Goal: Task Accomplishment & Management: Use online tool/utility

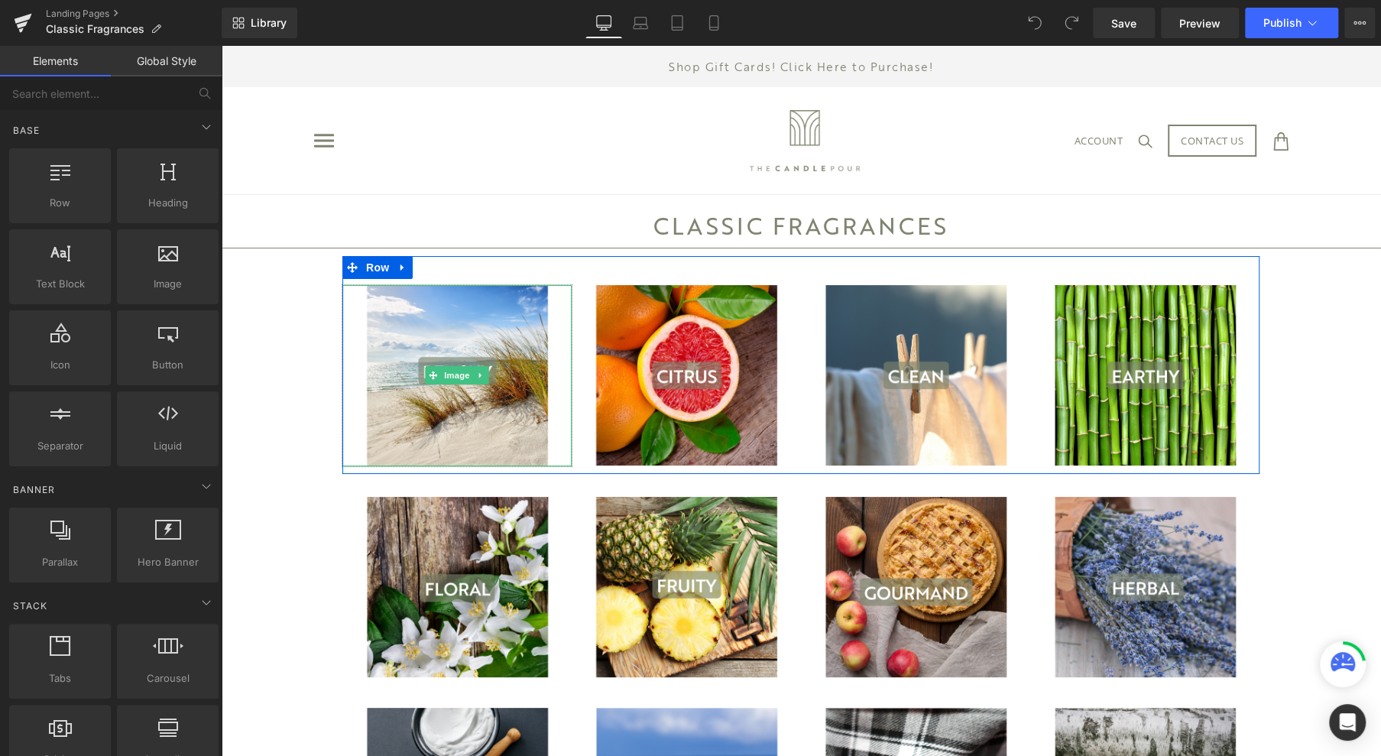
click at [443, 365] on img at bounding box center [457, 375] width 195 height 181
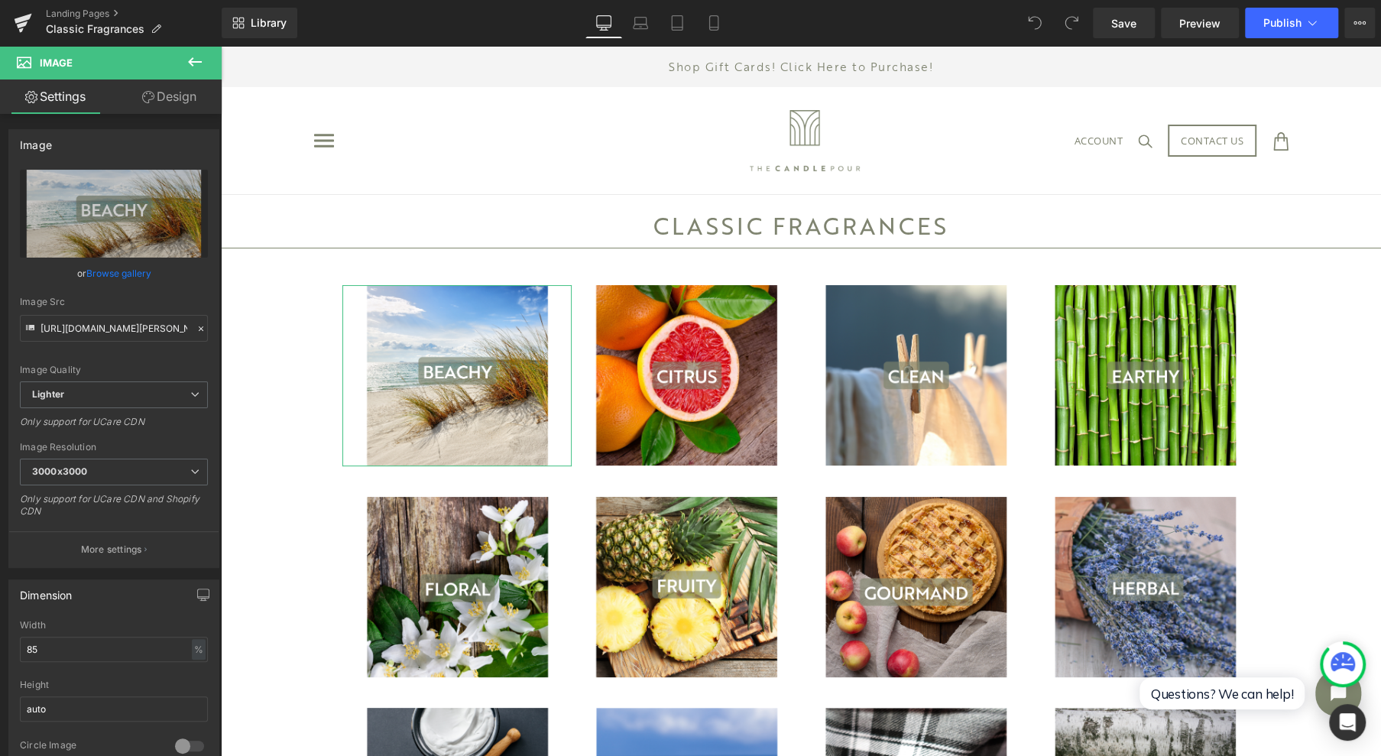
click at [0, 0] on icon "Replace Image" at bounding box center [0, 0] width 0 height 0
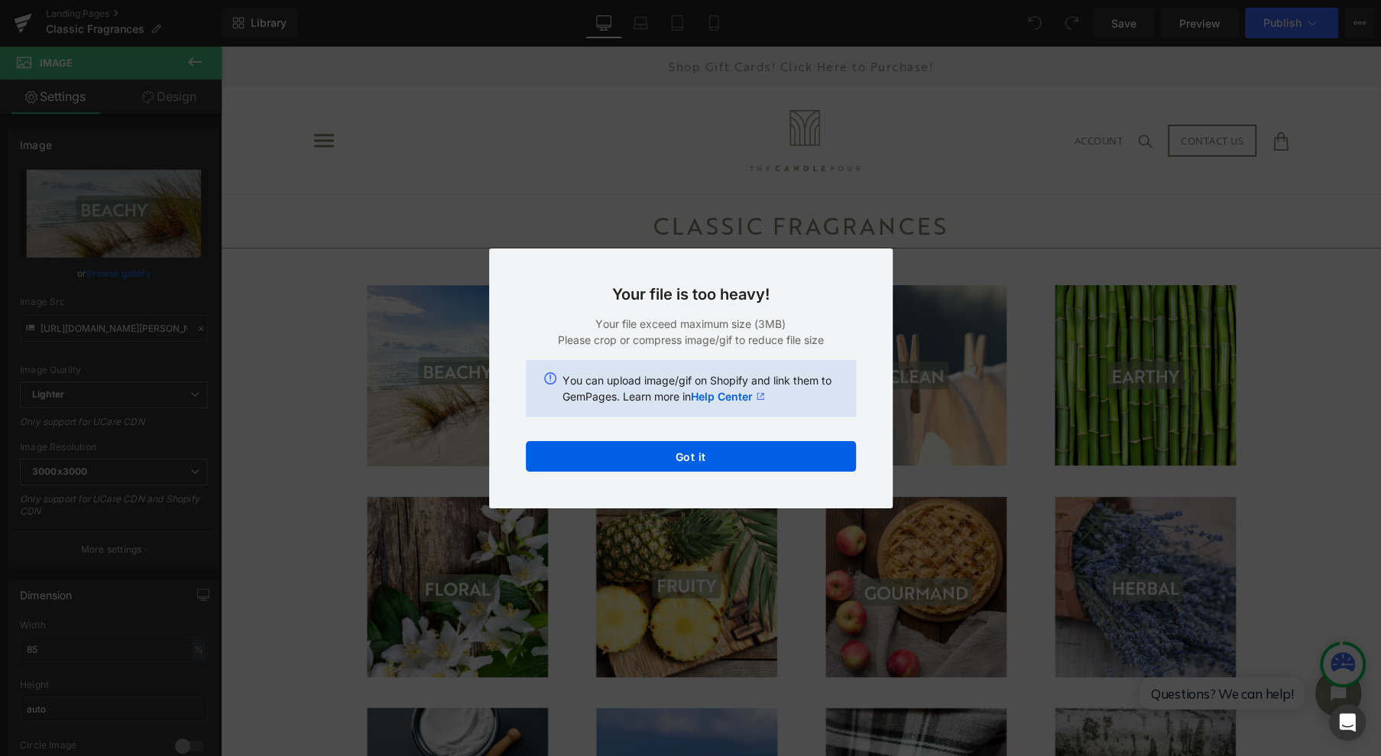
click at [0, 0] on button "Got it" at bounding box center [0, 0] width 0 height 0
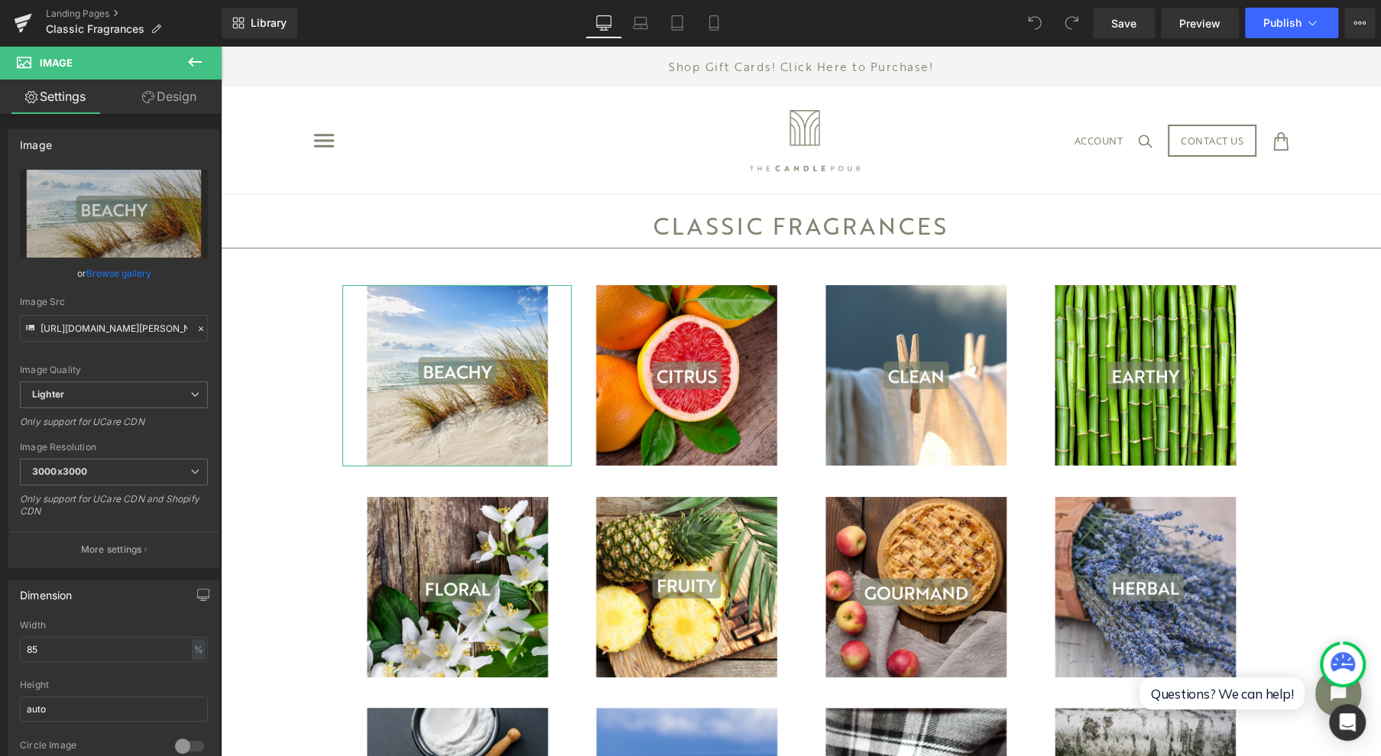
click at [0, 0] on icon "Replace Image" at bounding box center [0, 0] width 0 height 0
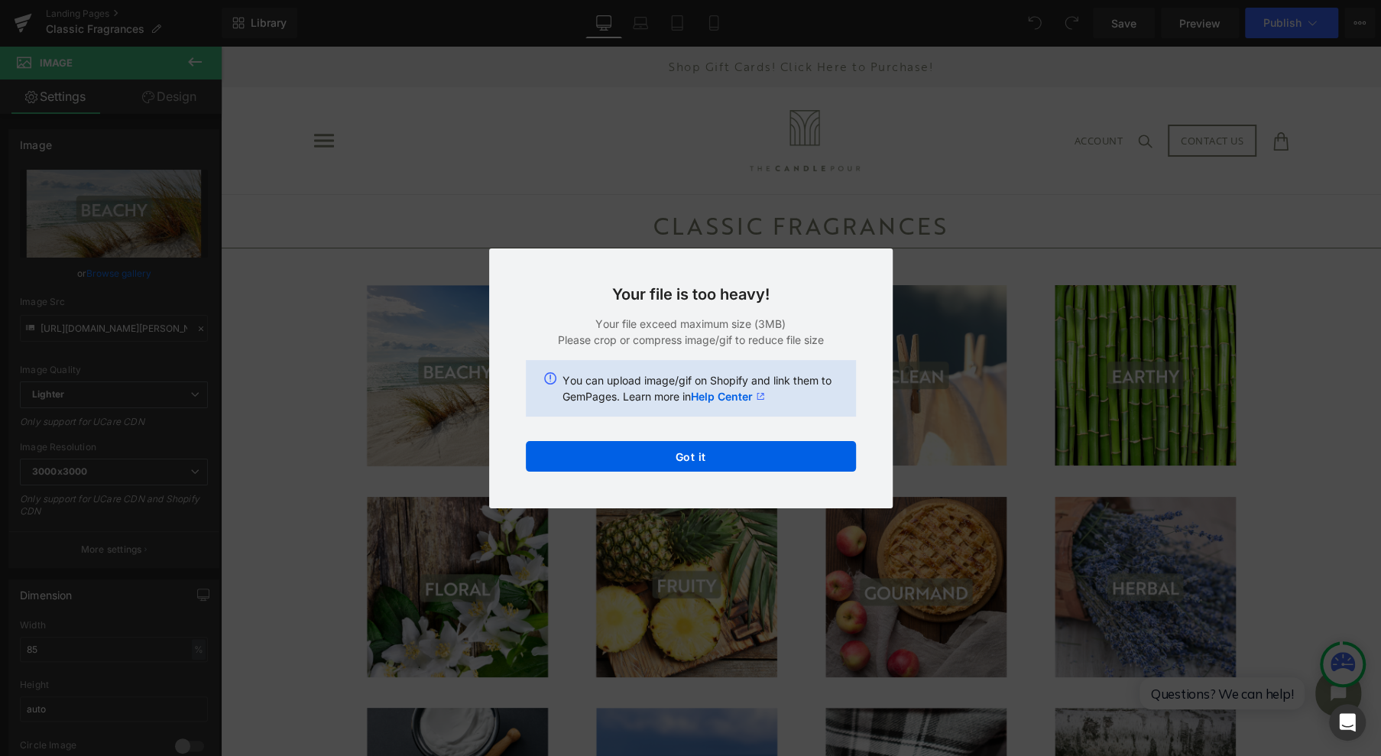
click at [892, 532] on button "Got it" at bounding box center [915, 541] width 47 height 18
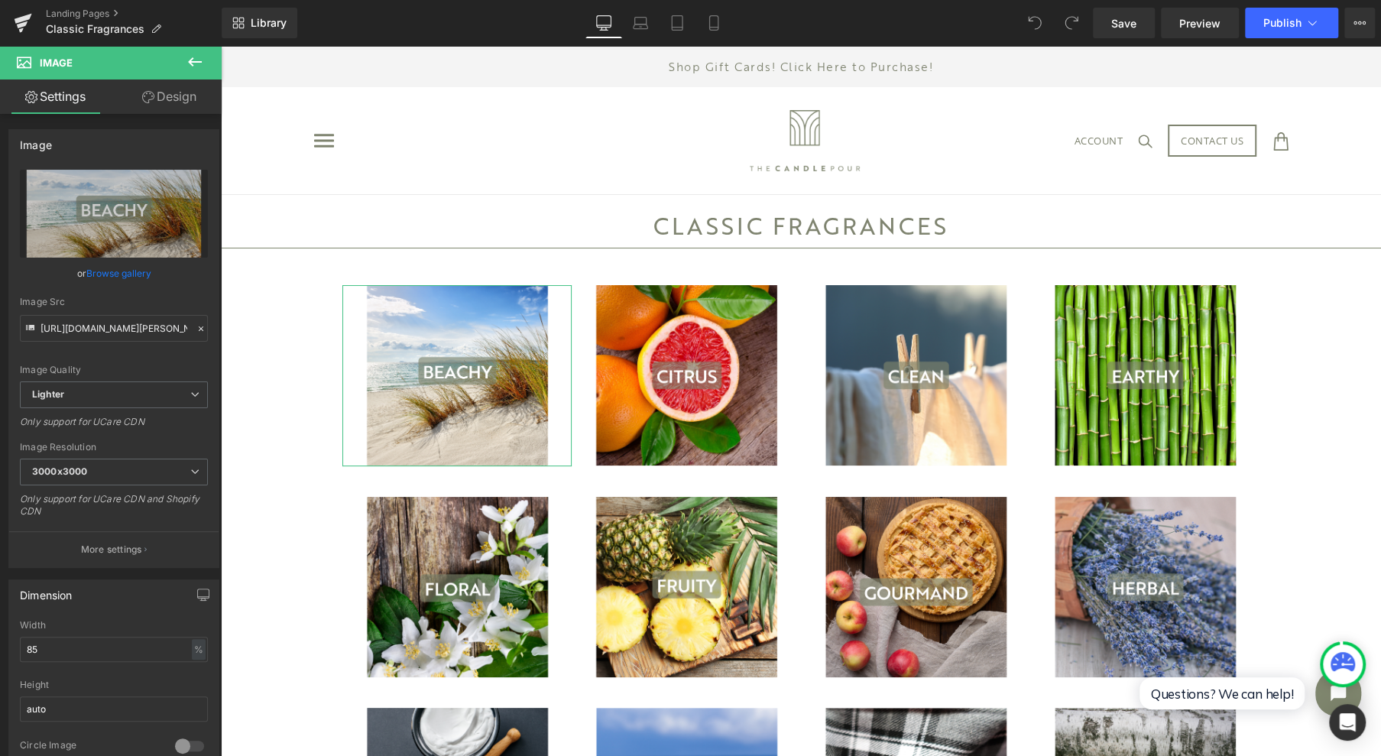
click at [0, 0] on icon "Replace Image" at bounding box center [0, 0] width 0 height 0
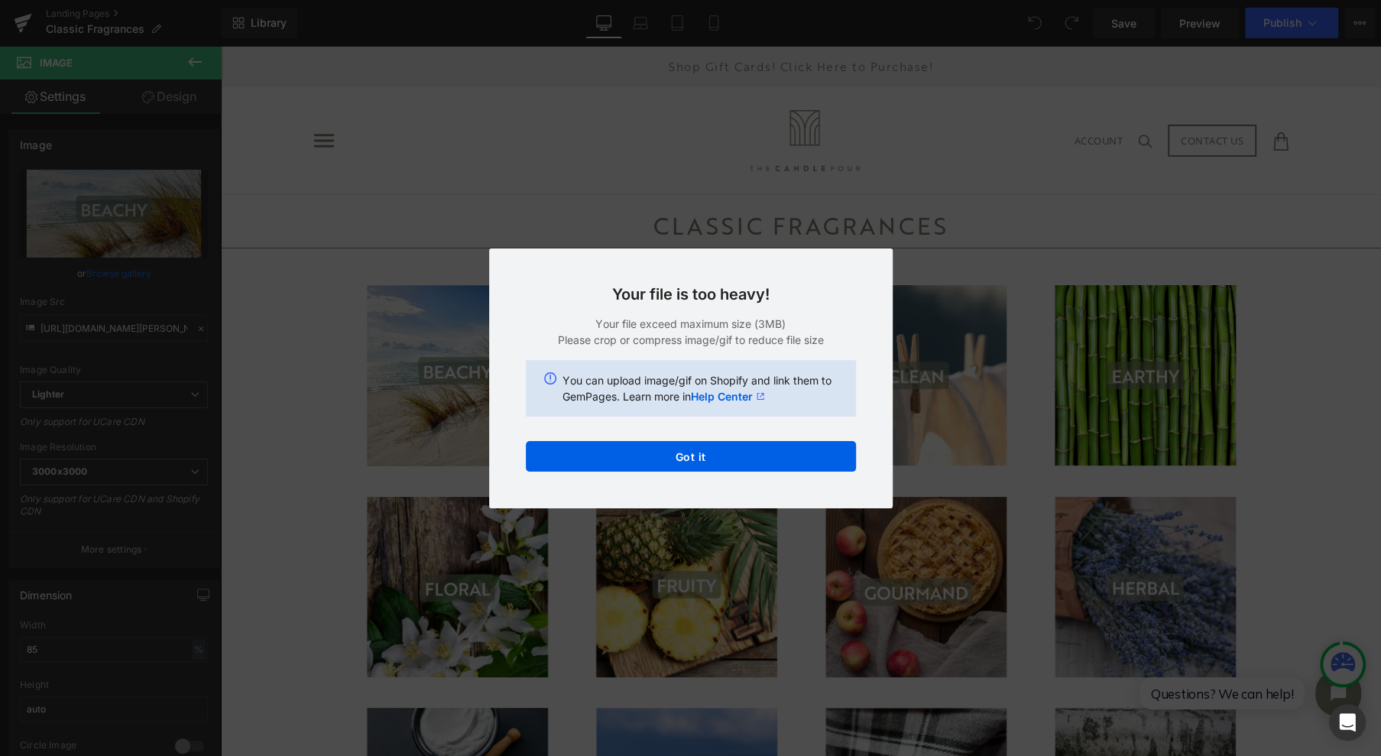
click at [185, 641] on button "Got it" at bounding box center [177, 650] width 16 height 18
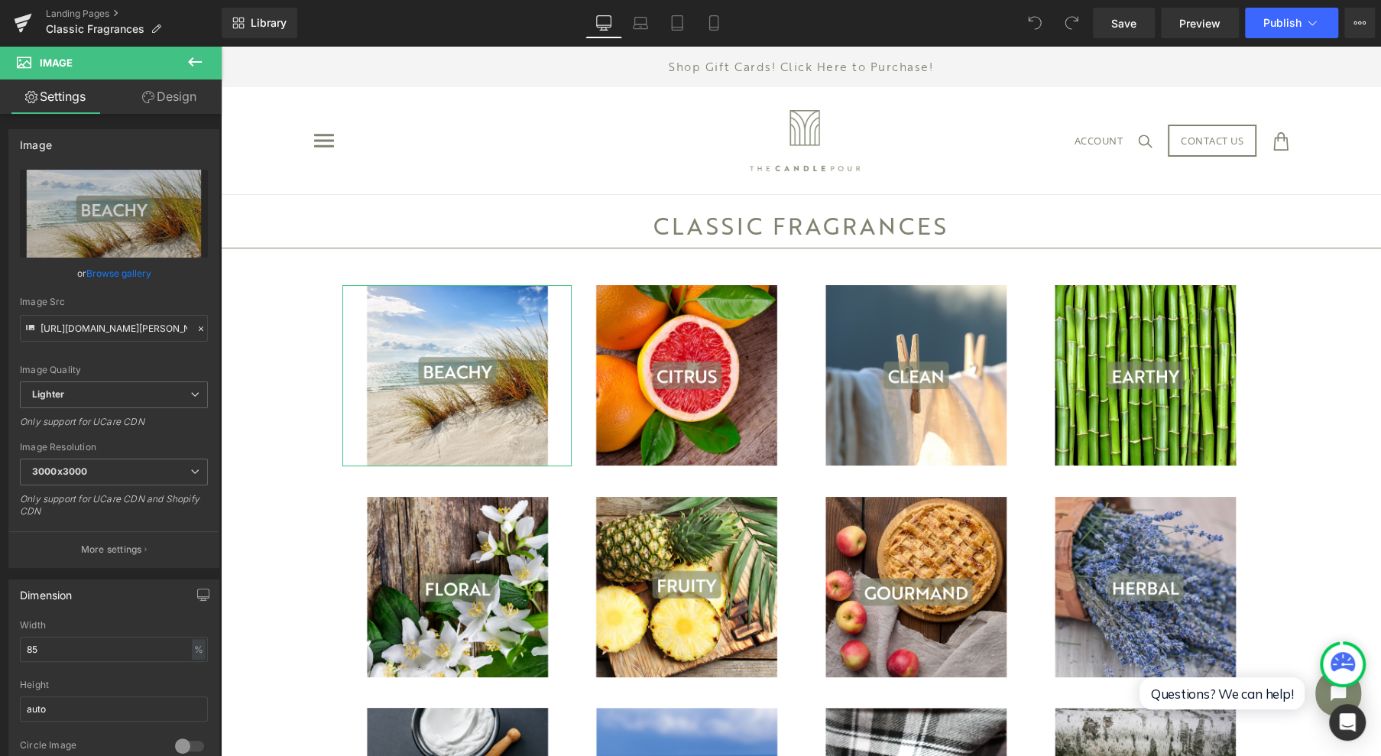
click at [138, 203] on link "Replace Image" at bounding box center [114, 214] width 188 height 88
type input "C:\fakepath\1.png"
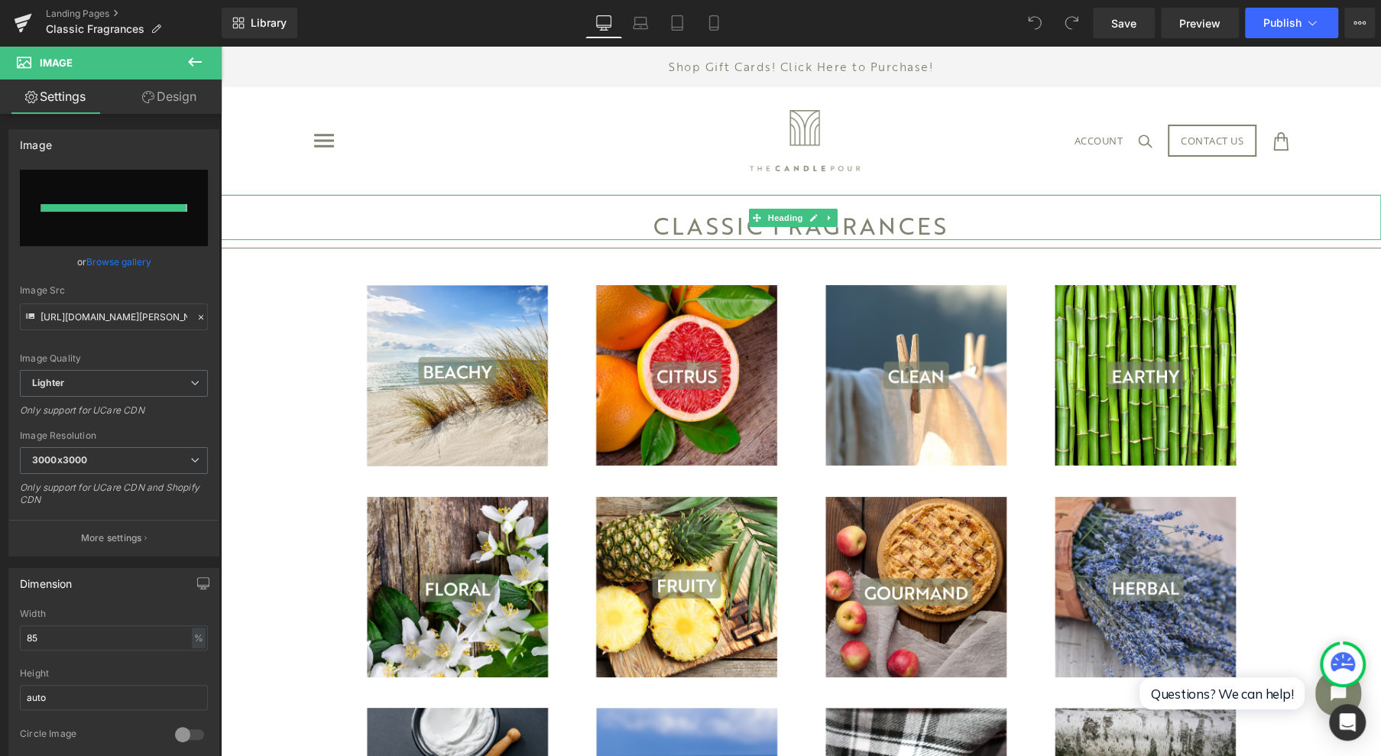
type input "[URL][DOMAIN_NAME]"
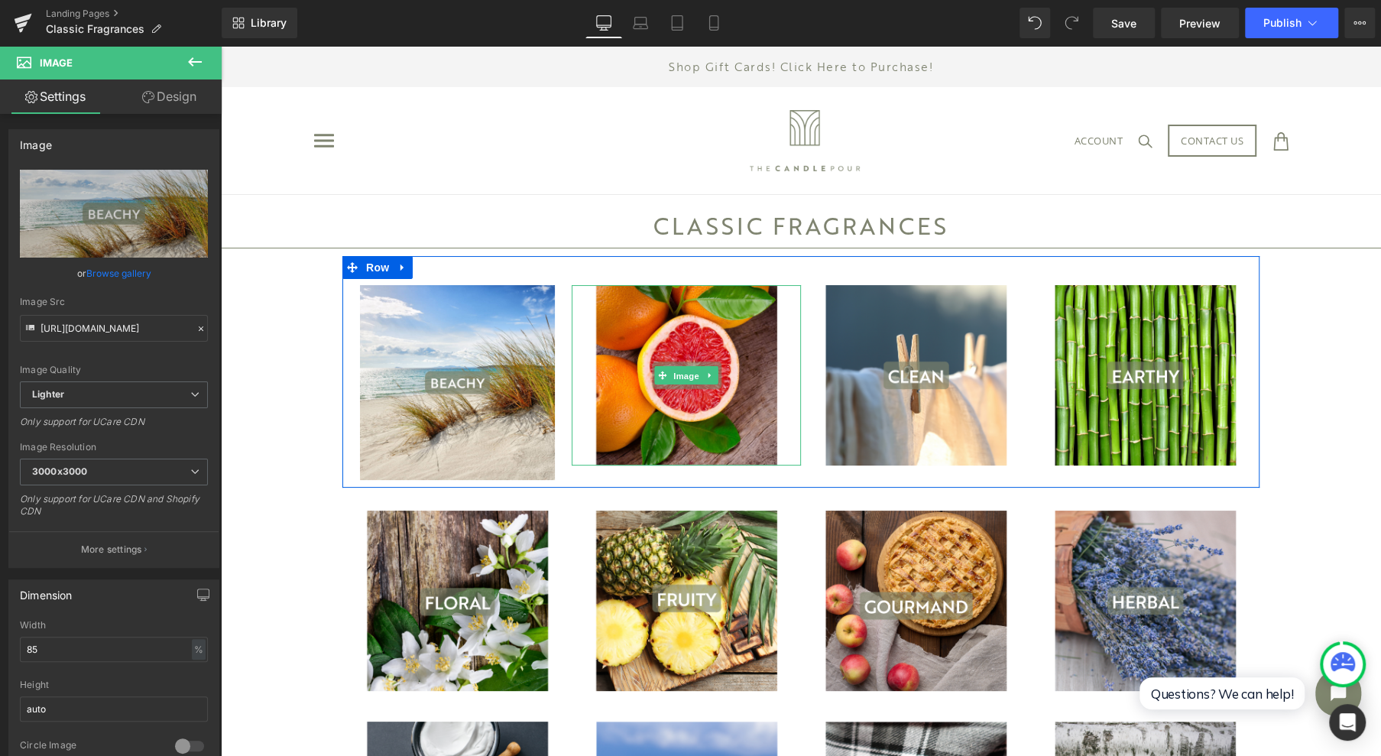
click at [675, 376] on span "Image" at bounding box center [686, 376] width 32 height 18
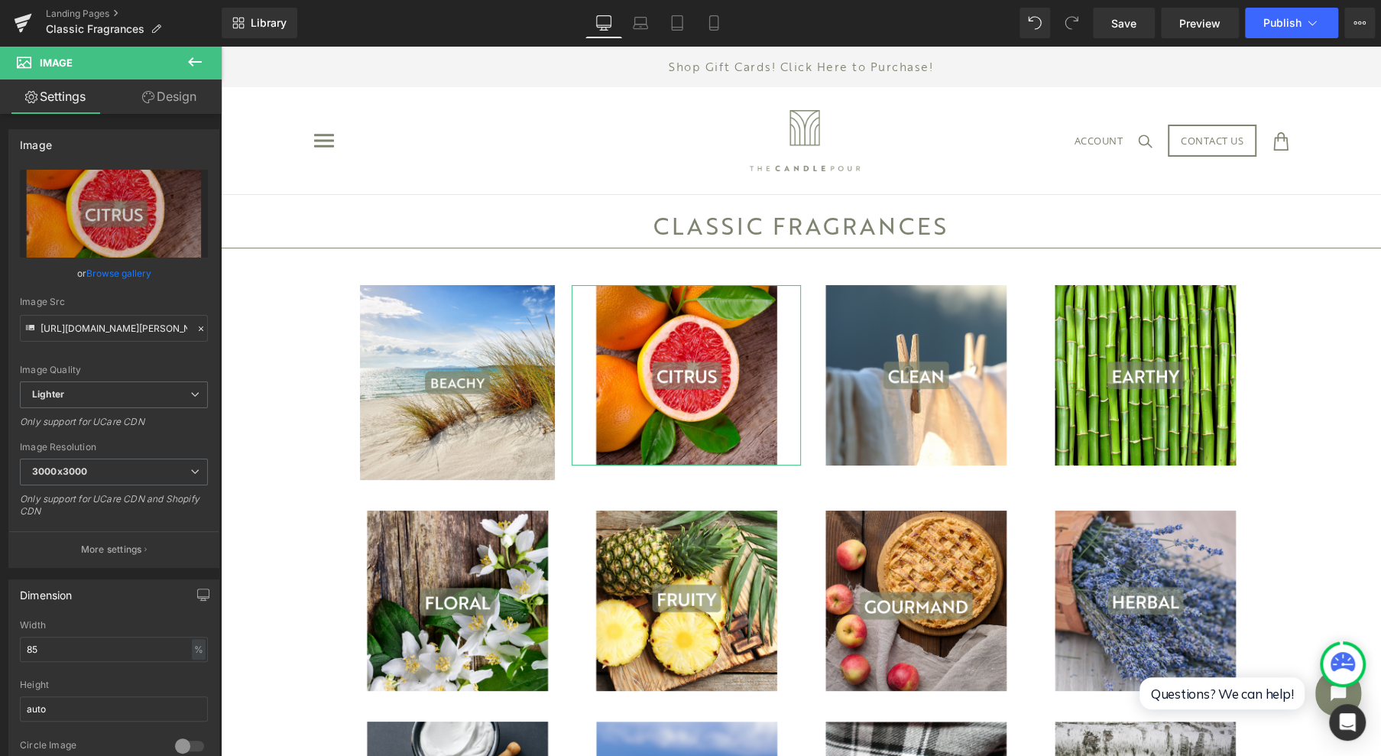
click at [0, 0] on icon "Replace Image" at bounding box center [0, 0] width 0 height 0
type input "C:\fakepath\19.png"
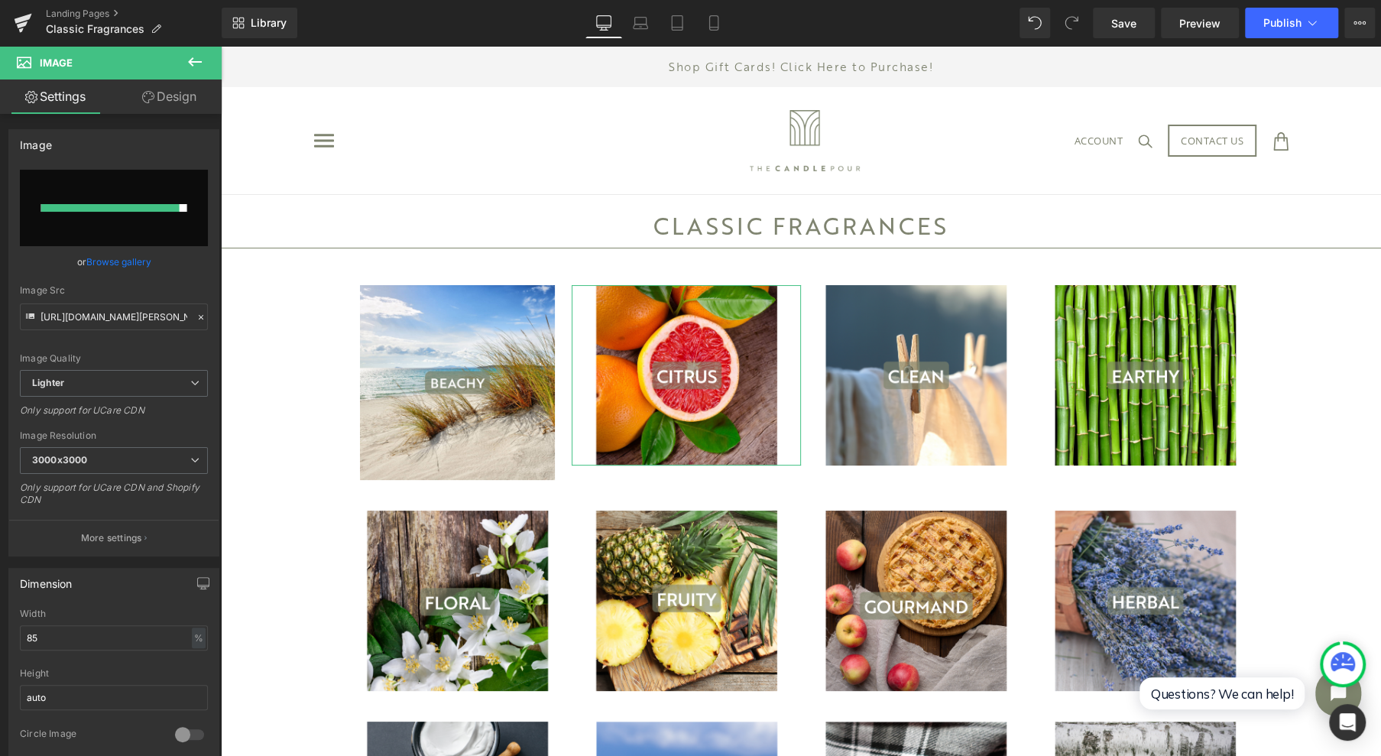
click at [132, 195] on input "file" at bounding box center [114, 208] width 188 height 76
click at [103, 206] on div at bounding box center [110, 208] width 138 height 8
click at [83, 235] on input "file" at bounding box center [114, 208] width 188 height 76
type input "C:\fakepath\19.png"
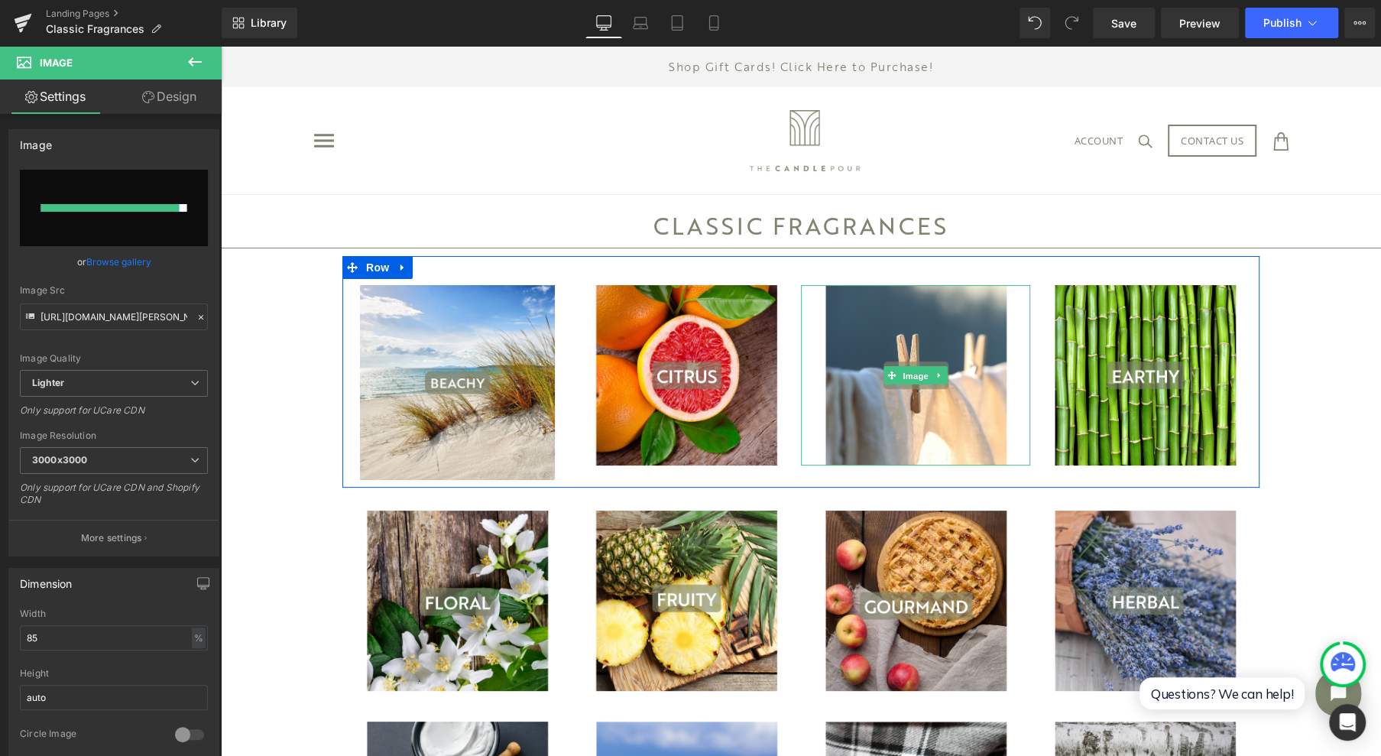
click at [899, 373] on span "Image" at bounding box center [915, 376] width 32 height 18
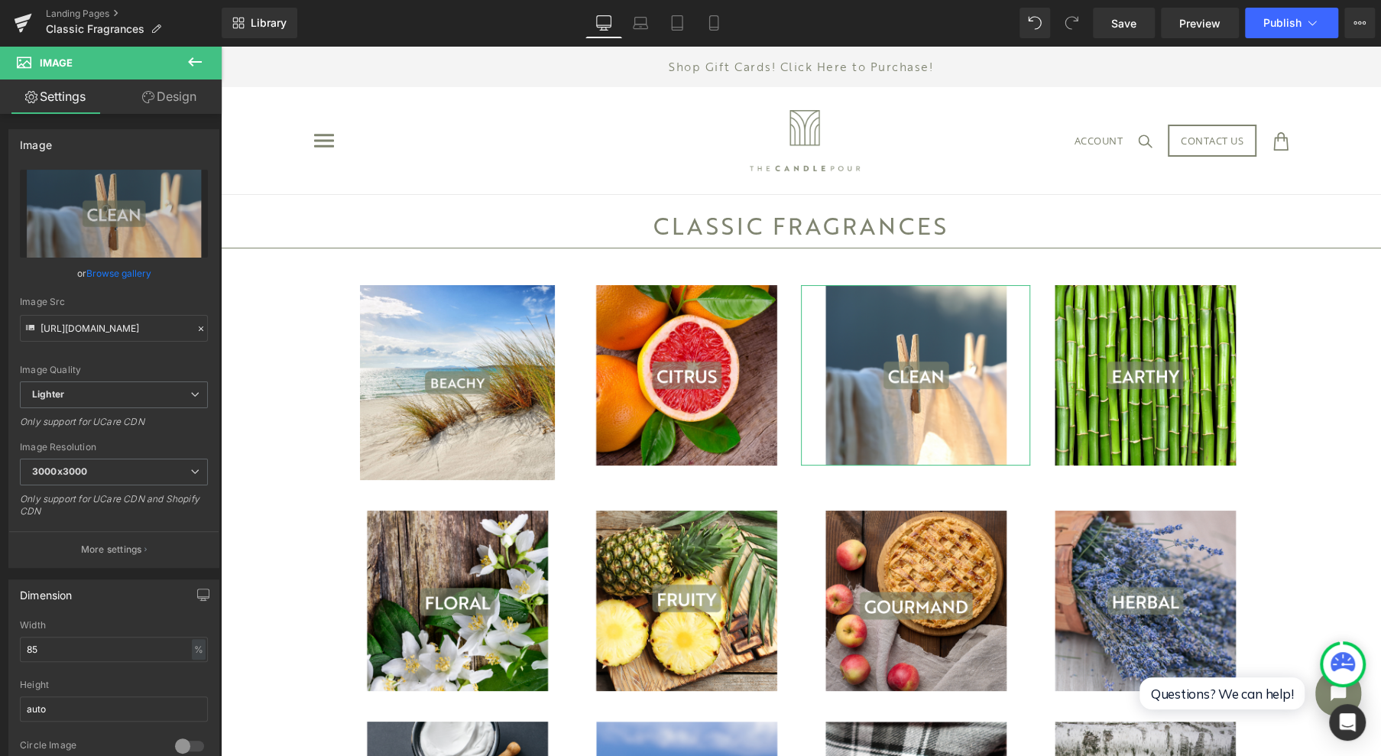
click at [0, 0] on icon "Replace Image" at bounding box center [0, 0] width 0 height 0
type input "C:\fakepath\2.png"
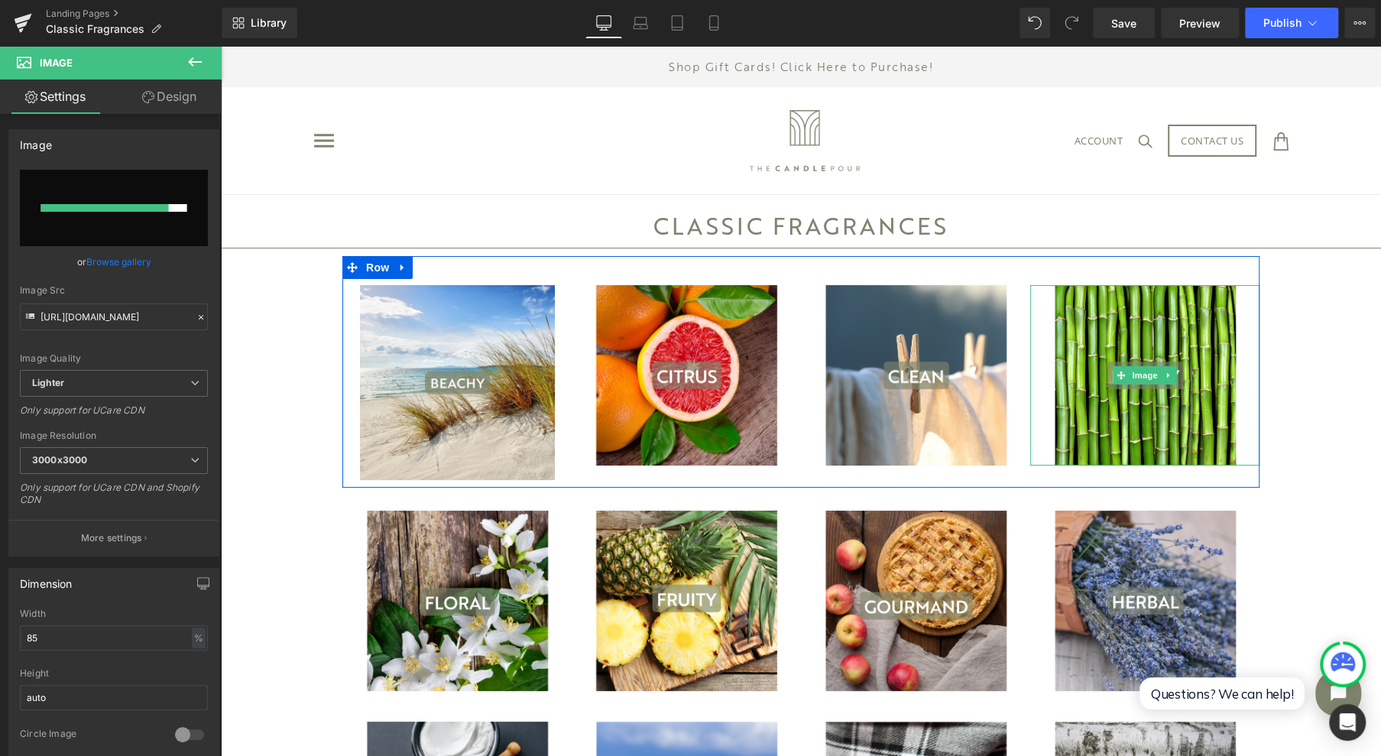
click at [1136, 382] on span "Image" at bounding box center [1145, 375] width 32 height 18
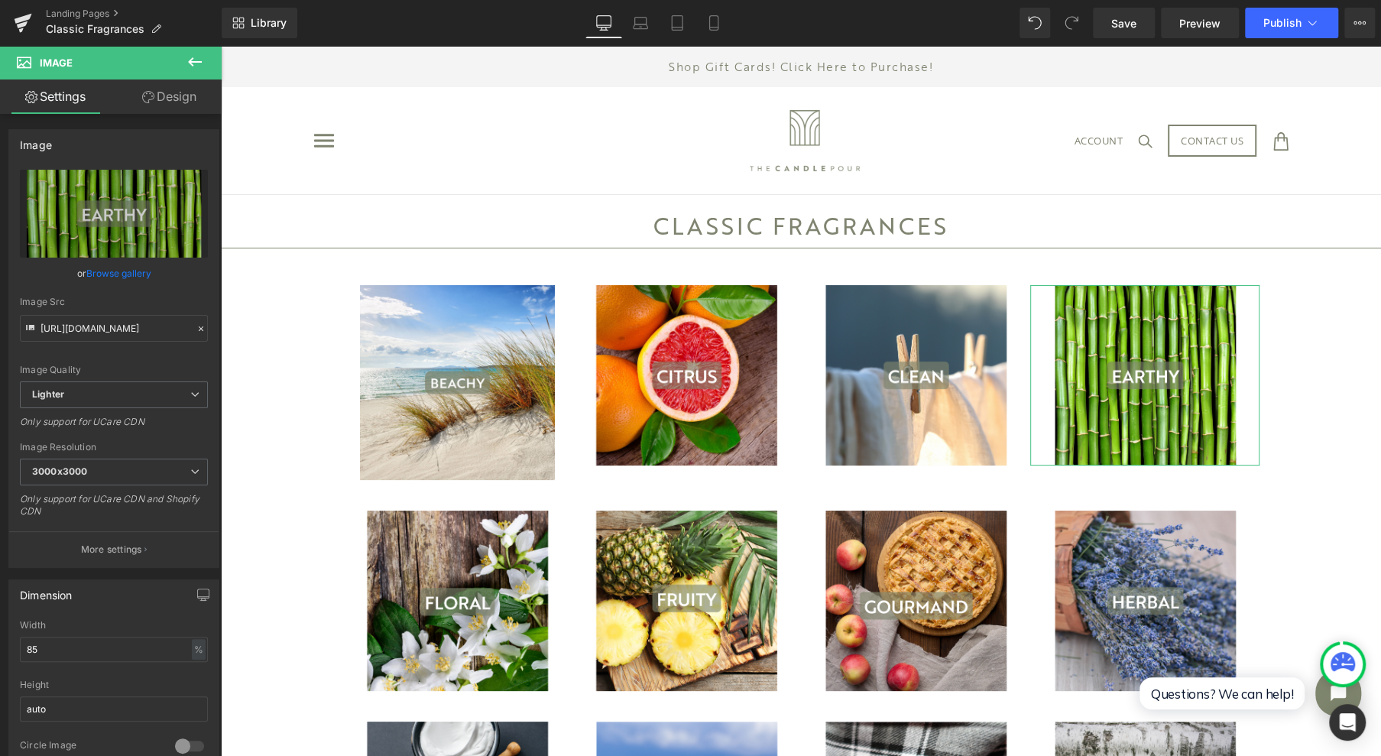
click at [190, 183] on icon at bounding box center [196, 180] width 18 height 18
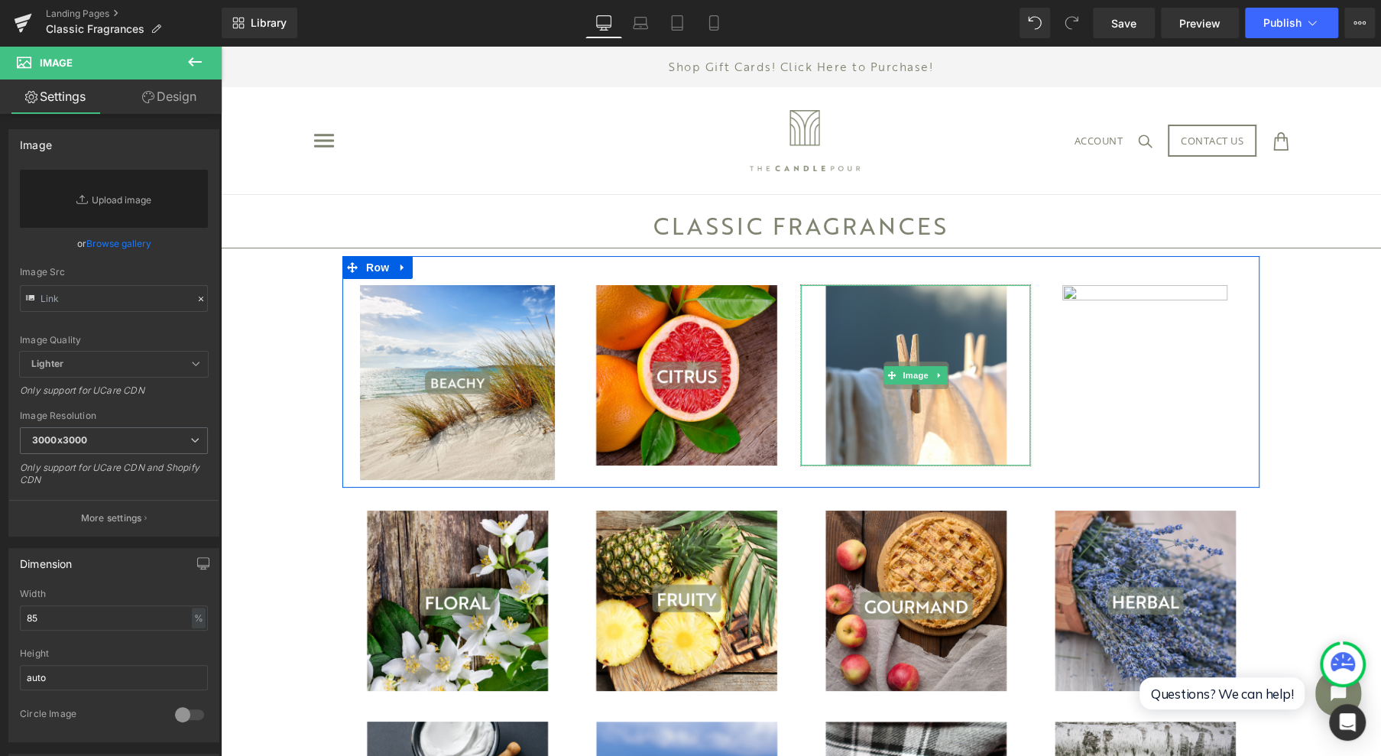
click at [894, 365] on img at bounding box center [915, 375] width 195 height 180
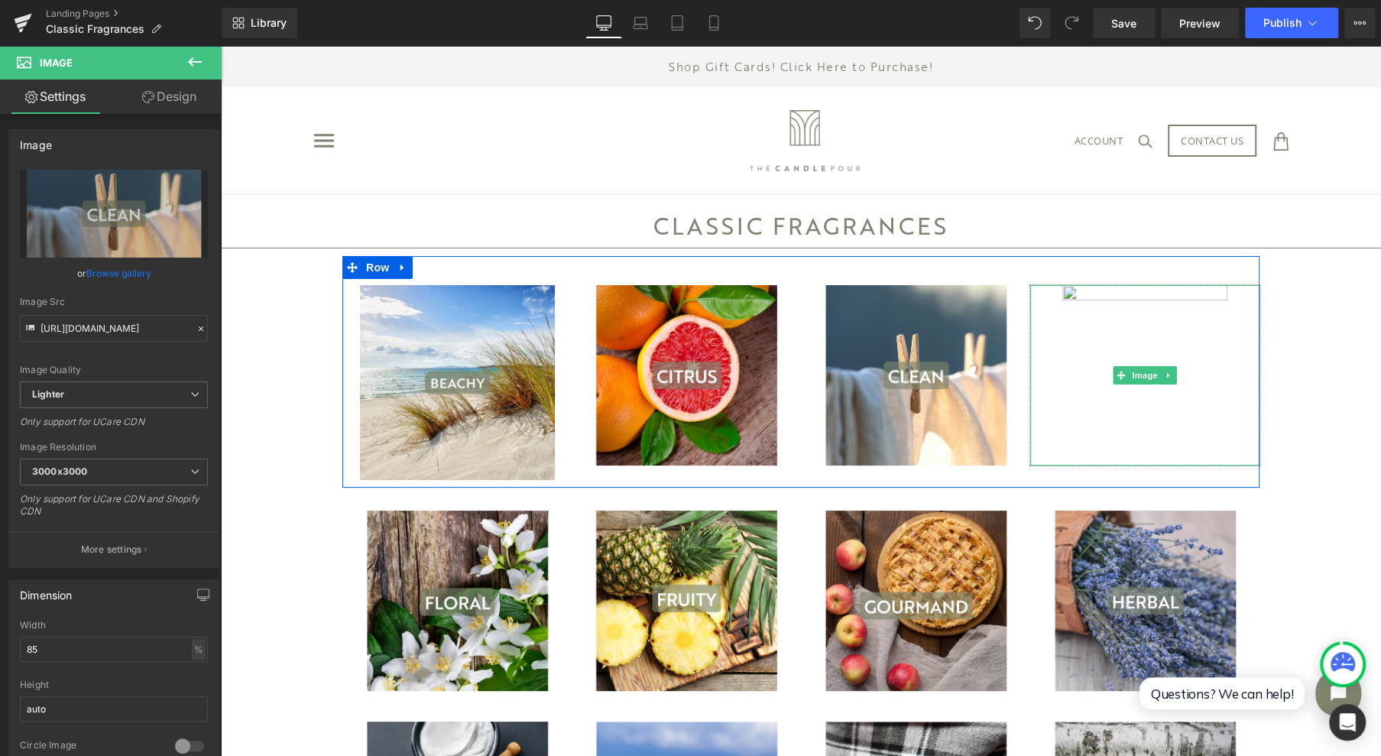
click at [1095, 333] on img at bounding box center [1145, 375] width 195 height 180
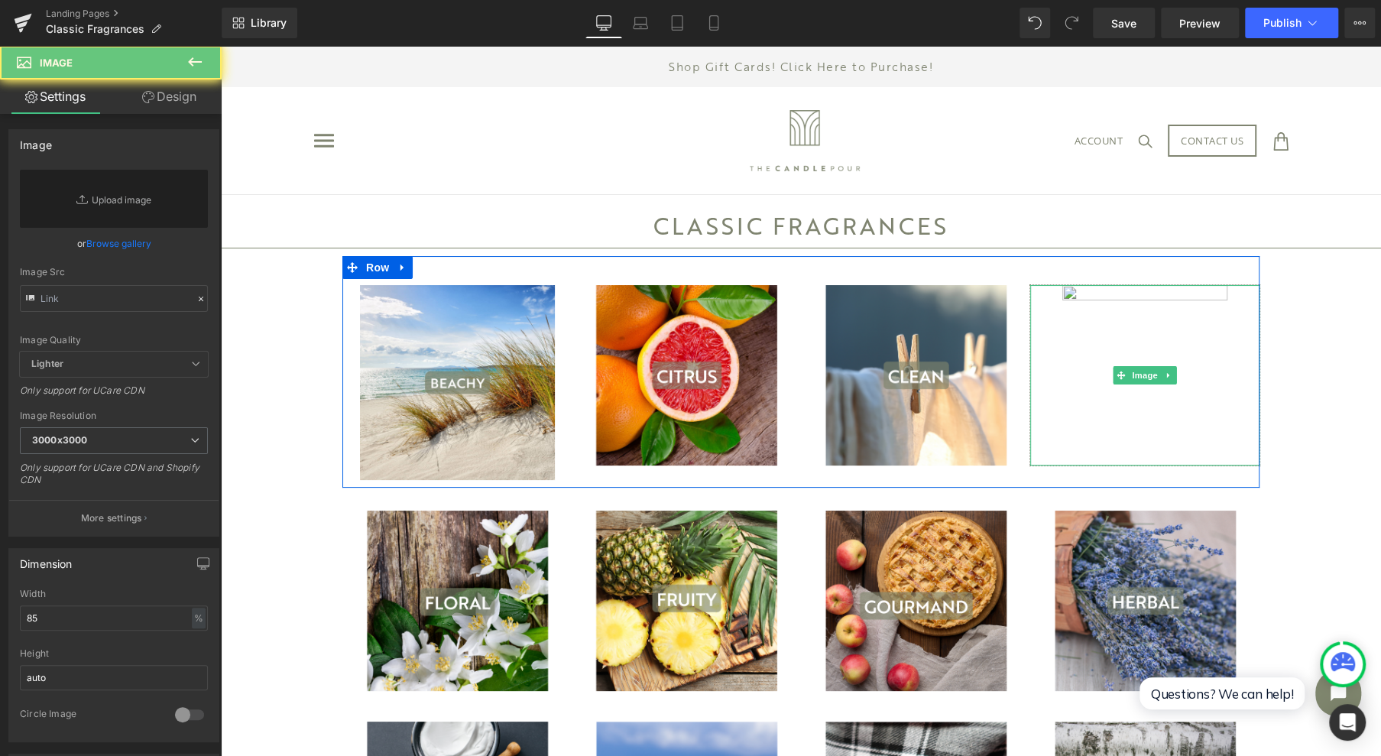
click at [1106, 293] on img at bounding box center [1145, 375] width 195 height 180
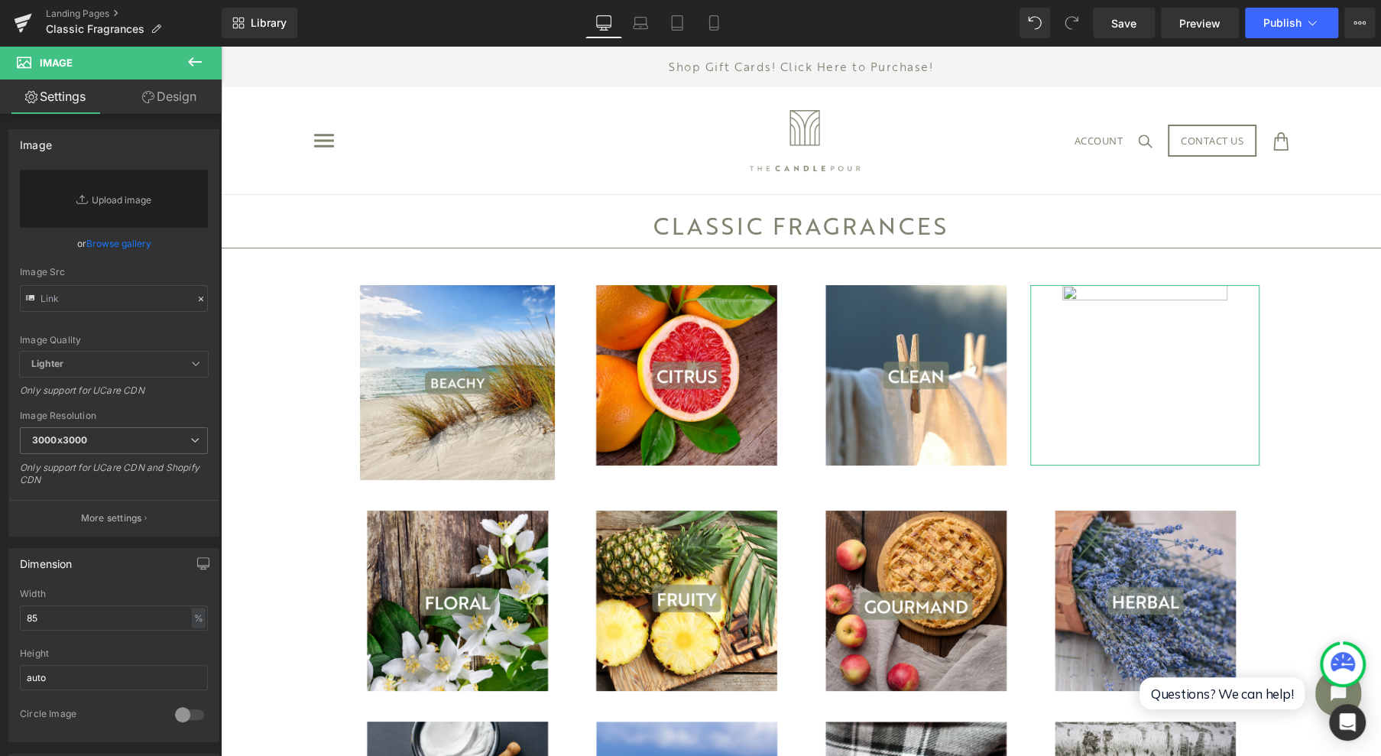
click at [109, 210] on link "Replace Image" at bounding box center [114, 199] width 188 height 58
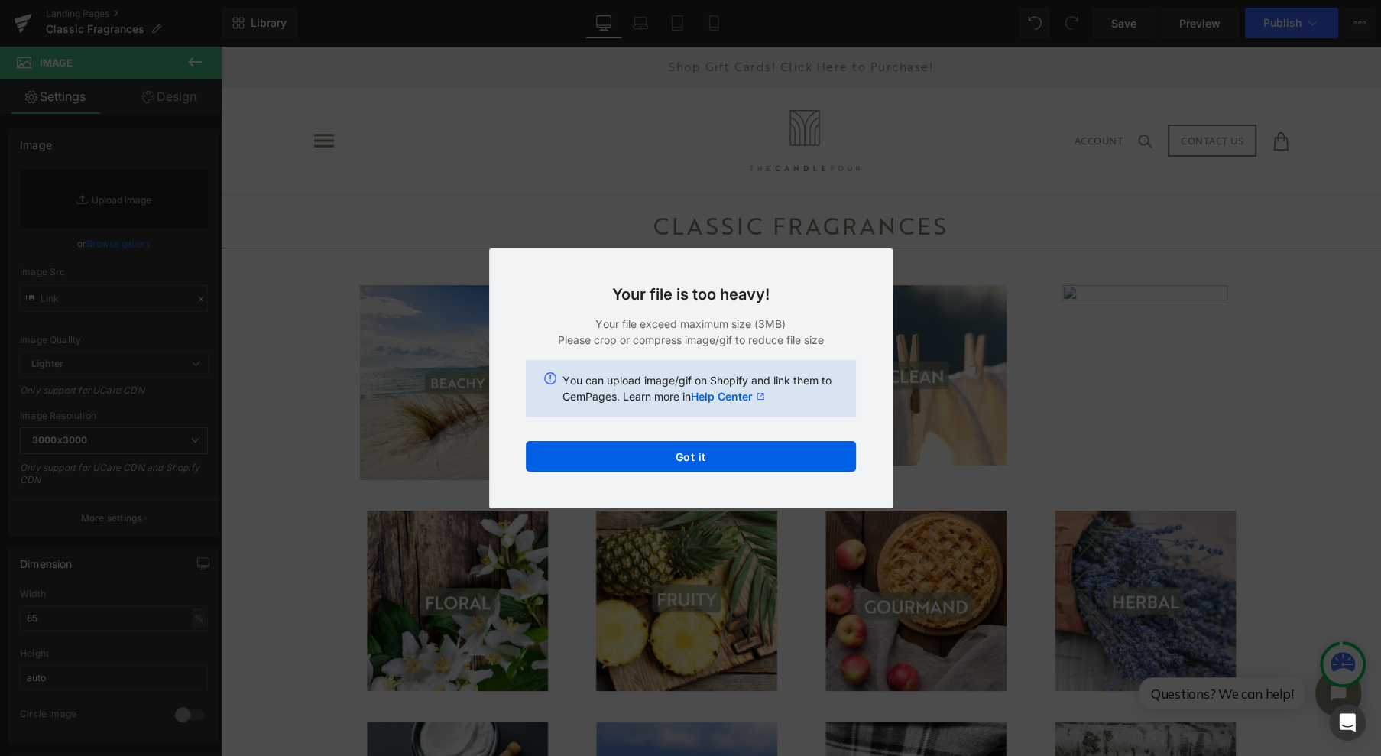
click at [795, 455] on button "Got it" at bounding box center [691, 456] width 330 height 31
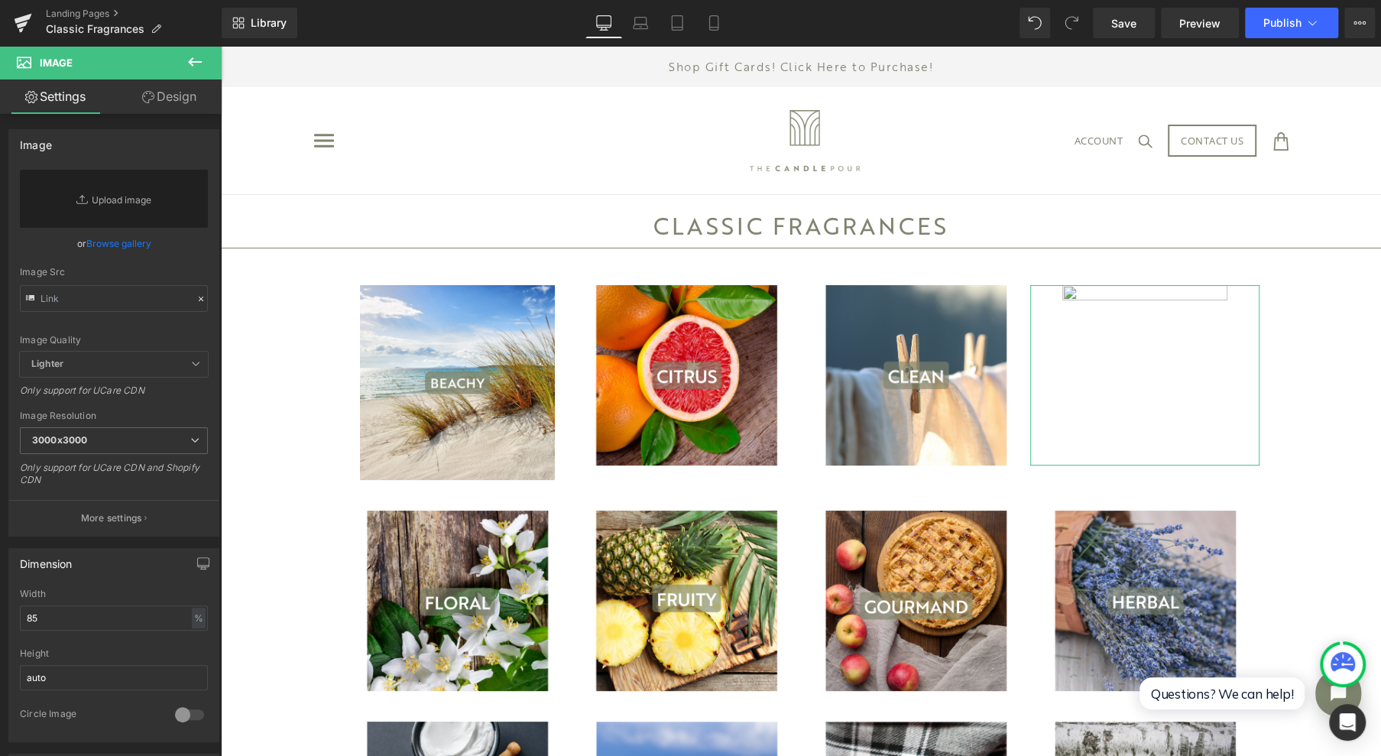
click at [142, 193] on link "Replace Image" at bounding box center [114, 199] width 188 height 58
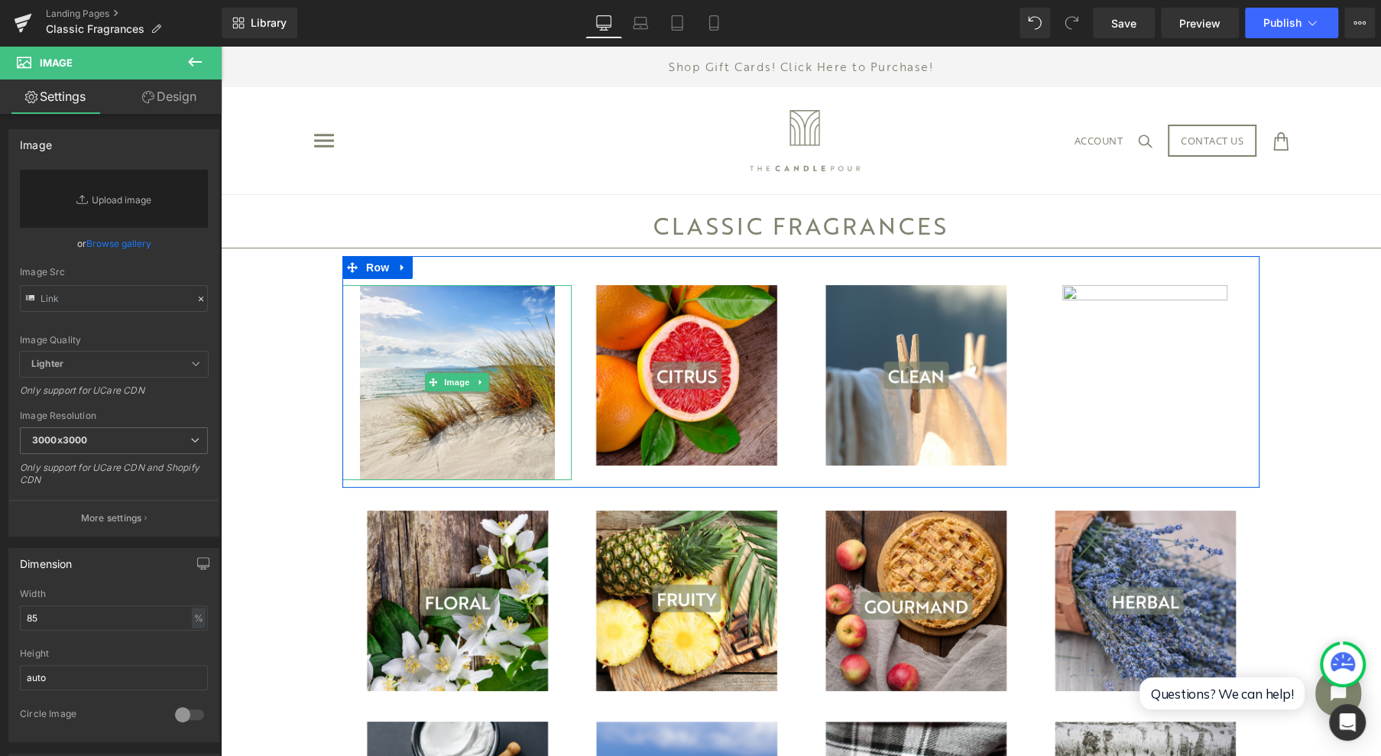
click at [454, 382] on span "Image" at bounding box center [457, 382] width 32 height 18
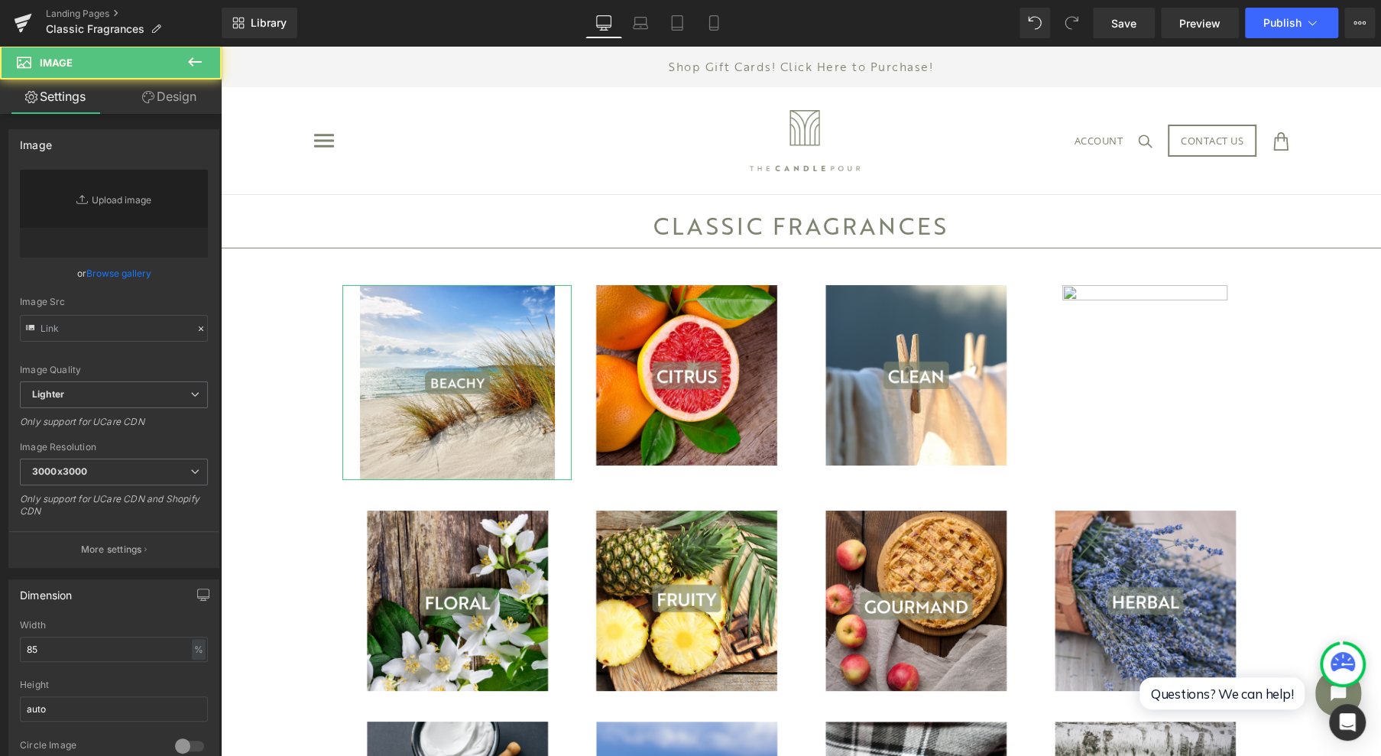
type input "[URL][DOMAIN_NAME]"
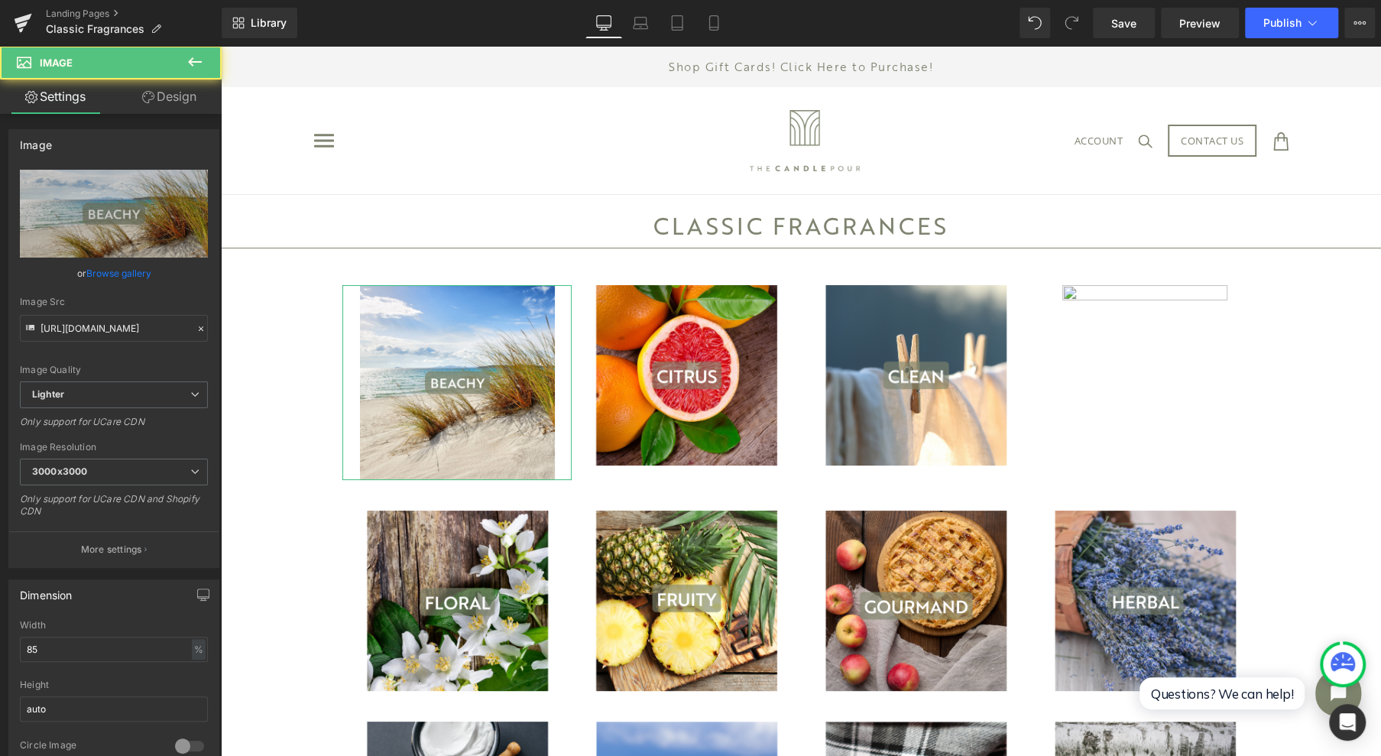
click at [0, 0] on icon "Replace Image" at bounding box center [0, 0] width 0 height 0
type input "C:\fakepath\1.jpg"
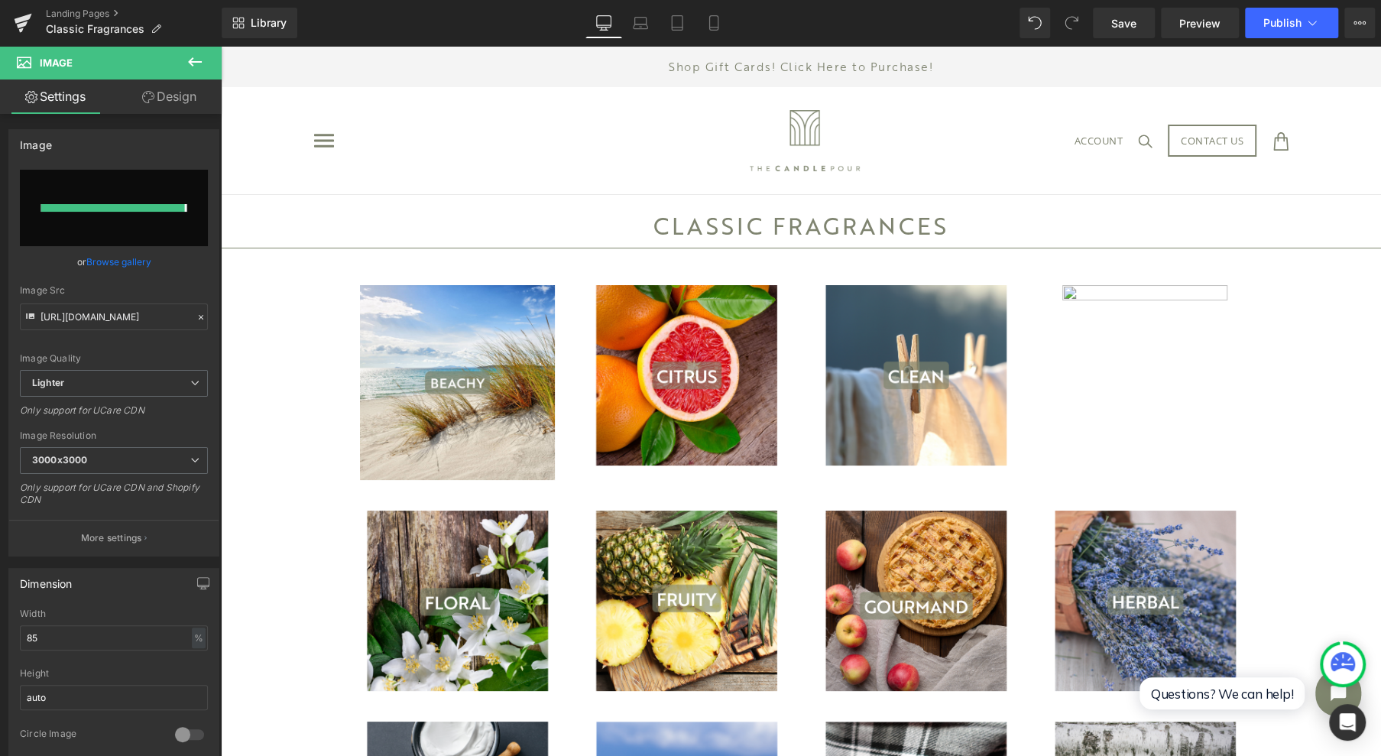
type input "[URL][DOMAIN_NAME]"
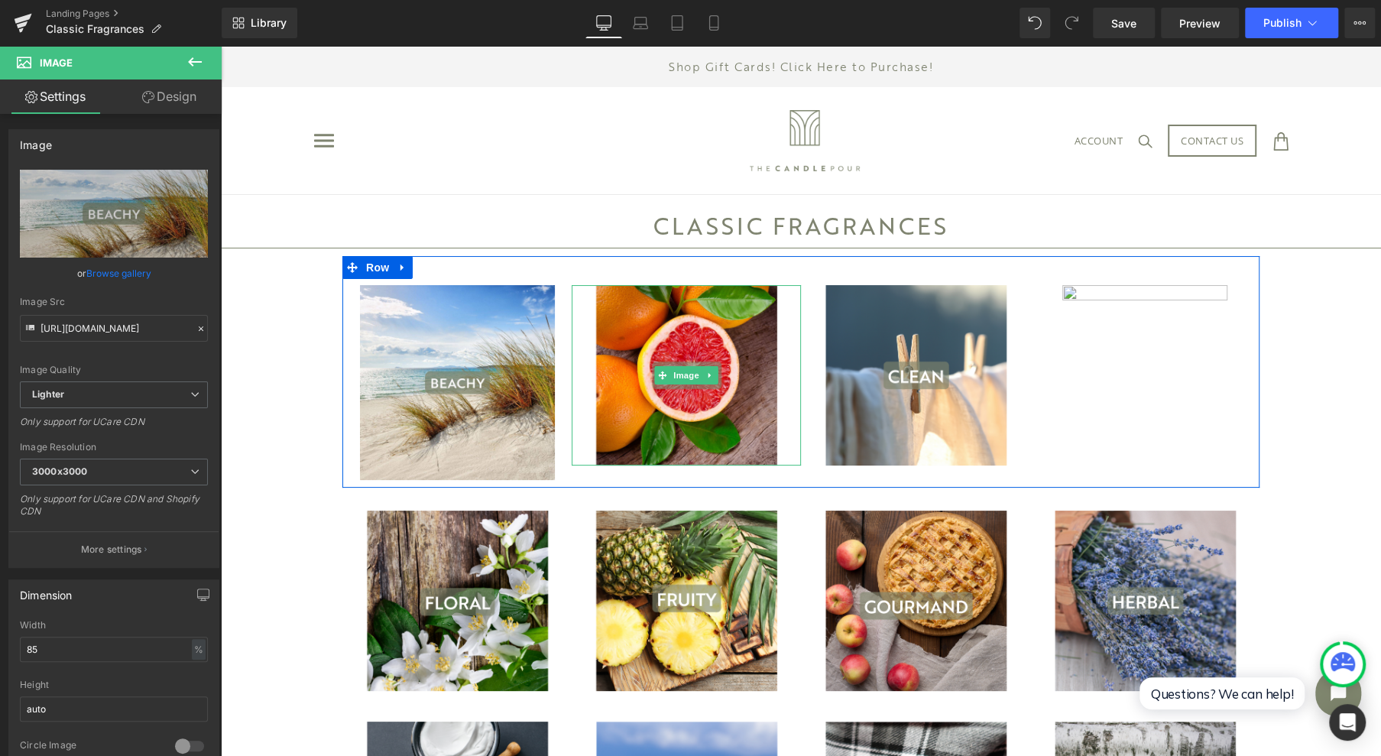
click at [685, 368] on span "Image" at bounding box center [686, 375] width 32 height 18
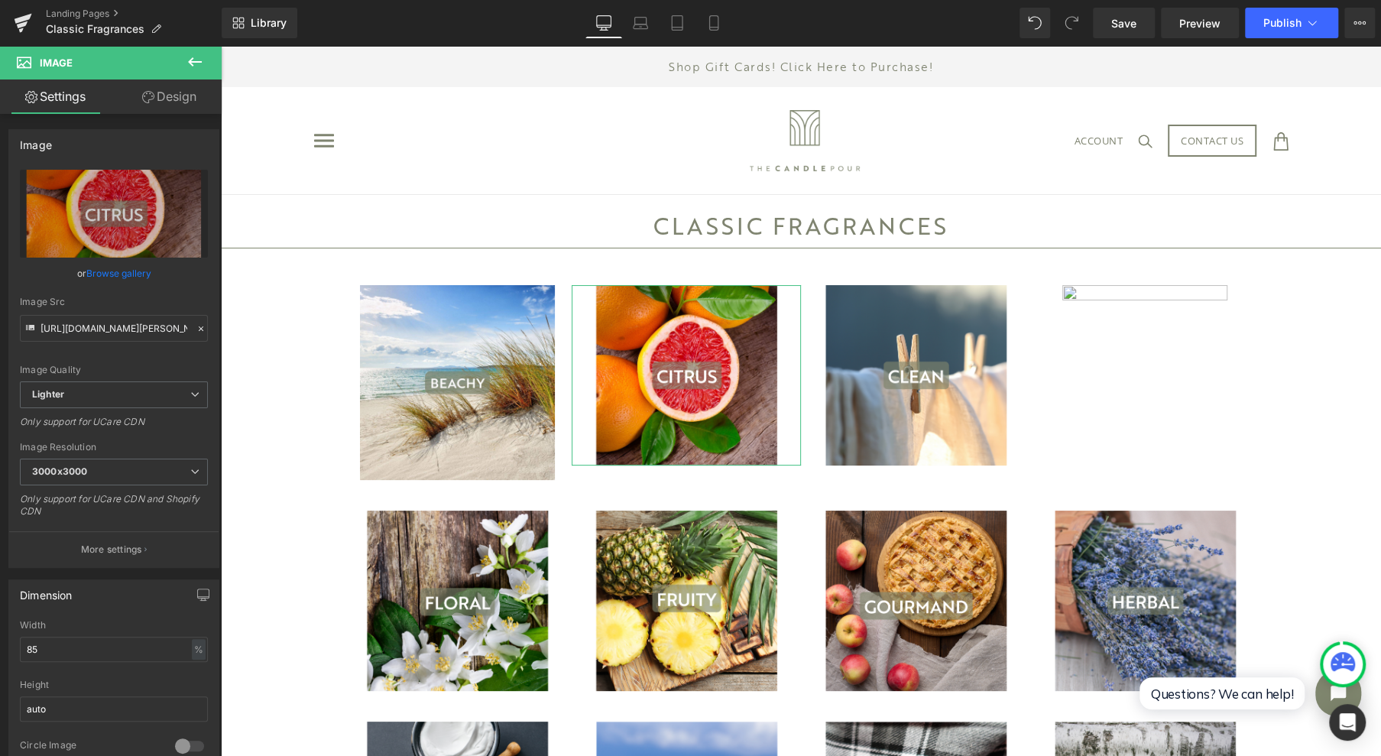
click at [0, 0] on icon "Replace Image" at bounding box center [0, 0] width 0 height 0
type input "C:\fakepath\19.jpg"
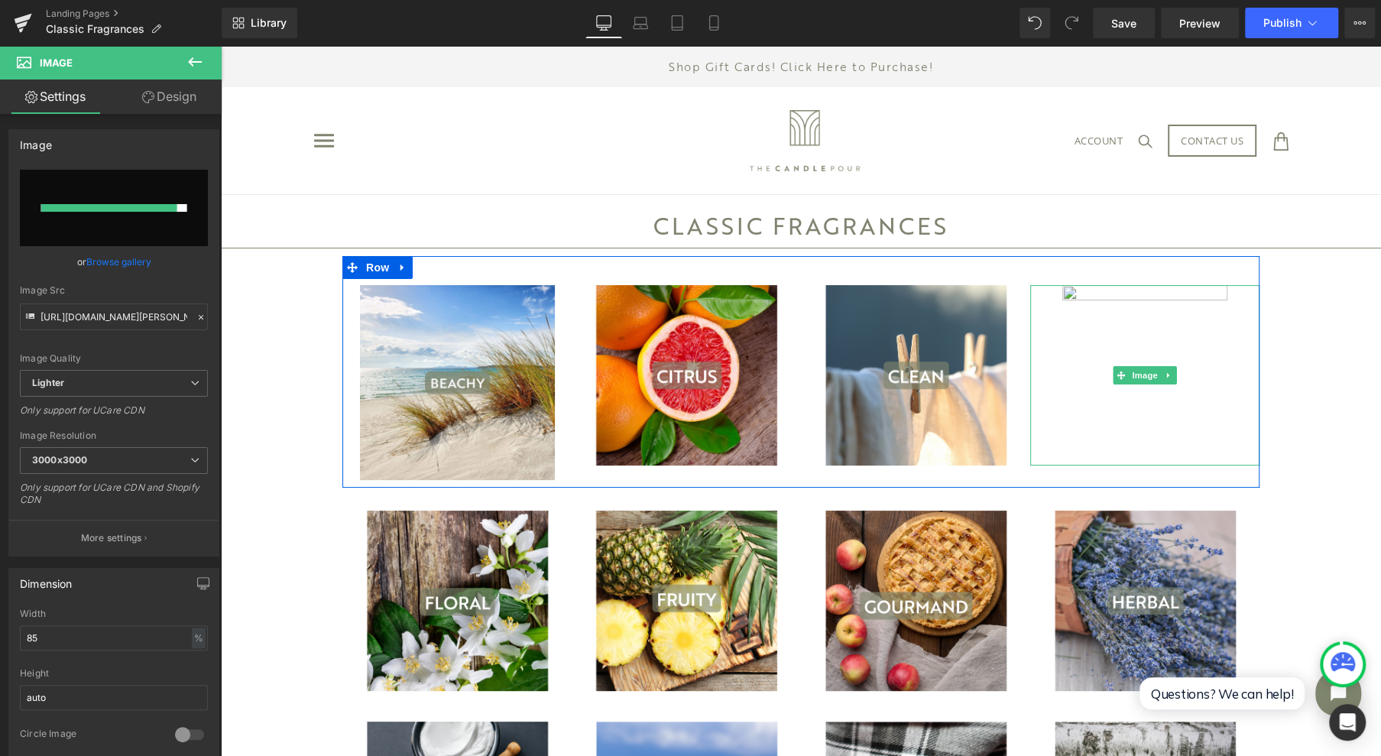
type input "[URL][DOMAIN_NAME]"
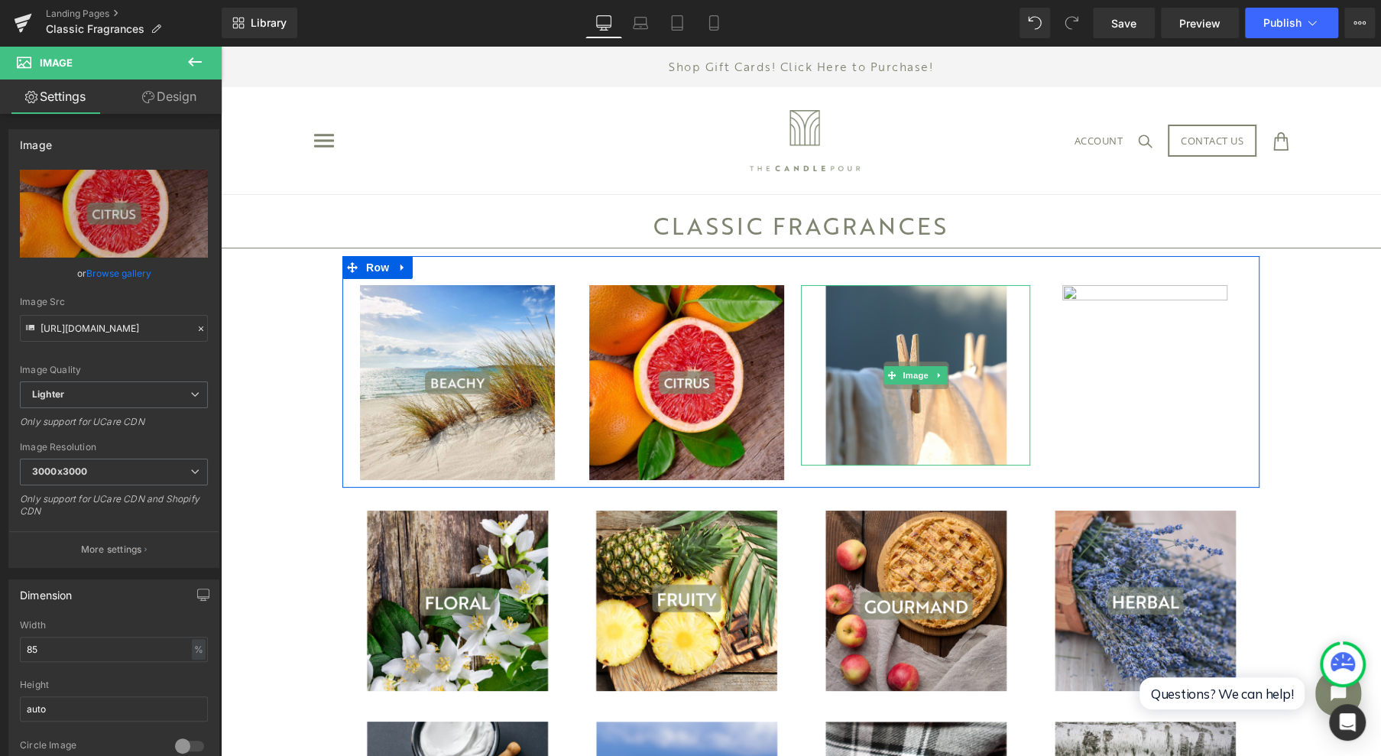
click at [910, 375] on span "Image" at bounding box center [915, 375] width 32 height 18
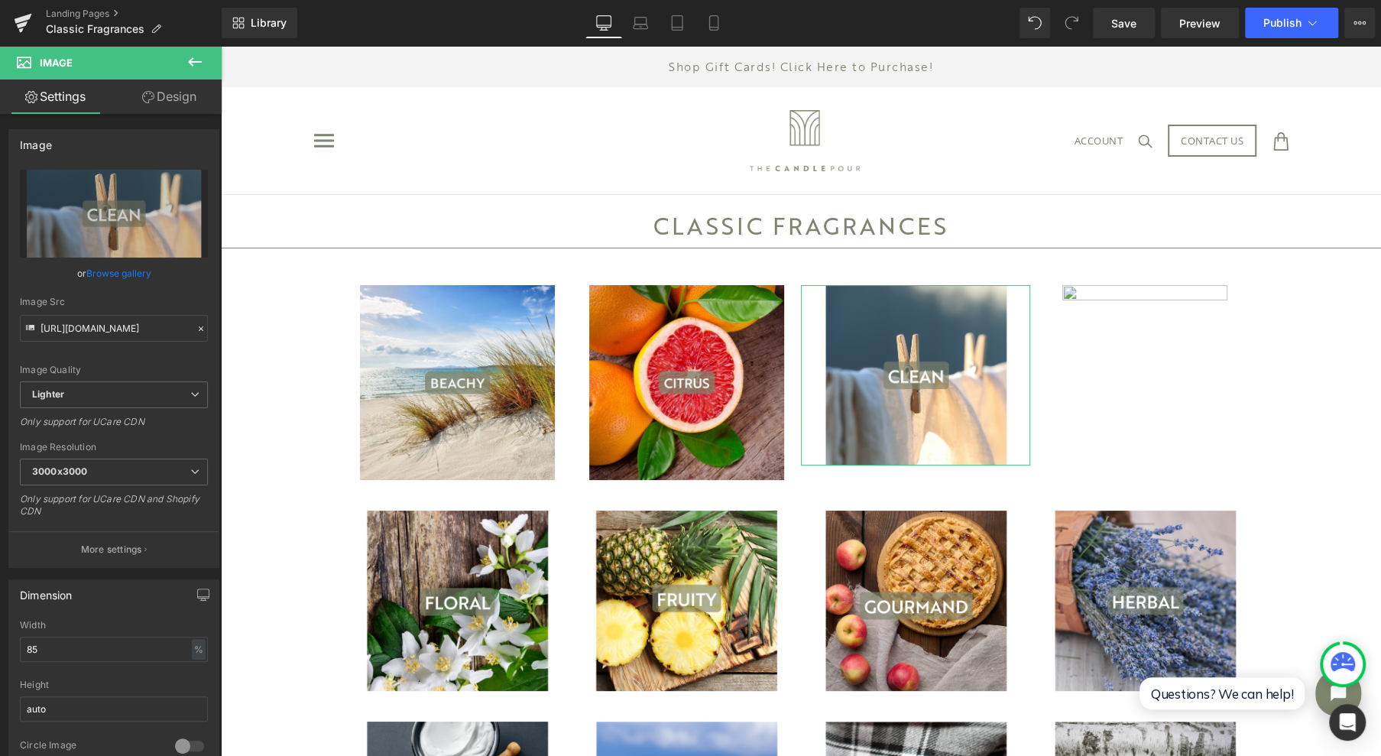
click at [108, 199] on link "Replace Image" at bounding box center [114, 214] width 188 height 88
type input "C:\fakepath\2.jpg"
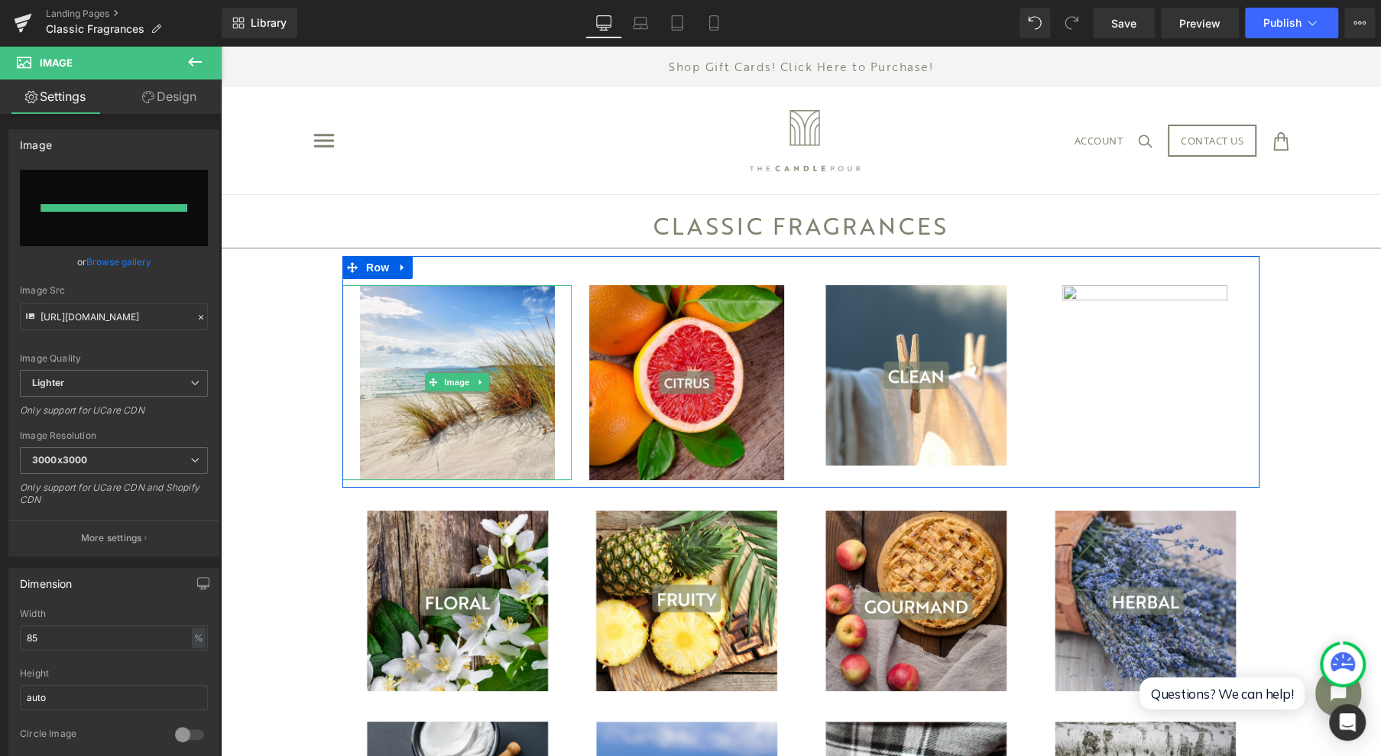
type input "[URL][DOMAIN_NAME]"
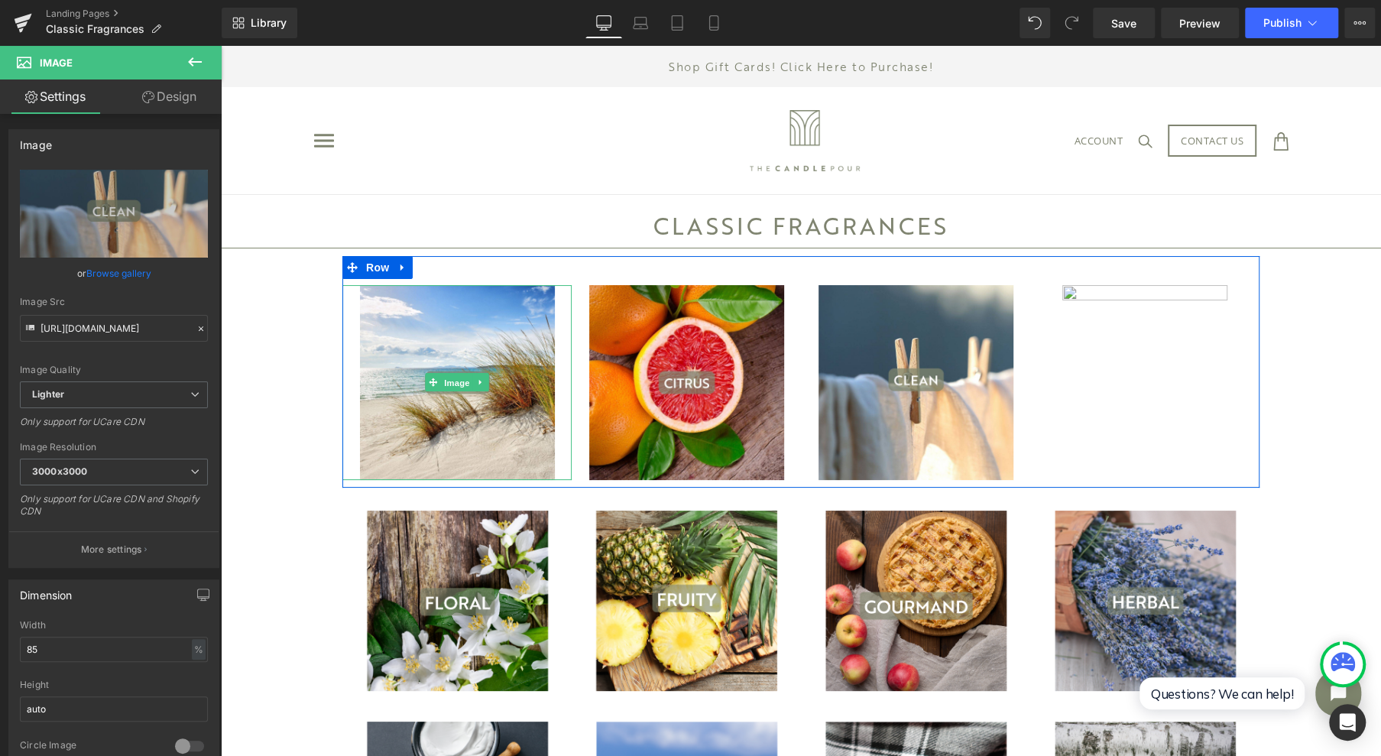
click at [449, 379] on span "Image" at bounding box center [457, 383] width 32 height 18
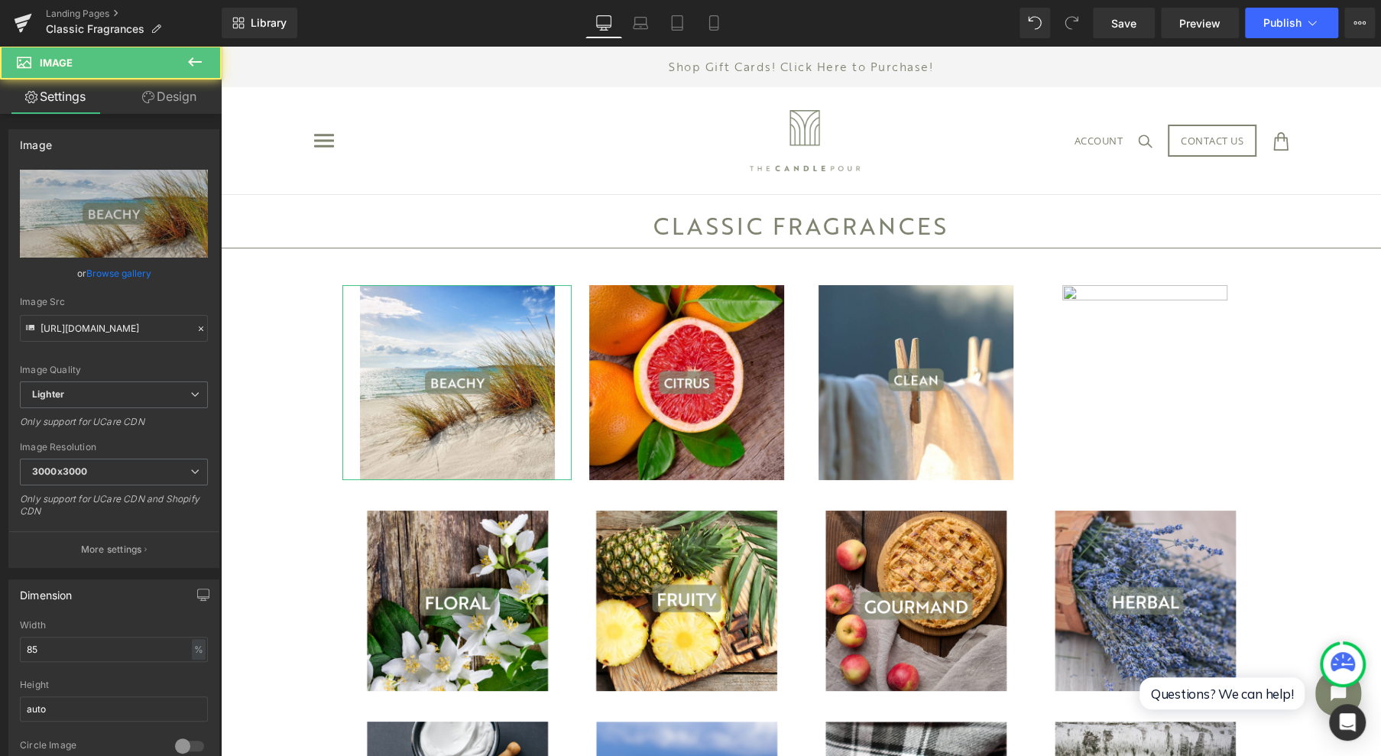
click at [0, 0] on icon "Replace Image" at bounding box center [0, 0] width 0 height 0
type input "C:\fakepath\1.jpg"
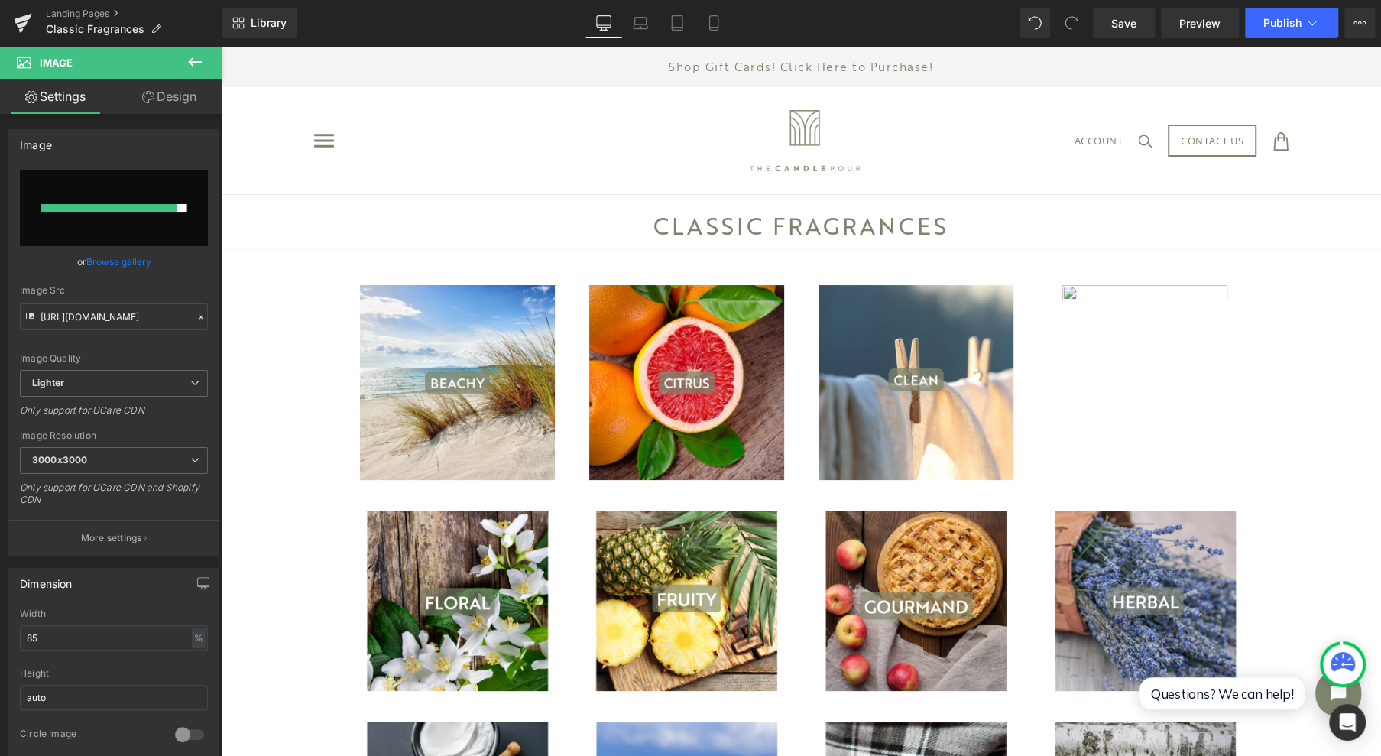
type input "[URL][DOMAIN_NAME]"
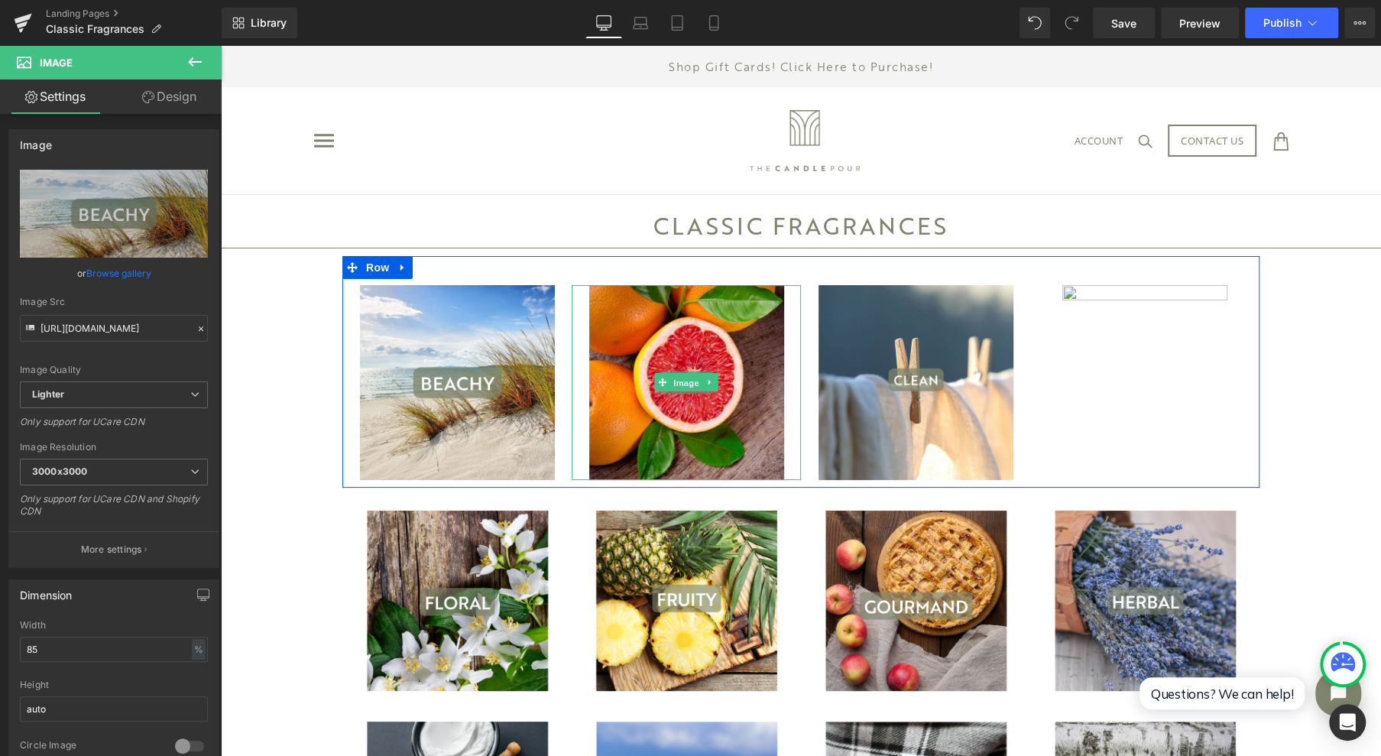
click at [677, 385] on span "Image" at bounding box center [686, 383] width 32 height 18
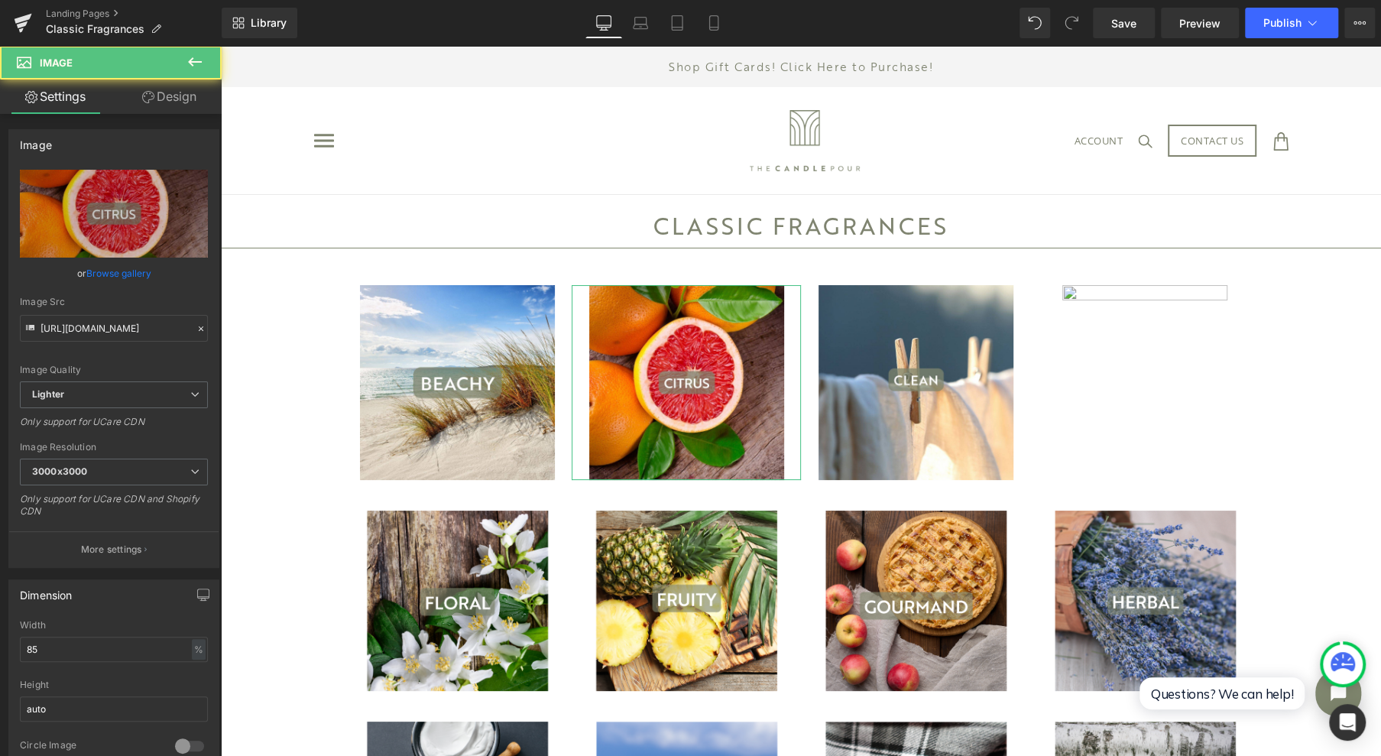
click at [127, 224] on link "Replace Image" at bounding box center [114, 214] width 188 height 88
type input "C:\fakepath\19.jpg"
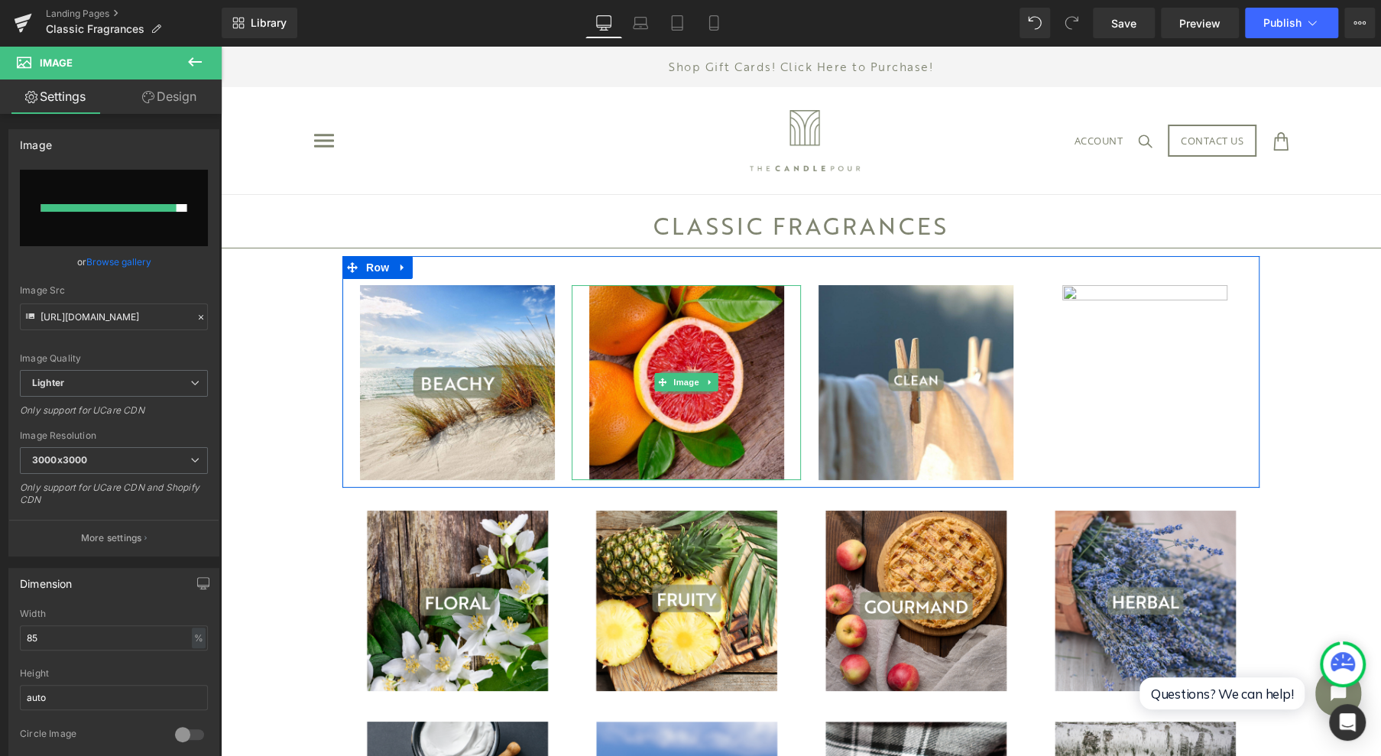
click at [693, 381] on span "Image" at bounding box center [686, 382] width 32 height 18
click at [85, 190] on input "file" at bounding box center [114, 208] width 188 height 76
click at [120, 209] on div at bounding box center [110, 208] width 138 height 8
click at [725, 356] on img at bounding box center [686, 382] width 195 height 195
click at [709, 382] on link at bounding box center [710, 382] width 16 height 18
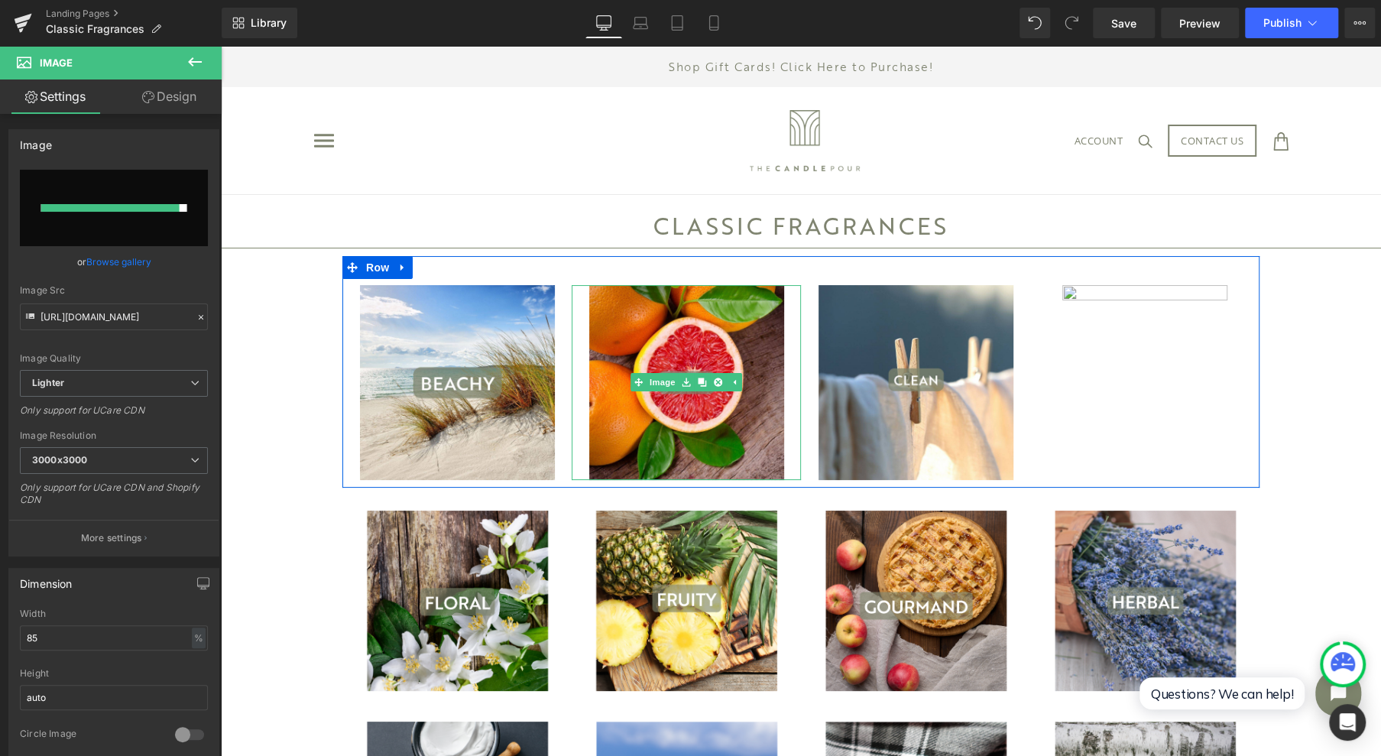
click at [714, 382] on icon at bounding box center [718, 382] width 8 height 8
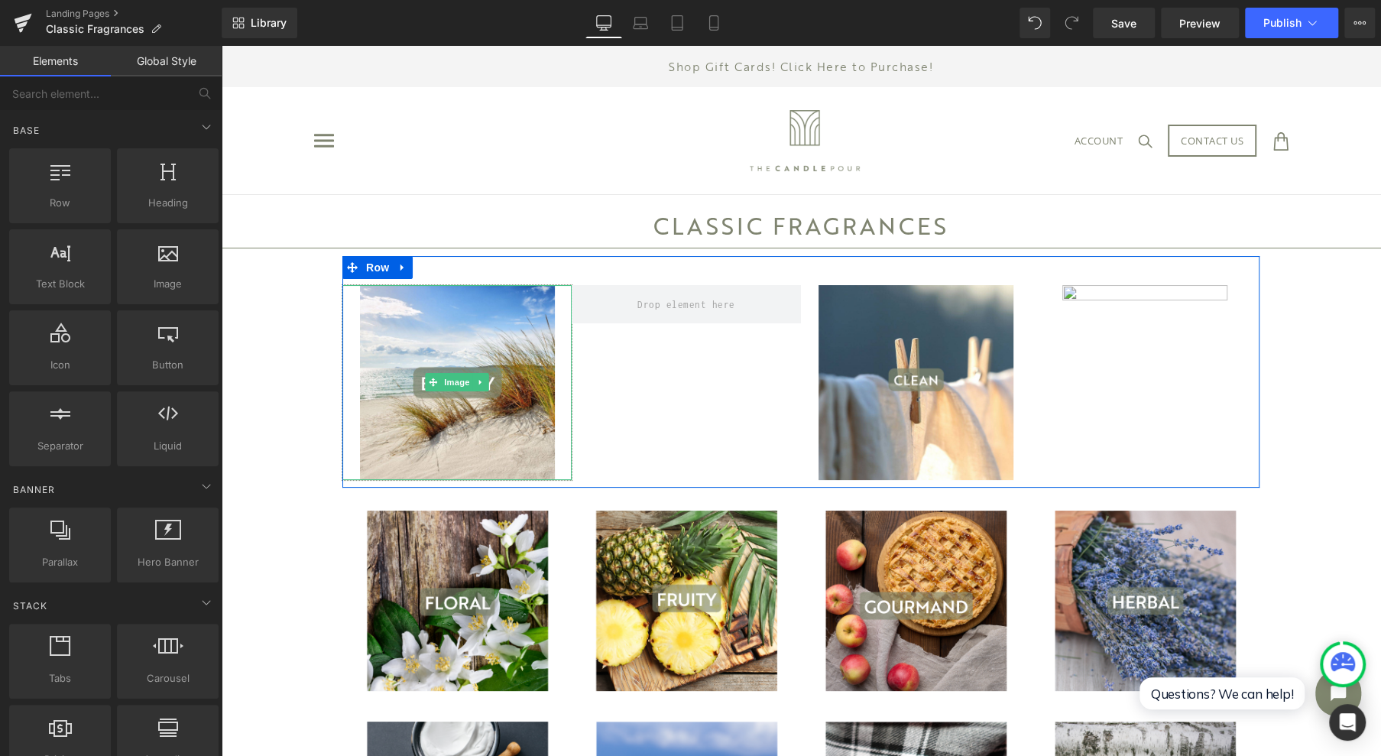
click at [468, 322] on img at bounding box center [457, 382] width 195 height 195
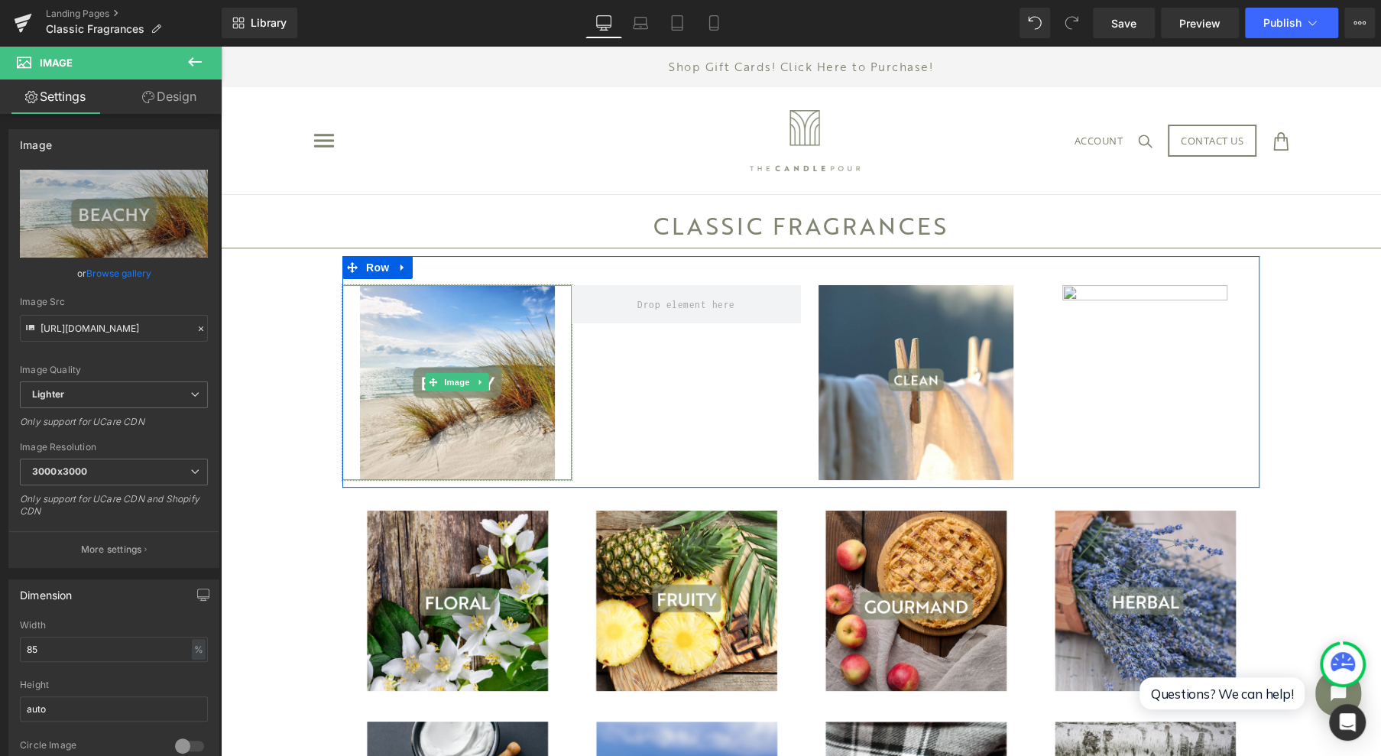
click at [518, 315] on img at bounding box center [457, 382] width 195 height 195
click at [450, 384] on span "Image" at bounding box center [457, 382] width 32 height 18
click at [477, 384] on icon at bounding box center [481, 382] width 8 height 9
click at [471, 384] on link at bounding box center [473, 382] width 16 height 18
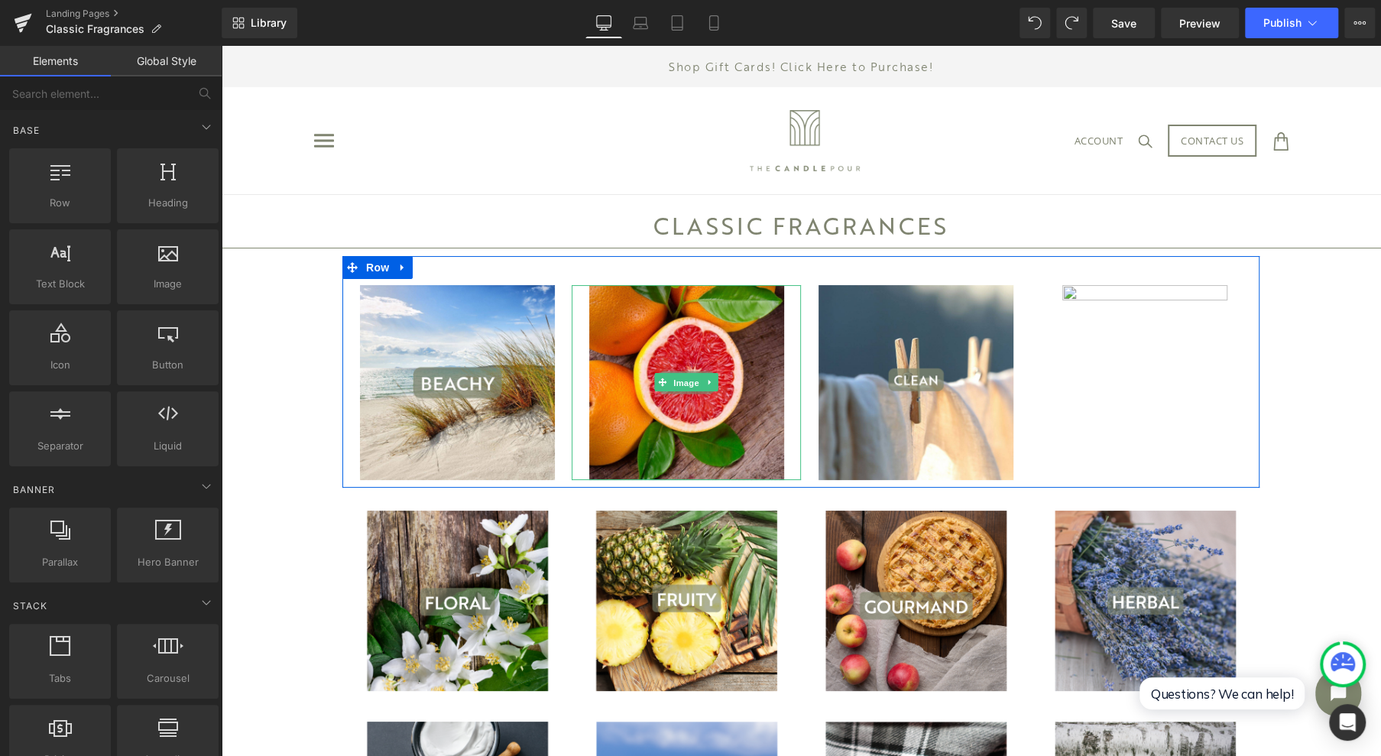
click at [672, 378] on span "Image" at bounding box center [686, 383] width 32 height 18
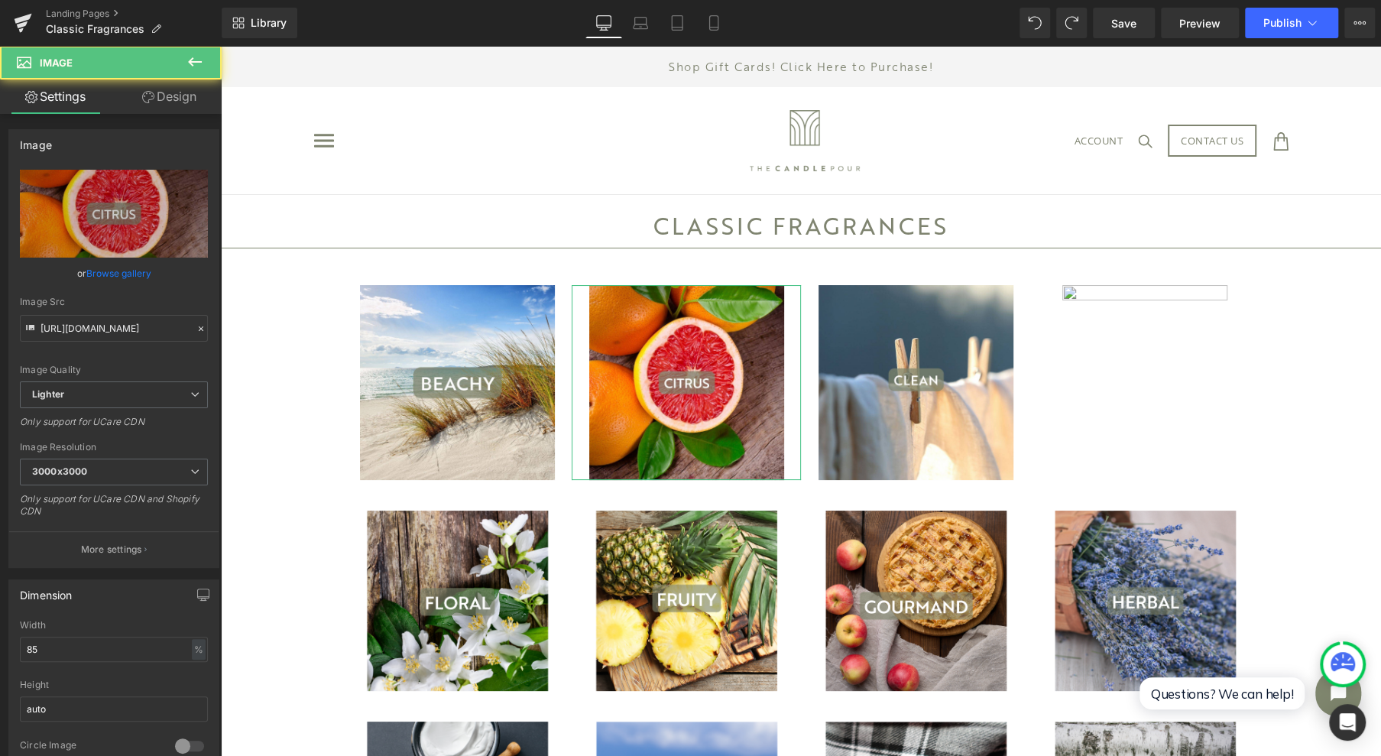
click at [0, 0] on icon "Replace Image" at bounding box center [0, 0] width 0 height 0
type input "C:\fakepath\19.jpg"
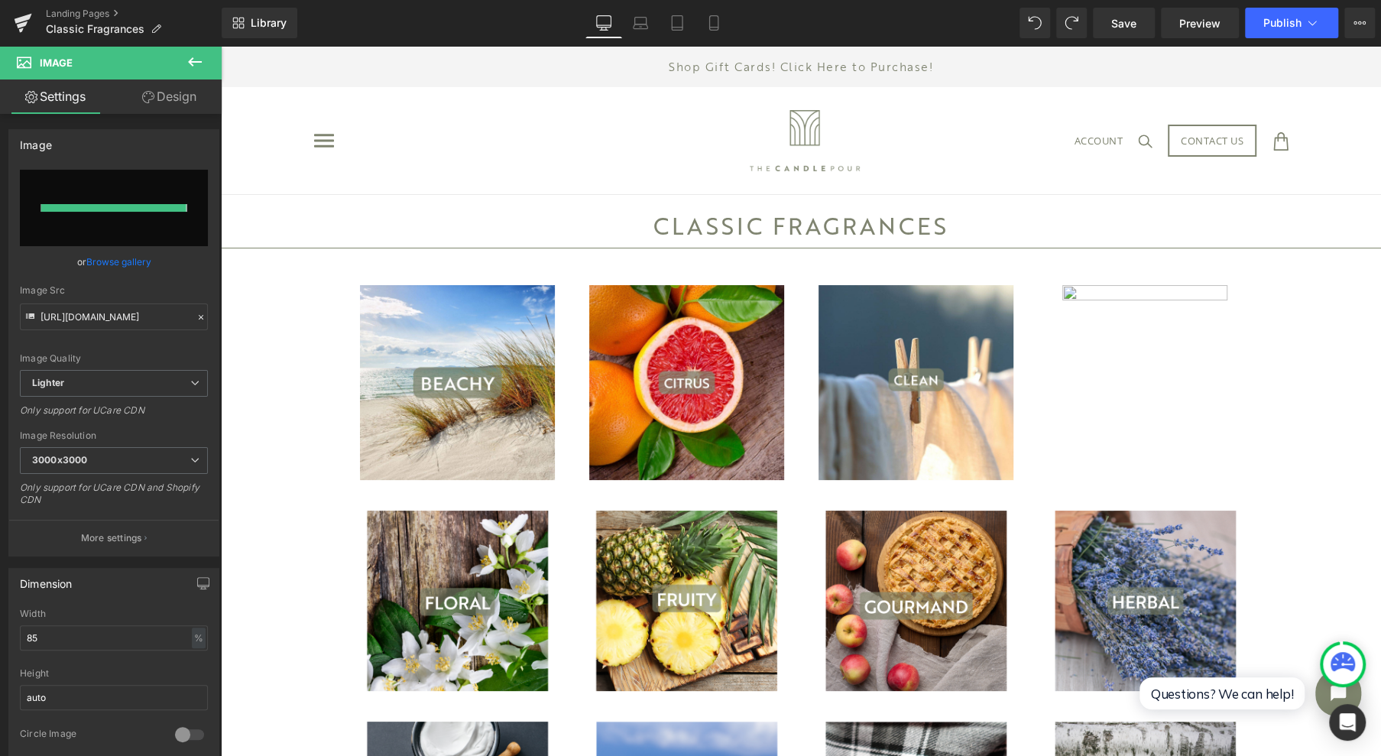
type input "[URL][DOMAIN_NAME]"
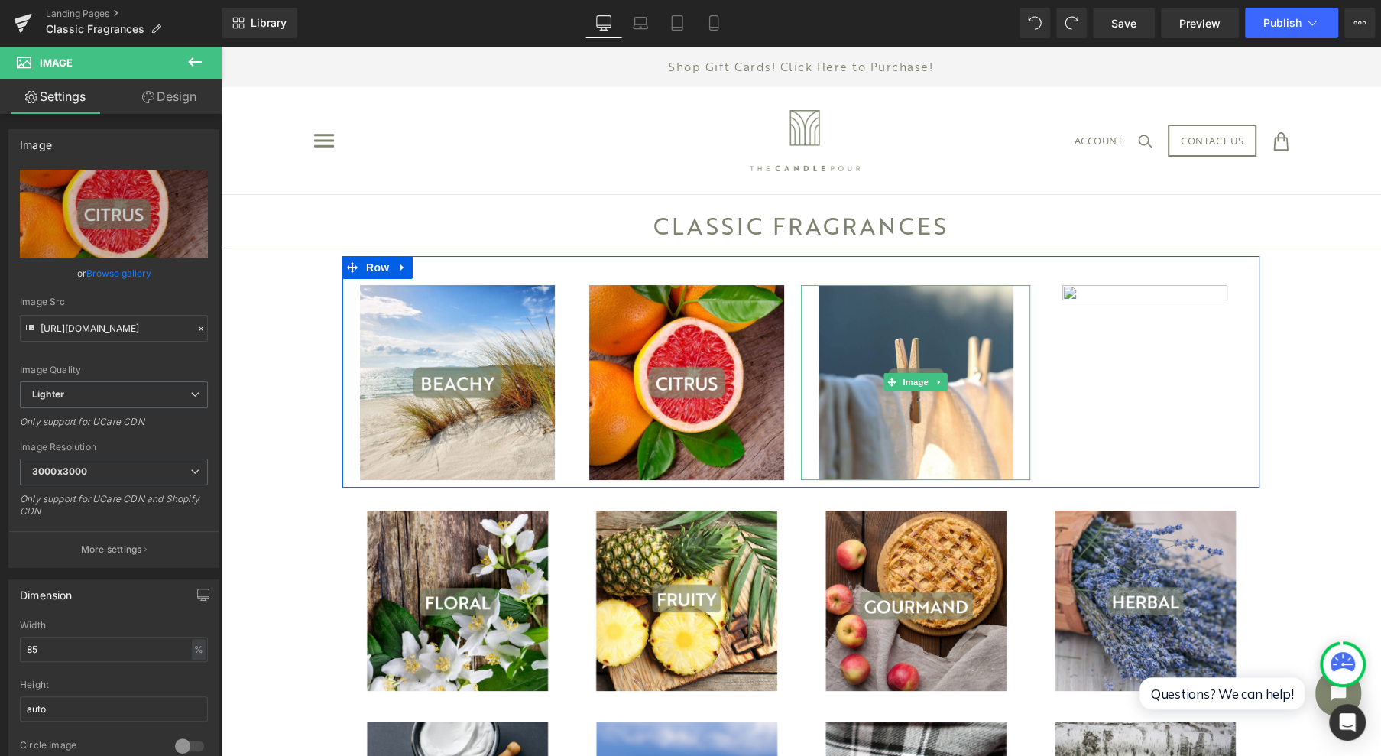
drag, startPoint x: 909, startPoint y: 378, endPoint x: 818, endPoint y: 344, distance: 97.0
click at [909, 378] on span "Image" at bounding box center [915, 382] width 32 height 18
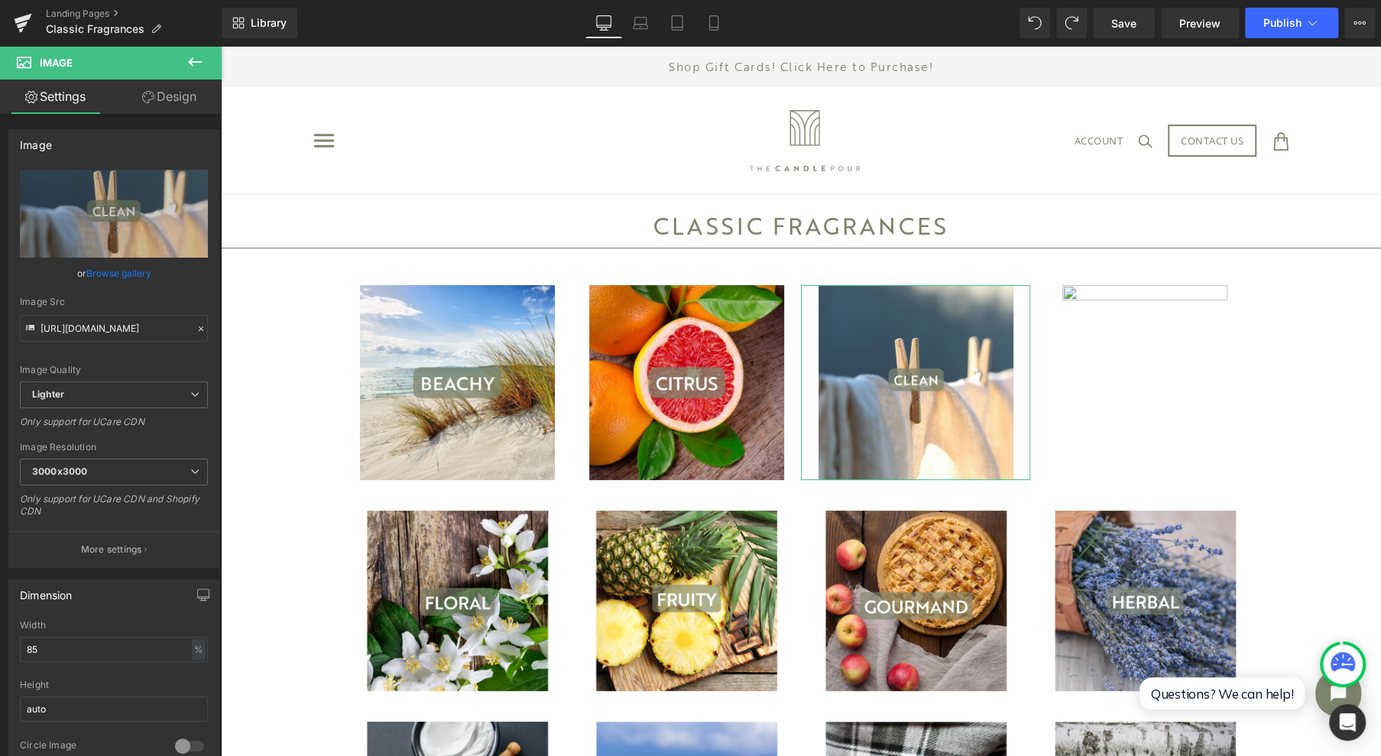
click at [0, 0] on icon "Replace Image" at bounding box center [0, 0] width 0 height 0
type input "C:\fakepath\2.jpg"
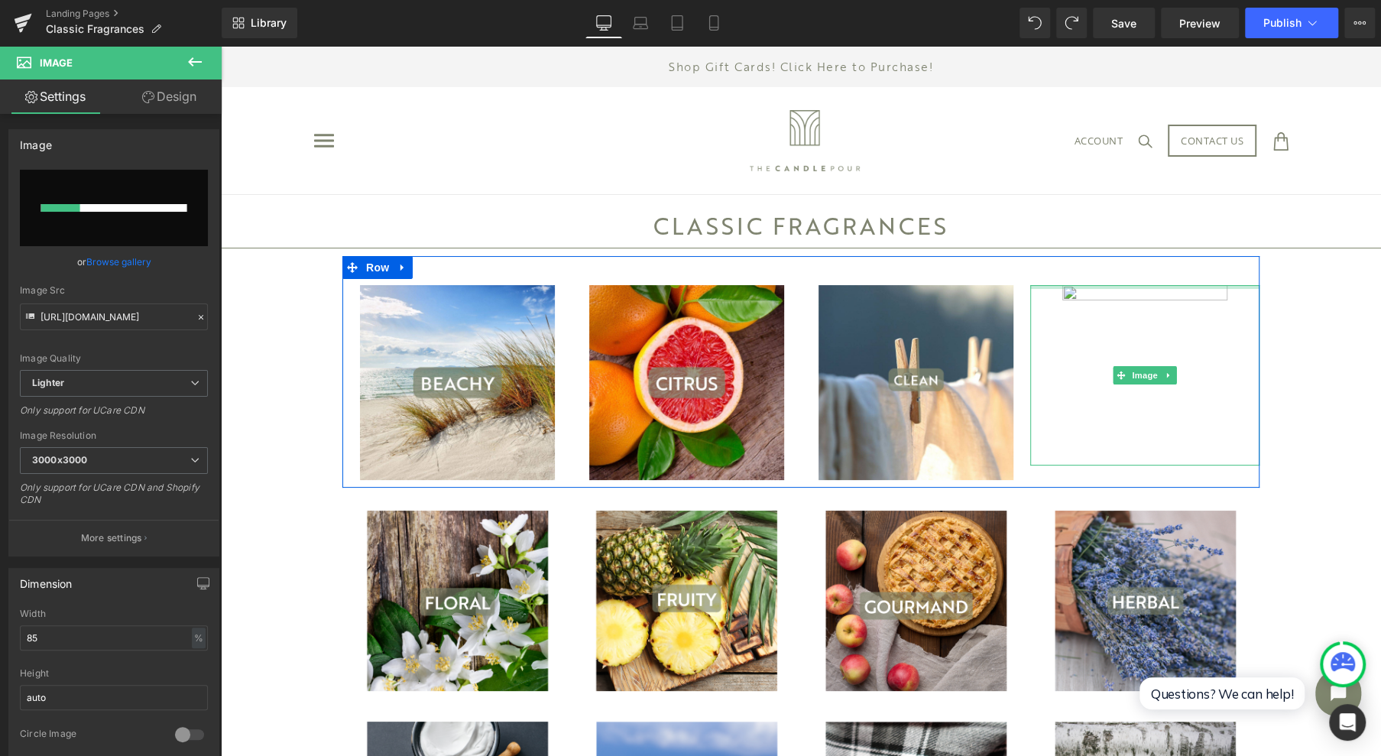
click at [1136, 278] on div "38px" at bounding box center [800, 270] width 917 height 29
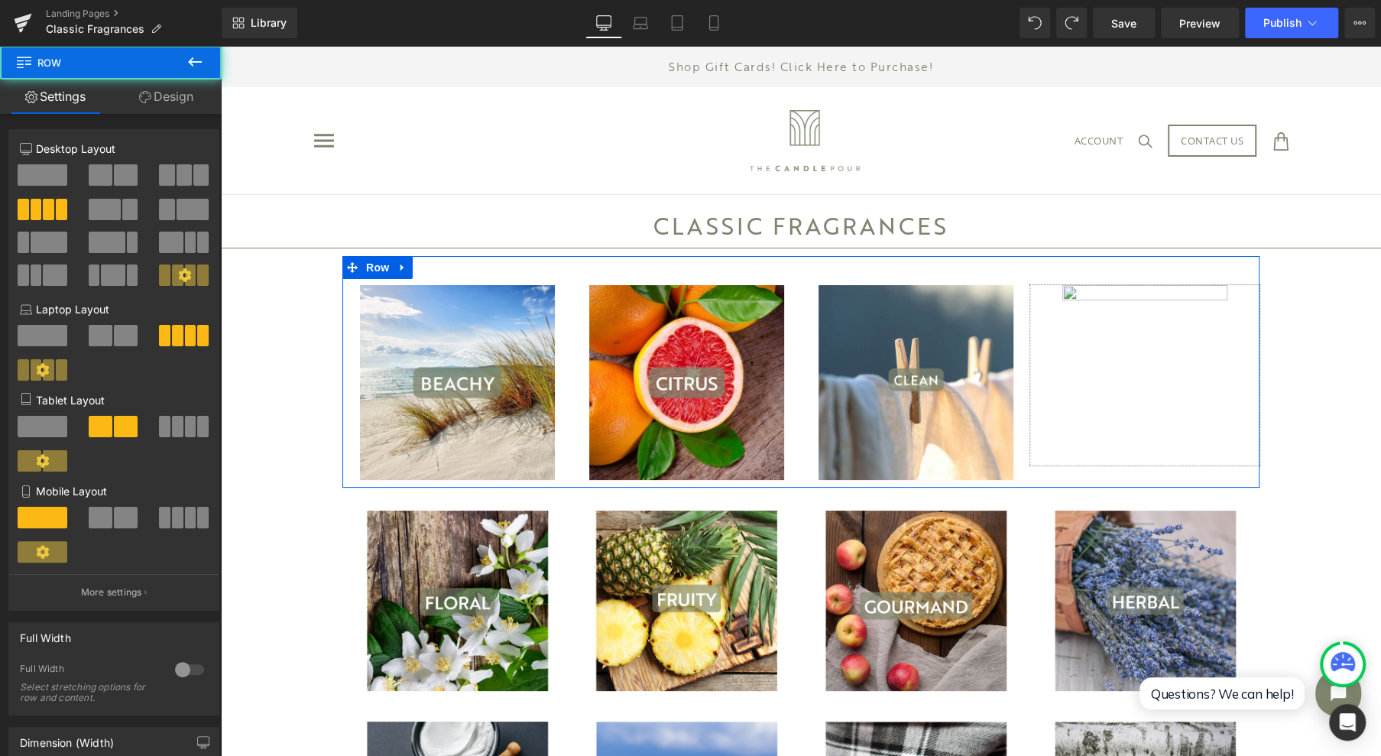
click at [1144, 290] on img at bounding box center [1145, 375] width 195 height 180
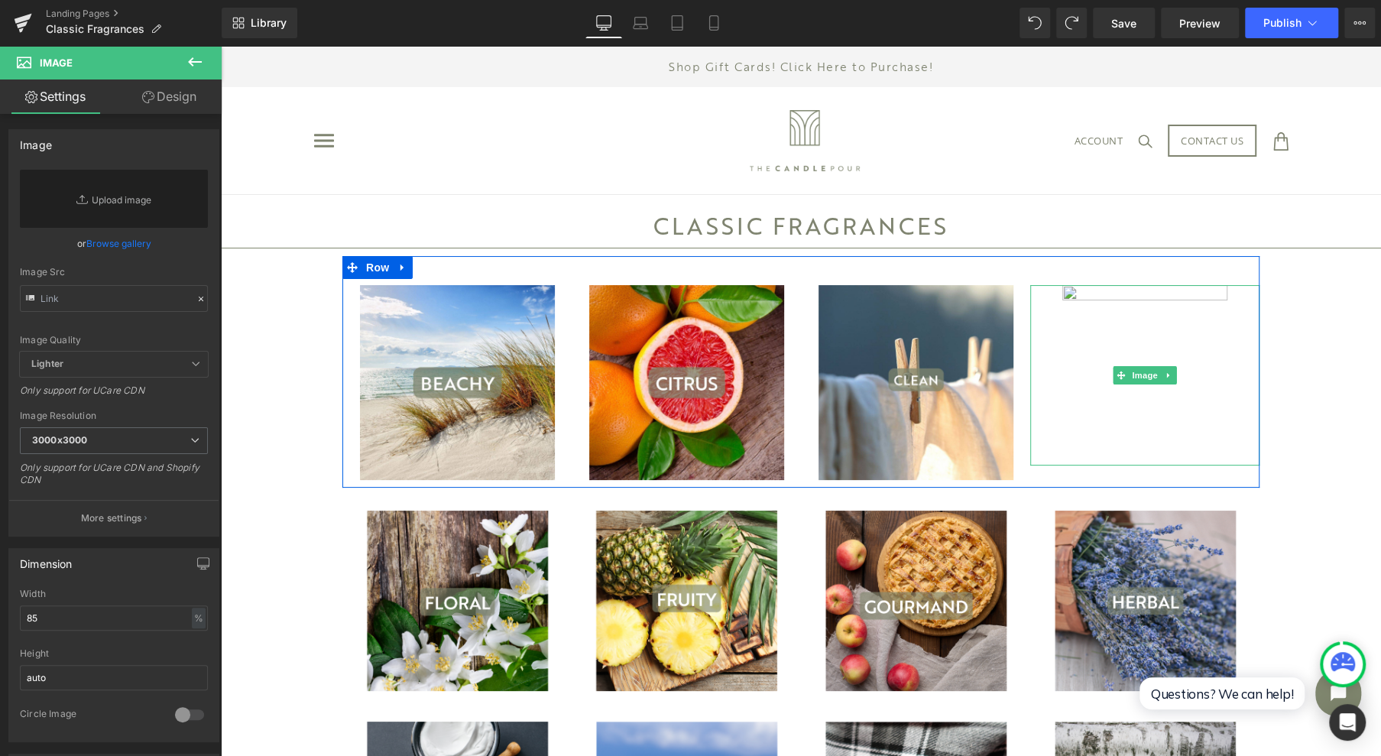
click at [1165, 371] on icon at bounding box center [1169, 375] width 8 height 9
click at [1168, 371] on link at bounding box center [1176, 375] width 16 height 18
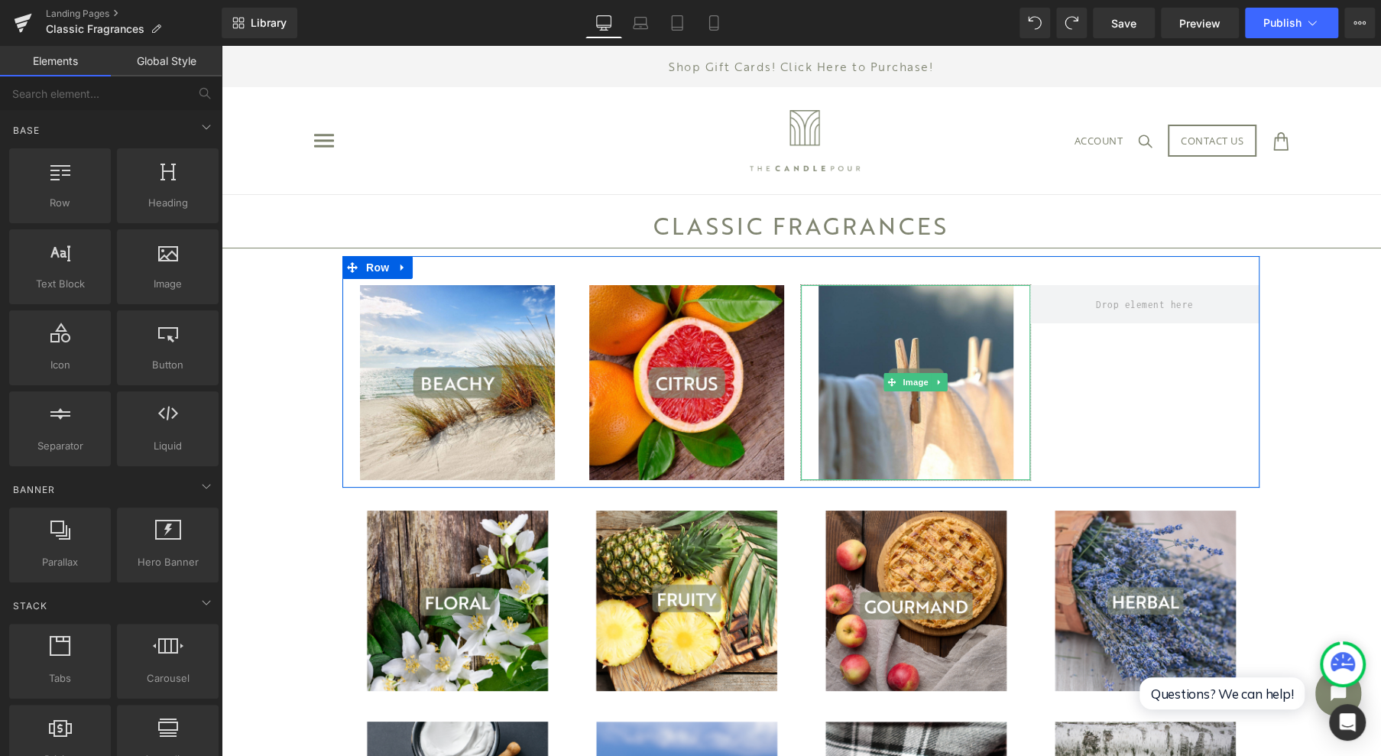
click at [998, 322] on img at bounding box center [915, 382] width 195 height 195
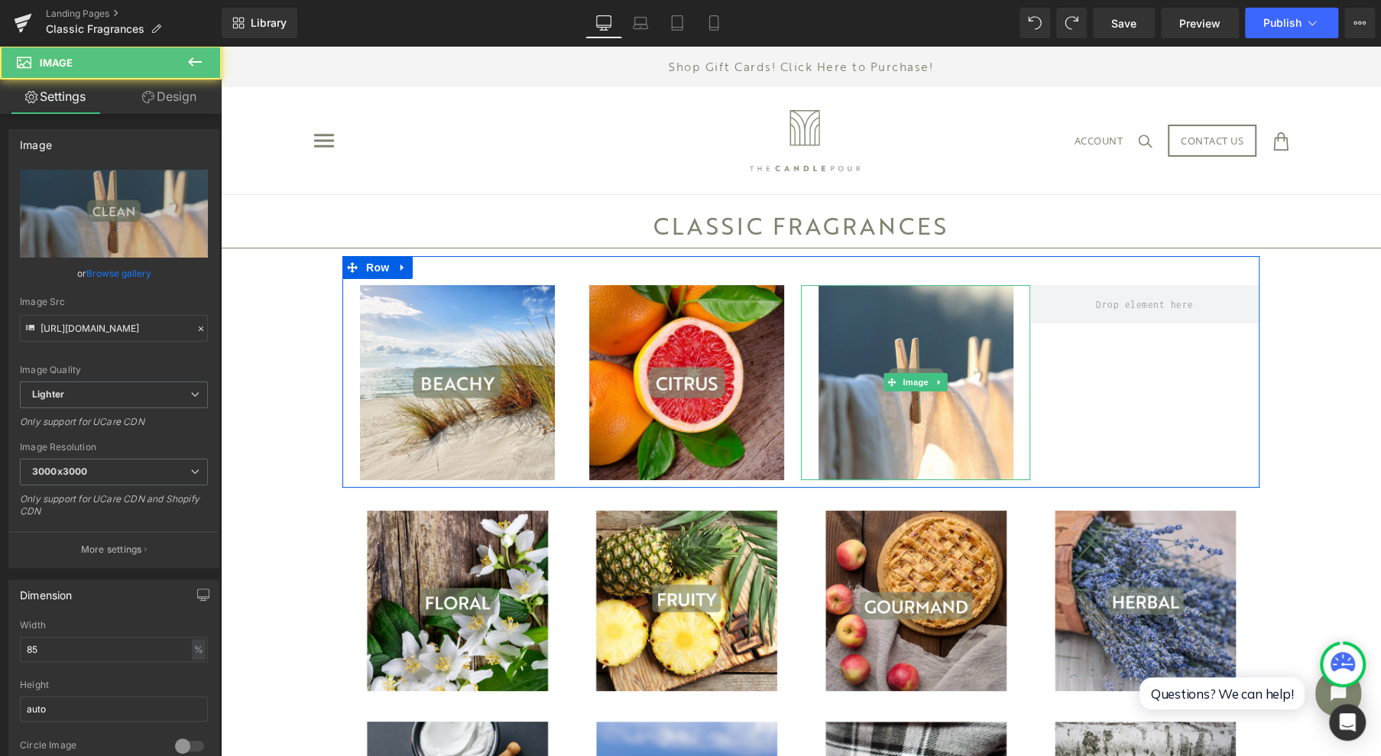
click at [938, 385] on link at bounding box center [940, 382] width 16 height 18
click at [927, 379] on icon at bounding box center [931, 382] width 8 height 8
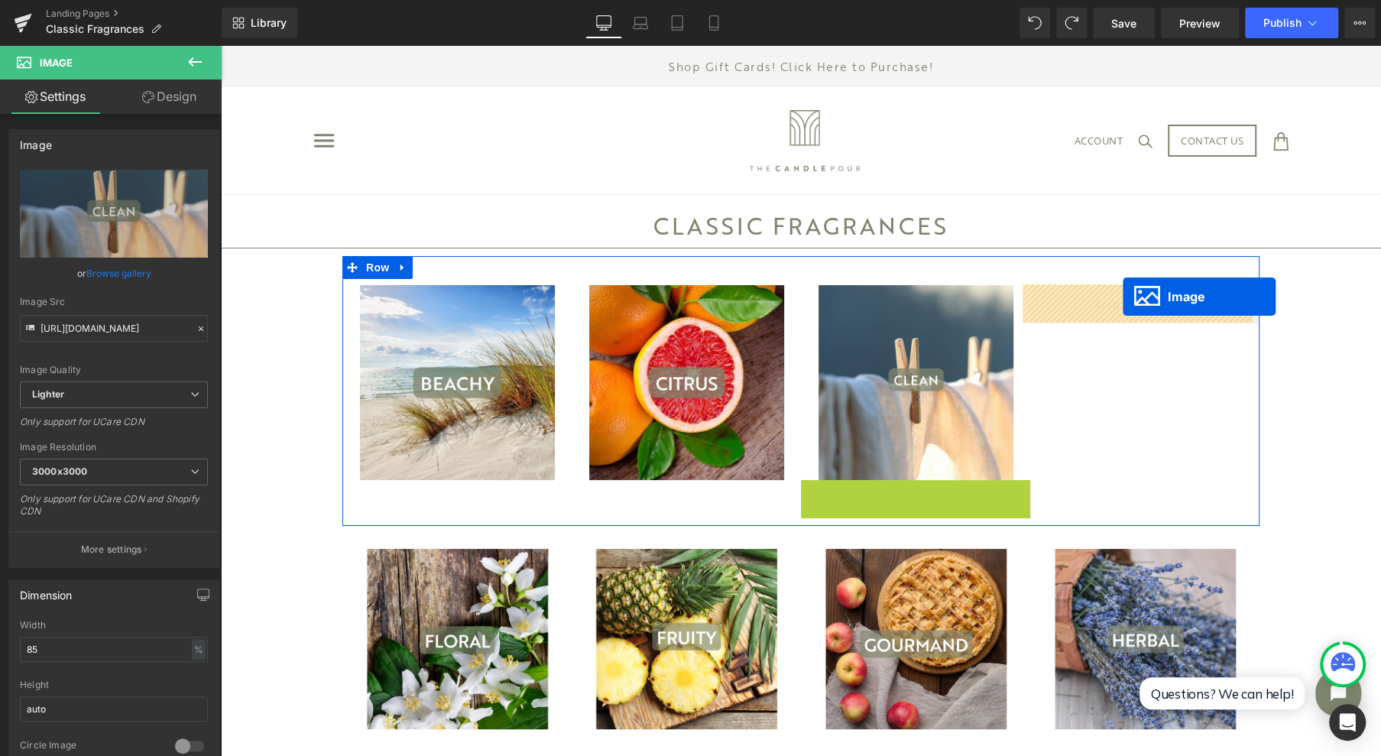
drag, startPoint x: 899, startPoint y: 570, endPoint x: 1123, endPoint y: 297, distance: 353.5
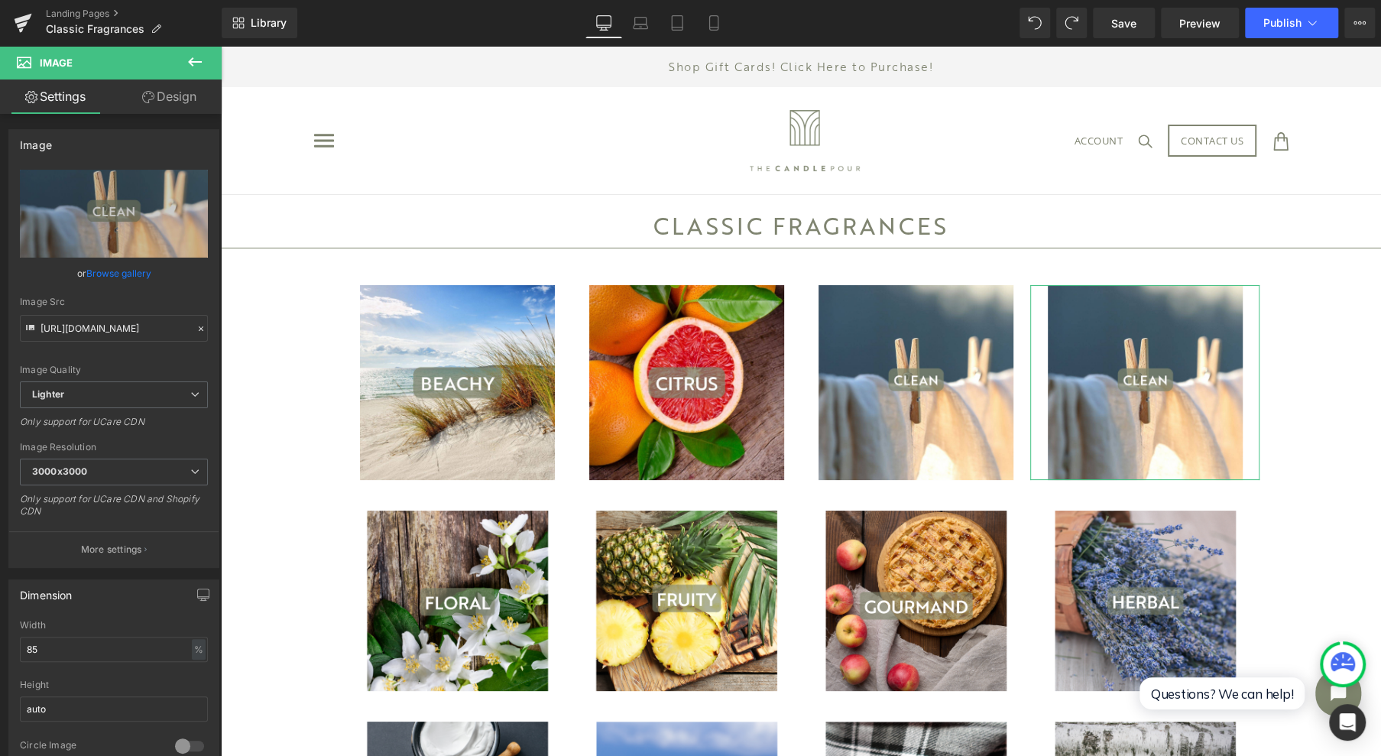
click at [0, 0] on icon "Replace Image" at bounding box center [0, 0] width 0 height 0
type input "C:\fakepath\3.jpg"
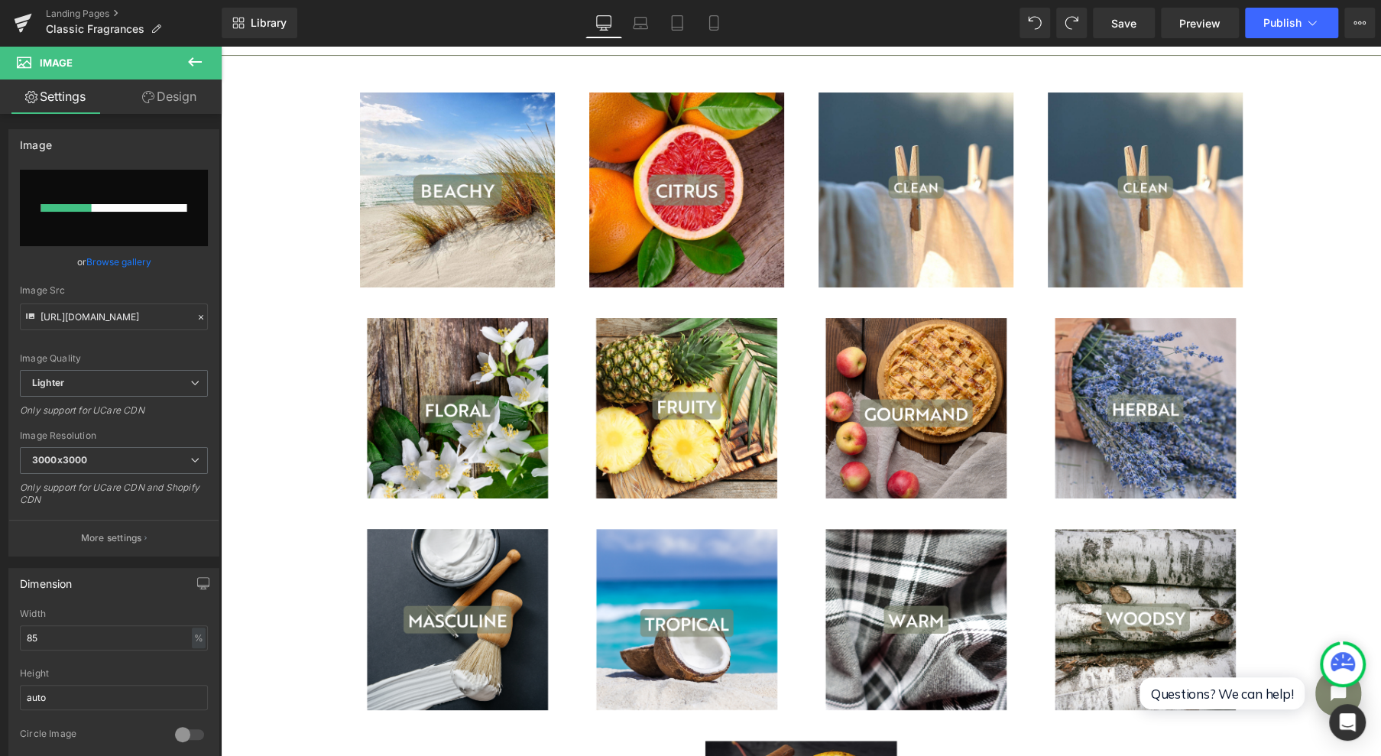
scroll to position [203, 0]
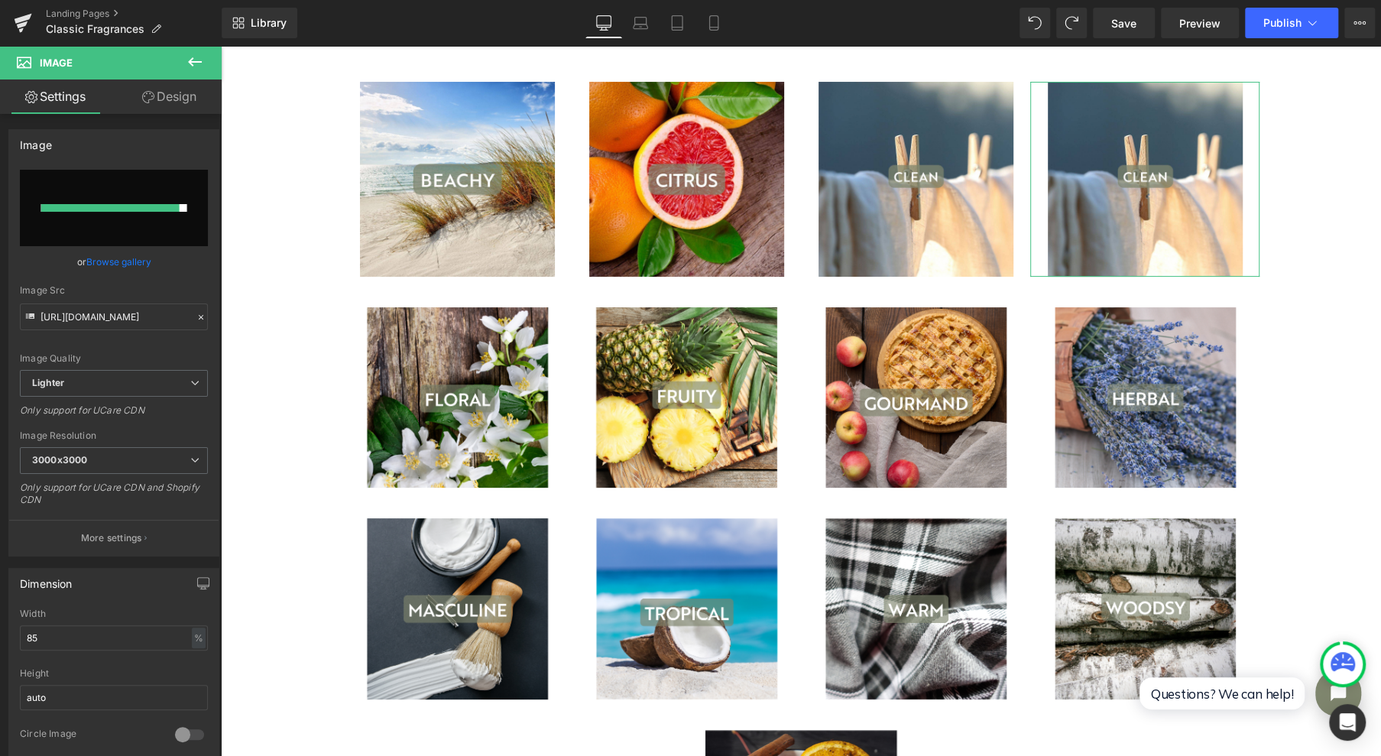
click at [139, 197] on input "file" at bounding box center [114, 208] width 188 height 76
type input "C:\fakepath\3.jpg"
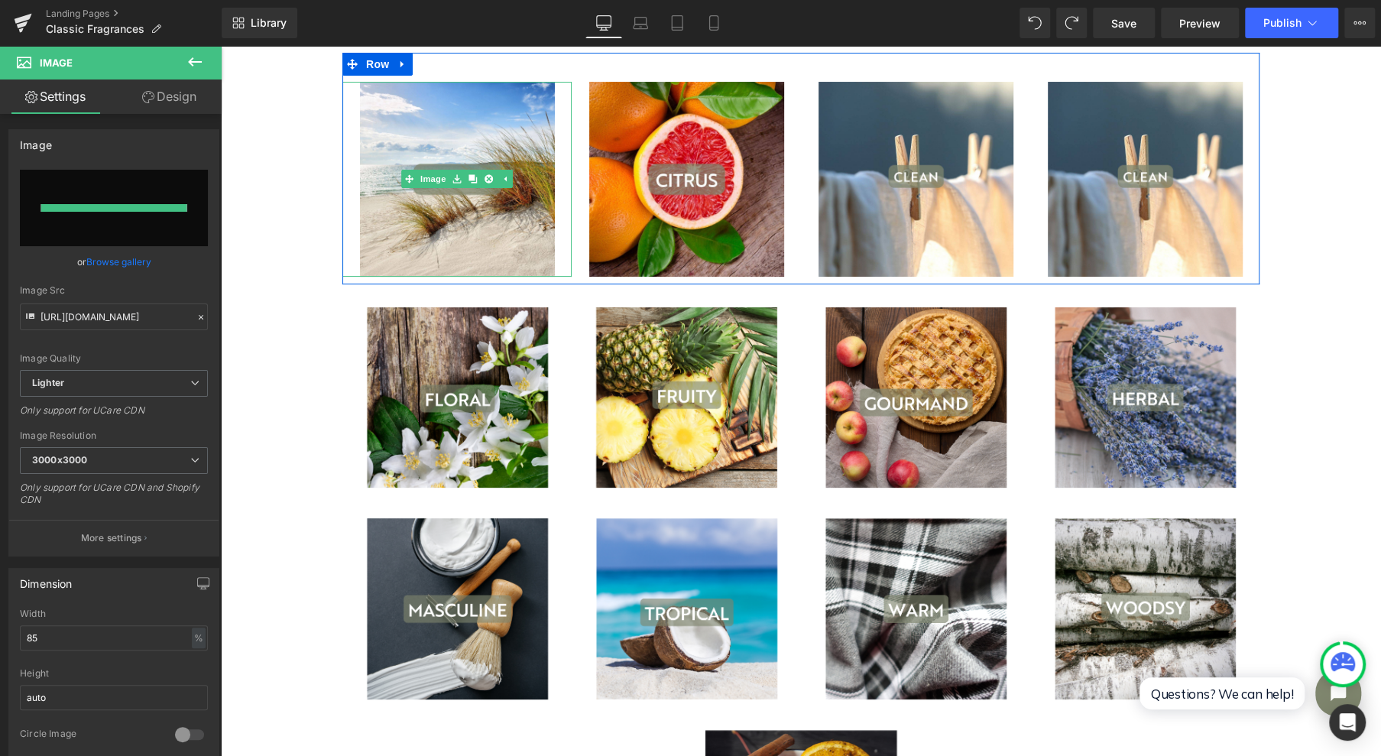
type input "[URL][DOMAIN_NAME]"
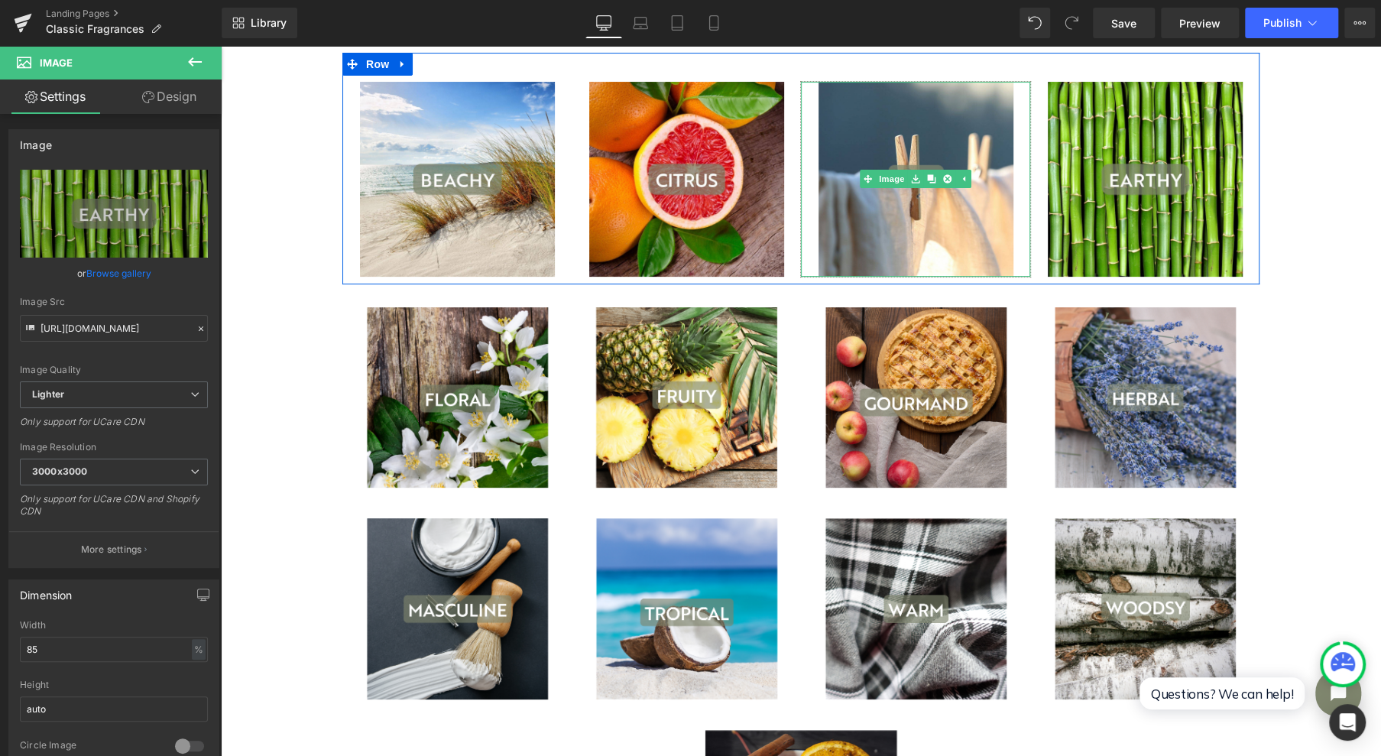
click at [899, 151] on img at bounding box center [915, 179] width 195 height 195
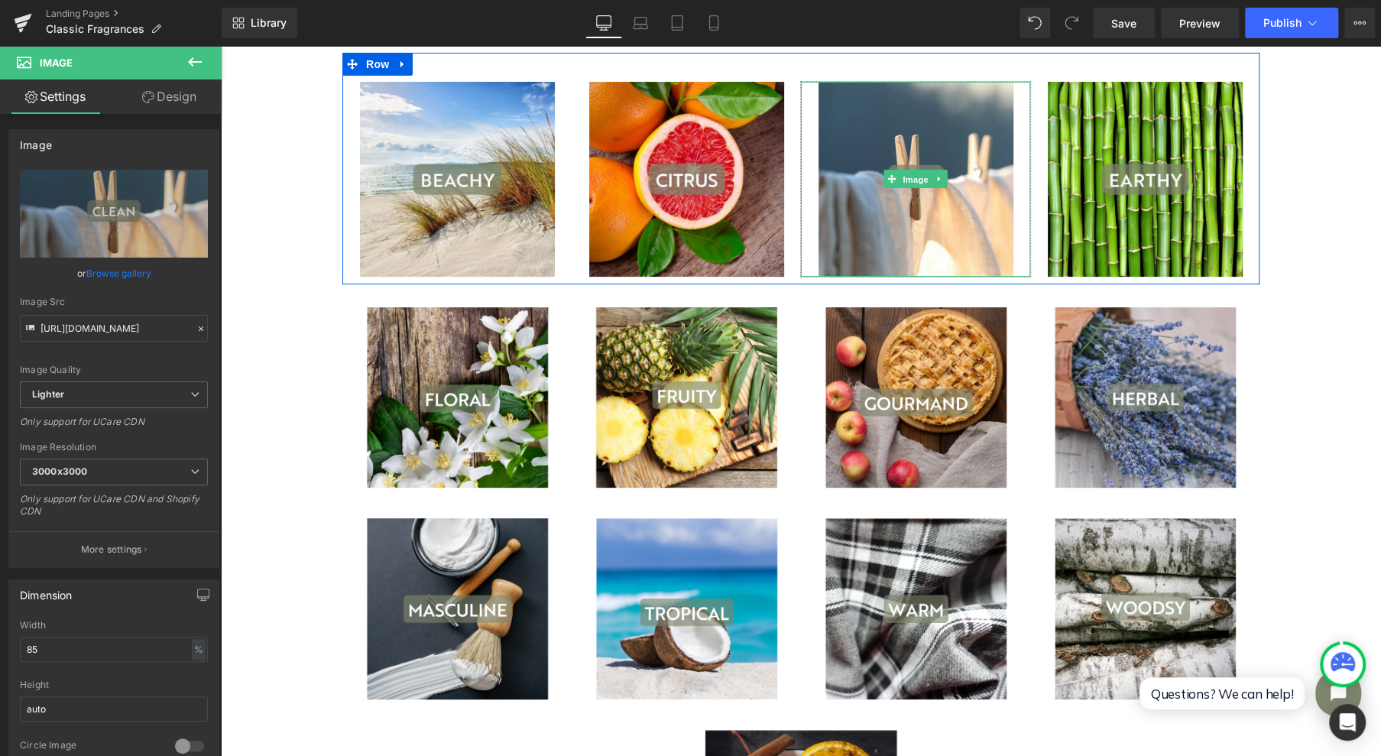
click at [889, 170] on link "Image" at bounding box center [906, 179] width 47 height 18
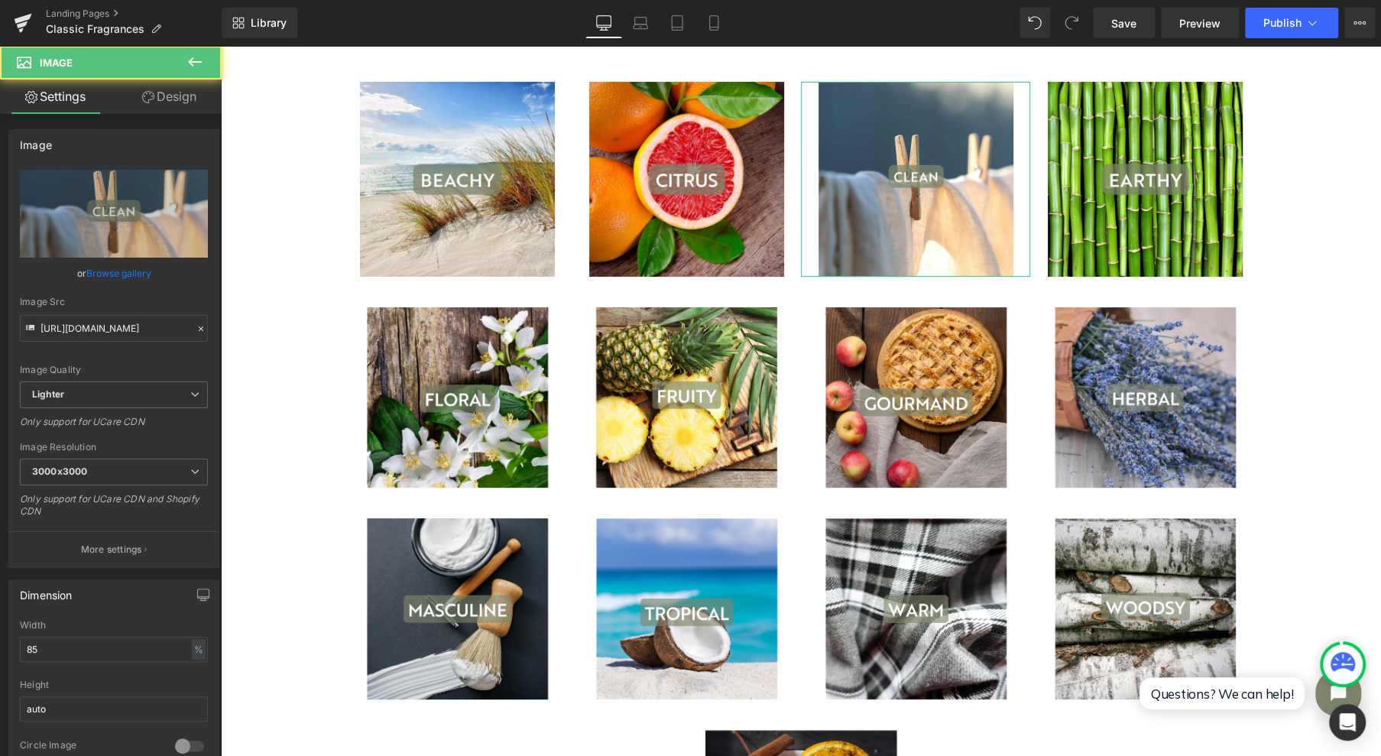
click at [82, 225] on link "Replace Image" at bounding box center [114, 214] width 188 height 88
type input "C:\fakepath\2.jpg"
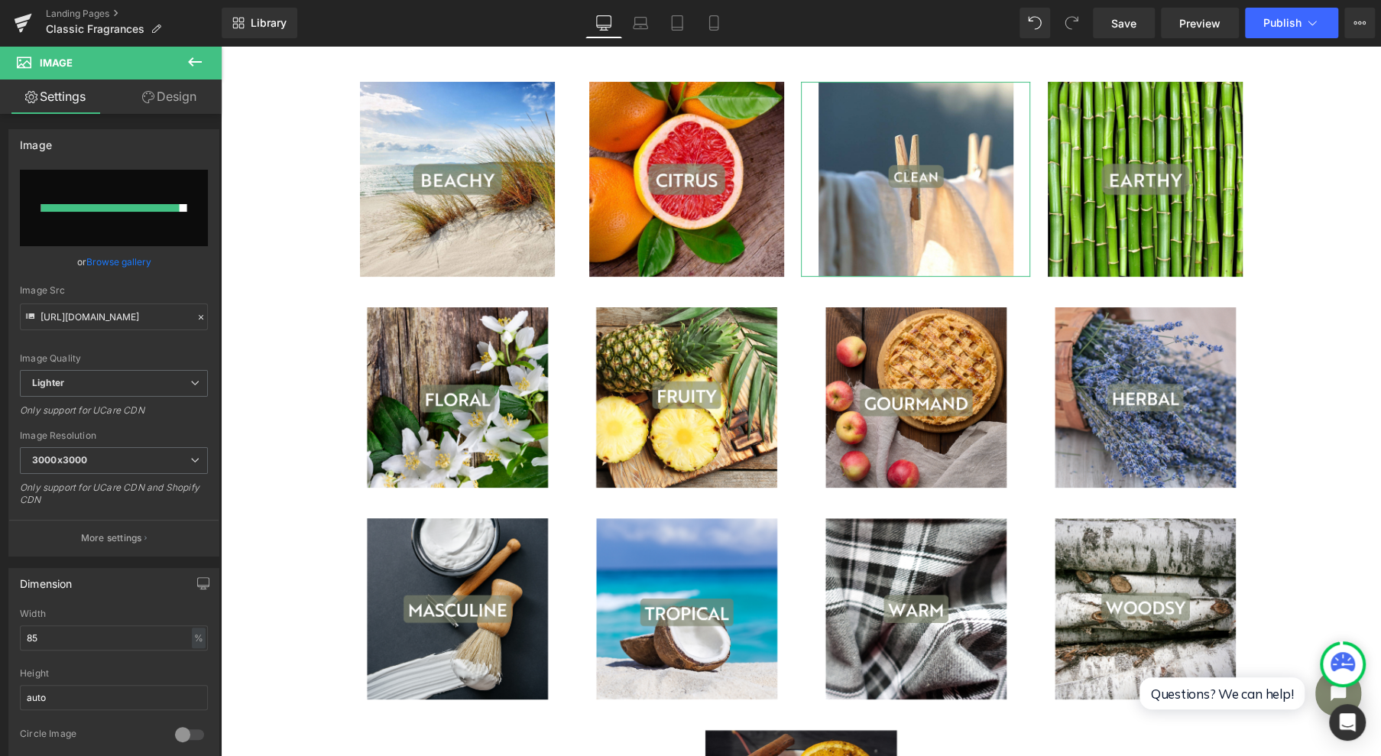
click at [129, 209] on div at bounding box center [110, 208] width 138 height 8
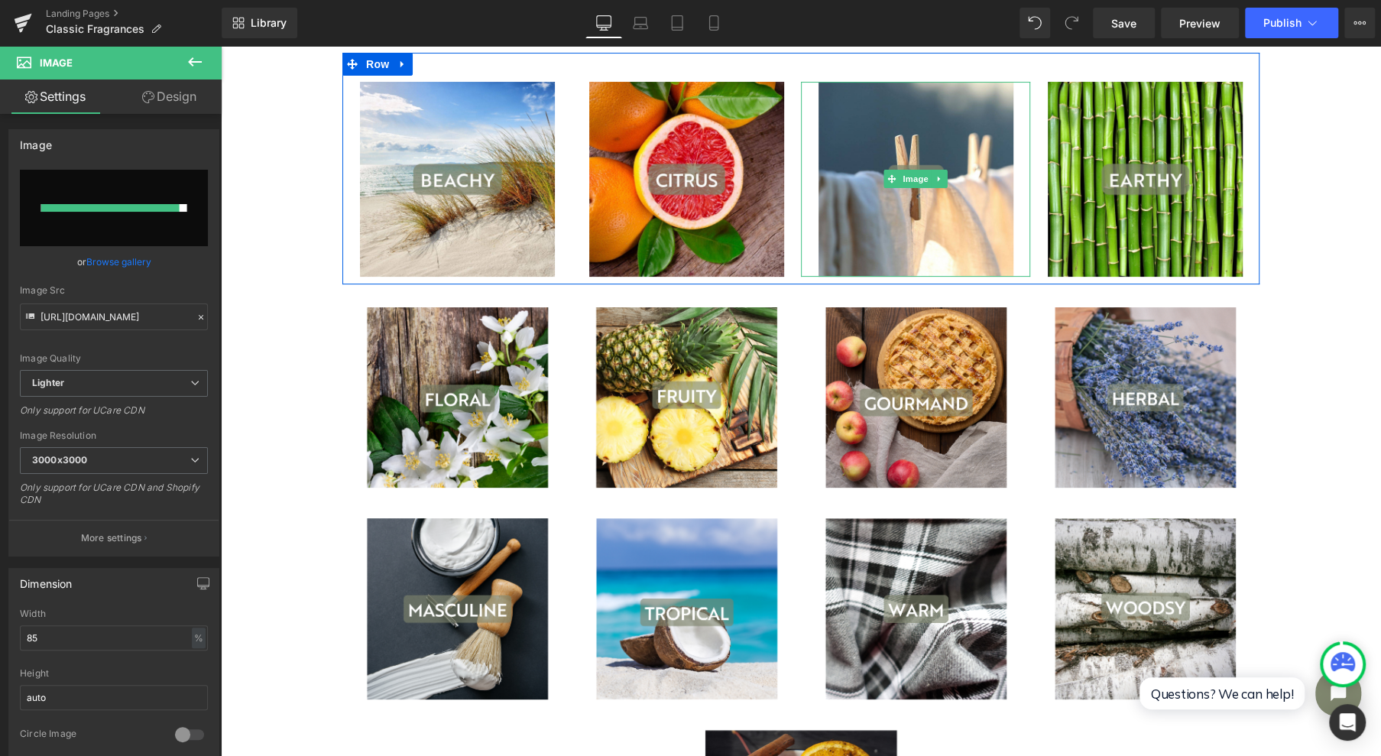
click at [935, 177] on icon at bounding box center [939, 178] width 8 height 9
click at [939, 177] on link at bounding box center [947, 179] width 16 height 18
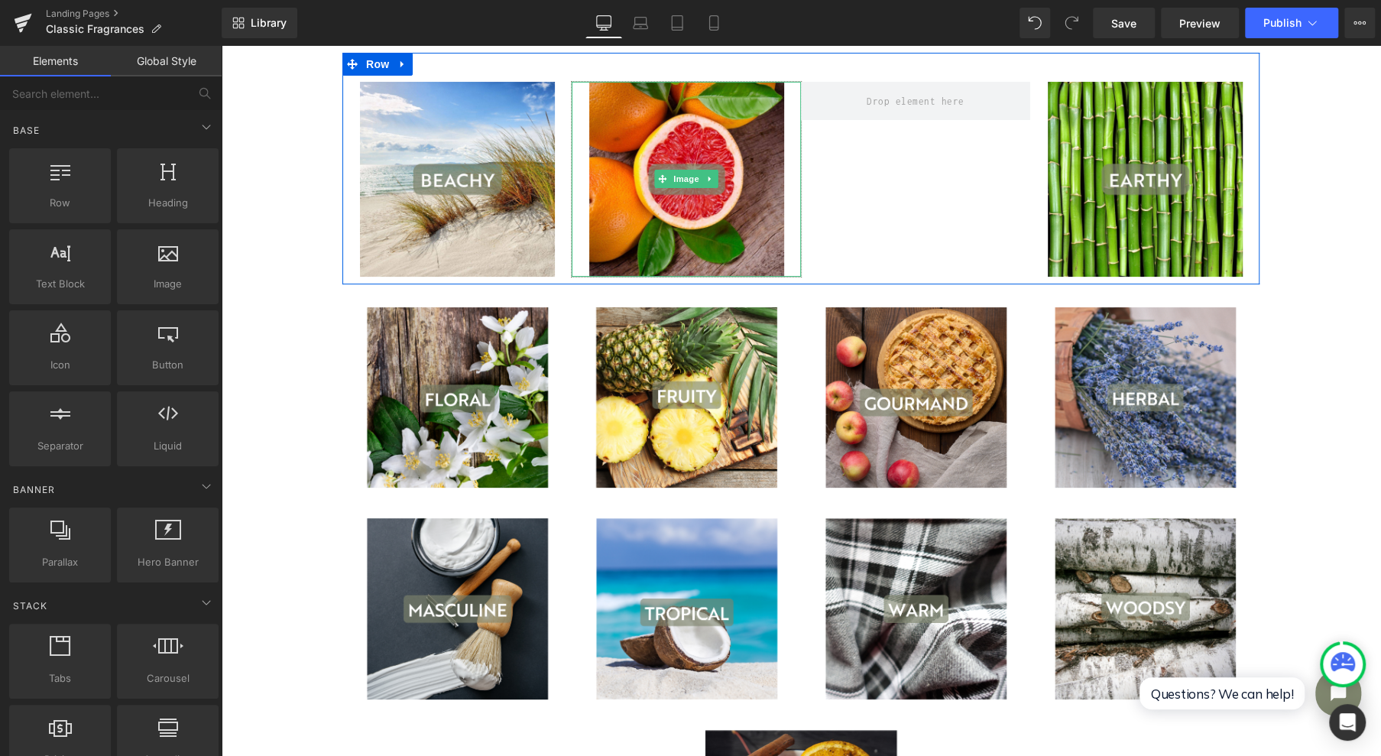
click at [728, 108] on img at bounding box center [686, 179] width 195 height 195
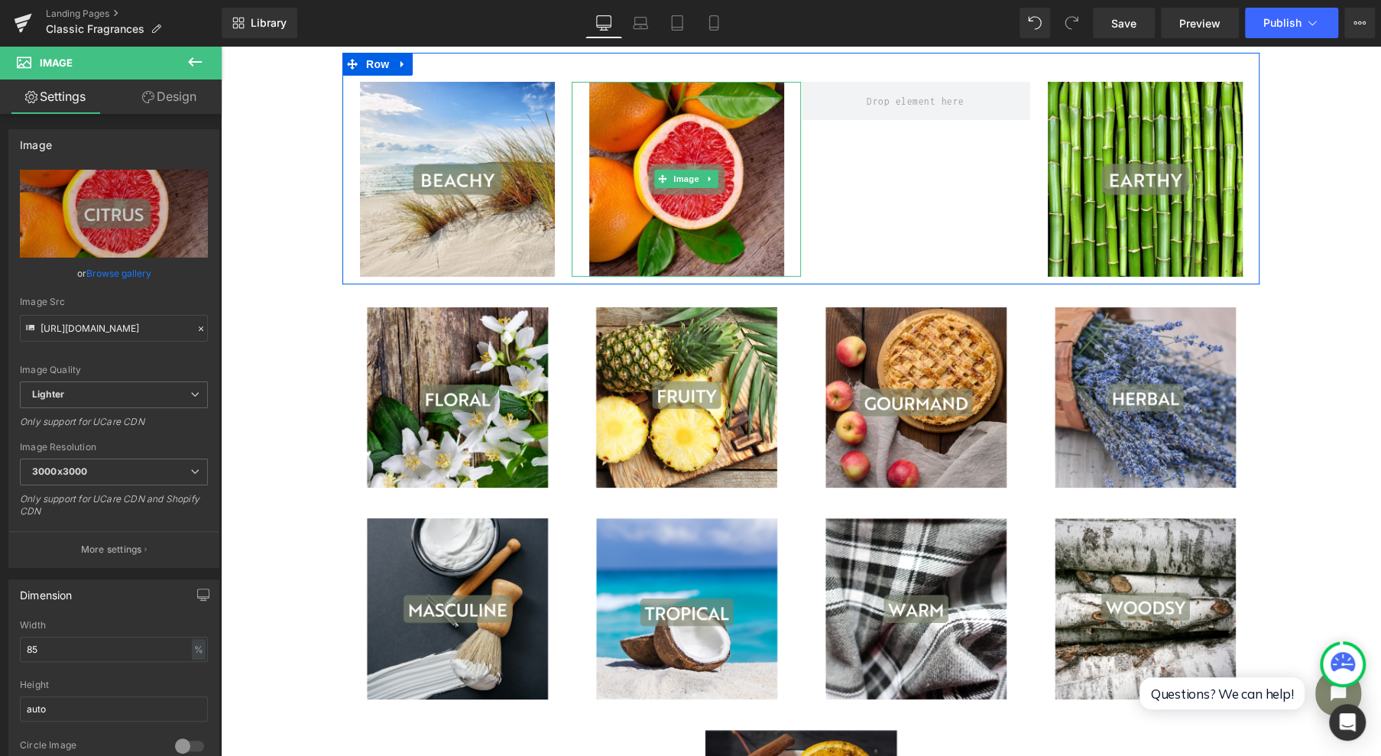
click at [706, 177] on icon at bounding box center [710, 178] width 8 height 9
click at [710, 177] on link at bounding box center [718, 179] width 16 height 18
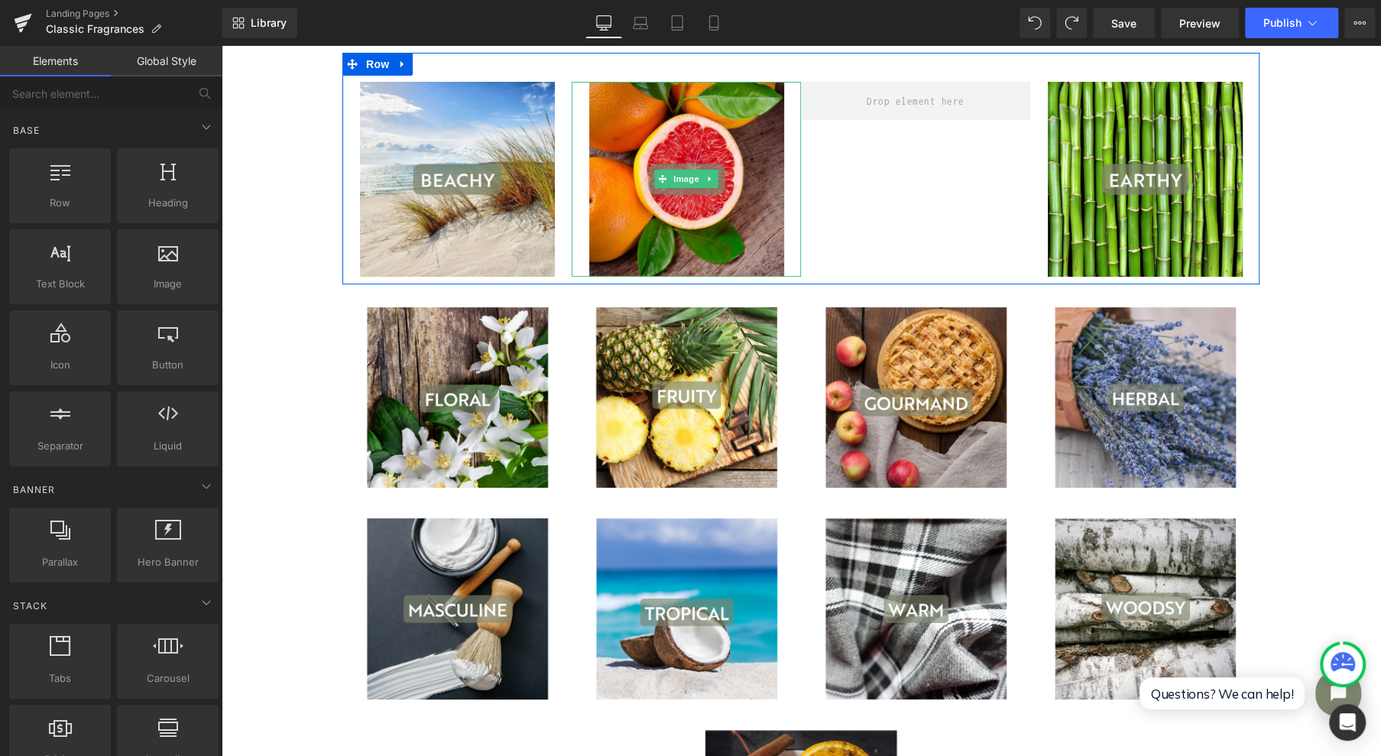
click at [707, 176] on icon at bounding box center [710, 178] width 8 height 9
click at [698, 178] on icon at bounding box center [702, 179] width 8 height 8
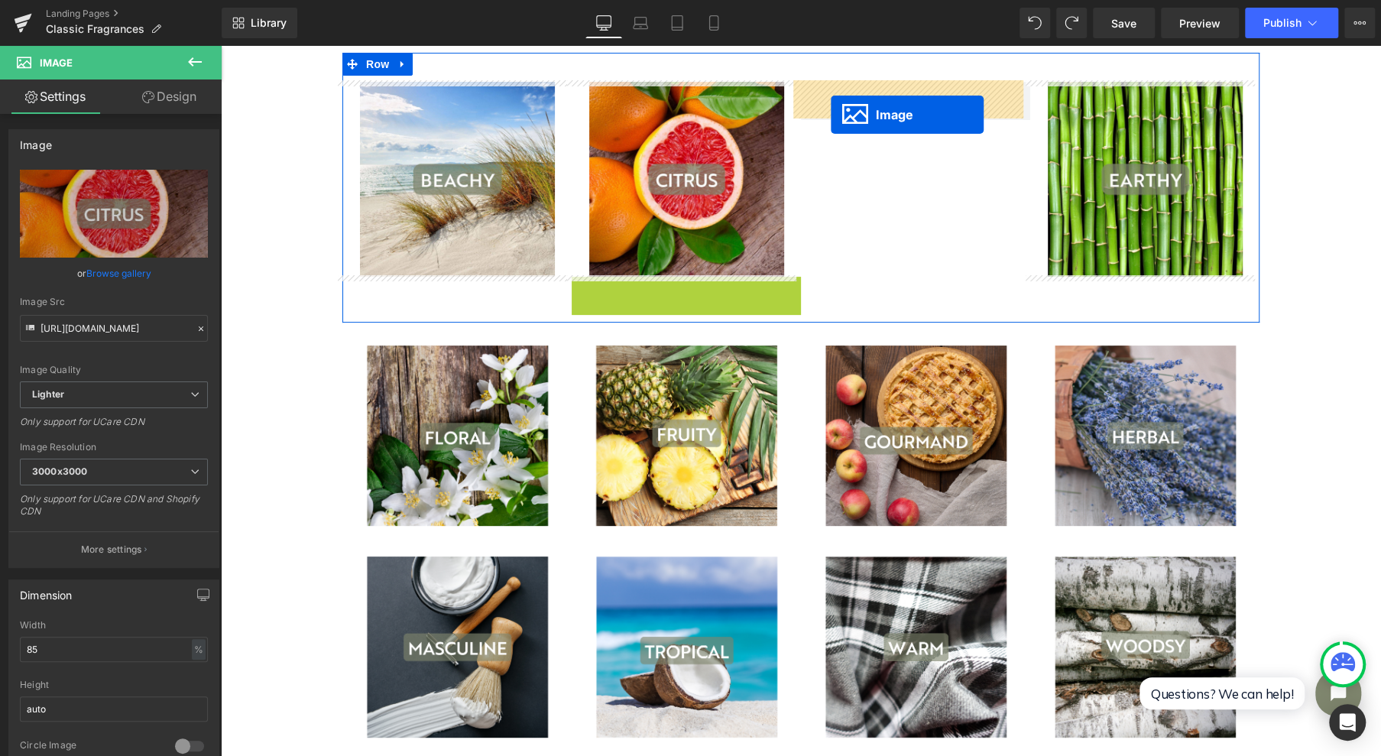
drag, startPoint x: 803, startPoint y: 200, endPoint x: 831, endPoint y: 115, distance: 89.9
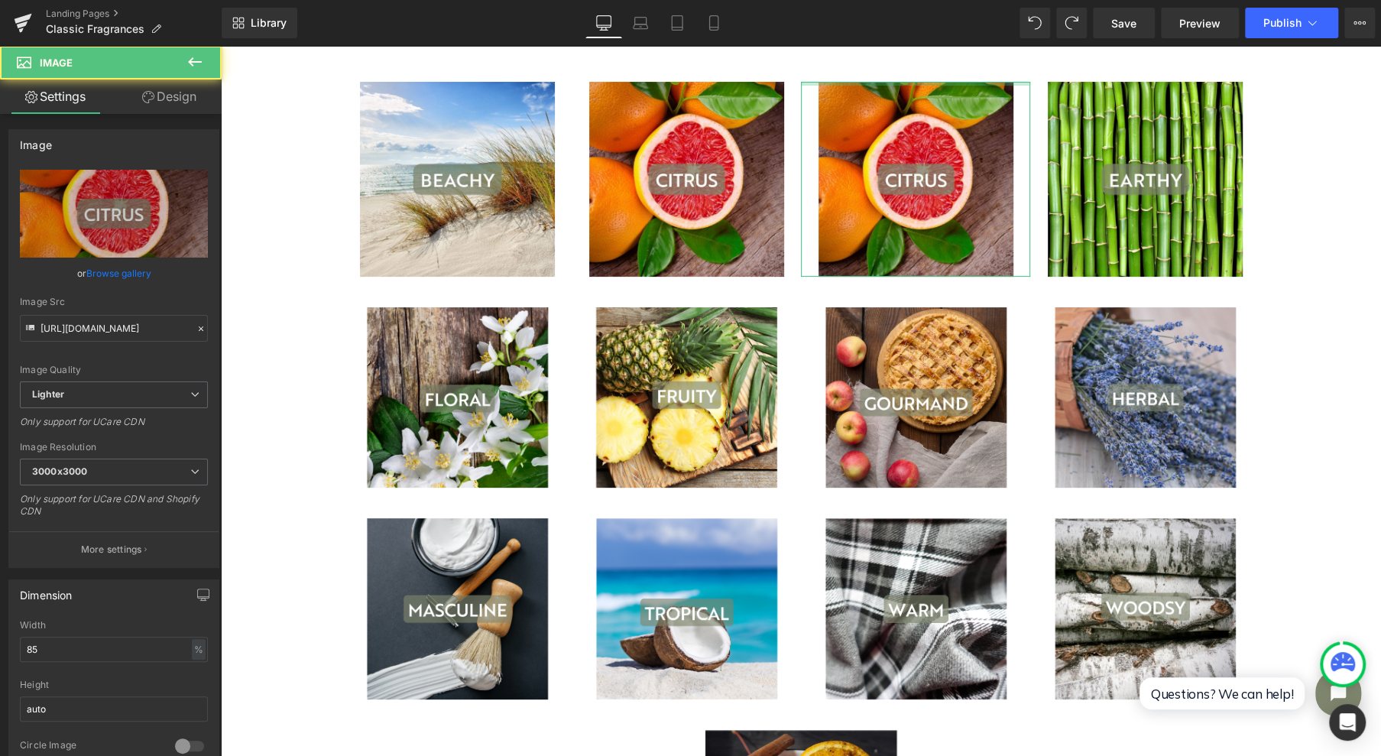
click at [0, 0] on icon "Replace Image" at bounding box center [0, 0] width 0 height 0
type input "C:\fakepath\2.jpg"
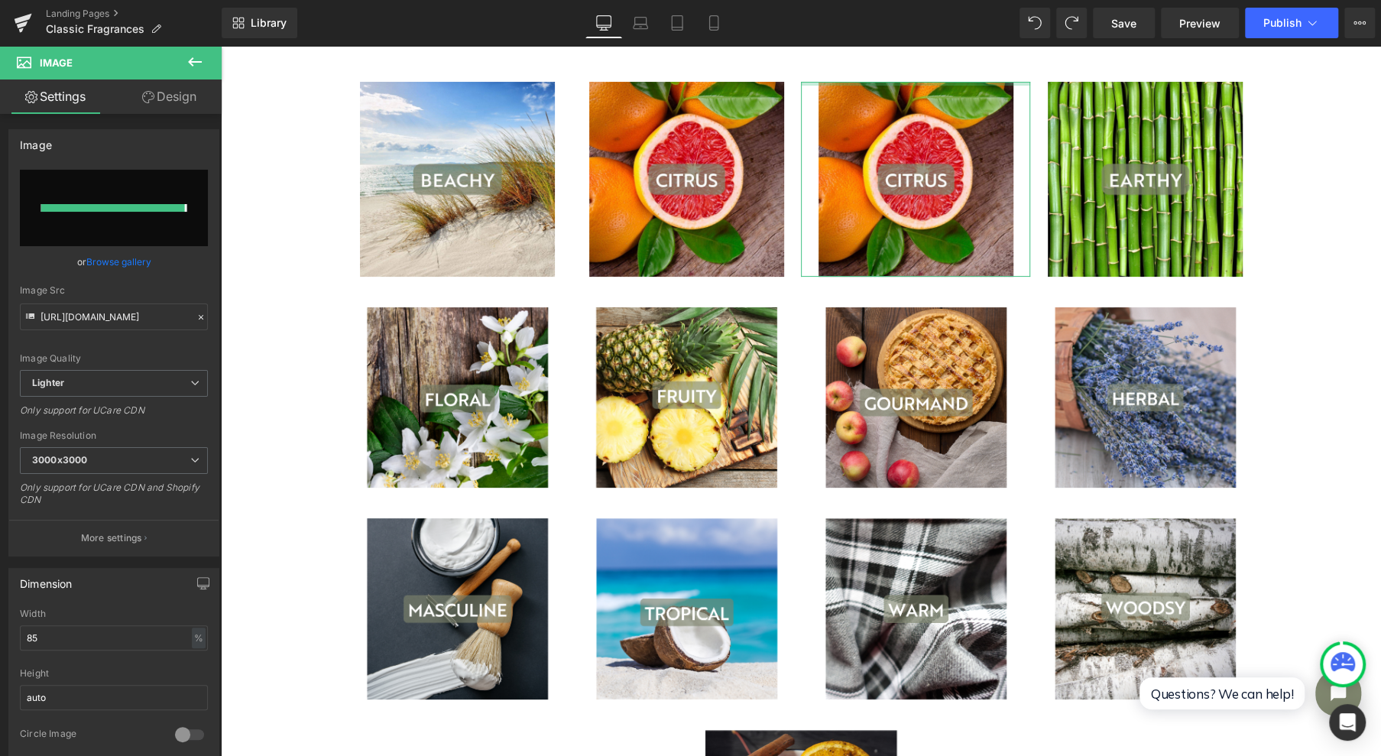
type input "[URL][DOMAIN_NAME]"
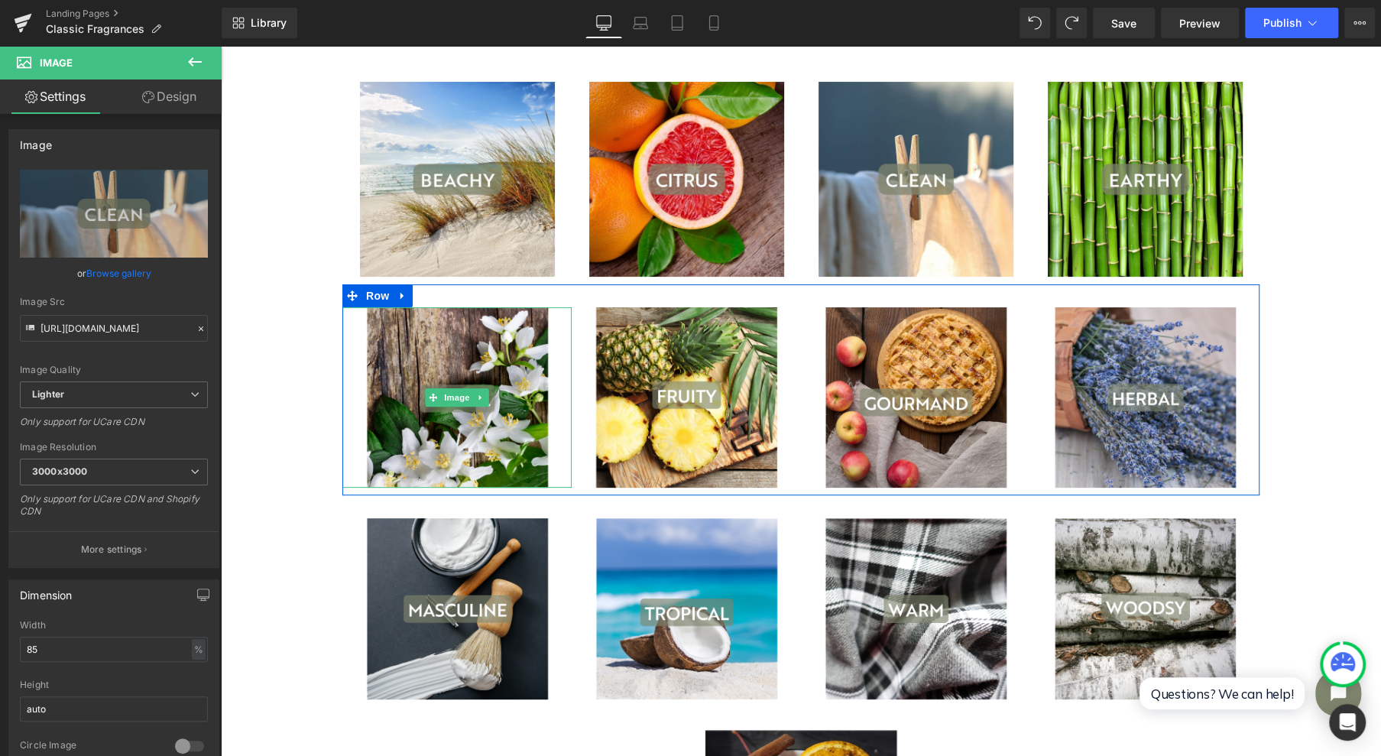
click at [443, 396] on span "Image" at bounding box center [457, 397] width 32 height 18
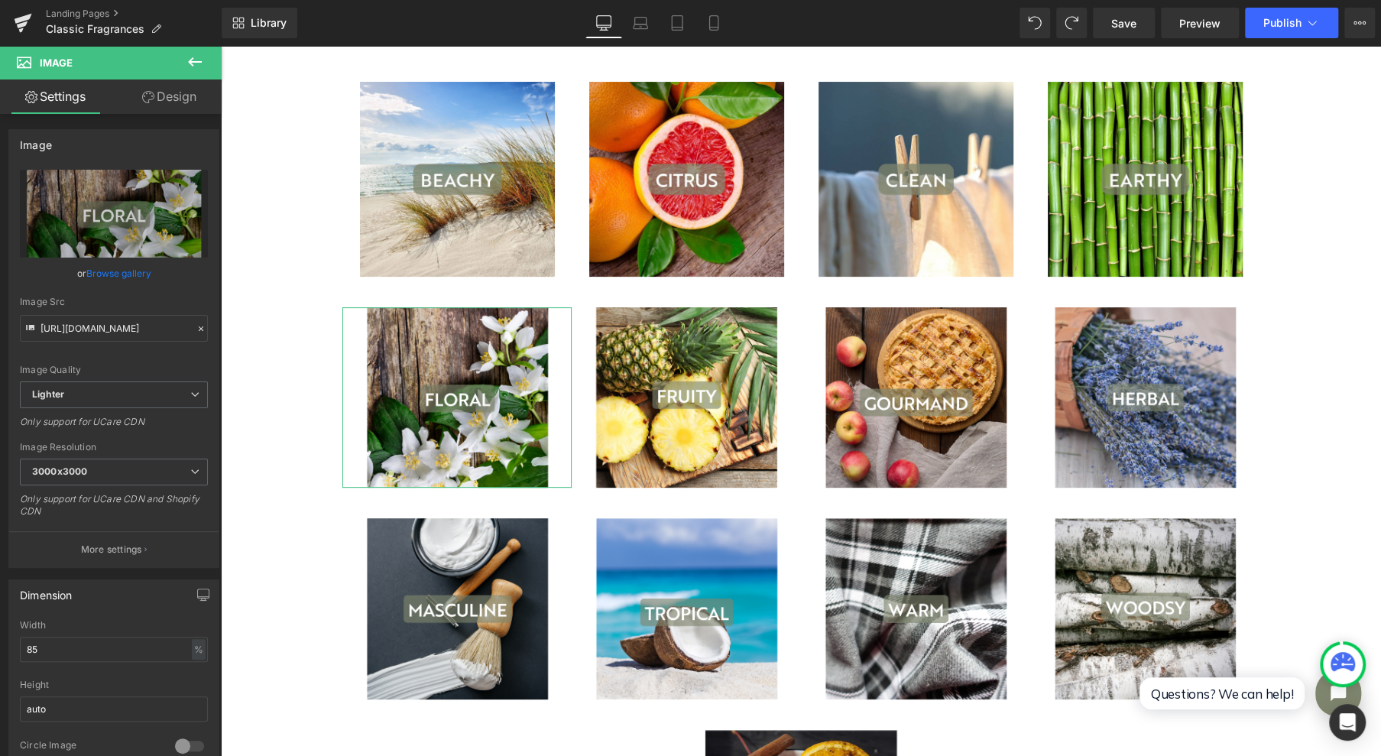
click at [0, 0] on icon "Replace Image" at bounding box center [0, 0] width 0 height 0
type input "C:\fakepath\4.jpg"
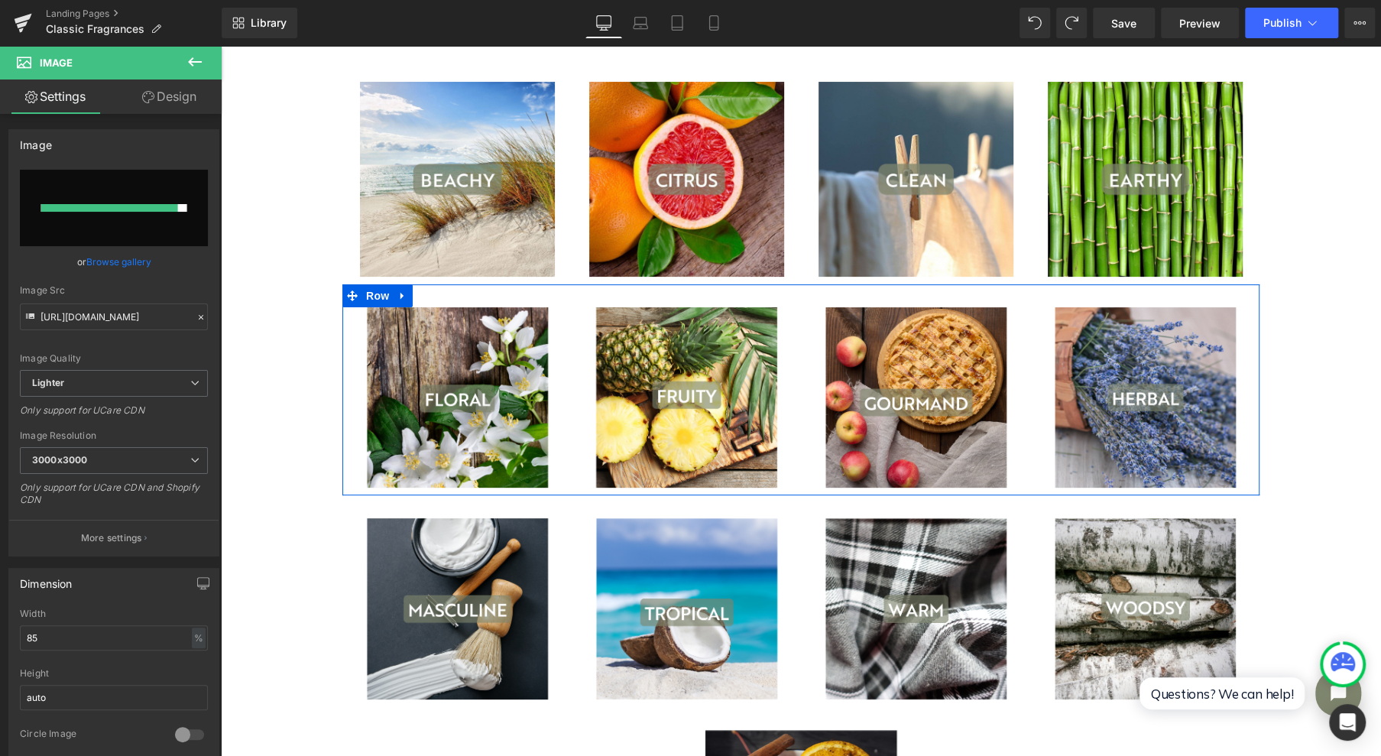
click at [400, 296] on icon at bounding box center [402, 295] width 11 height 11
click at [437, 293] on icon at bounding box center [442, 295] width 11 height 11
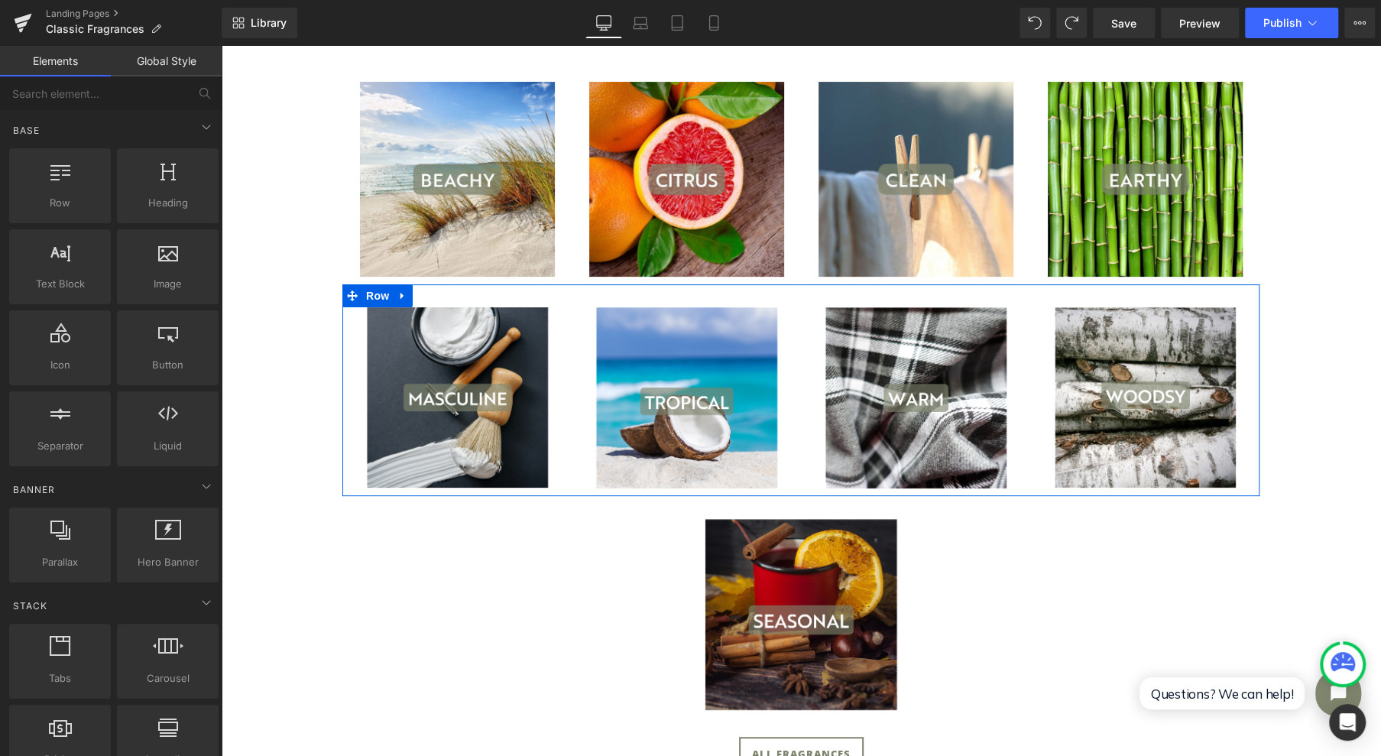
click at [401, 295] on link at bounding box center [403, 295] width 20 height 23
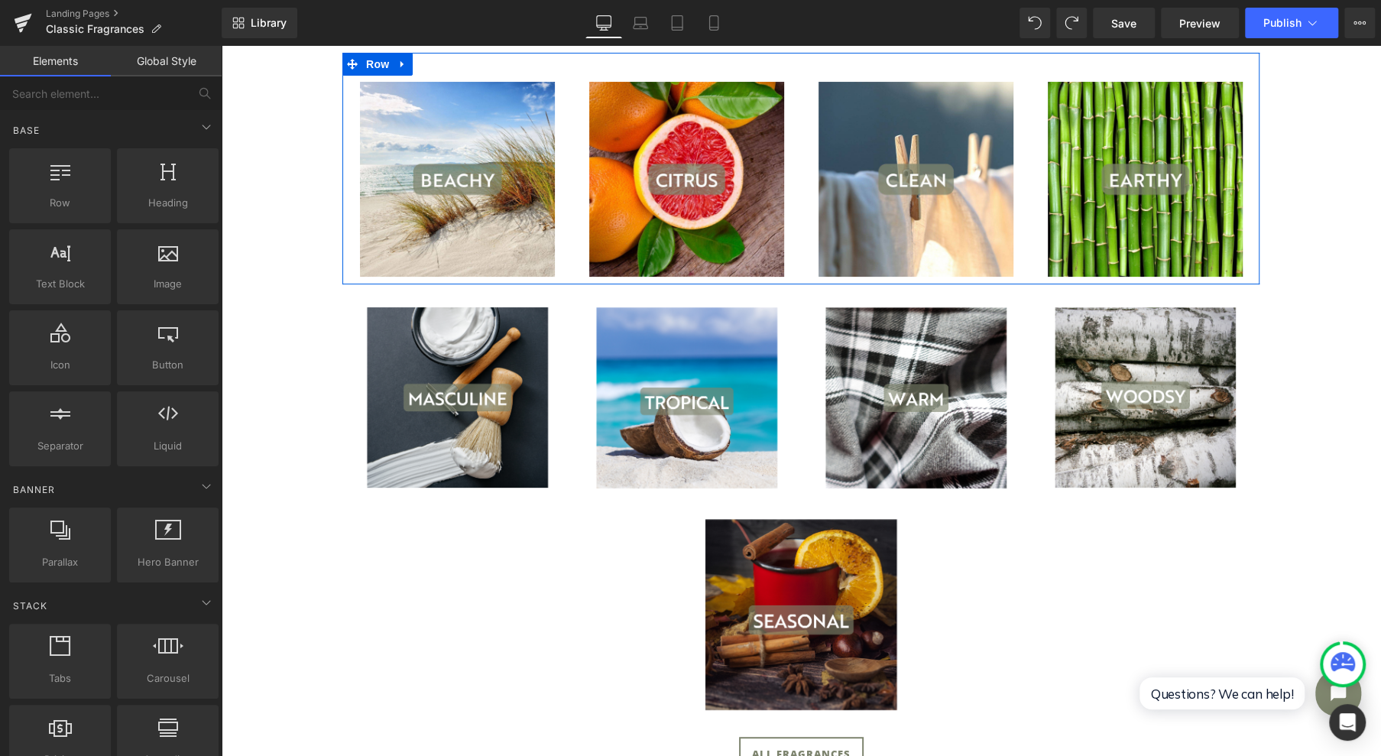
click at [397, 58] on icon at bounding box center [402, 63] width 11 height 11
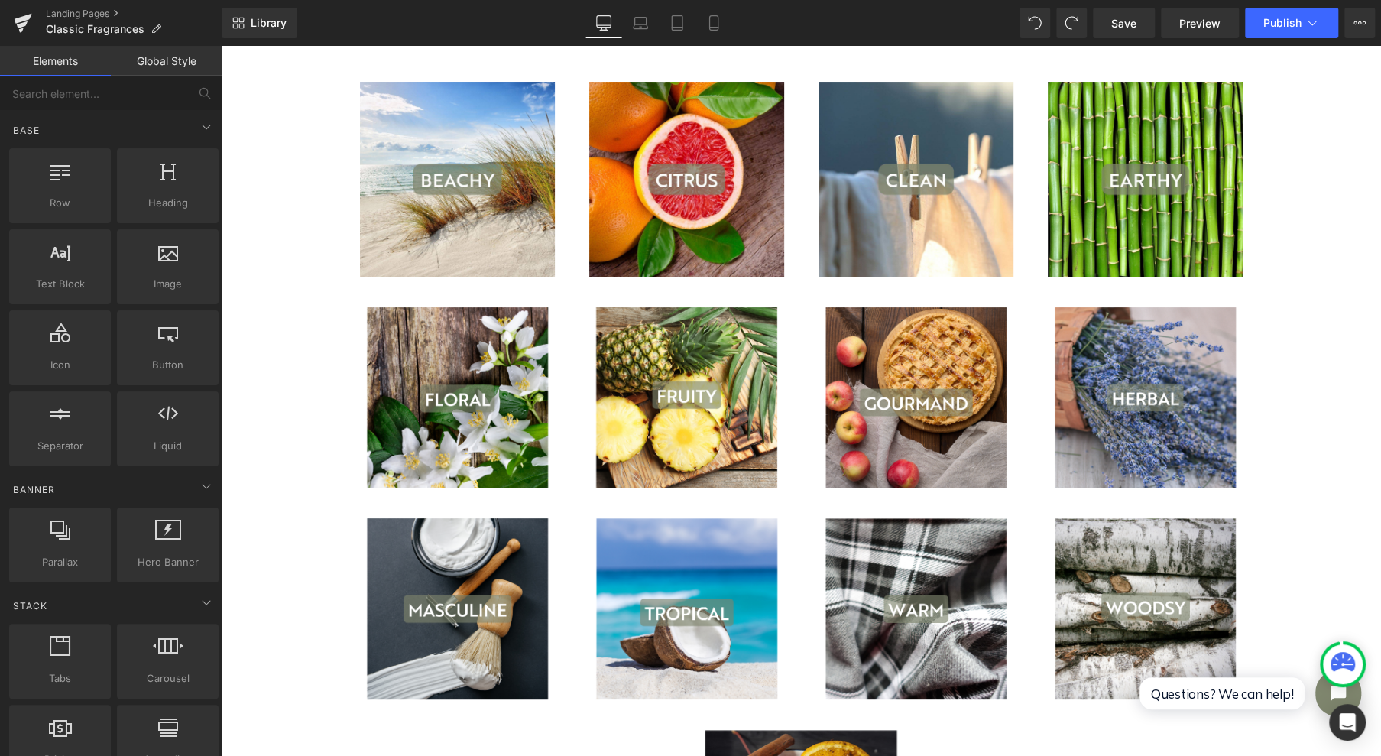
drag, startPoint x: 453, startPoint y: 62, endPoint x: 404, endPoint y: 63, distance: 48.9
click at [404, 63] on ul "Row" at bounding box center [407, 64] width 104 height 18
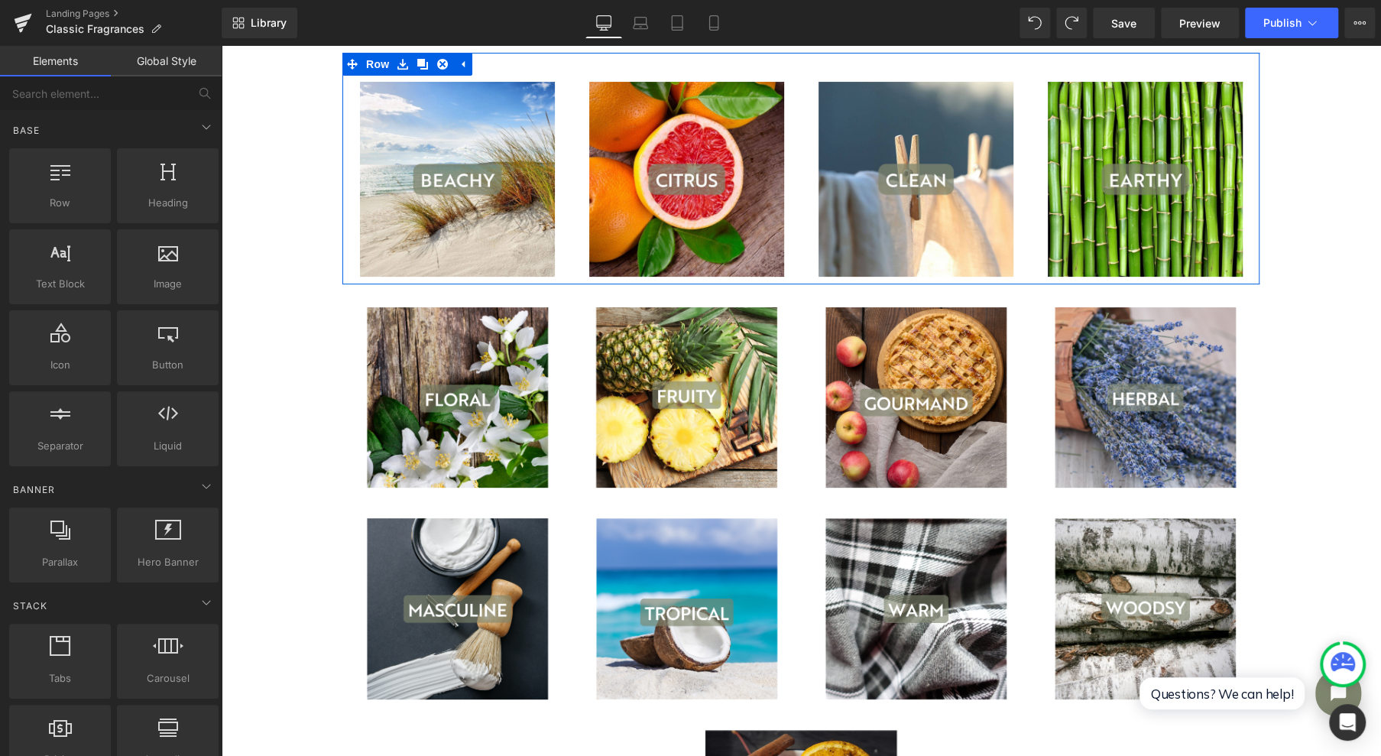
click at [417, 66] on icon at bounding box center [422, 63] width 11 height 11
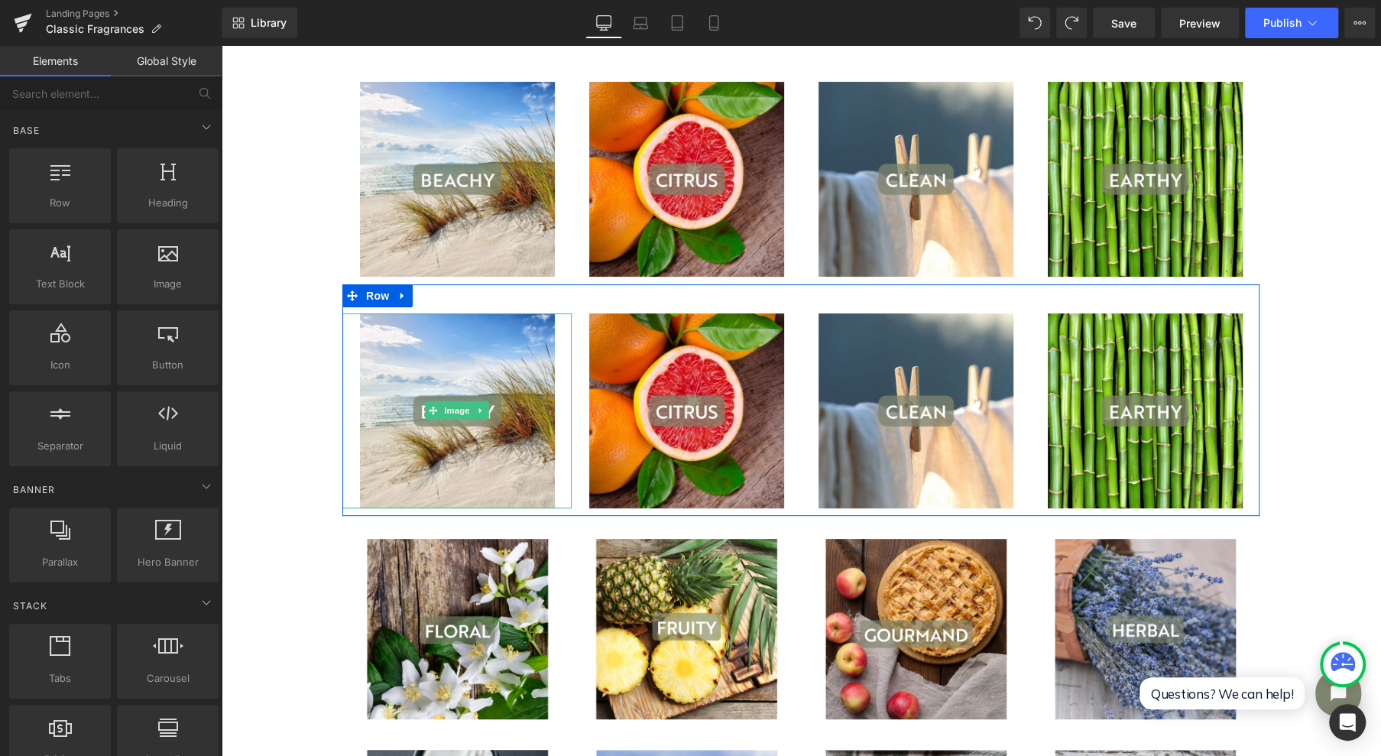
click at [457, 407] on span "Image" at bounding box center [457, 410] width 32 height 18
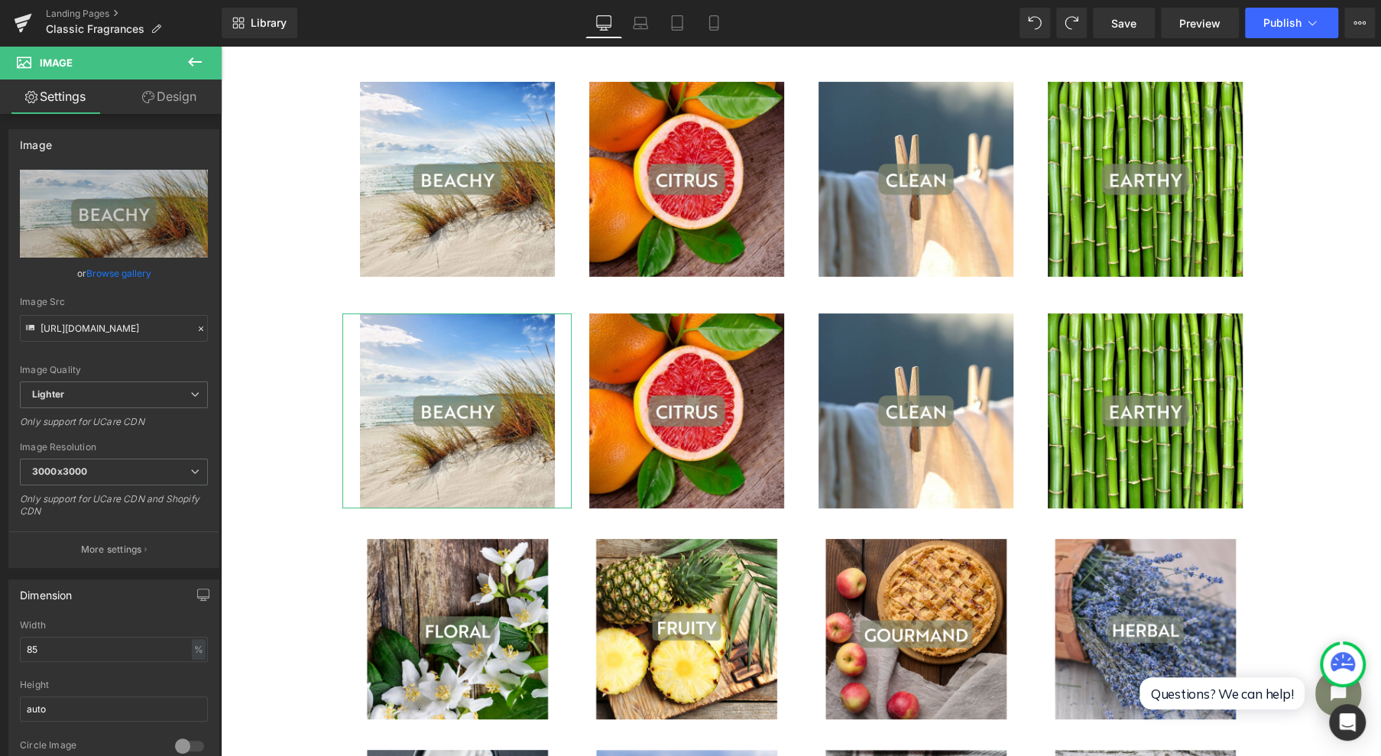
click at [0, 0] on icon "Replace Image" at bounding box center [0, 0] width 0 height 0
type input "C:\fakepath\4.jpg"
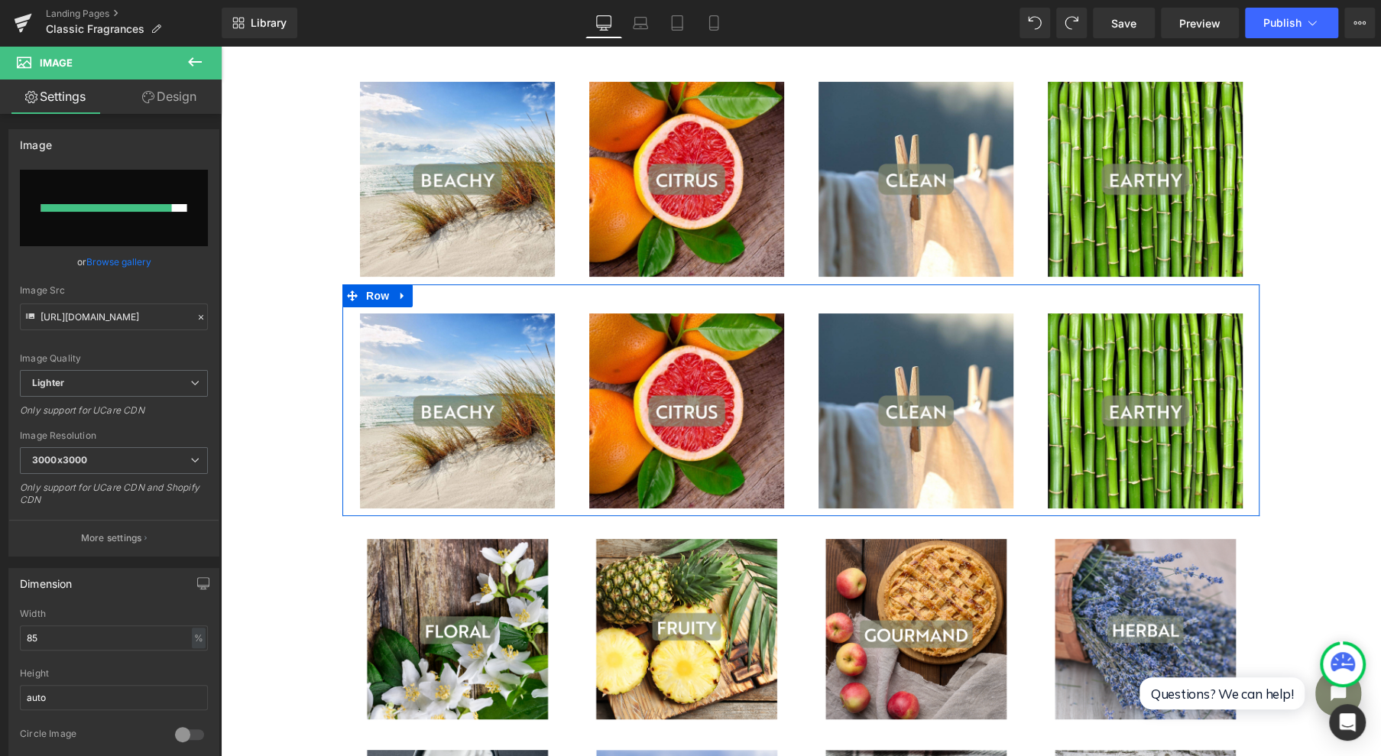
click at [397, 293] on icon at bounding box center [402, 295] width 11 height 11
click at [433, 301] on link at bounding box center [443, 295] width 20 height 23
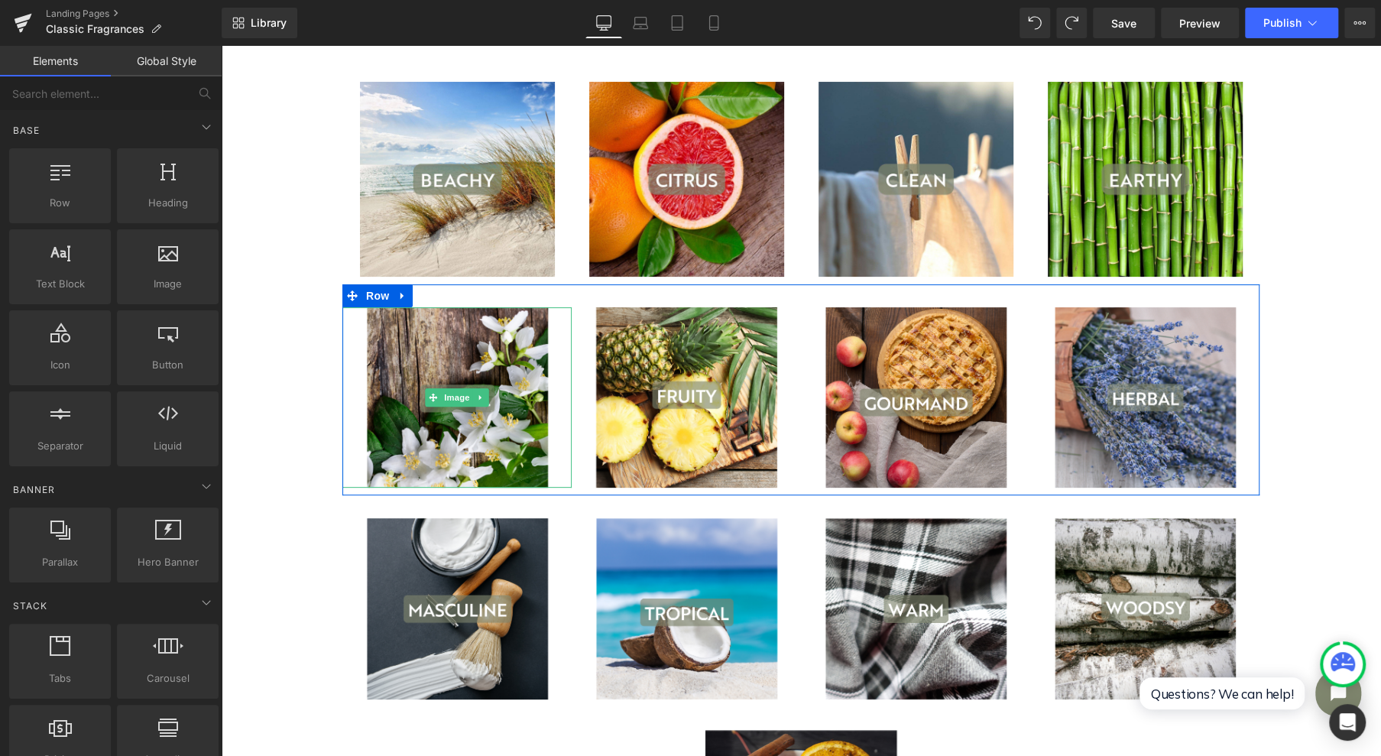
click at [477, 396] on icon at bounding box center [481, 397] width 8 height 9
click at [484, 393] on icon at bounding box center [488, 397] width 8 height 8
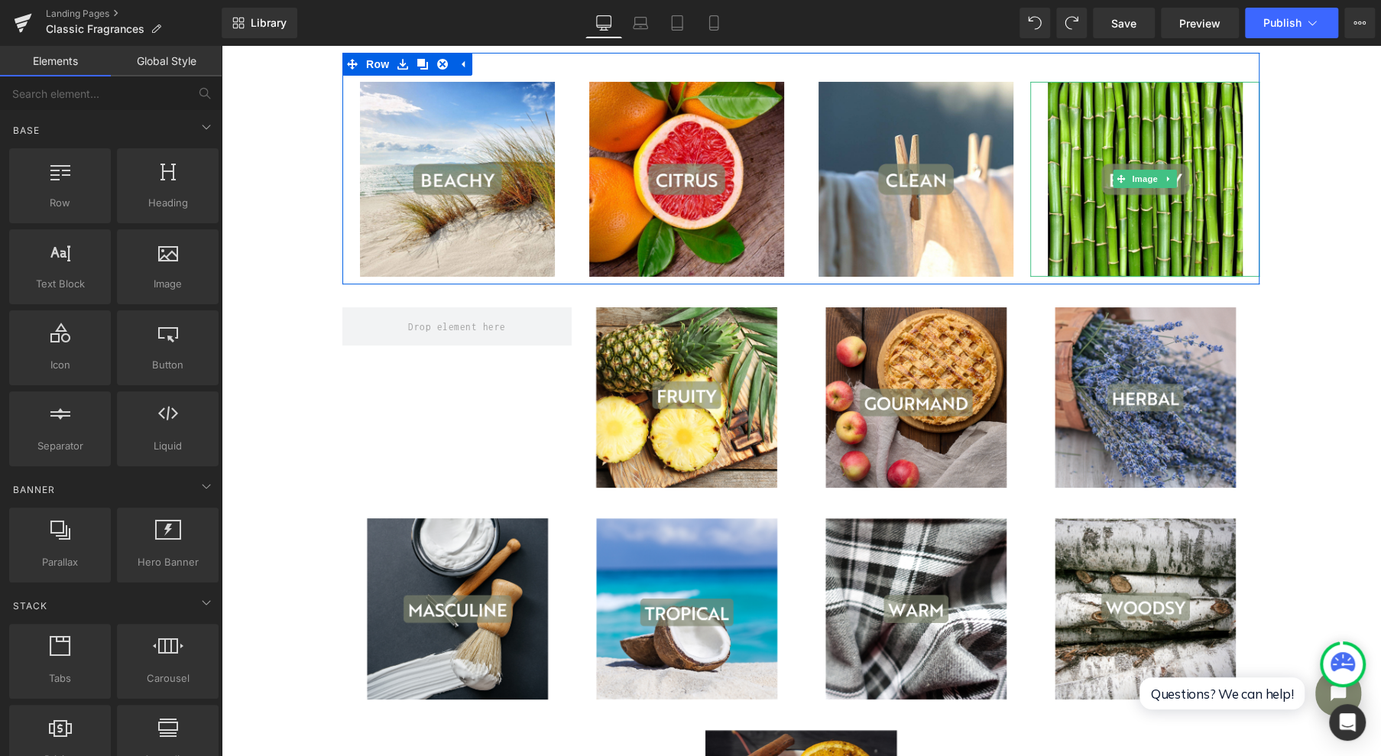
click at [1168, 172] on link at bounding box center [1169, 179] width 16 height 18
click at [1158, 170] on link at bounding box center [1160, 179] width 16 height 18
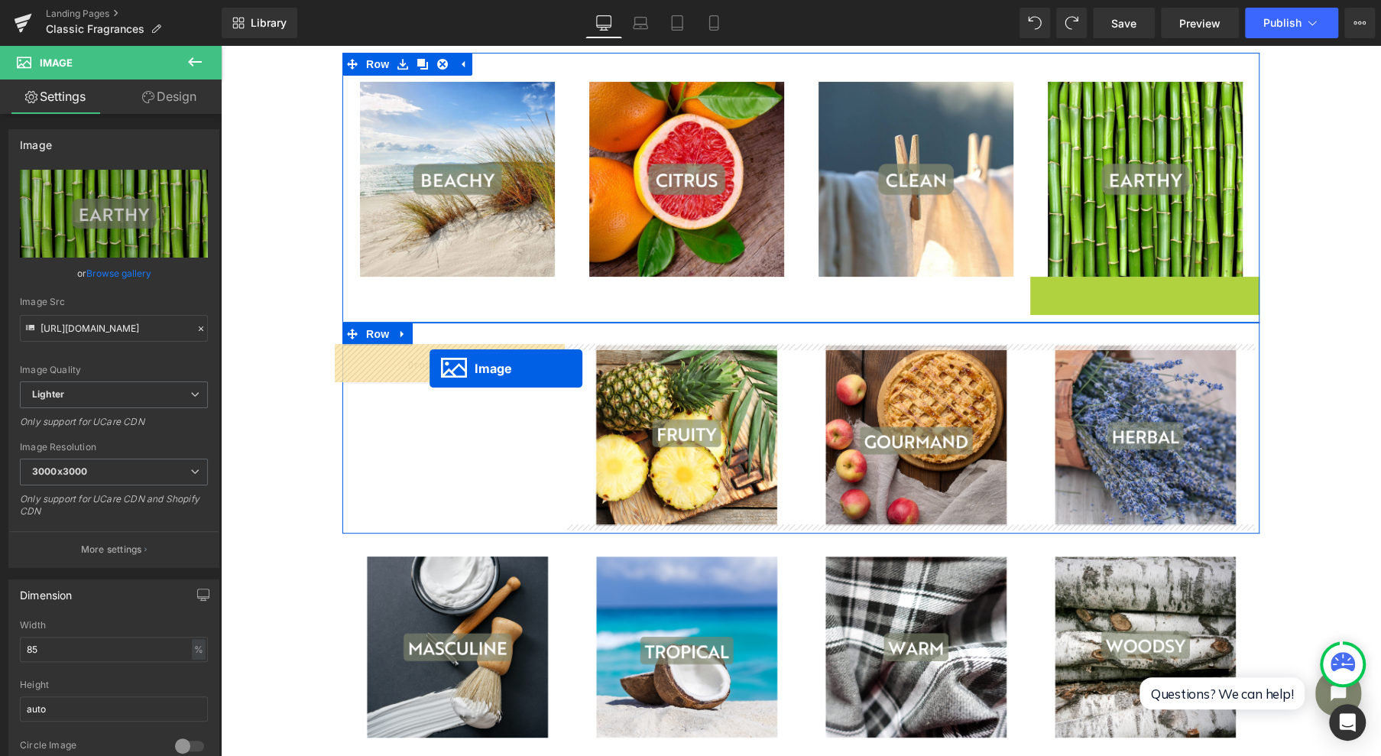
drag, startPoint x: 1145, startPoint y: 373, endPoint x: 429, endPoint y: 368, distance: 716.0
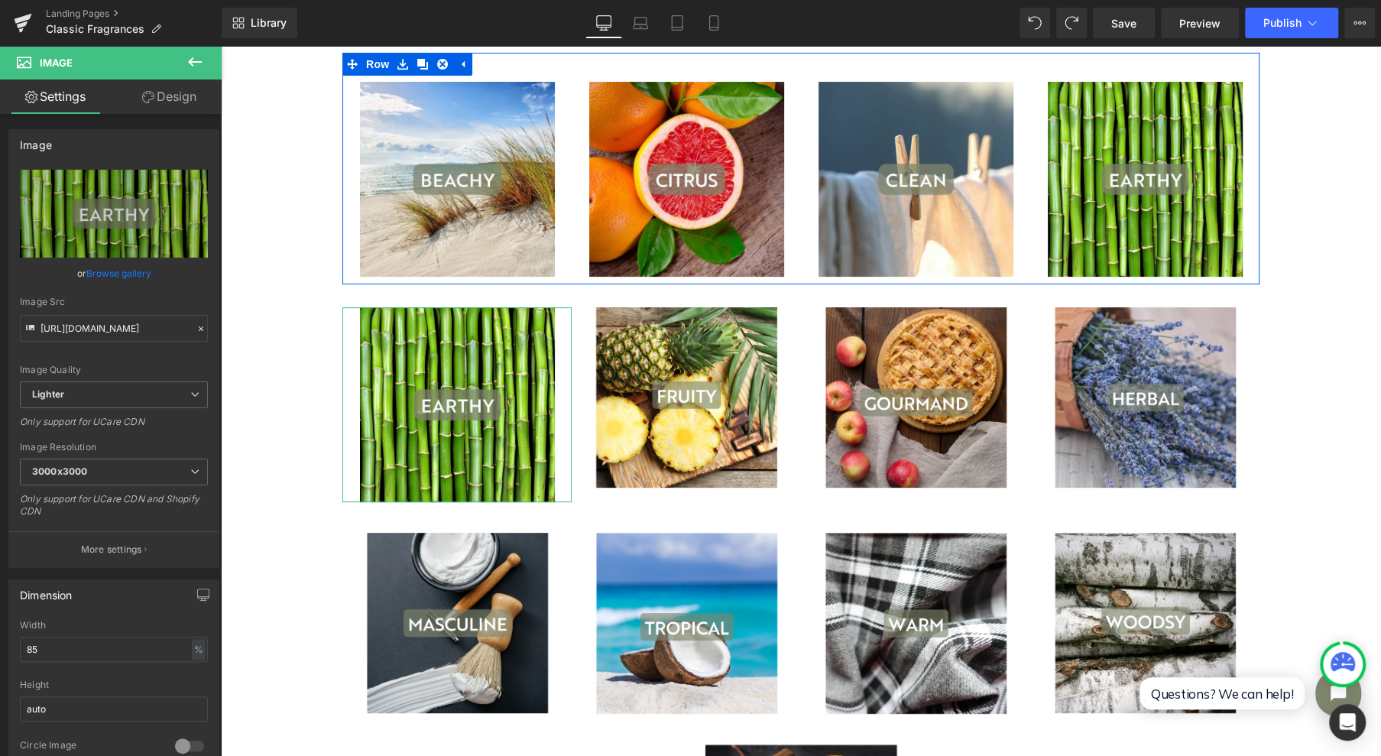
click at [0, 0] on icon "Replace Image" at bounding box center [0, 0] width 0 height 0
type input "C:\fakepath\4.jpg"
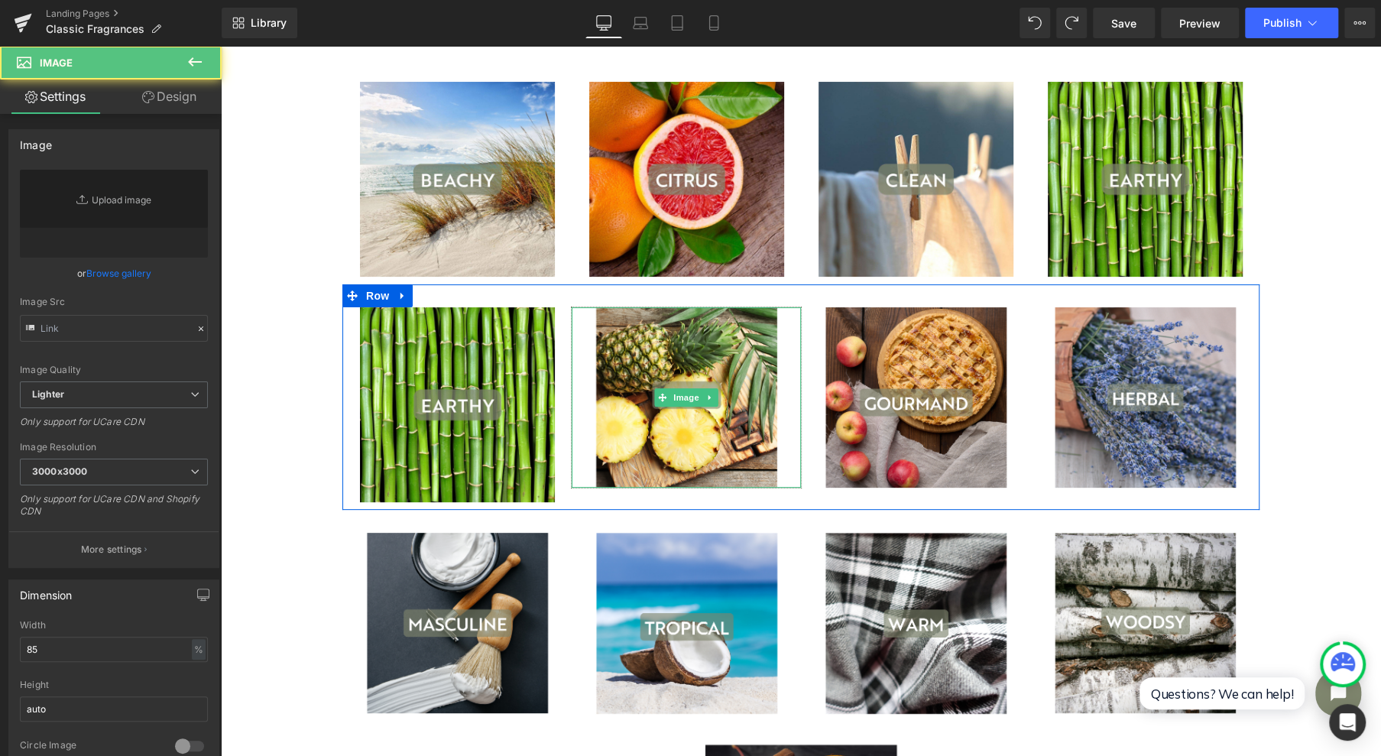
drag, startPoint x: 624, startPoint y: 66, endPoint x: 681, endPoint y: 387, distance: 325.9
click at [681, 387] on img at bounding box center [686, 397] width 195 height 180
type input "[URL][DOMAIN_NAME]"
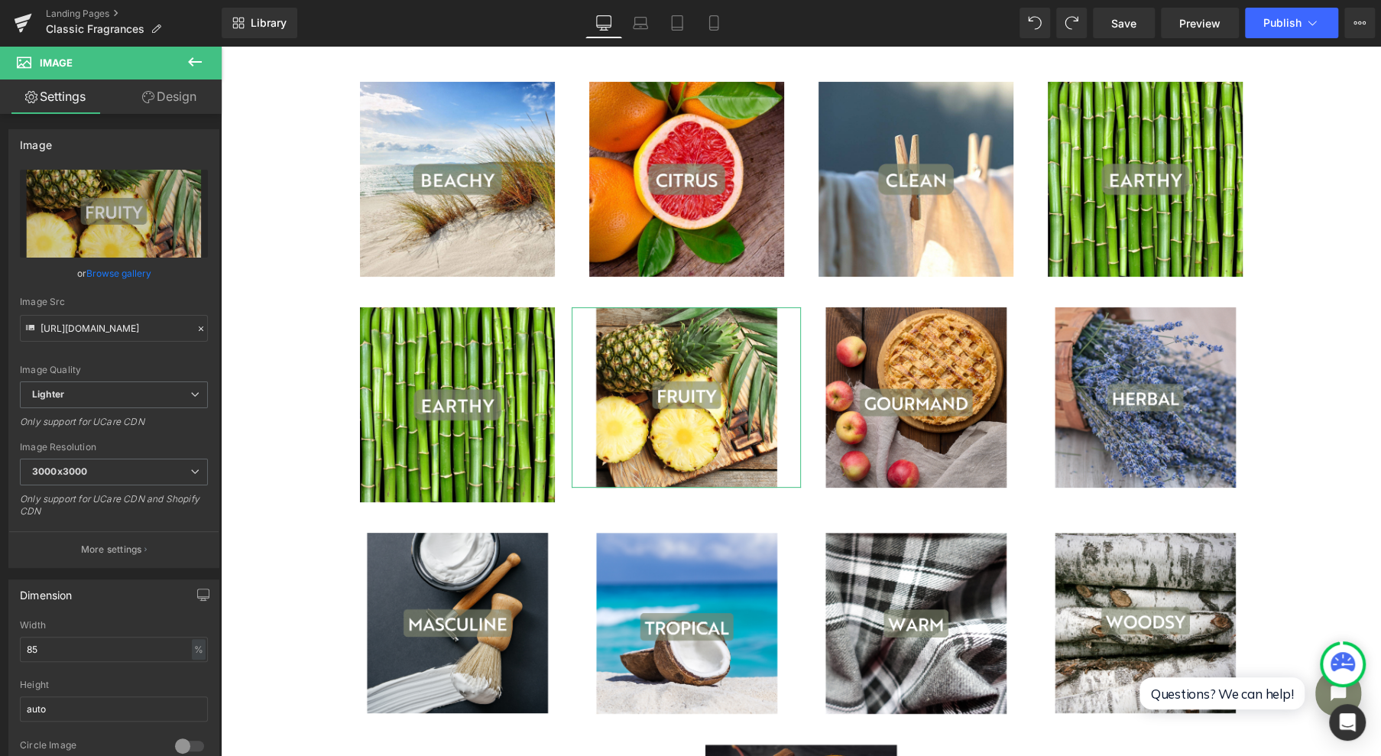
click at [0, 0] on icon "Replace Image" at bounding box center [0, 0] width 0 height 0
type input "C:\fakepath\4.jpg"
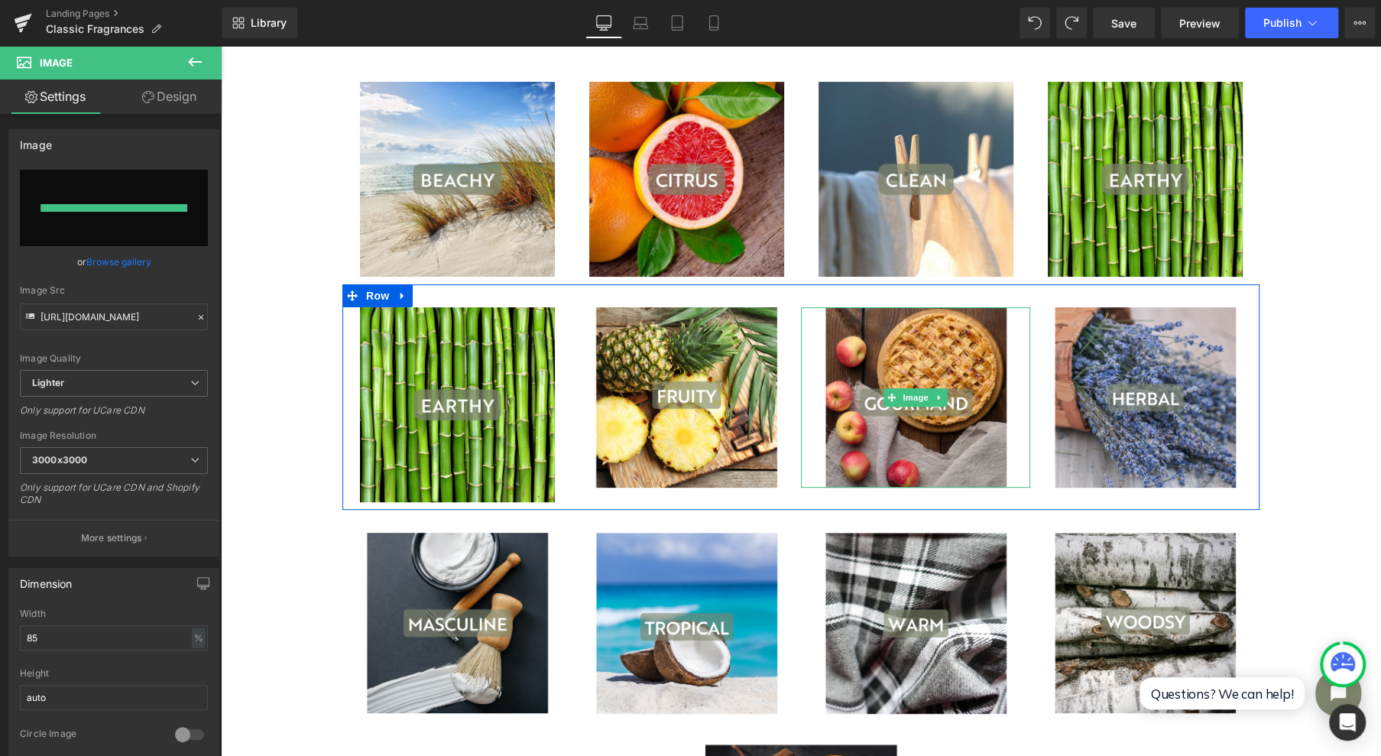
type input "[URL][DOMAIN_NAME]"
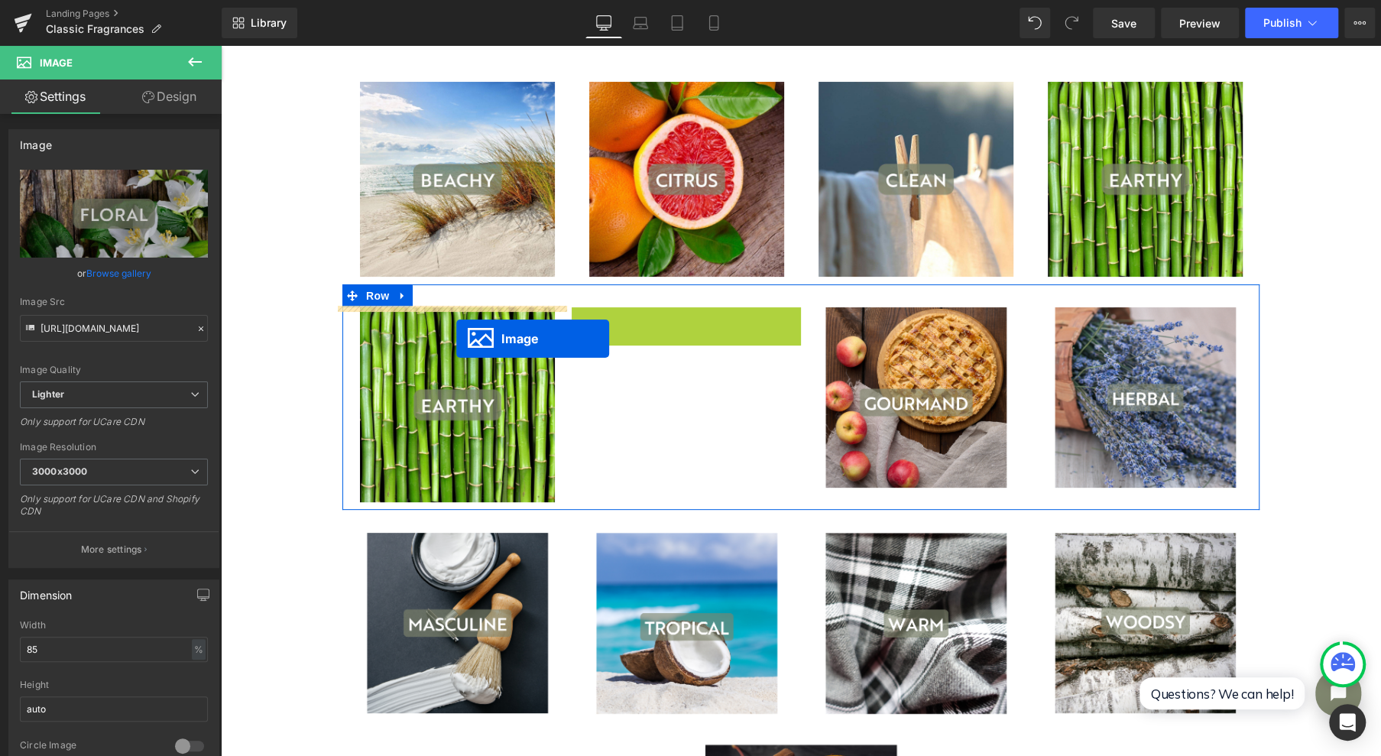
drag, startPoint x: 656, startPoint y: 399, endPoint x: 456, endPoint y: 339, distance: 208.2
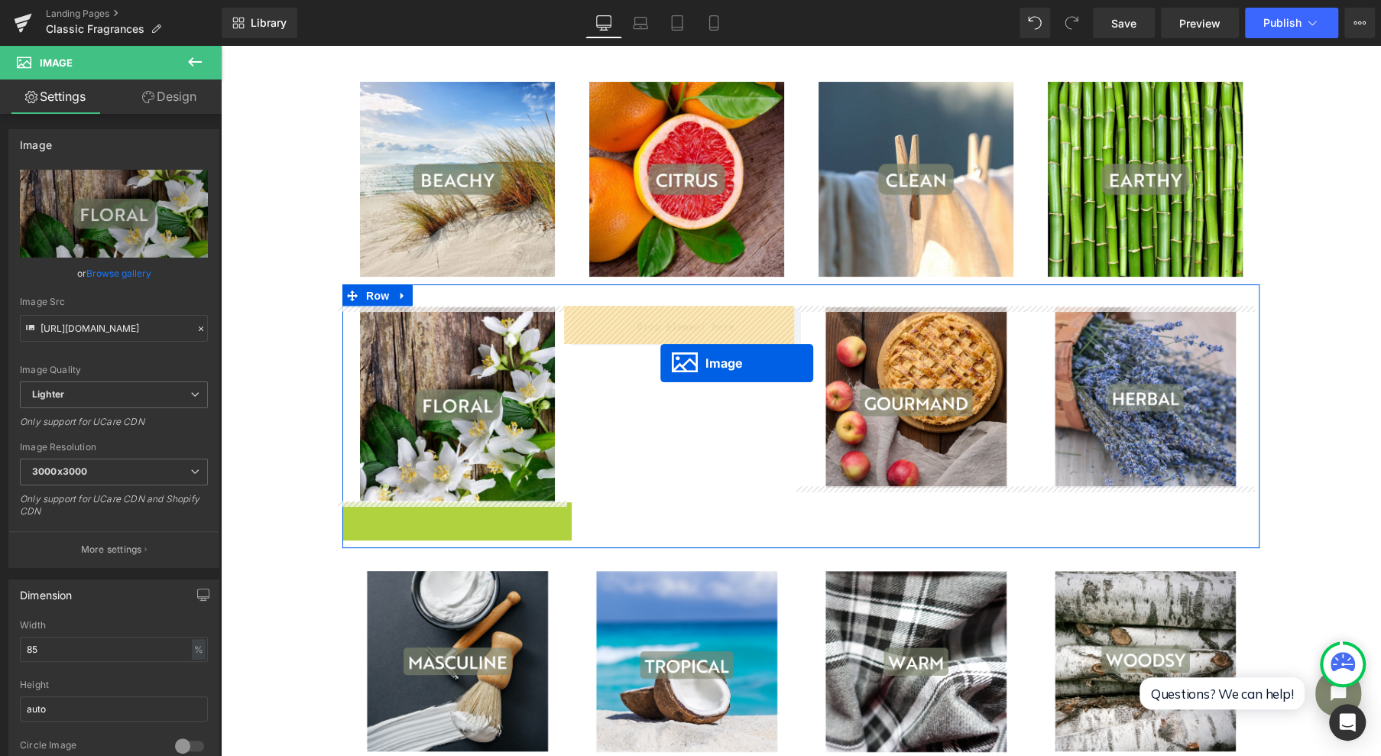
drag, startPoint x: 423, startPoint y: 596, endPoint x: 660, endPoint y: 363, distance: 332.9
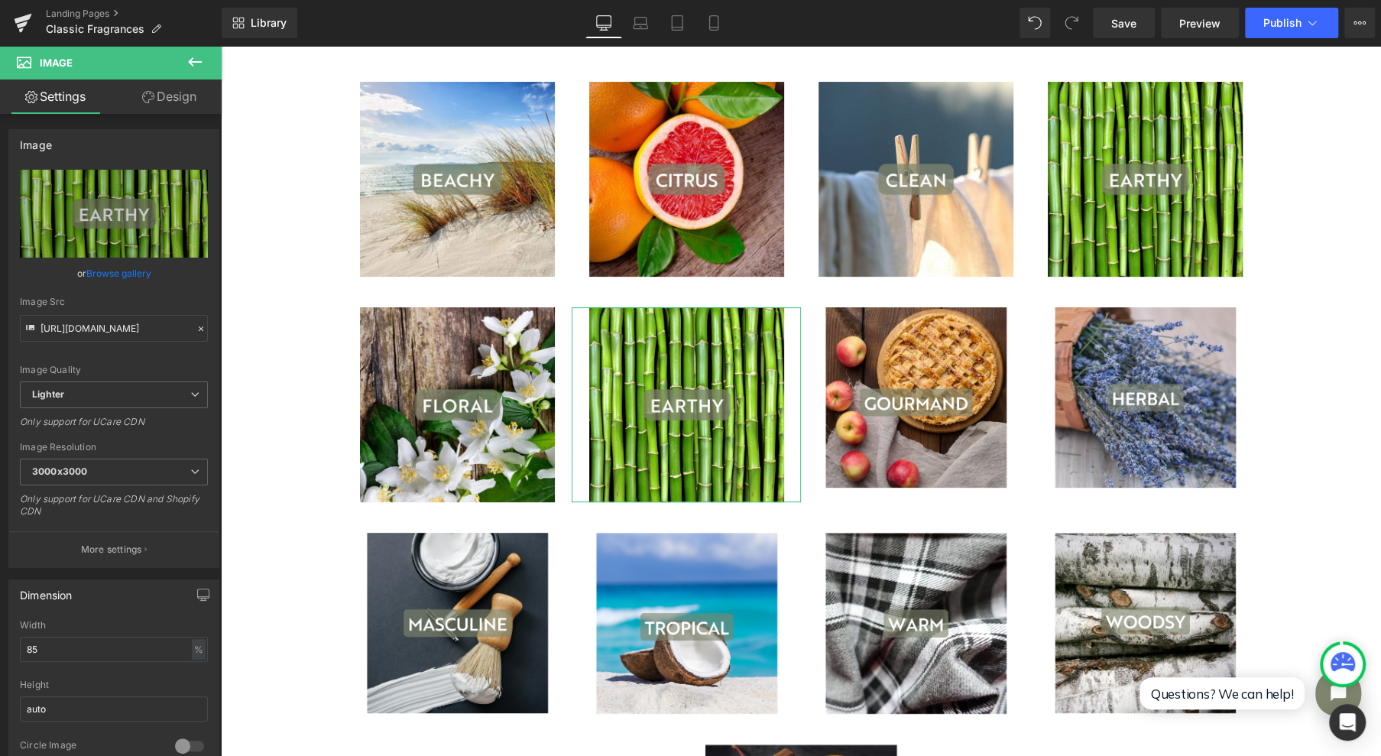
click at [117, 225] on link "Replace Image" at bounding box center [114, 214] width 188 height 88
type input "C:\fakepath\5.jpg"
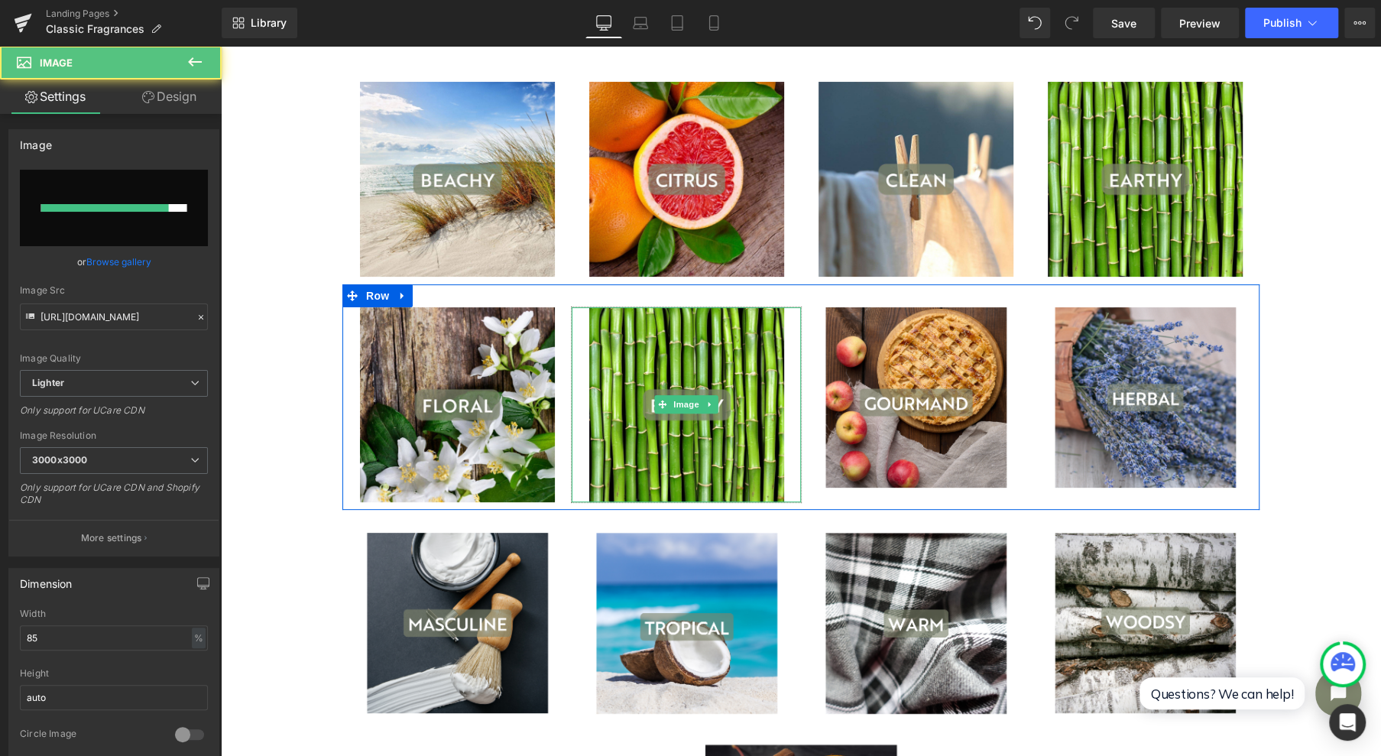
click at [712, 403] on img at bounding box center [686, 404] width 195 height 195
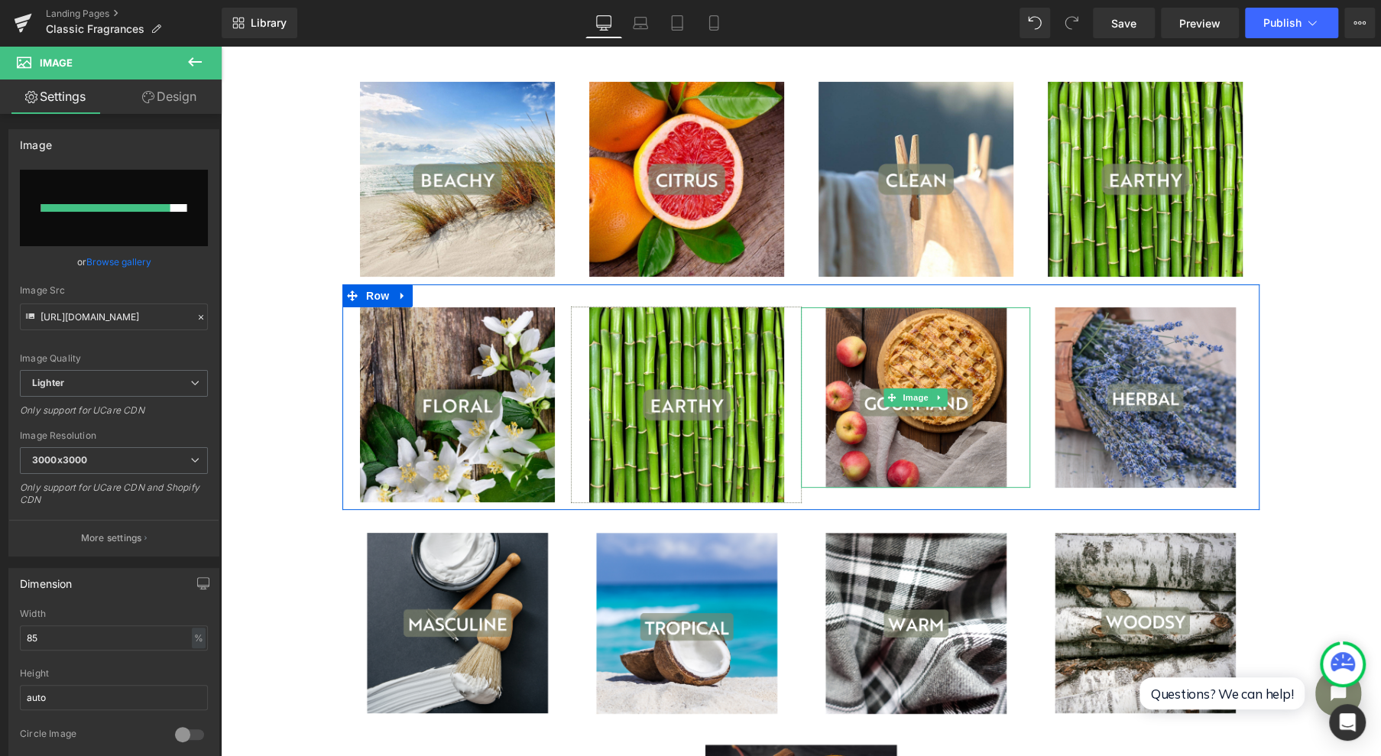
click at [899, 400] on span "Image" at bounding box center [915, 397] width 32 height 18
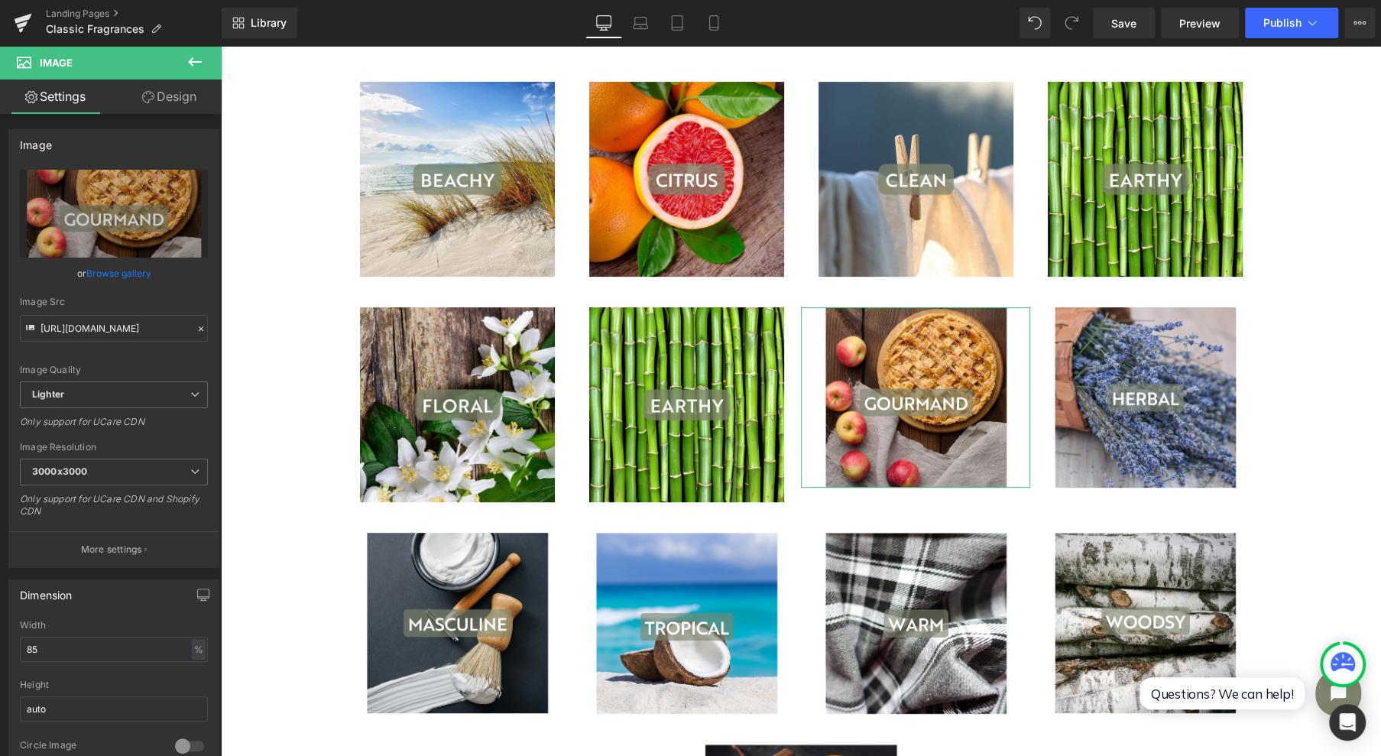
click at [0, 0] on icon "Replace Image" at bounding box center [0, 0] width 0 height 0
type input "C:\fakepath\6.jpg"
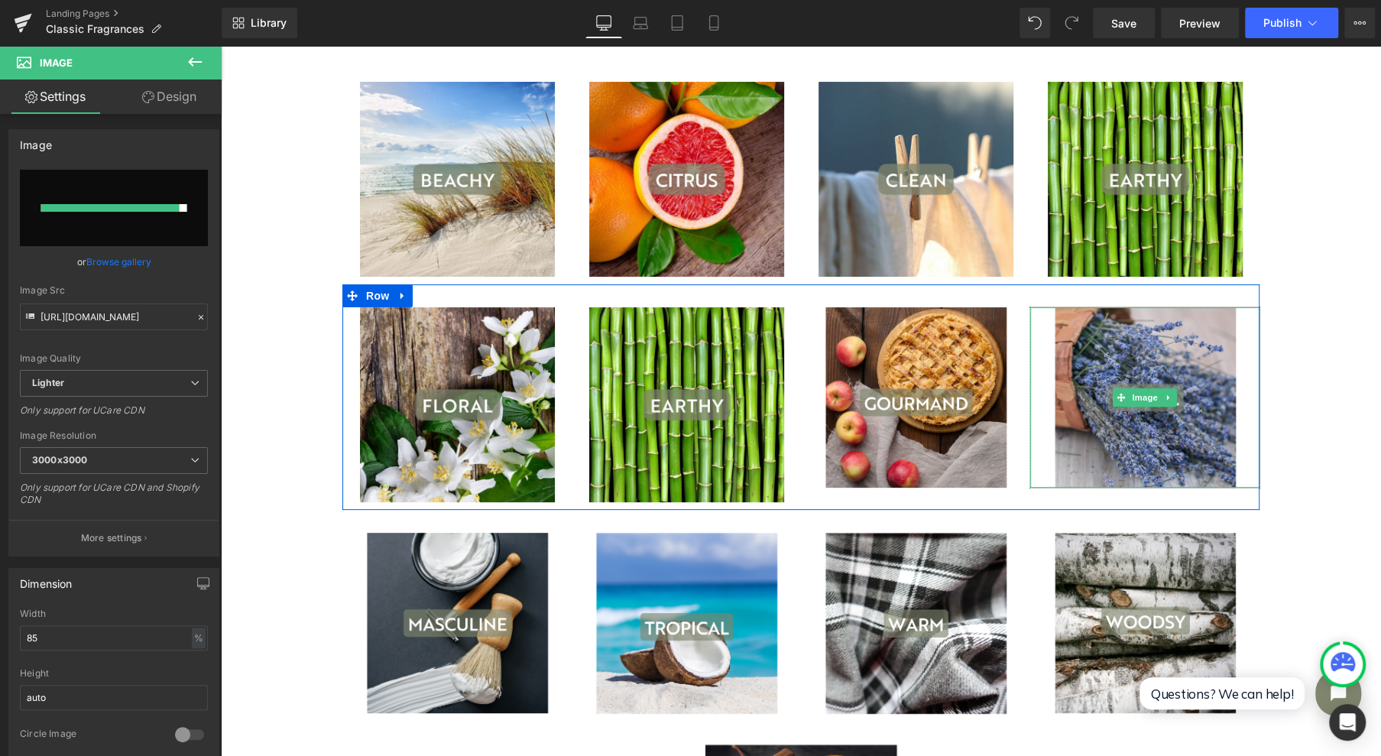
click at [1144, 384] on img at bounding box center [1145, 397] width 195 height 180
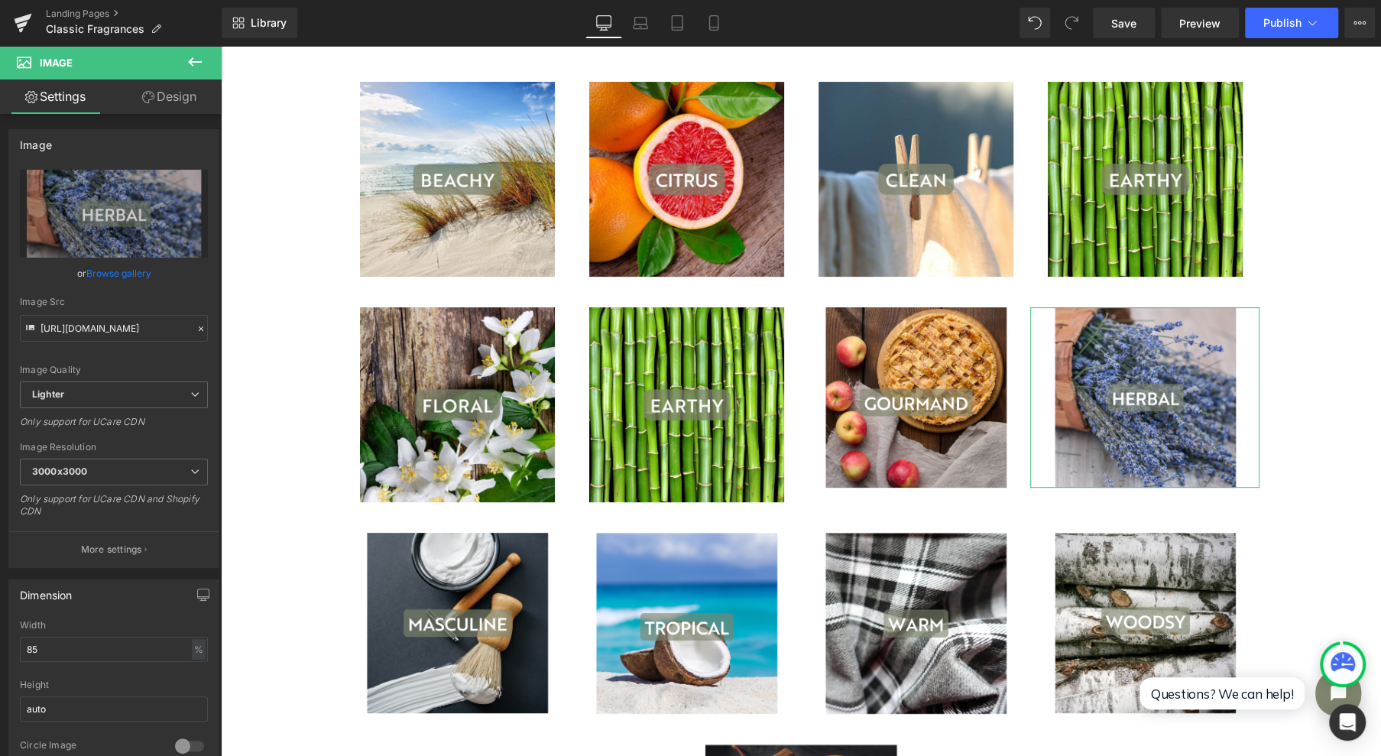
click at [125, 232] on link "Replace Image" at bounding box center [114, 214] width 188 height 88
type input "C:\fakepath\7.jpg"
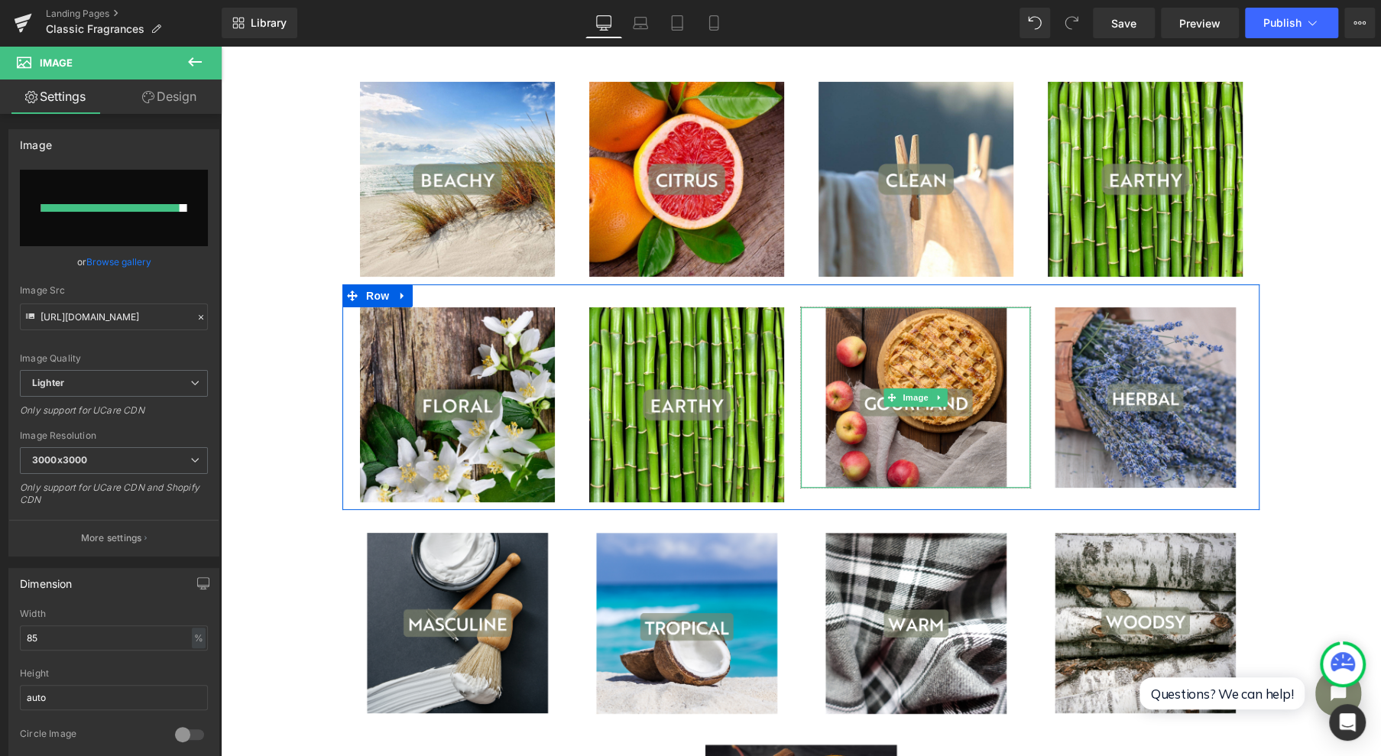
click at [935, 385] on img at bounding box center [915, 397] width 195 height 180
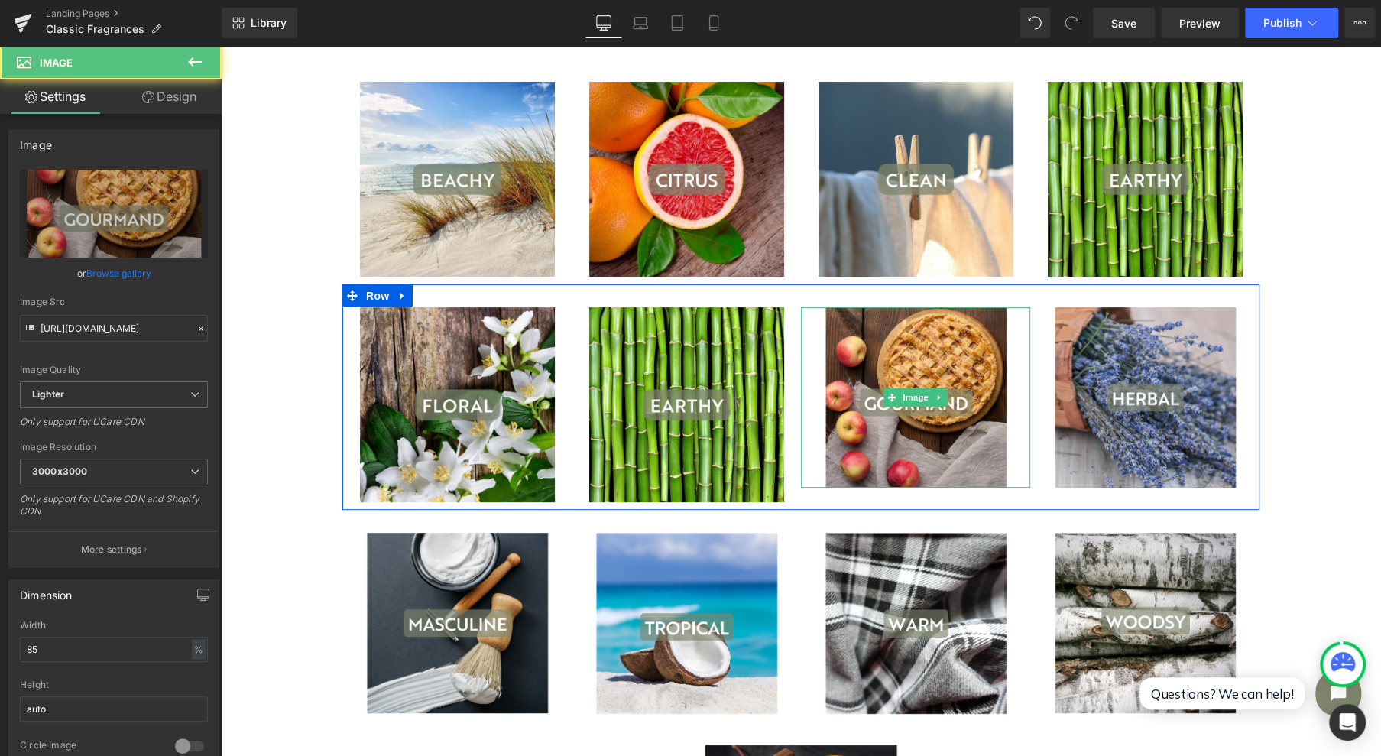
click at [935, 394] on icon at bounding box center [939, 397] width 8 height 9
click at [939, 395] on link at bounding box center [947, 397] width 16 height 18
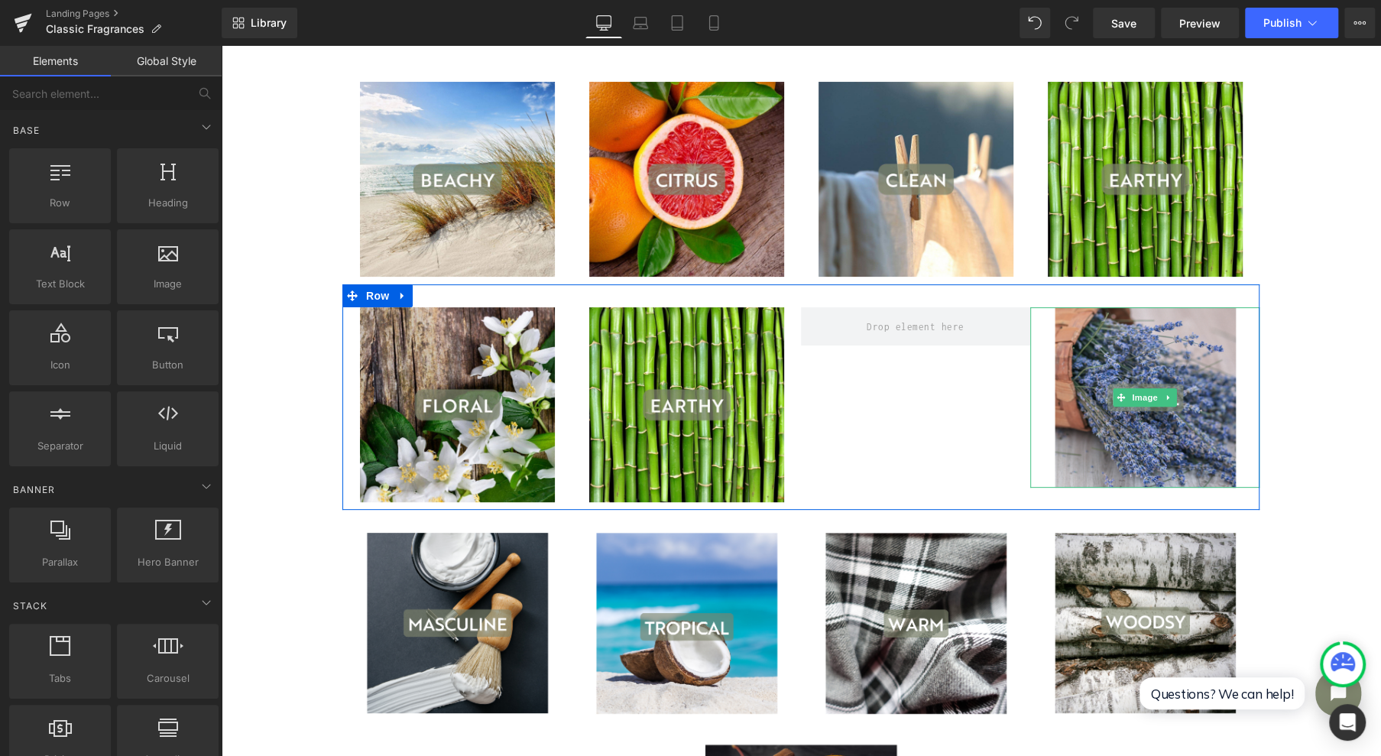
click at [1167, 396] on icon at bounding box center [1168, 397] width 2 height 5
click at [1172, 399] on icon at bounding box center [1176, 397] width 8 height 8
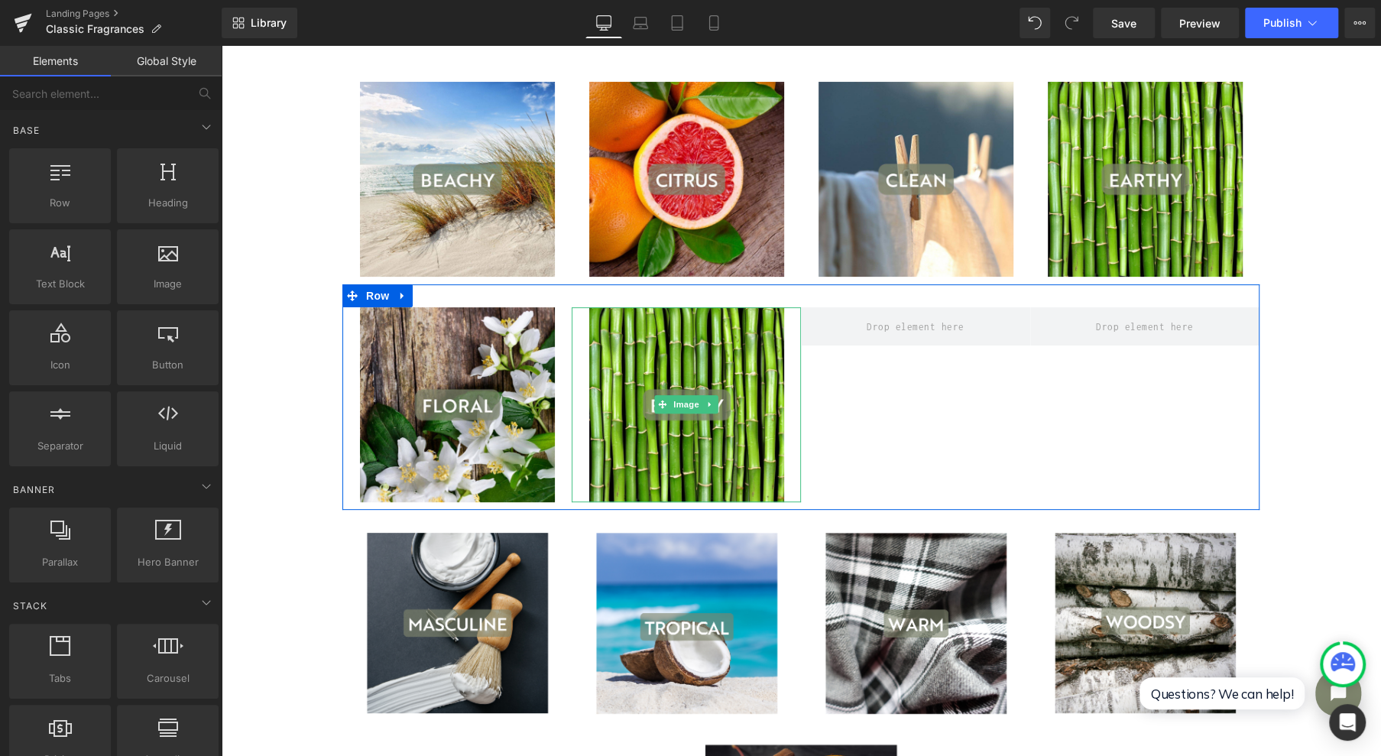
click at [706, 403] on icon at bounding box center [710, 404] width 8 height 9
click at [698, 405] on icon at bounding box center [702, 404] width 8 height 8
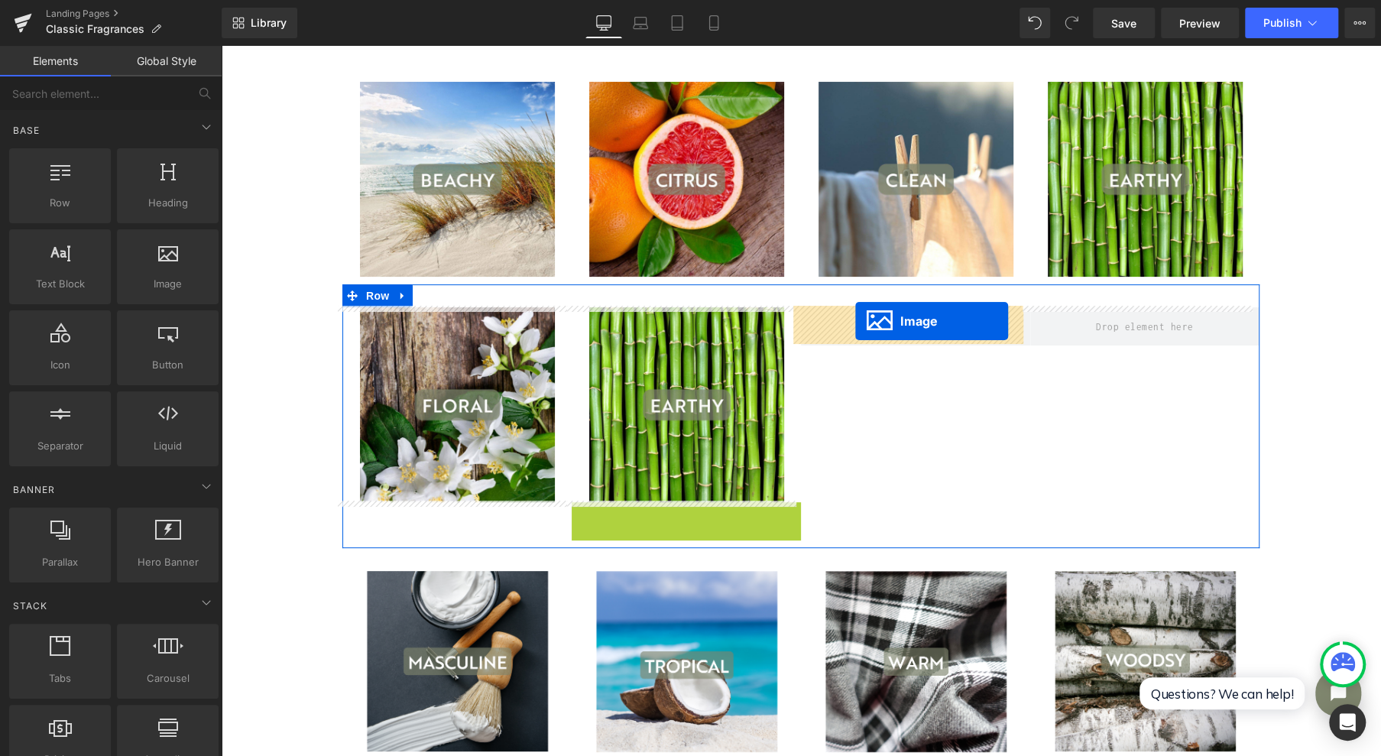
drag, startPoint x: 665, startPoint y: 595, endPoint x: 855, endPoint y: 321, distance: 333.9
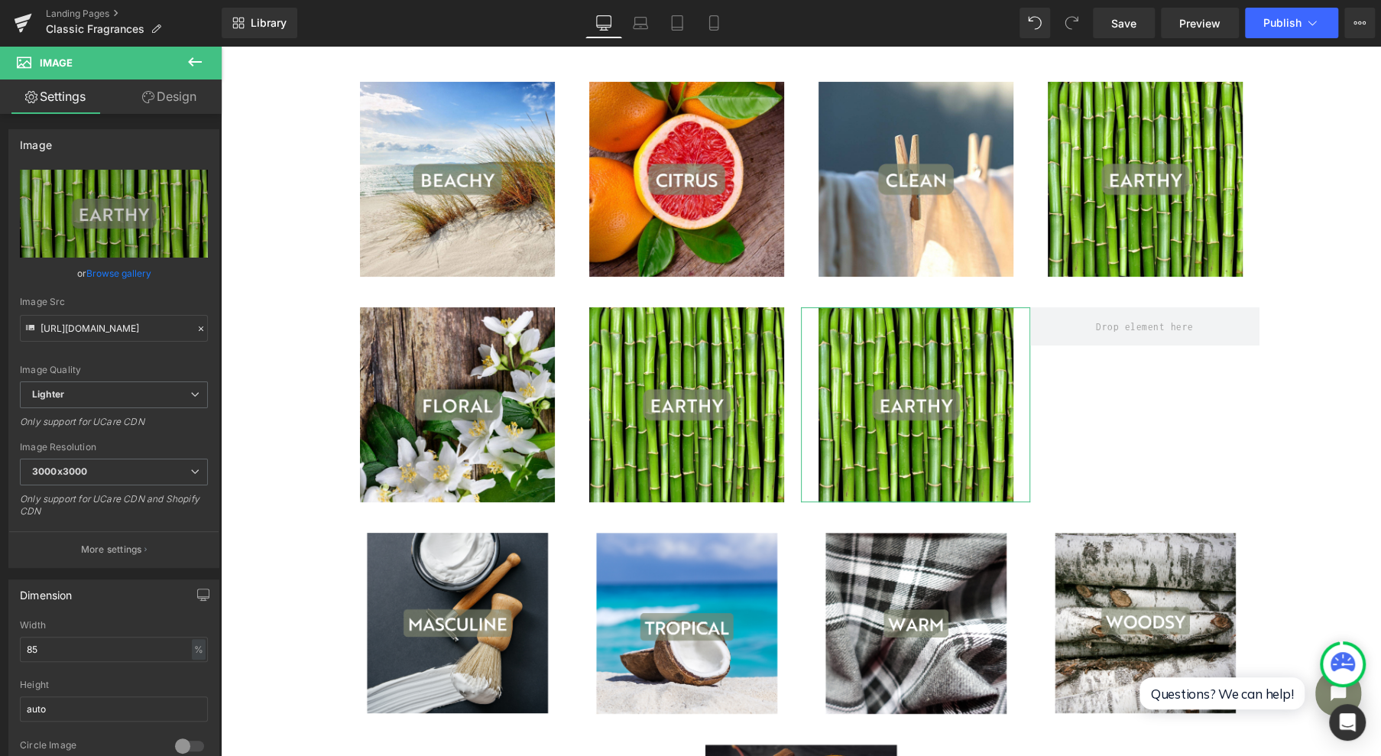
click at [0, 0] on icon "Replace Image" at bounding box center [0, 0] width 0 height 0
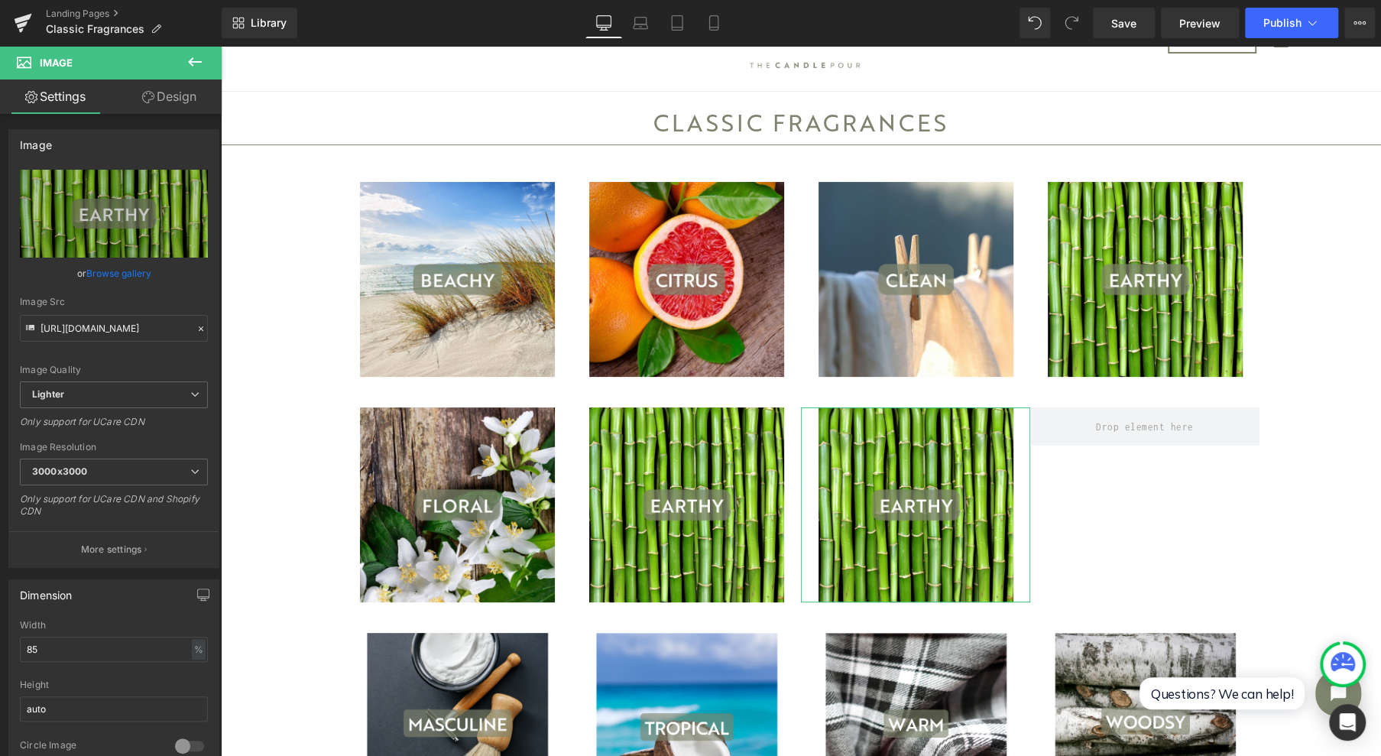
scroll to position [0, 0]
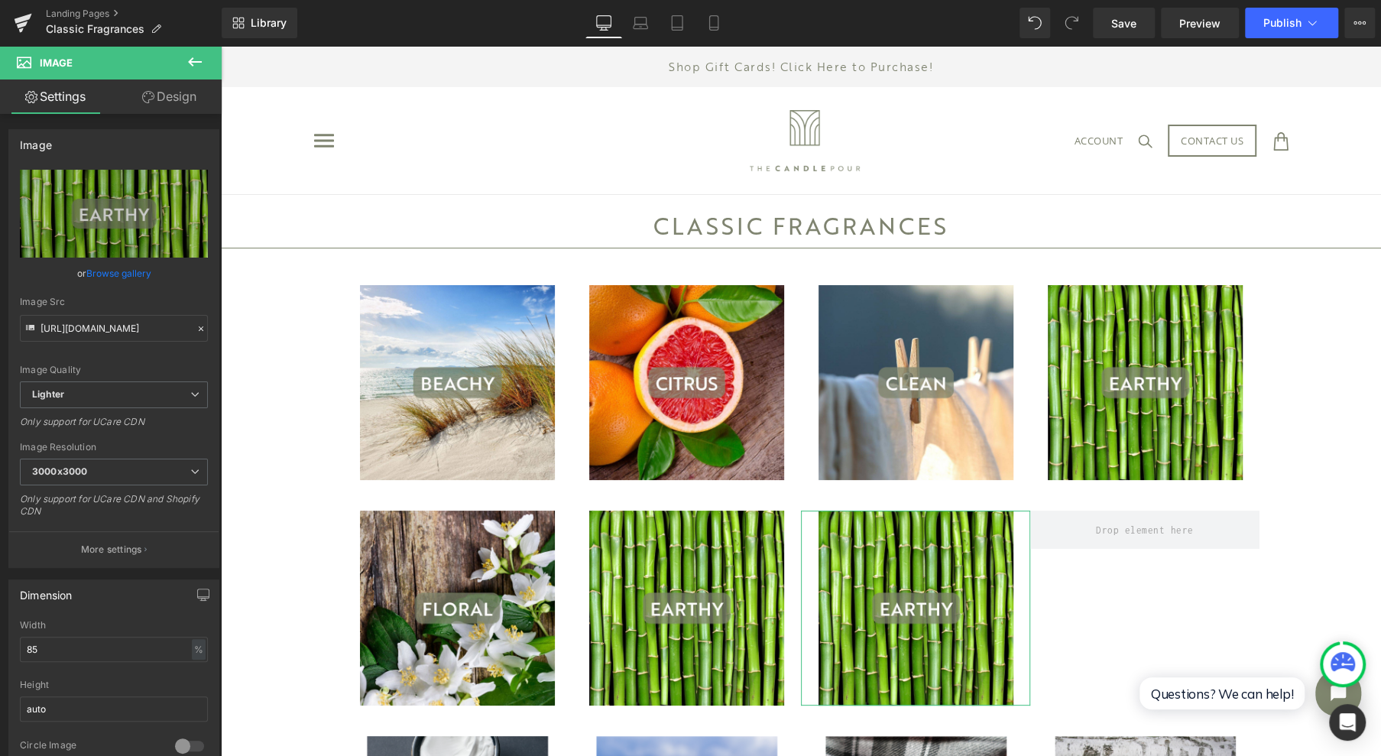
type input "C:\fakepath\6.jpg"
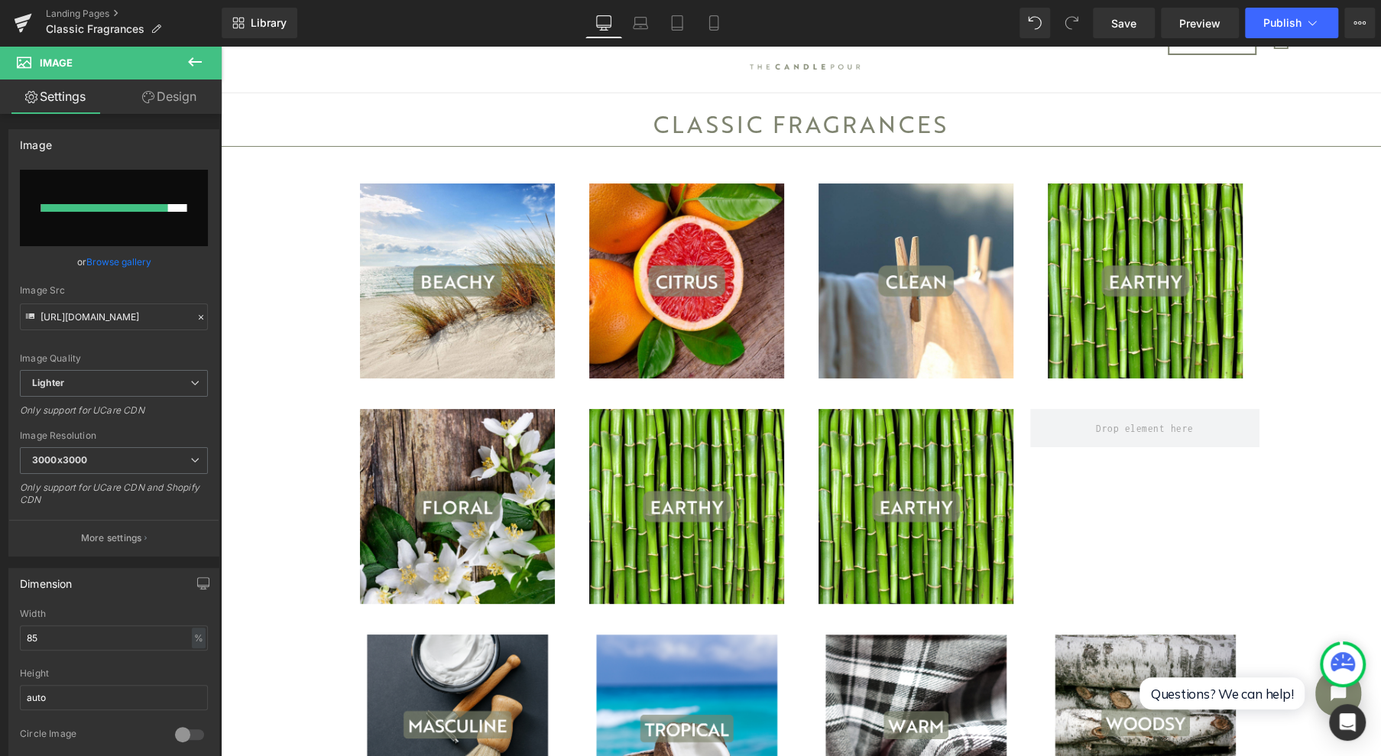
scroll to position [203, 0]
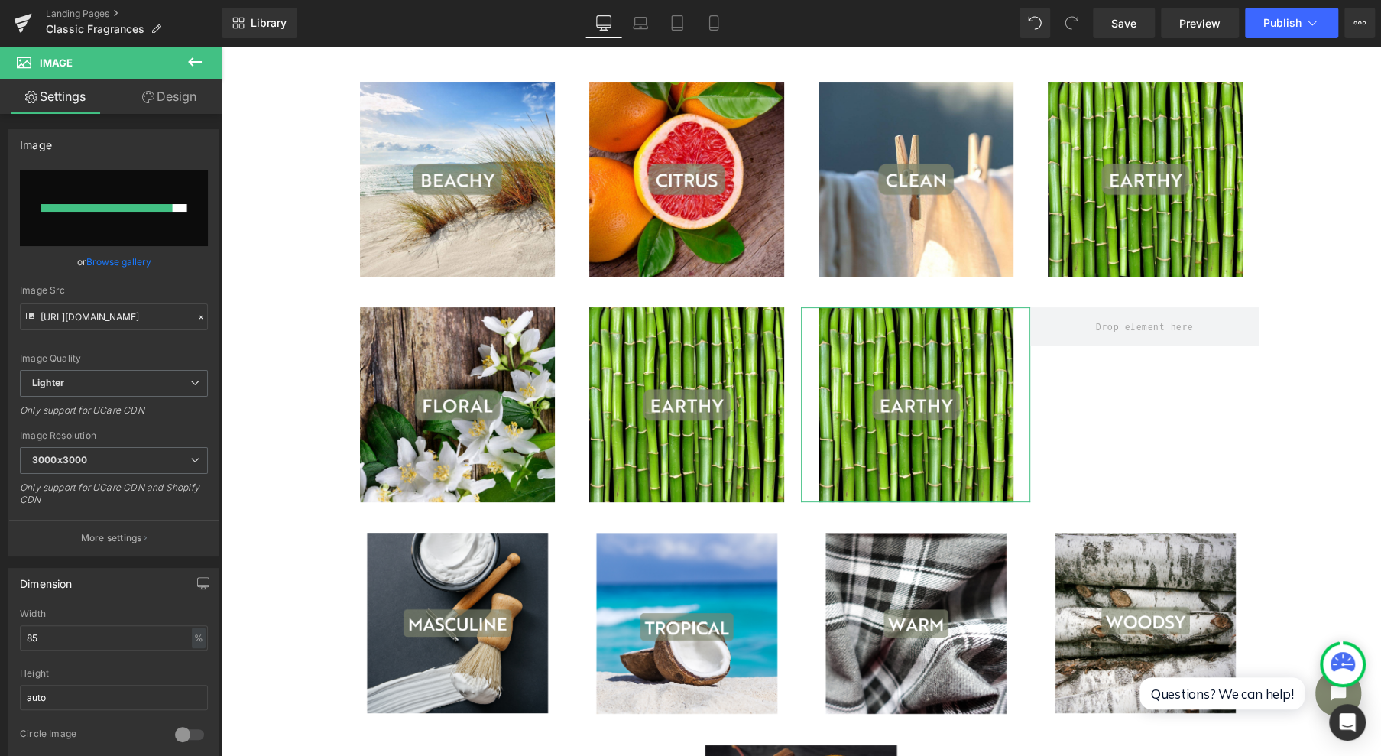
click at [119, 266] on link "Browse gallery" at bounding box center [118, 261] width 65 height 27
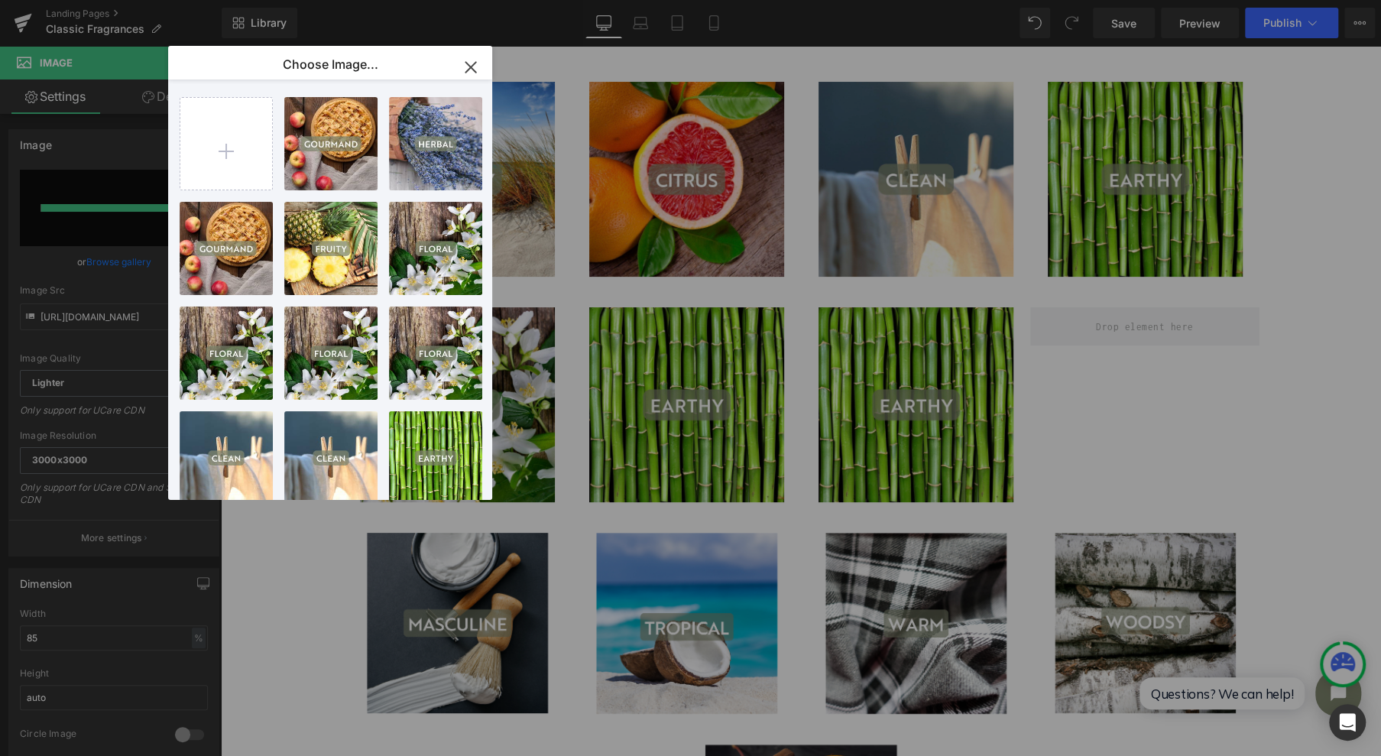
click at [203, 139] on input "file" at bounding box center [226, 144] width 92 height 92
type input "C:\fakepath\5.jpg"
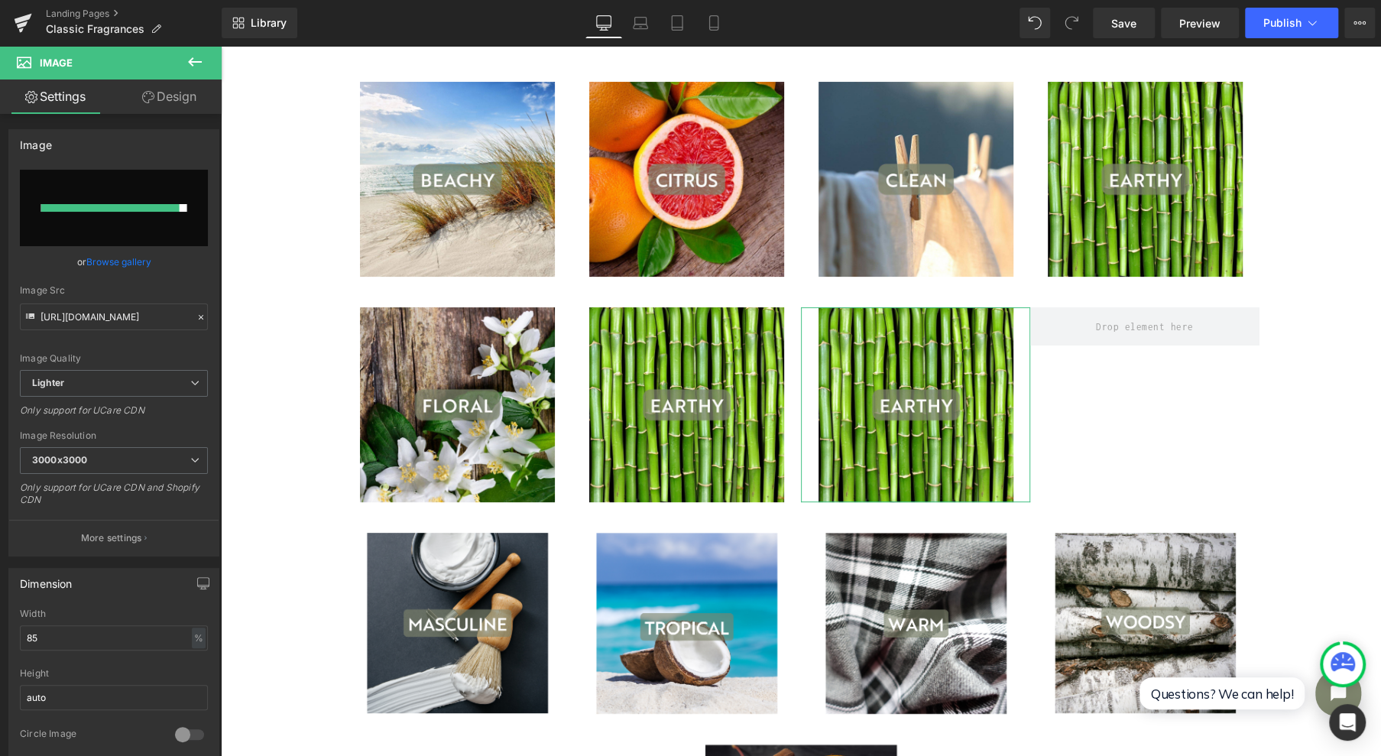
click at [115, 215] on input "file" at bounding box center [114, 208] width 188 height 76
click at [107, 261] on link "Browse gallery" at bounding box center [118, 261] width 65 height 27
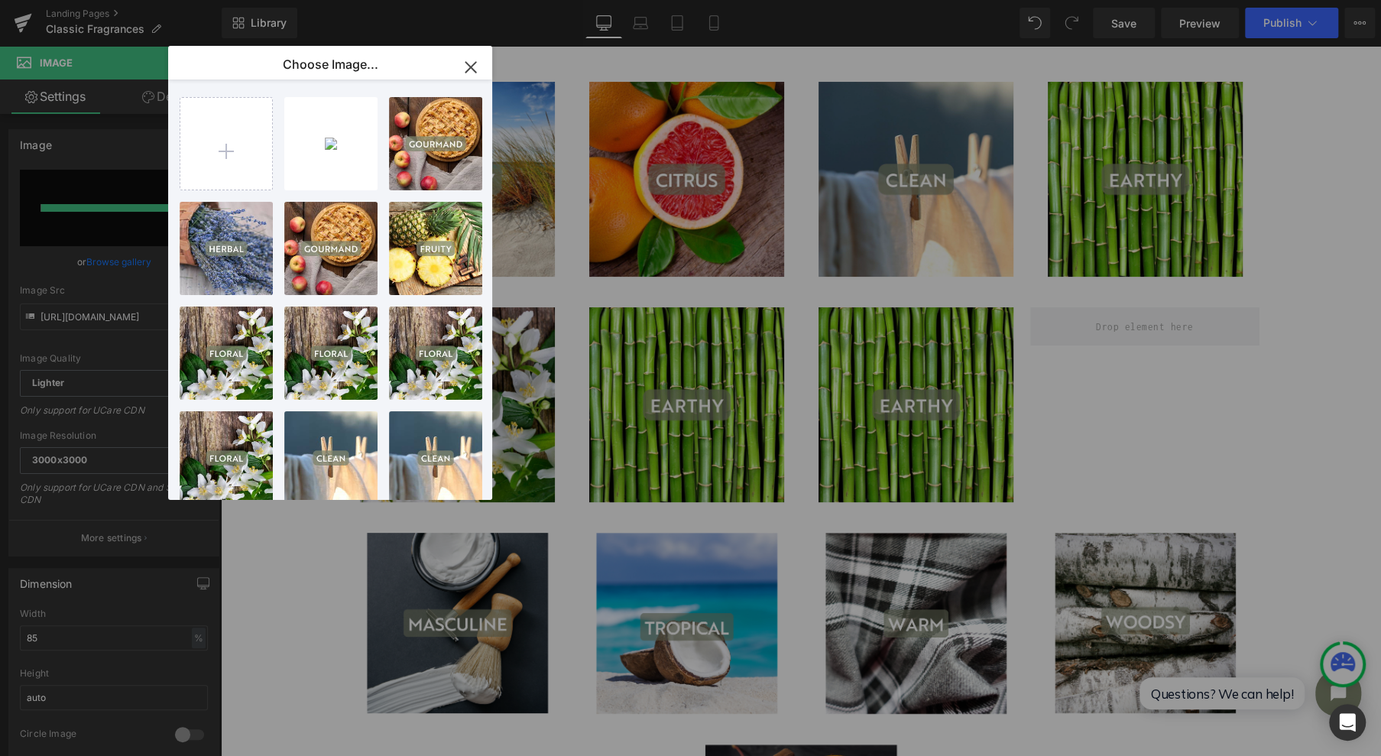
click at [0, 0] on div "5...5.jpg 263.48 KB" at bounding box center [0, 0] width 0 height 0
type input "[URL][DOMAIN_NAME]"
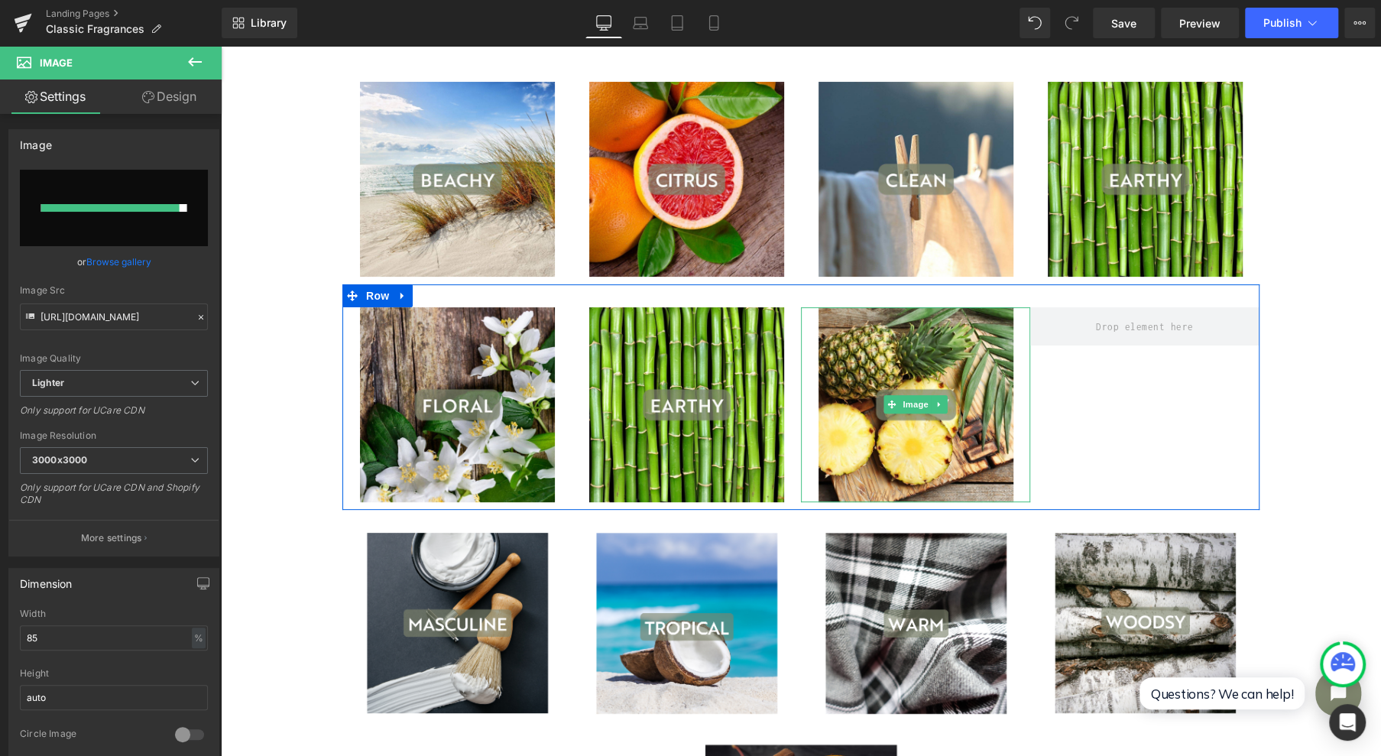
click at [936, 403] on icon at bounding box center [939, 404] width 8 height 9
click at [943, 403] on icon at bounding box center [947, 404] width 8 height 8
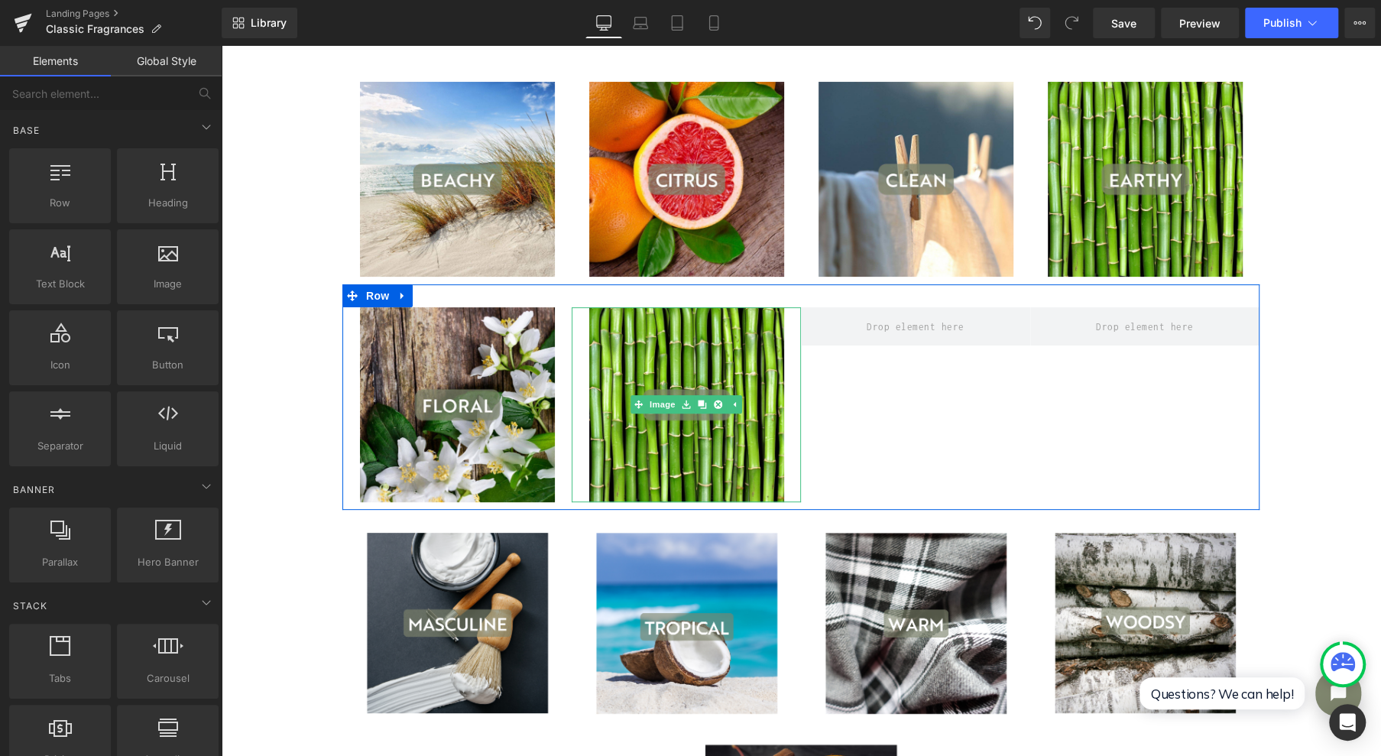
click at [670, 399] on span "Image" at bounding box center [662, 404] width 32 height 18
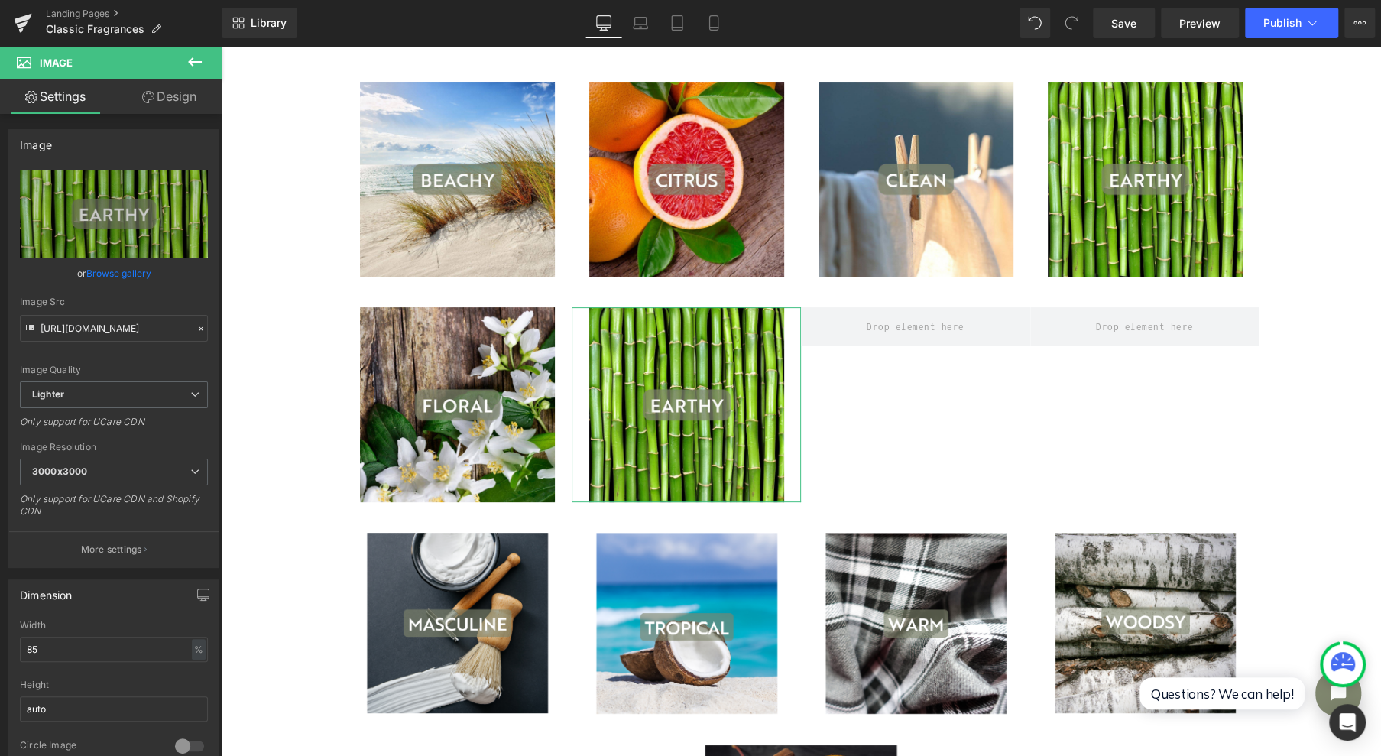
click at [114, 268] on link "Browse gallery" at bounding box center [118, 273] width 65 height 27
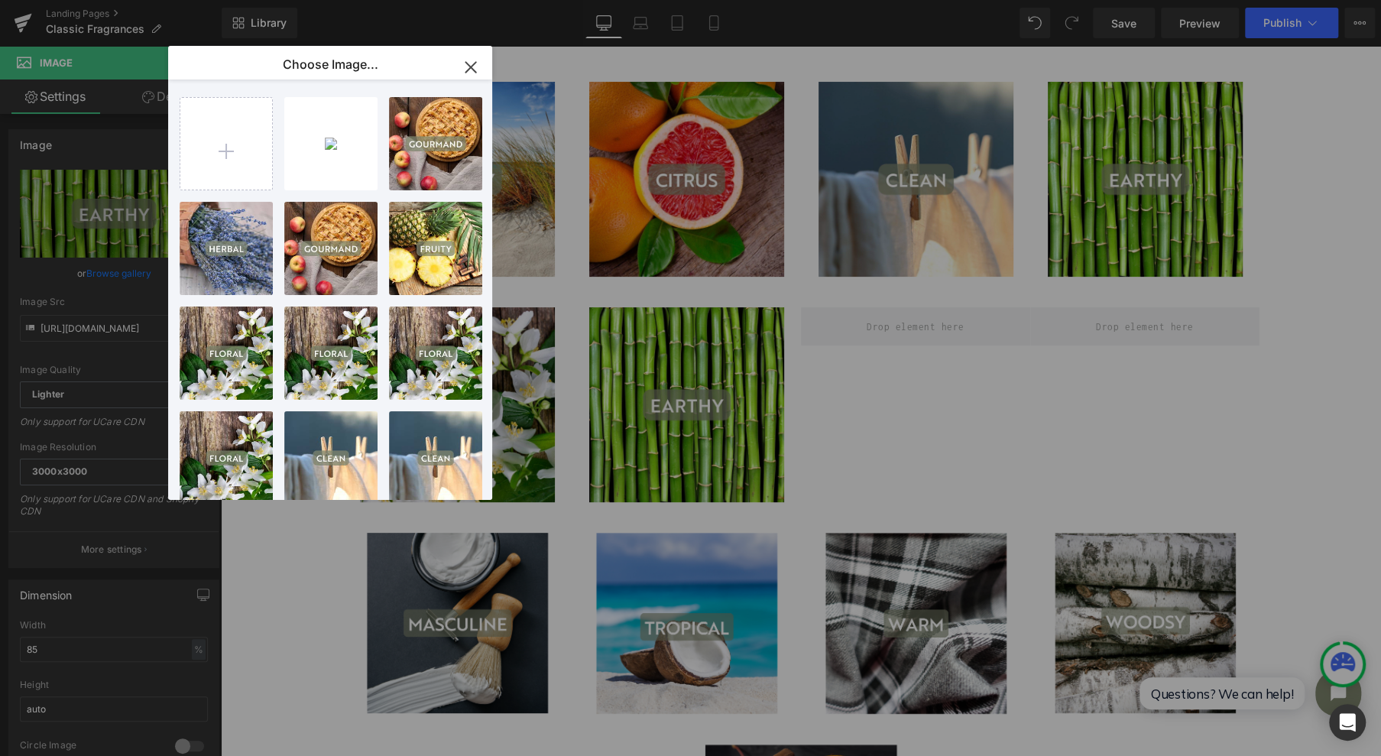
click at [0, 0] on p "263.48 KB" at bounding box center [0, 0] width 0 height 0
type input "[URL][DOMAIN_NAME]"
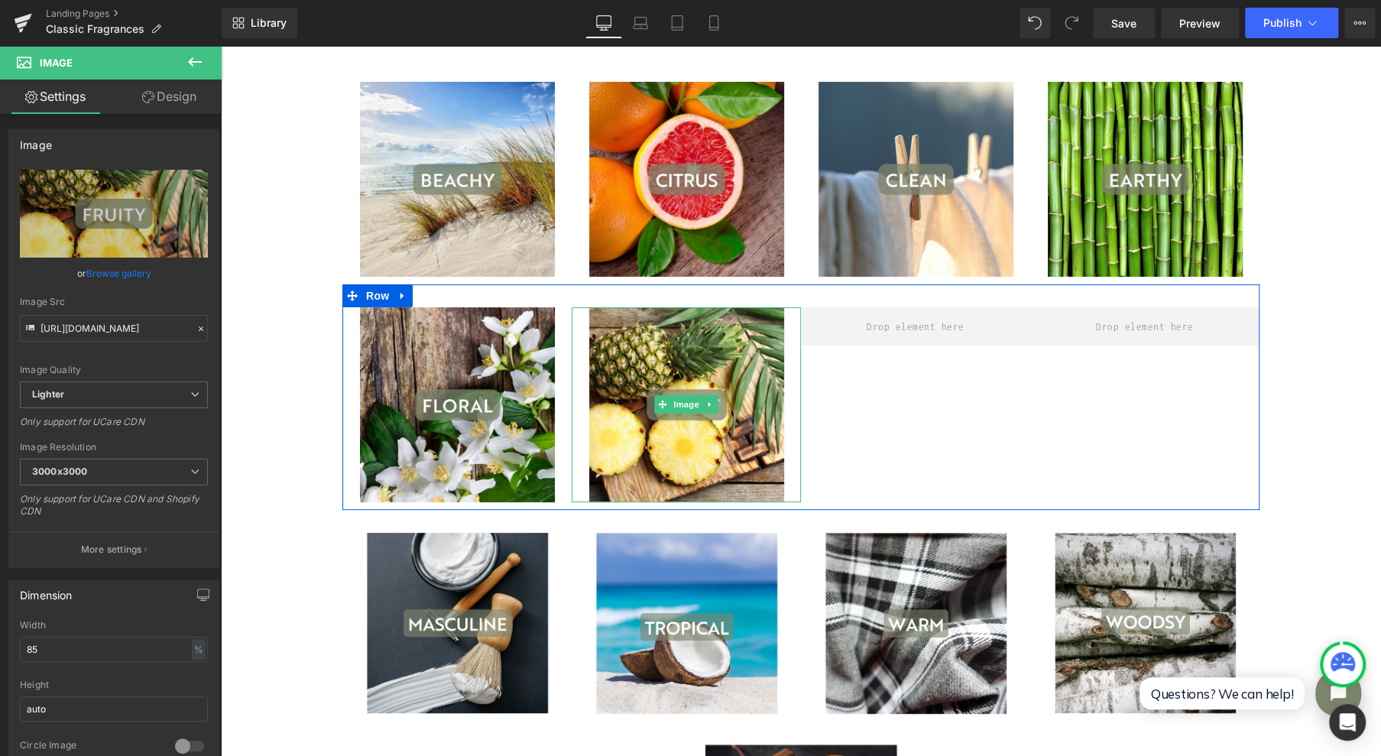
click at [706, 403] on icon at bounding box center [710, 404] width 8 height 9
click at [698, 405] on icon at bounding box center [702, 404] width 8 height 8
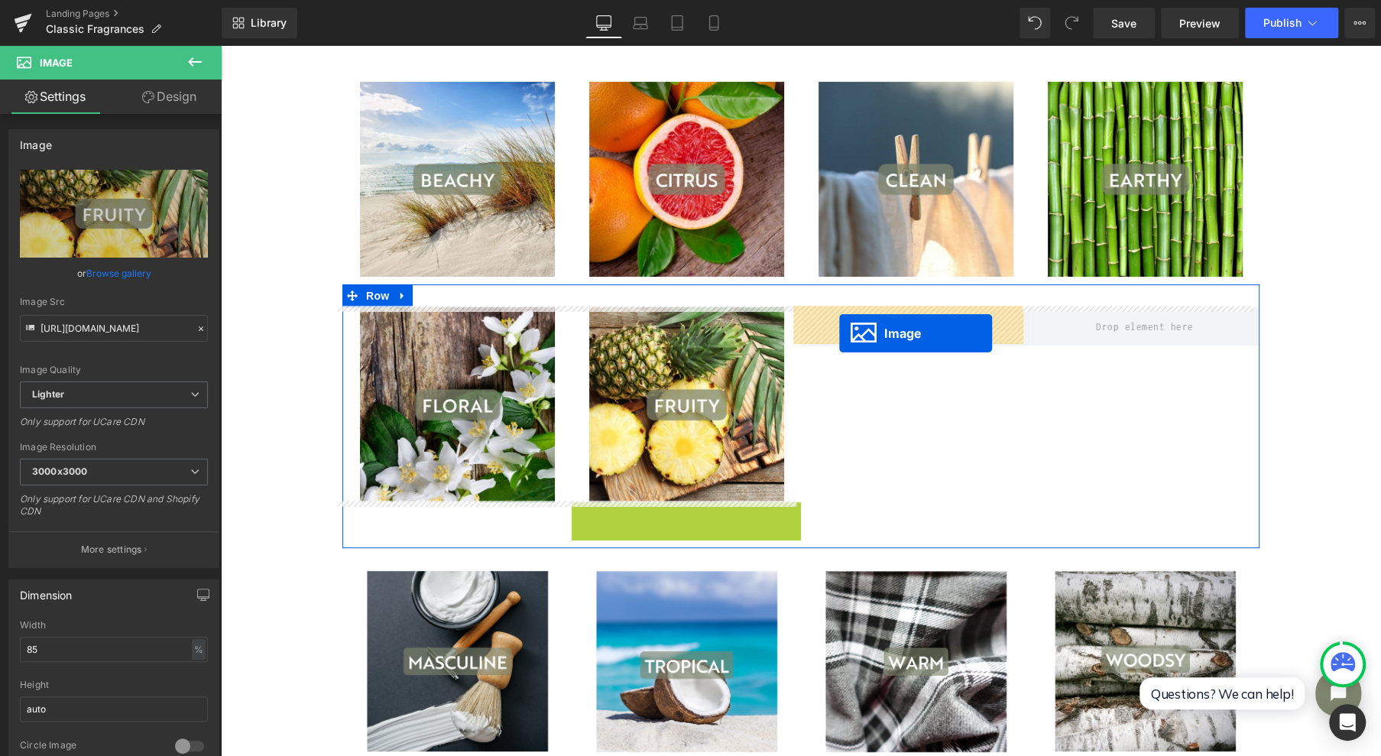
drag, startPoint x: 653, startPoint y: 598, endPoint x: 838, endPoint y: 332, distance: 323.7
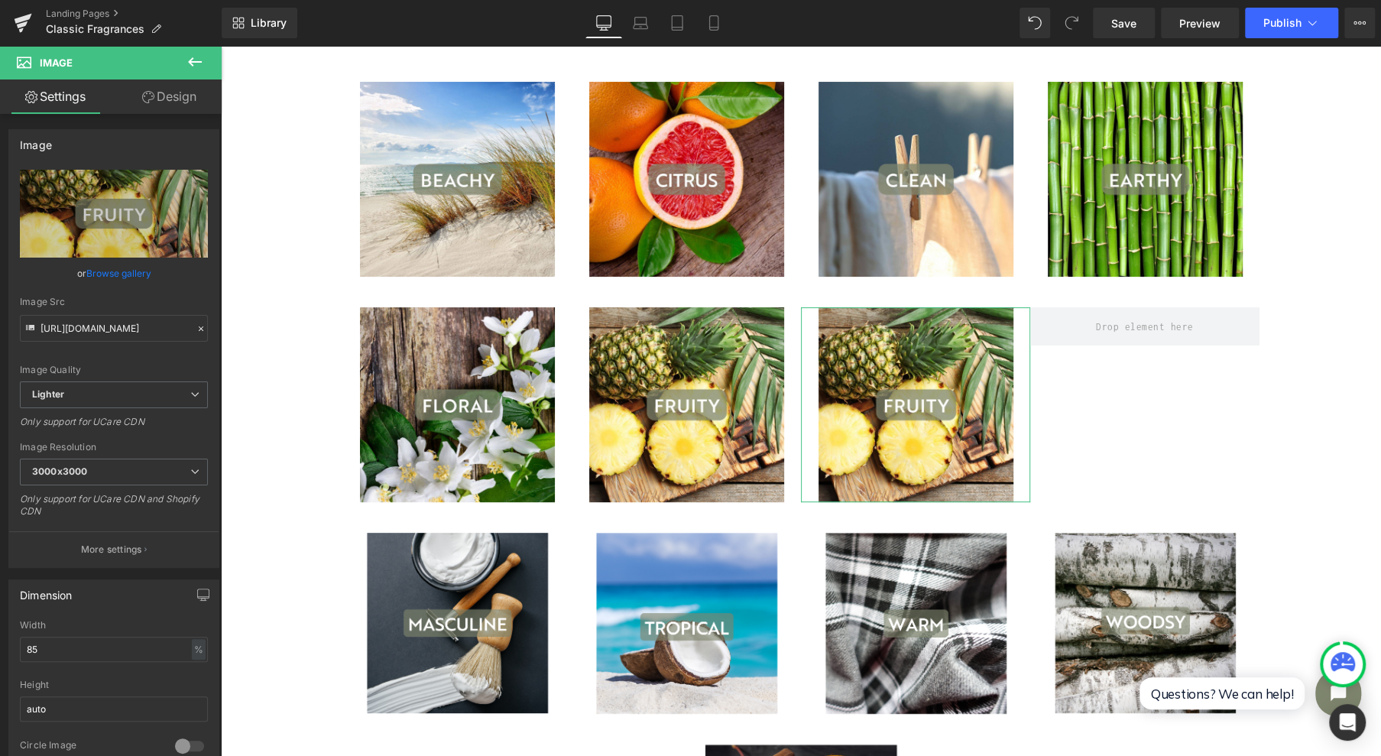
click at [115, 267] on link "Browse gallery" at bounding box center [118, 273] width 65 height 27
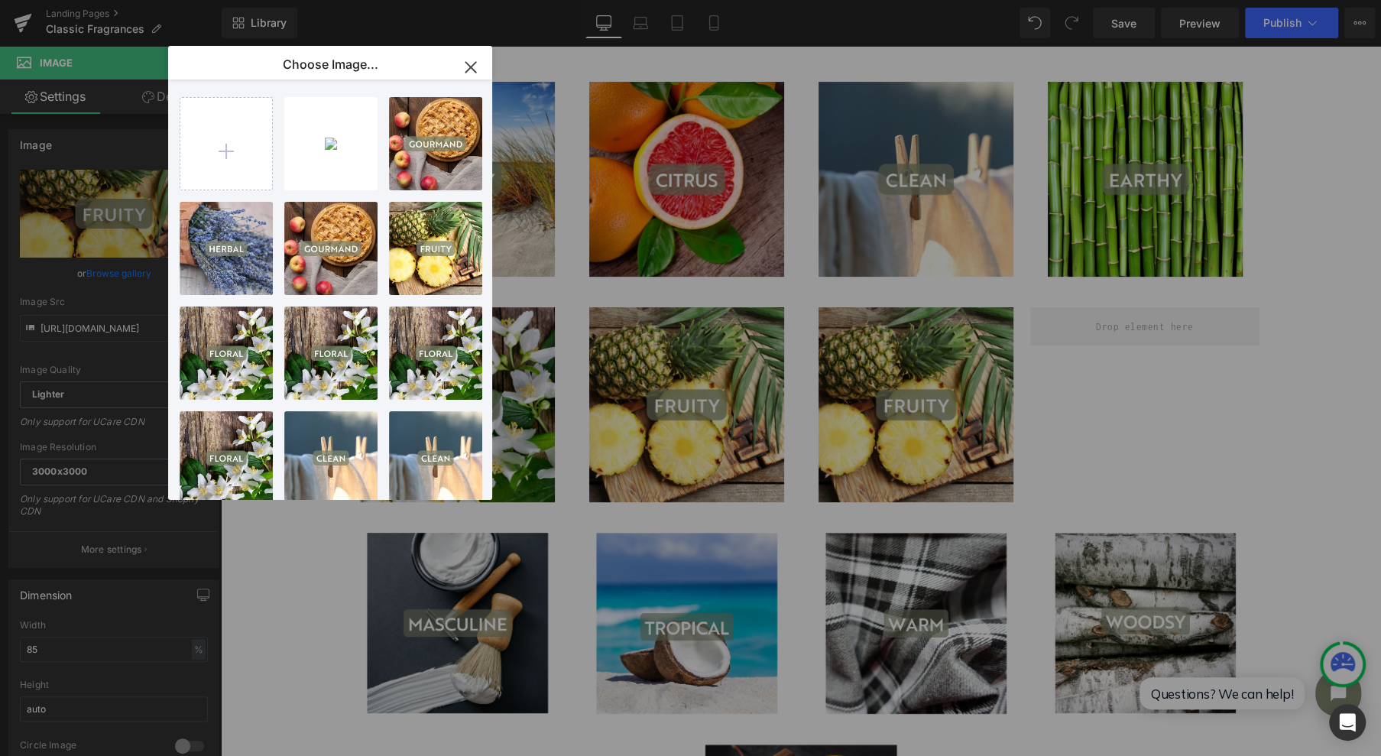
click at [0, 0] on div "6...6.jpg 320.70 KB" at bounding box center [0, 0] width 0 height 0
type input "[URL][DOMAIN_NAME]"
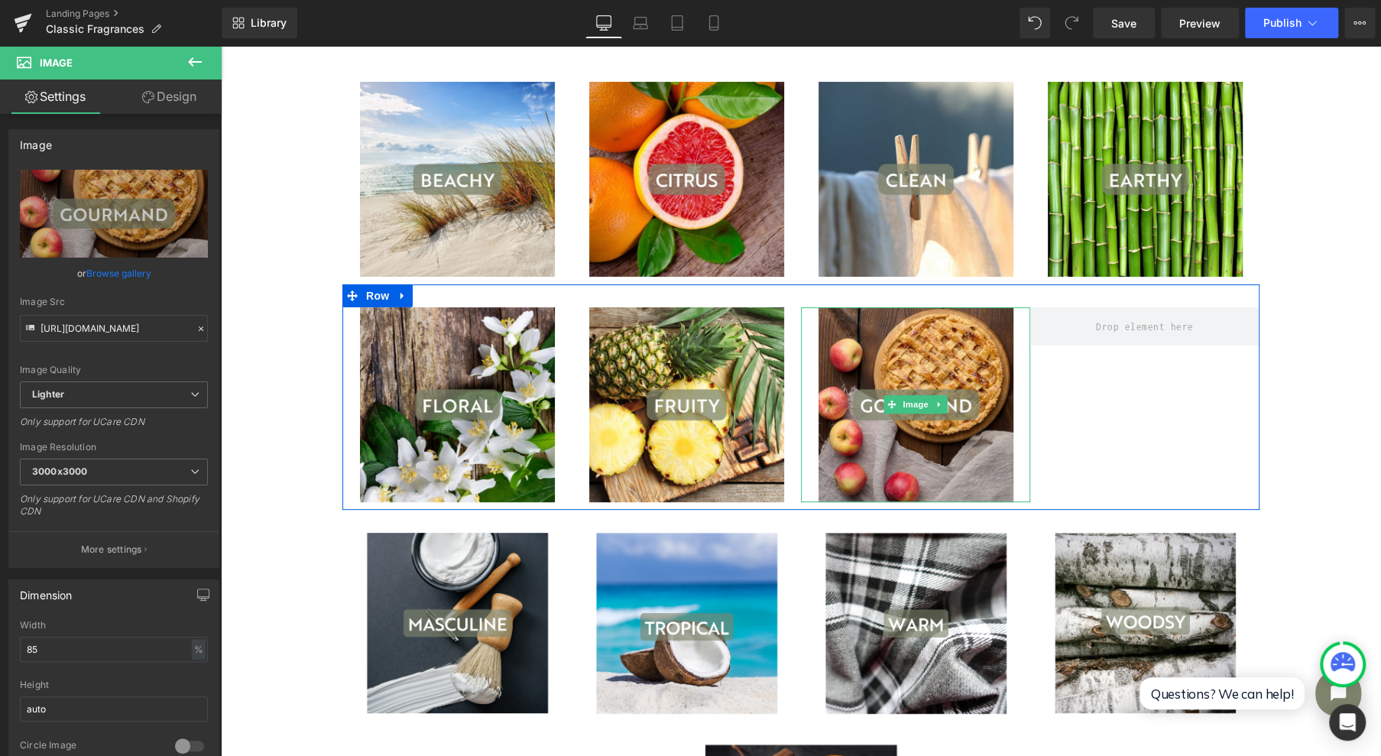
click at [935, 402] on icon at bounding box center [939, 404] width 8 height 9
click at [927, 403] on icon at bounding box center [931, 404] width 8 height 8
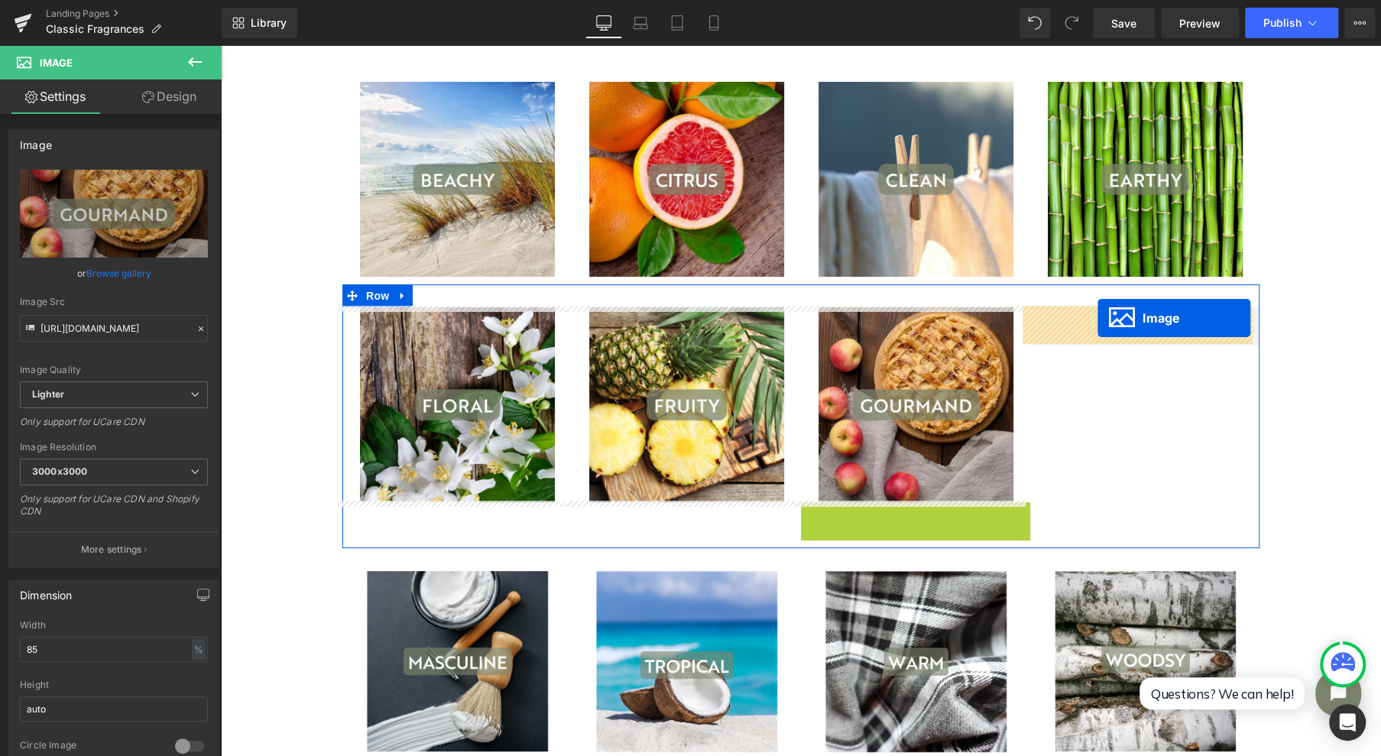
drag, startPoint x: 886, startPoint y: 600, endPoint x: 1097, endPoint y: 318, distance: 352.6
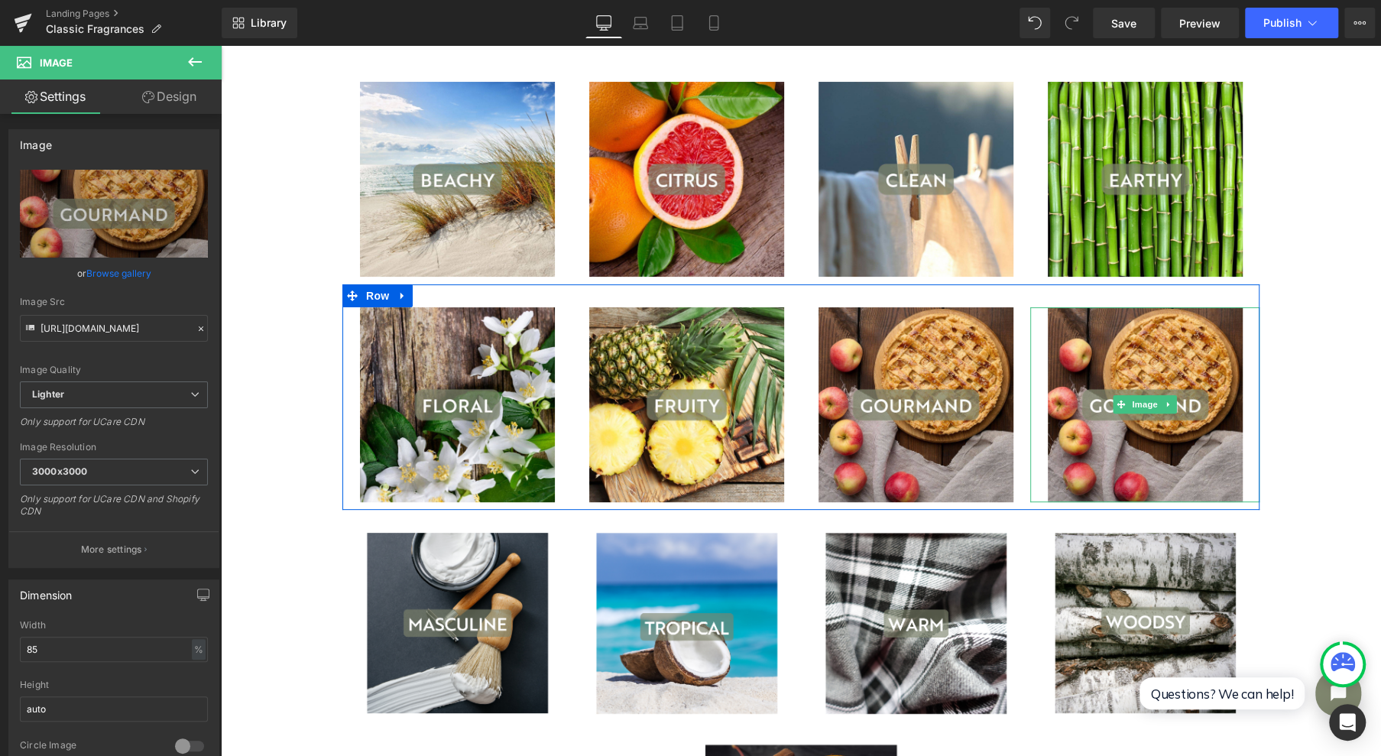
click at [1129, 404] on span "Image" at bounding box center [1145, 404] width 32 height 18
click at [118, 275] on link "Browse gallery" at bounding box center [118, 273] width 65 height 27
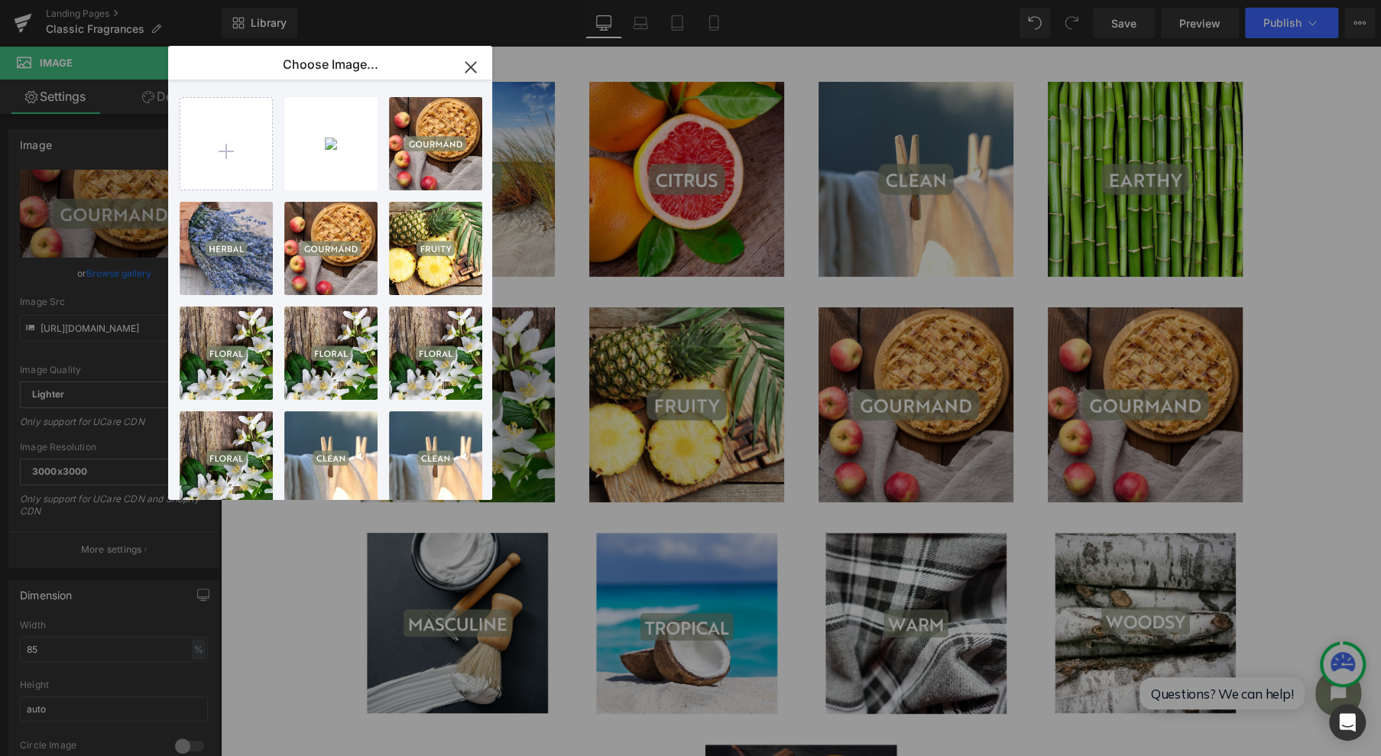
click at [0, 0] on div "7...7.jpg 168.43 KB" at bounding box center [0, 0] width 0 height 0
type input "[URL][DOMAIN_NAME]"
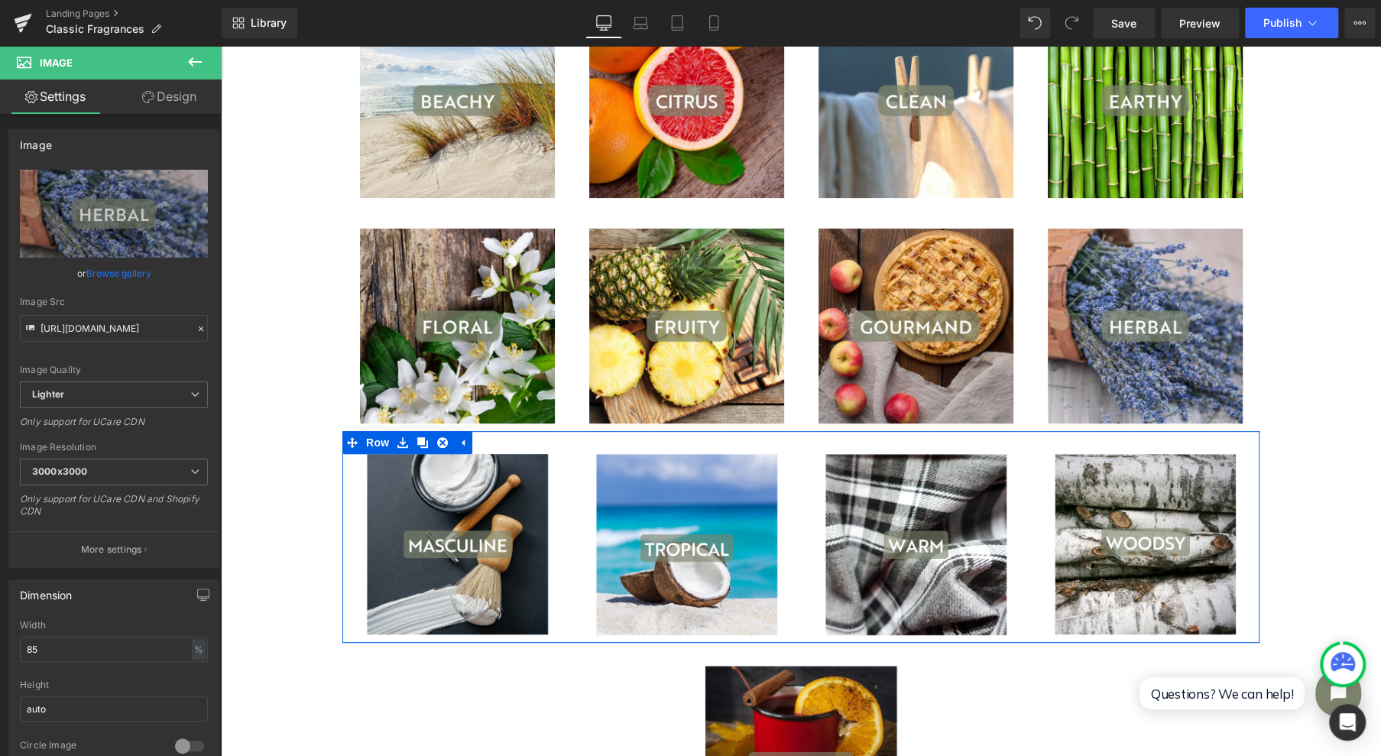
scroll to position [306, 0]
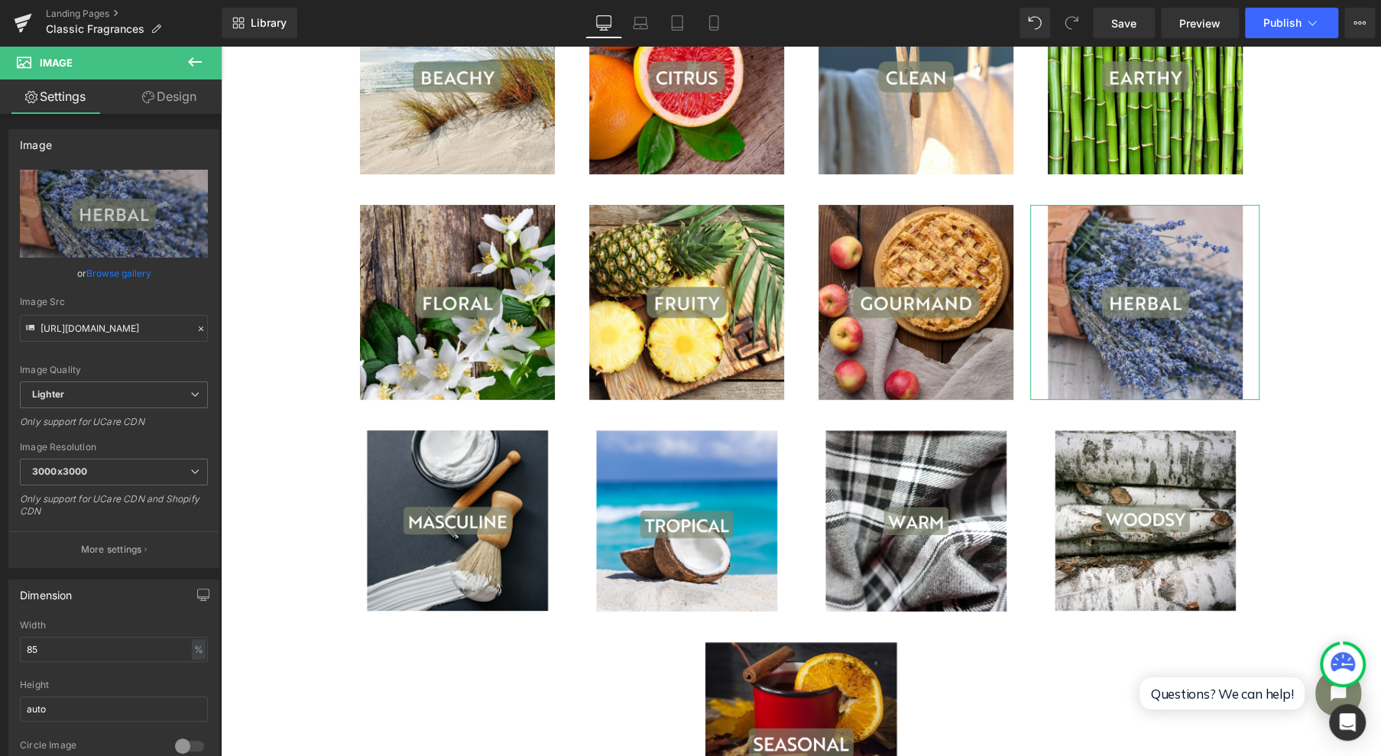
click at [105, 273] on link "Browse gallery" at bounding box center [118, 273] width 65 height 27
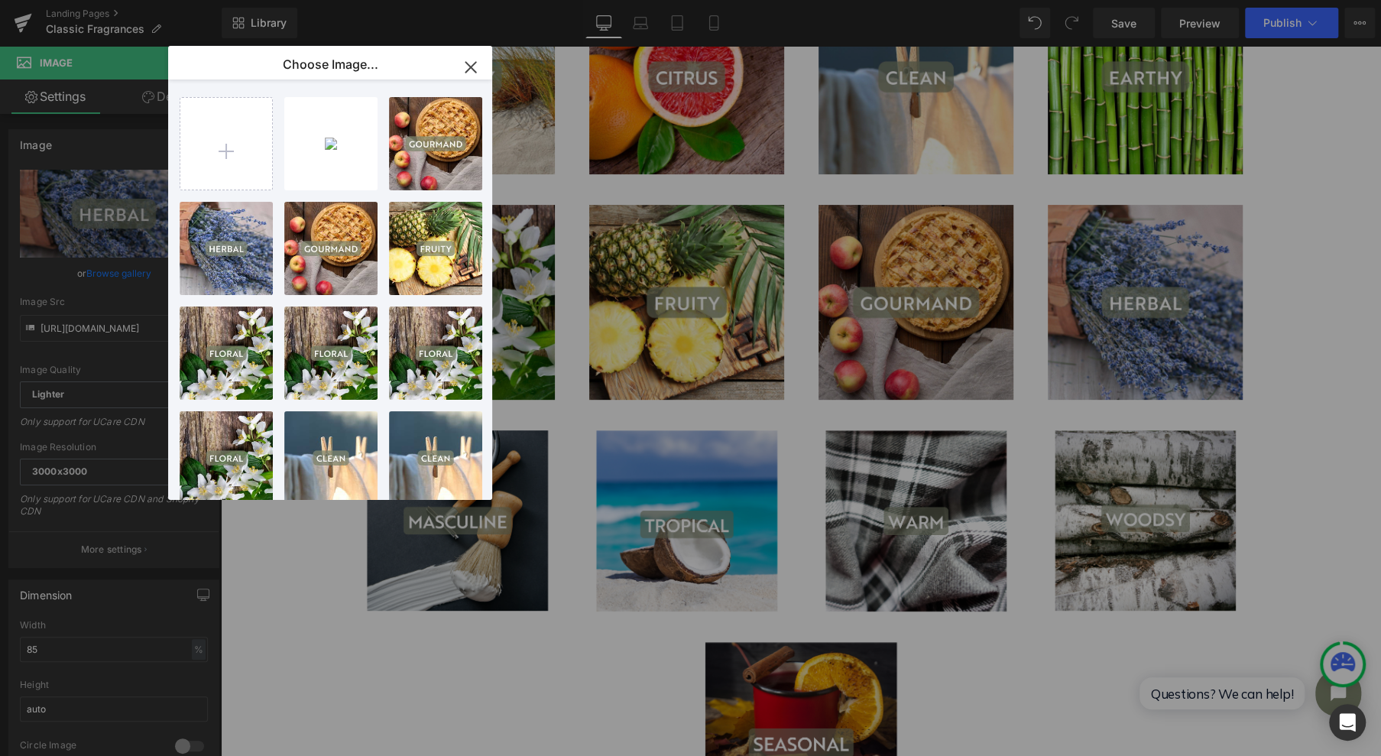
click at [238, 157] on input "file" at bounding box center [226, 144] width 92 height 92
type input "C:\fakepath\8.jpg"
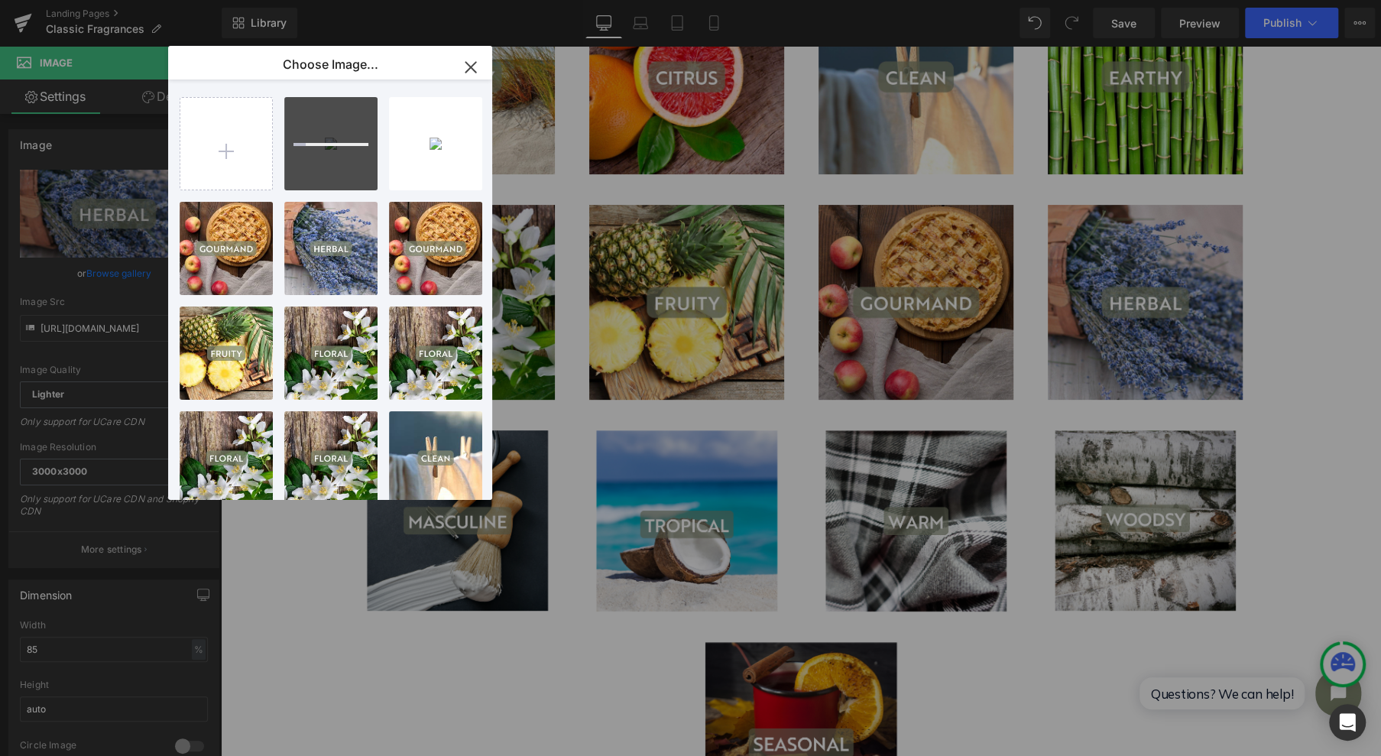
click at [220, 138] on input "file" at bounding box center [226, 144] width 92 height 92
type input "C:\fakepath\9.jpg"
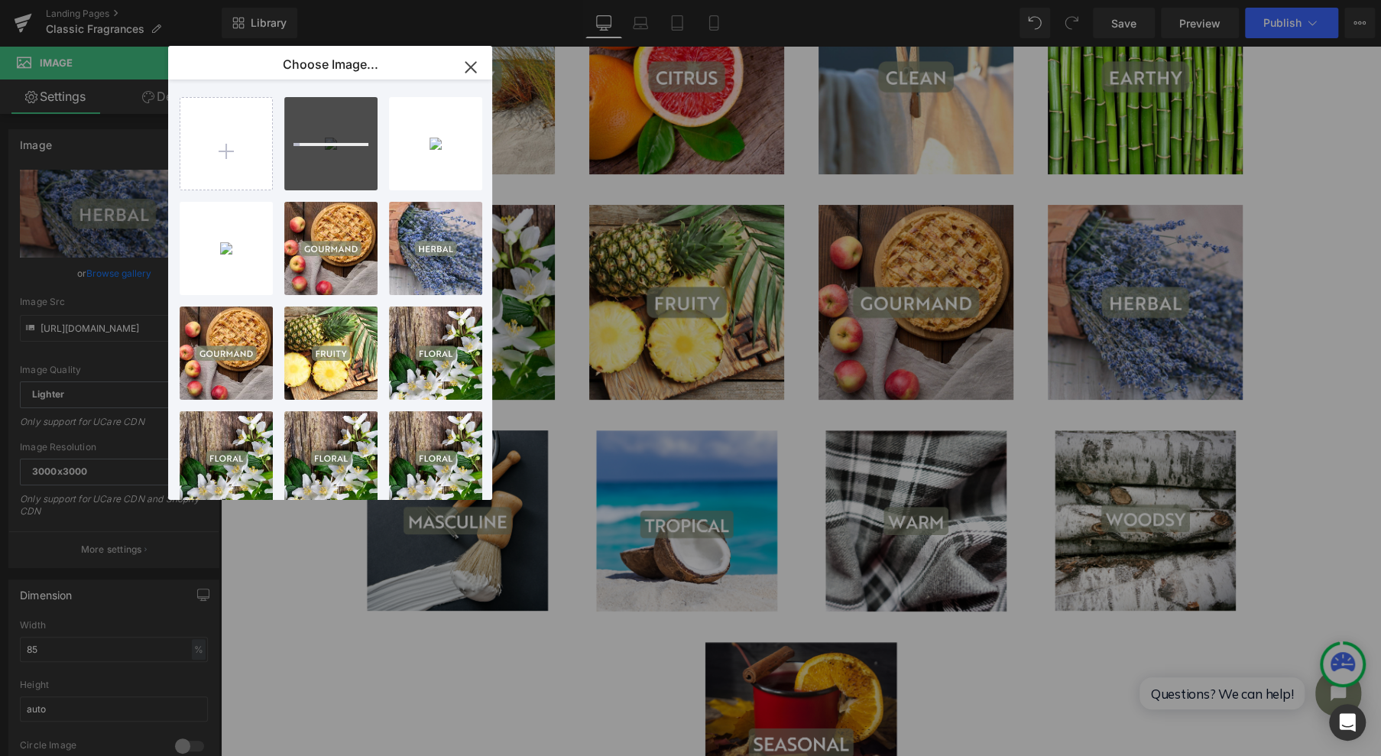
click at [216, 152] on input "file" at bounding box center [226, 144] width 92 height 92
type input "C:\fakepath\10.jpg"
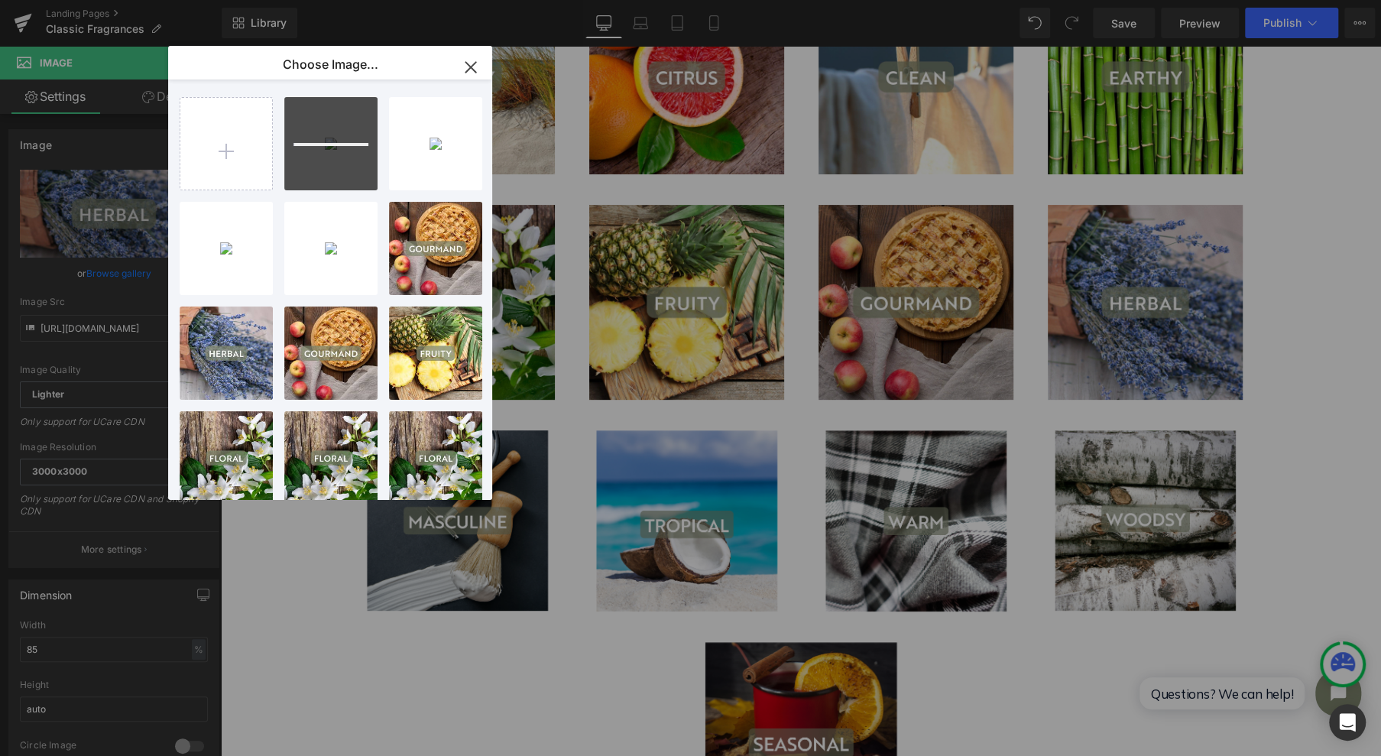
click at [245, 149] on input "file" at bounding box center [226, 144] width 92 height 92
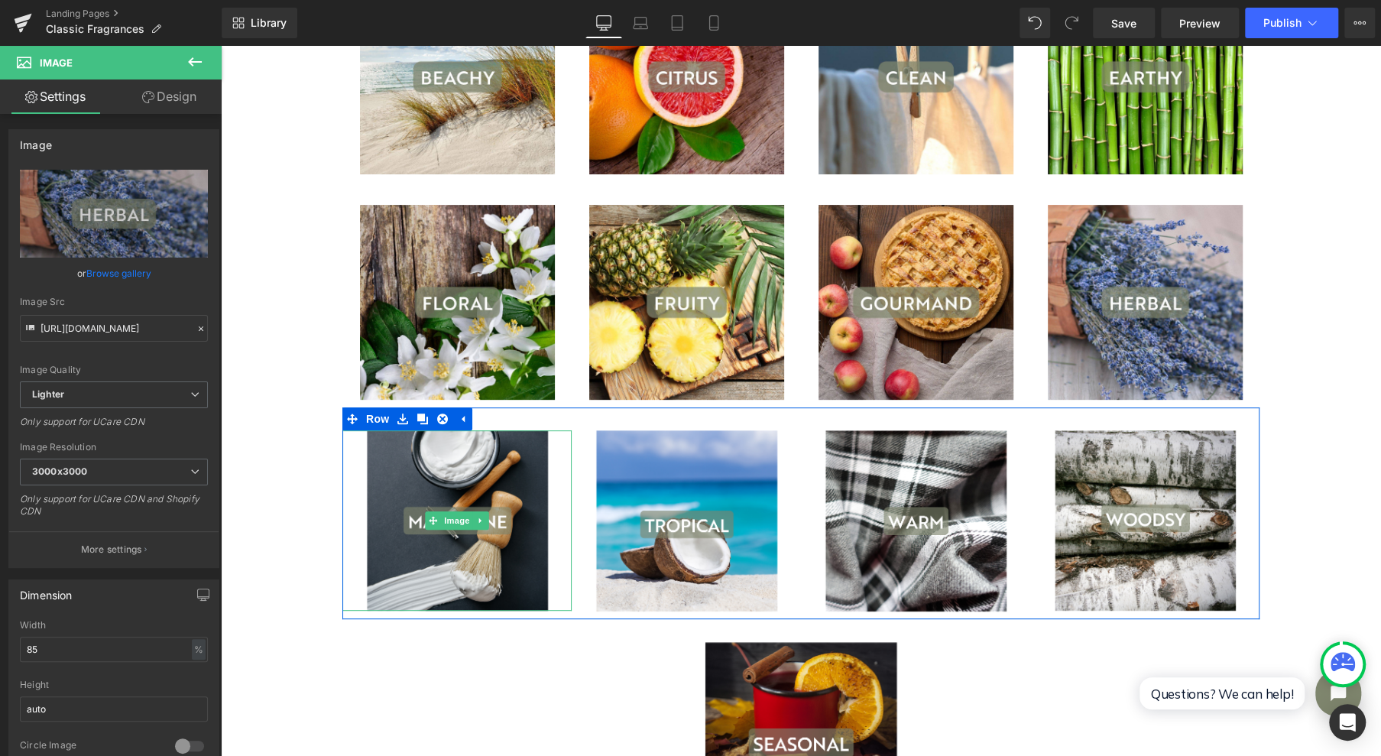
click at [441, 523] on span "Image" at bounding box center [457, 520] width 32 height 18
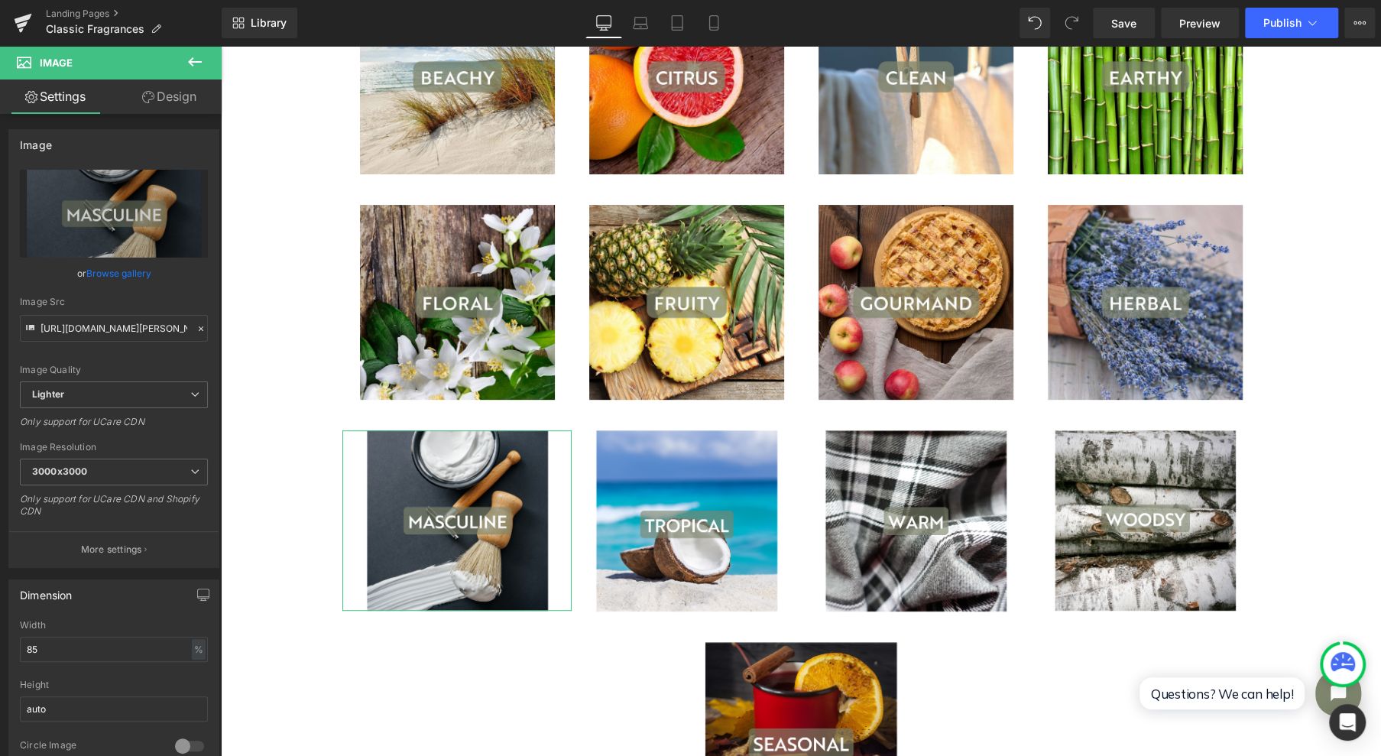
click at [124, 275] on link "Browse gallery" at bounding box center [118, 273] width 65 height 27
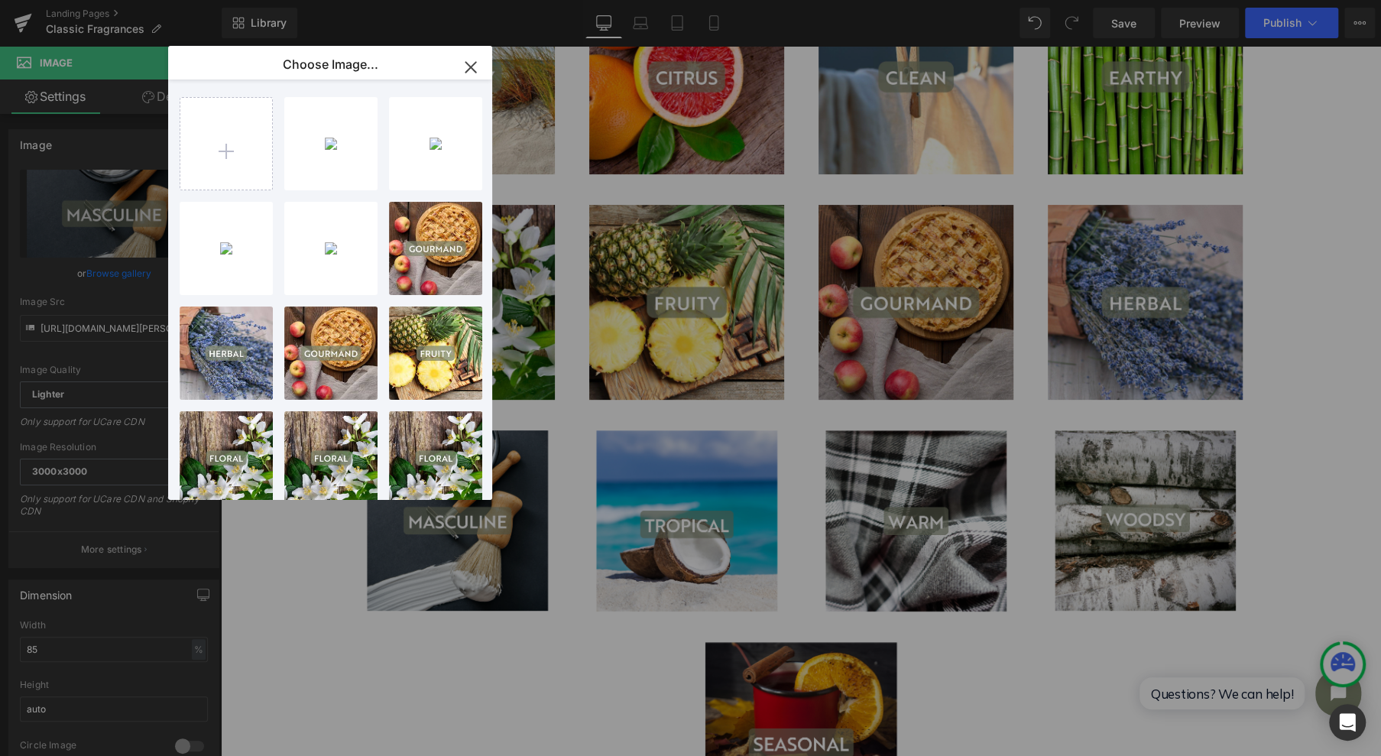
click at [0, 0] on div "8...8.jpg 137.51 KB" at bounding box center [0, 0] width 0 height 0
type input "[URL][DOMAIN_NAME]"
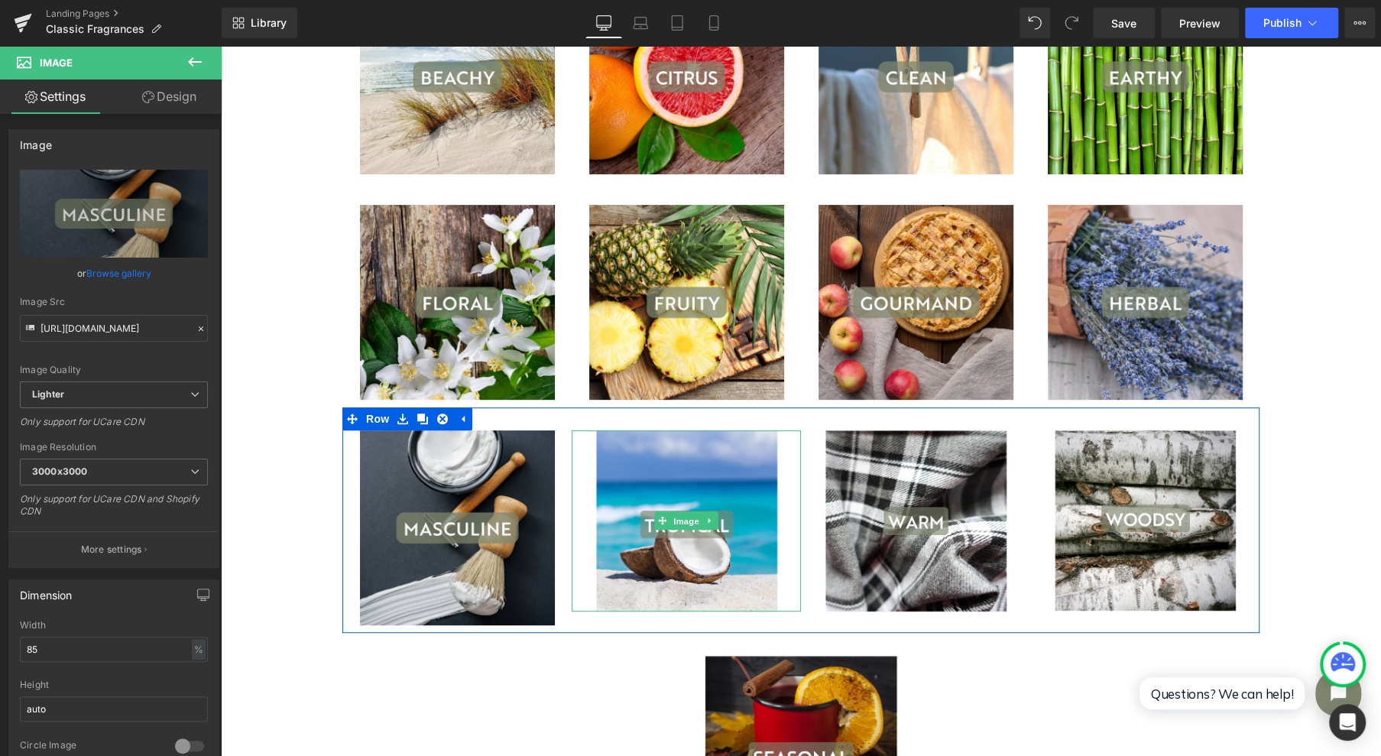
click at [686, 520] on span "Image" at bounding box center [686, 521] width 32 height 18
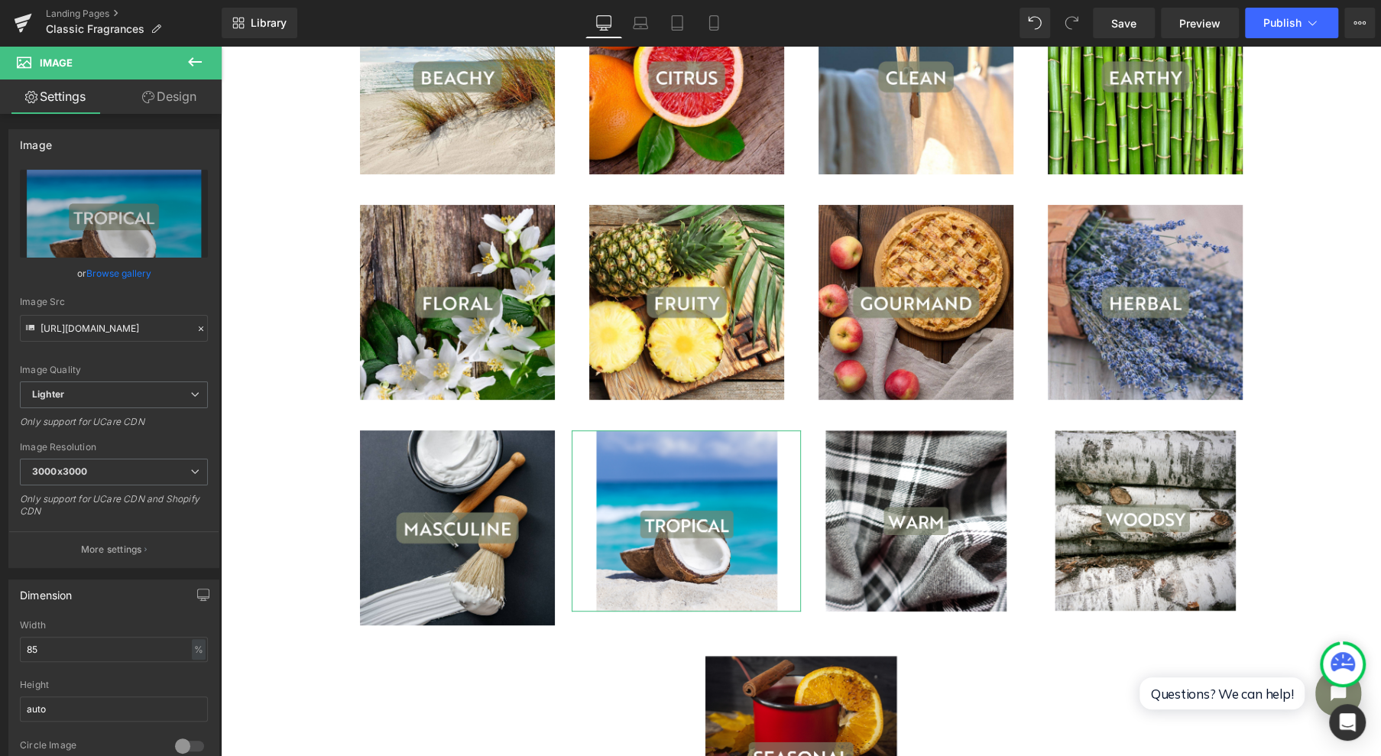
click at [102, 272] on link "Browse gallery" at bounding box center [118, 273] width 65 height 27
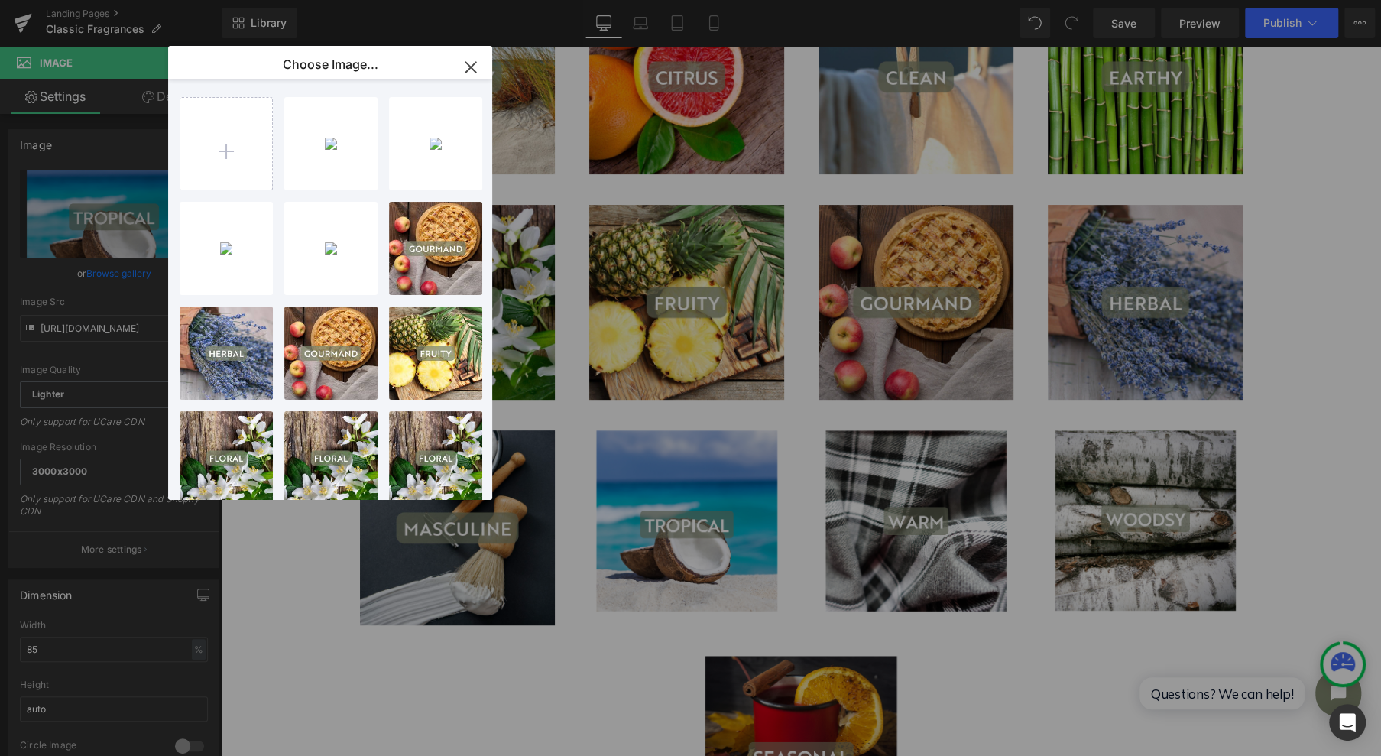
click at [0, 0] on div "9...9.jpg 96.02 KB" at bounding box center [0, 0] width 0 height 0
type input "[URL][DOMAIN_NAME]"
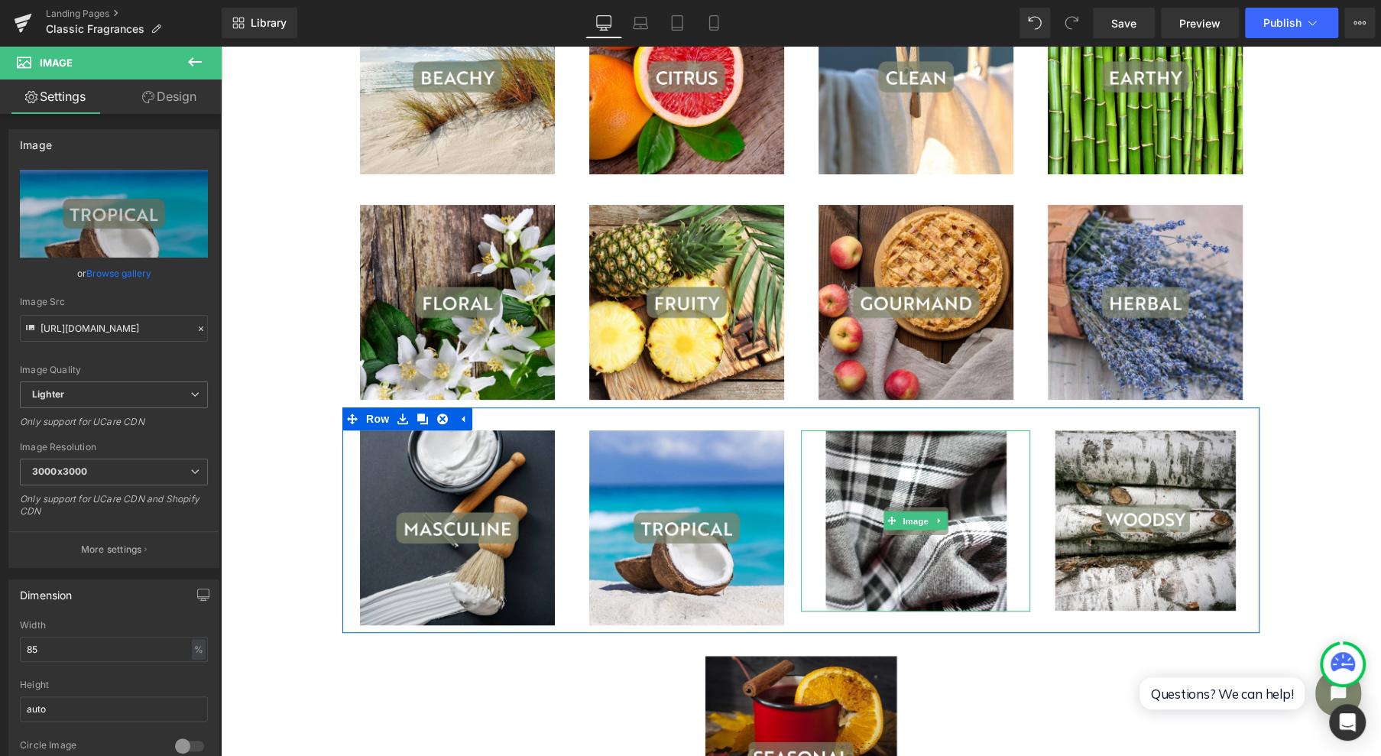
click at [907, 521] on span "Image" at bounding box center [915, 521] width 32 height 18
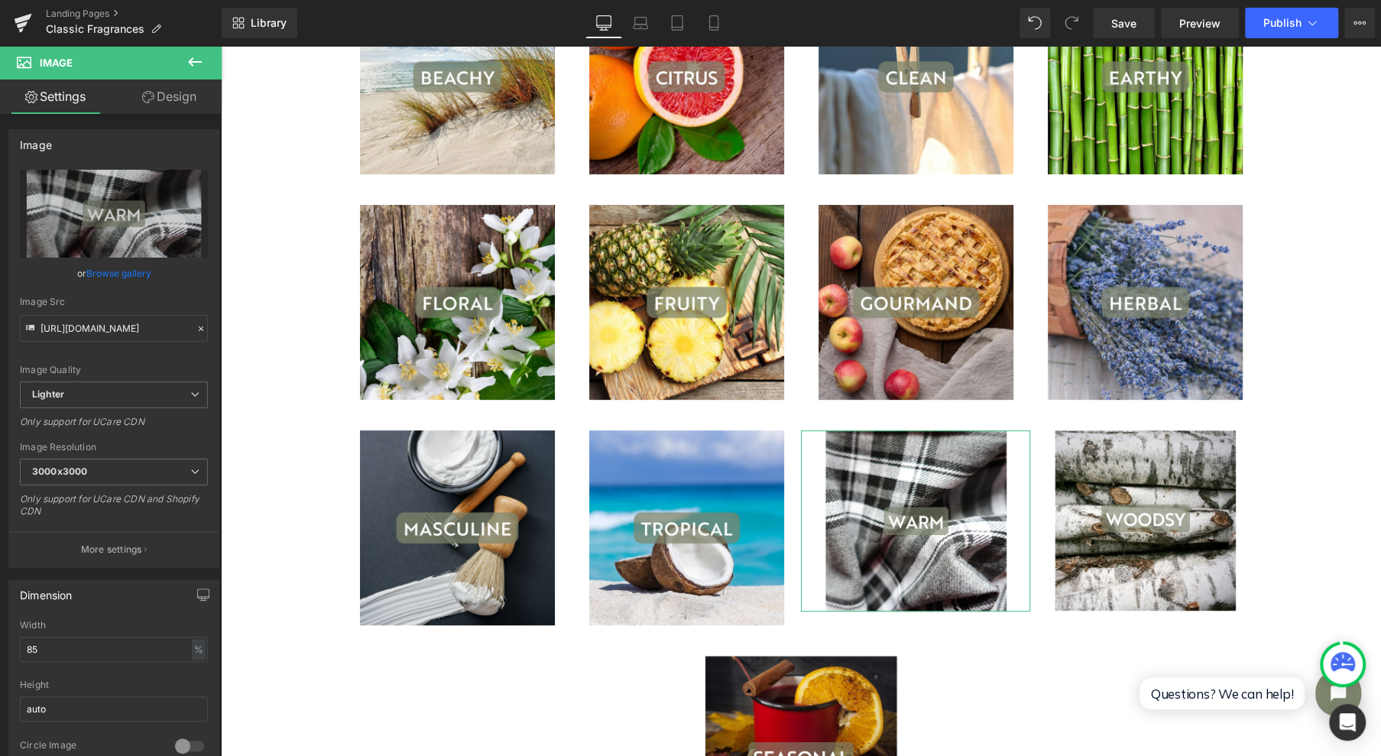
click at [134, 265] on link "Browse gallery" at bounding box center [118, 273] width 65 height 27
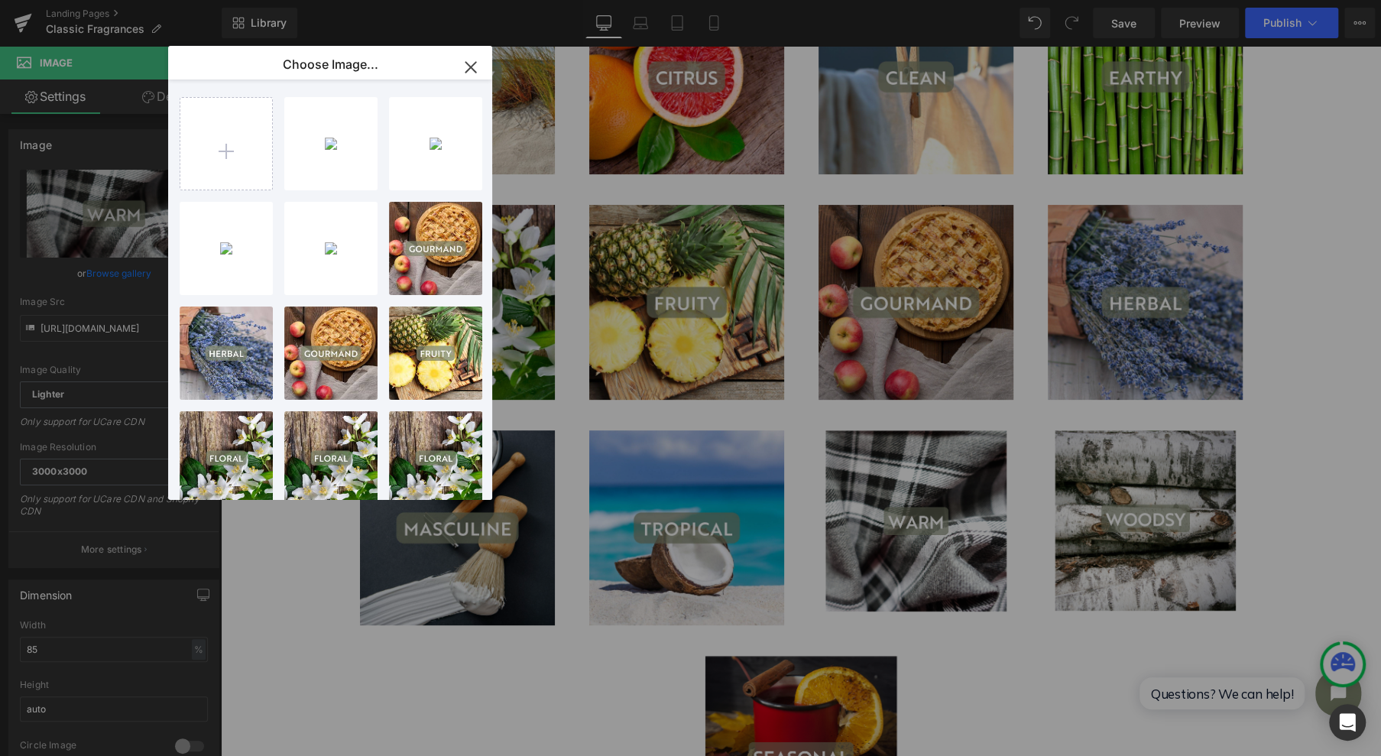
click at [0, 0] on div "10...10.jpg 186.56 KB" at bounding box center [0, 0] width 0 height 0
type input "[URL][DOMAIN_NAME]"
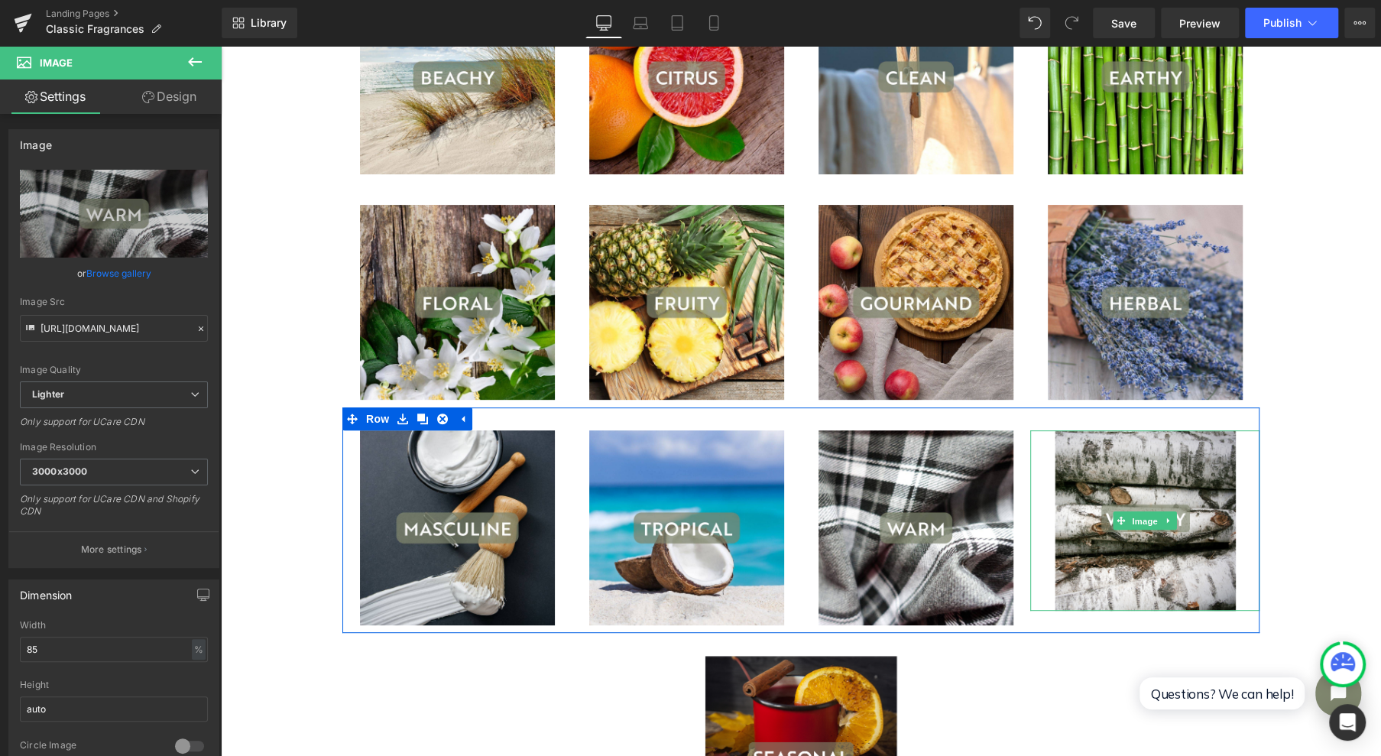
click at [1138, 520] on span "Image" at bounding box center [1145, 521] width 32 height 18
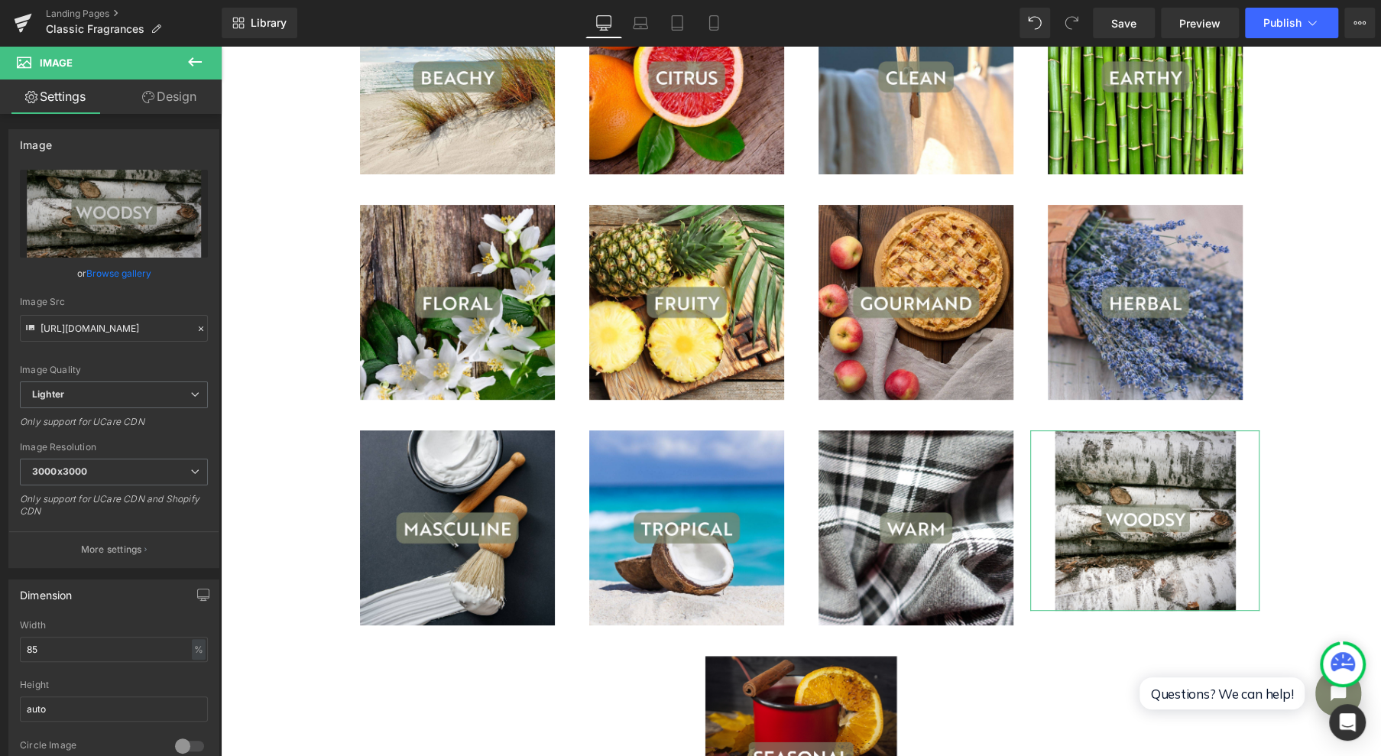
click at [125, 274] on link "Browse gallery" at bounding box center [118, 273] width 65 height 27
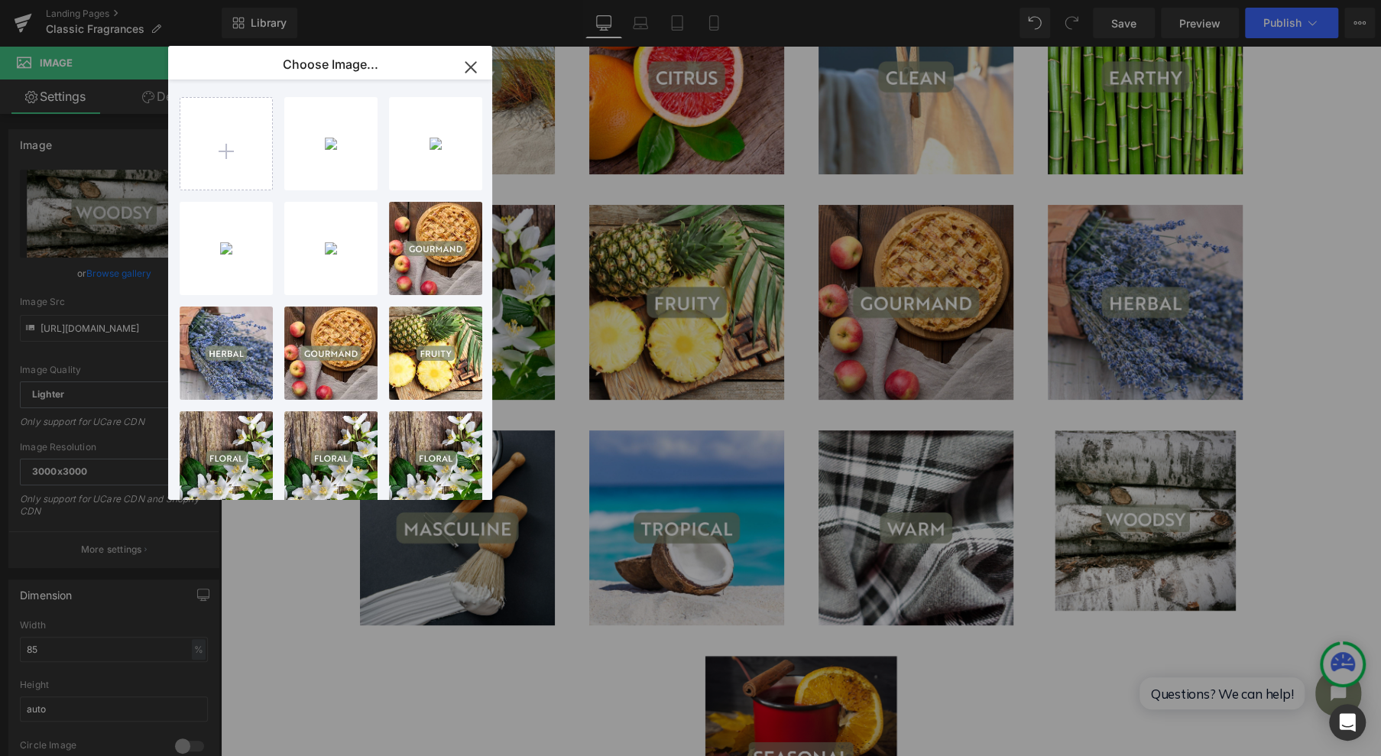
click at [220, 152] on input "file" at bounding box center [226, 144] width 92 height 92
click at [0, 0] on div "8...8.jpg 137.51 KB" at bounding box center [0, 0] width 0 height 0
type input "[URL][DOMAIN_NAME]"
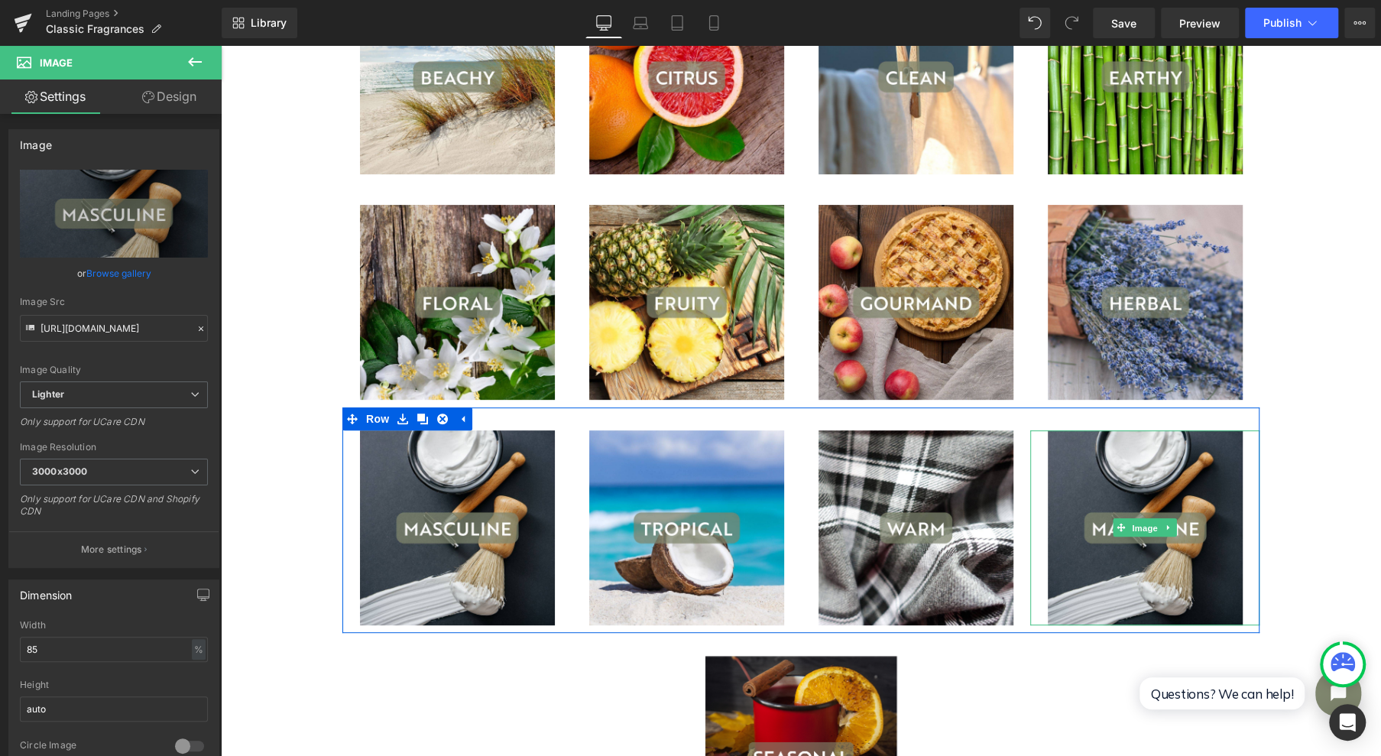
click at [1133, 529] on span "Image" at bounding box center [1145, 528] width 32 height 18
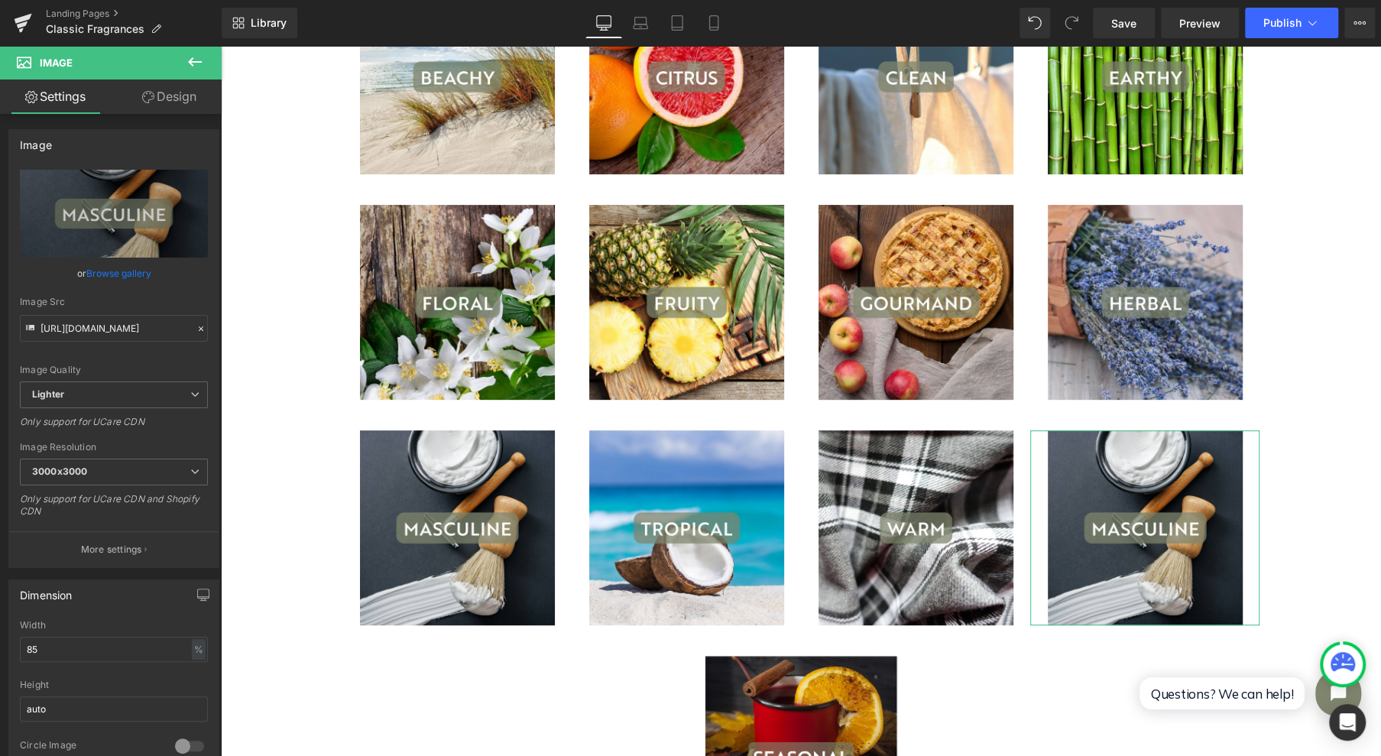
click at [105, 268] on link "Browse gallery" at bounding box center [118, 273] width 65 height 27
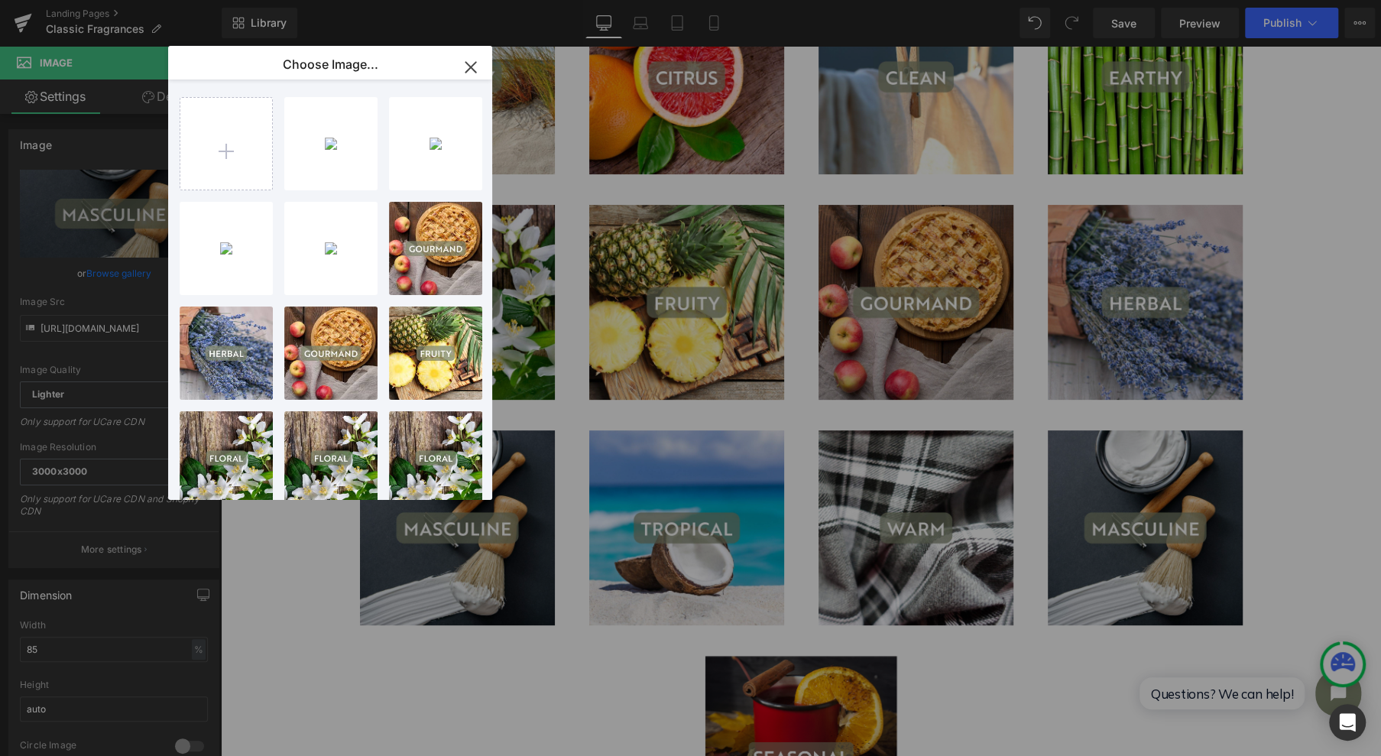
click at [215, 142] on input "file" at bounding box center [226, 144] width 92 height 92
type input "C:\fakepath\11.jpg"
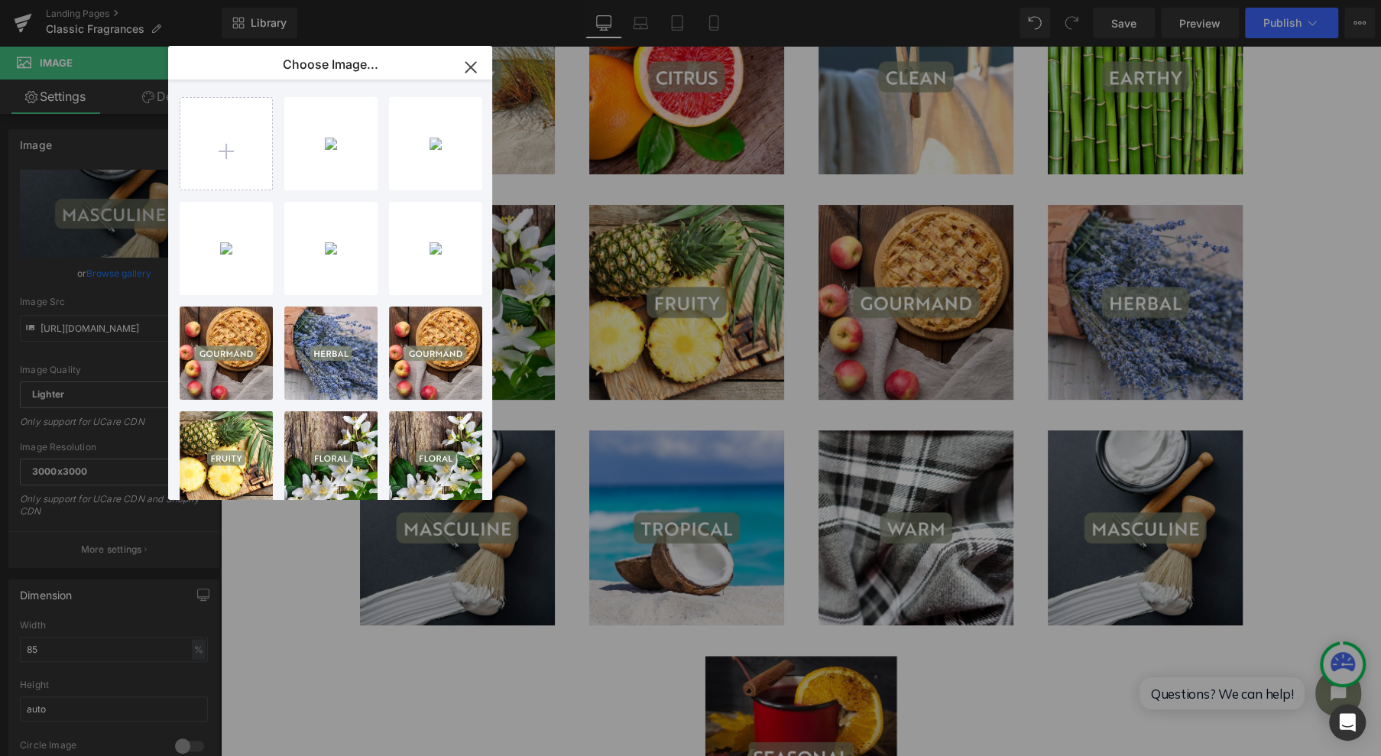
drag, startPoint x: 329, startPoint y: 160, endPoint x: 103, endPoint y: 111, distance: 230.8
click at [0, 0] on div "11...11.jpg 268.89 KB" at bounding box center [0, 0] width 0 height 0
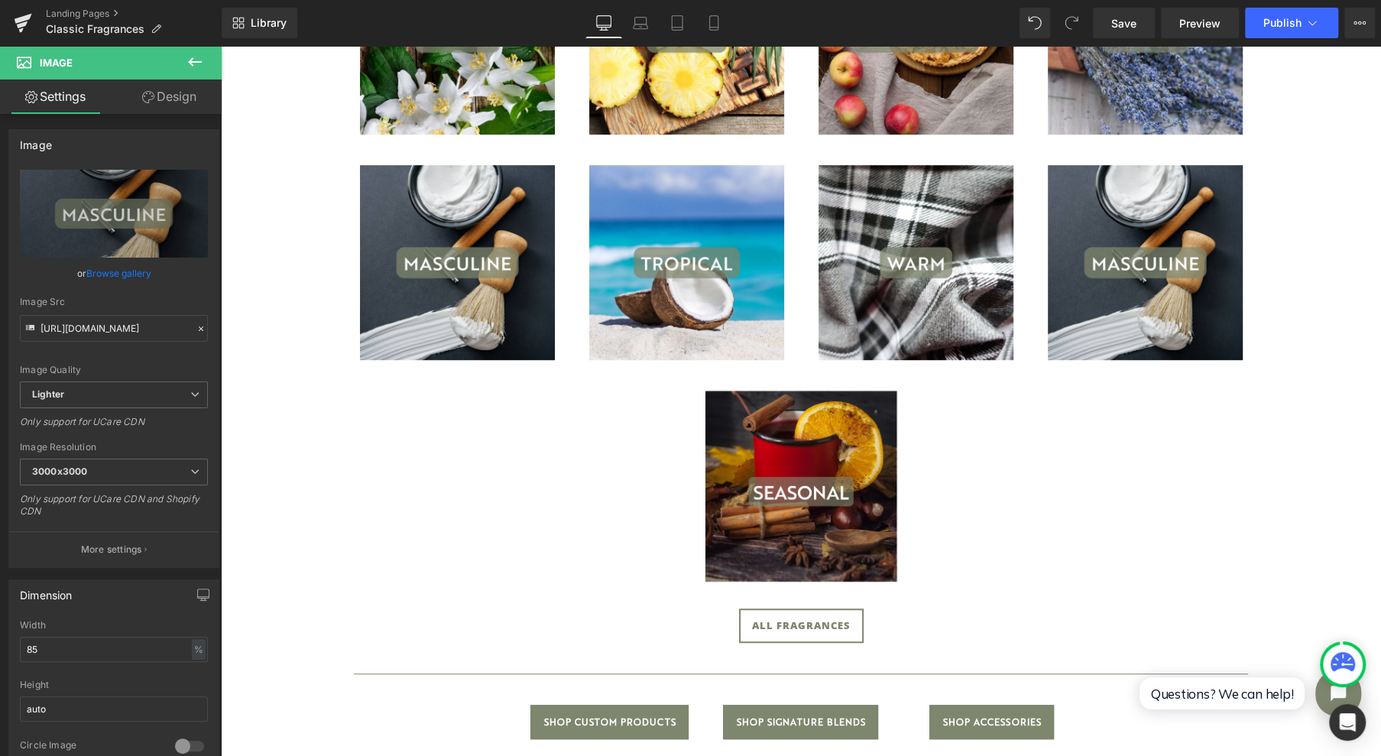
scroll to position [474, 0]
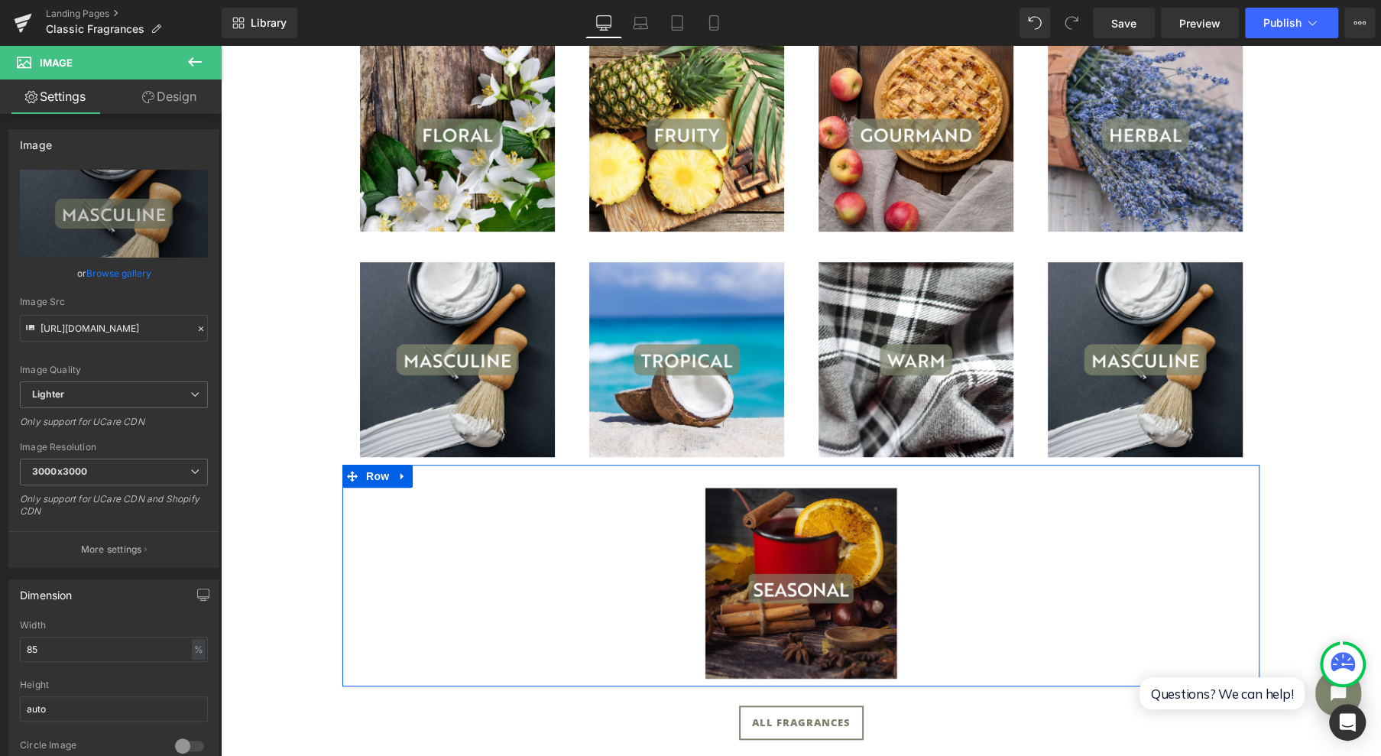
click at [362, 477] on span "Row" at bounding box center [377, 476] width 31 height 23
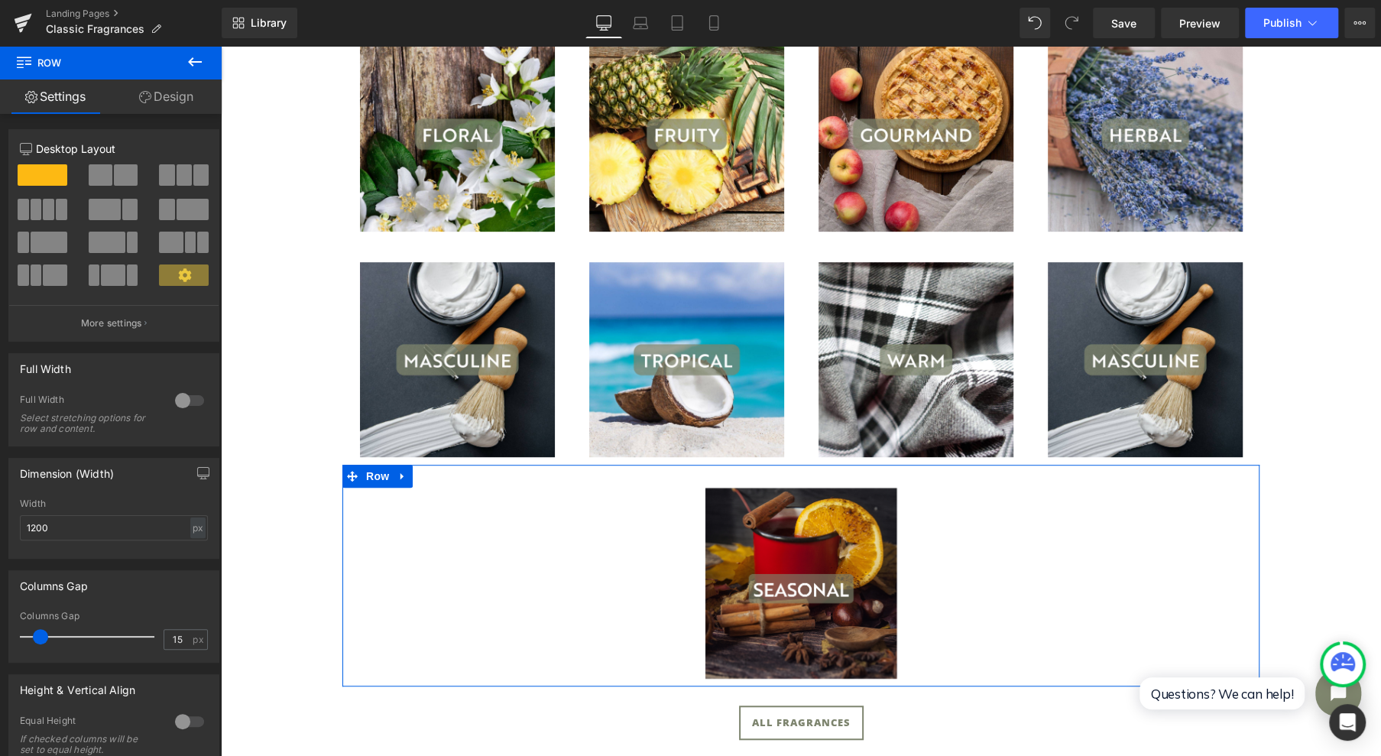
click at [47, 217] on span at bounding box center [48, 209] width 11 height 21
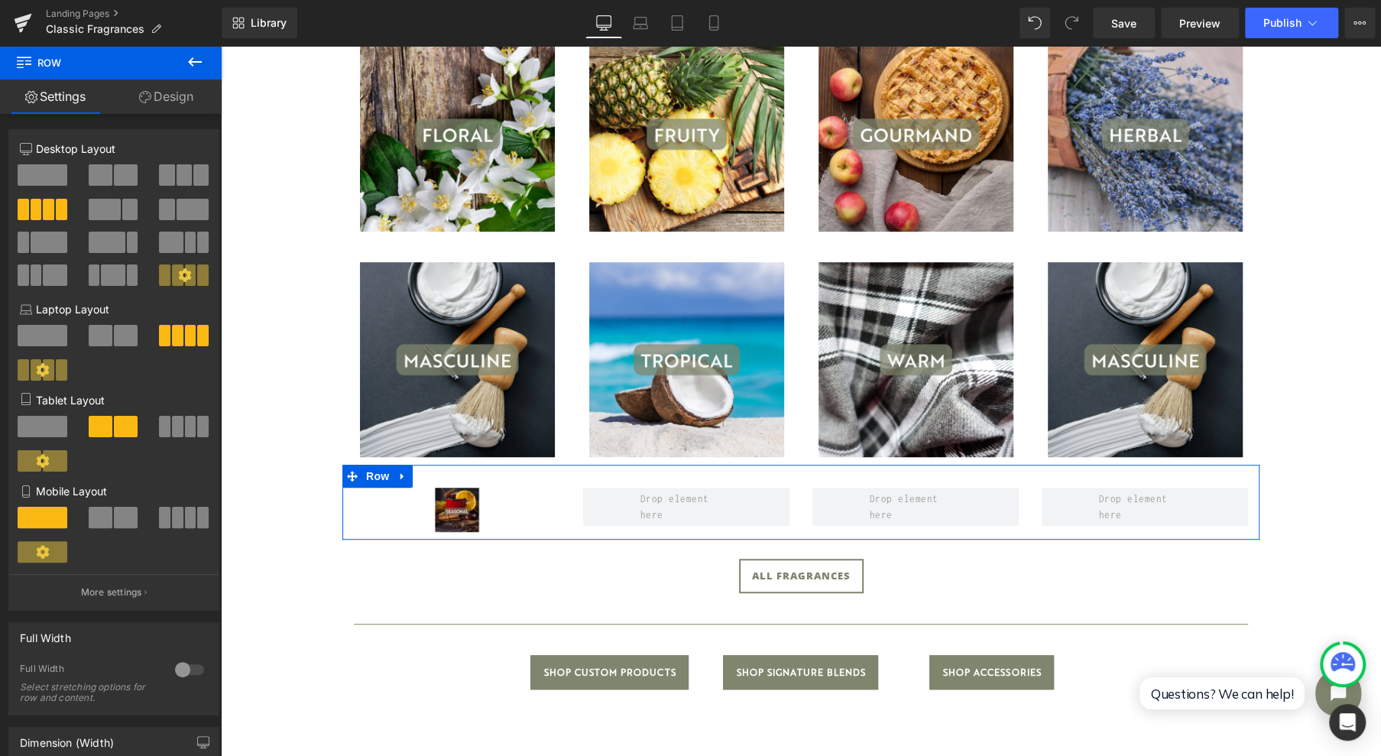
click at [397, 471] on icon at bounding box center [402, 475] width 11 height 11
click at [436, 486] on link at bounding box center [443, 476] width 20 height 23
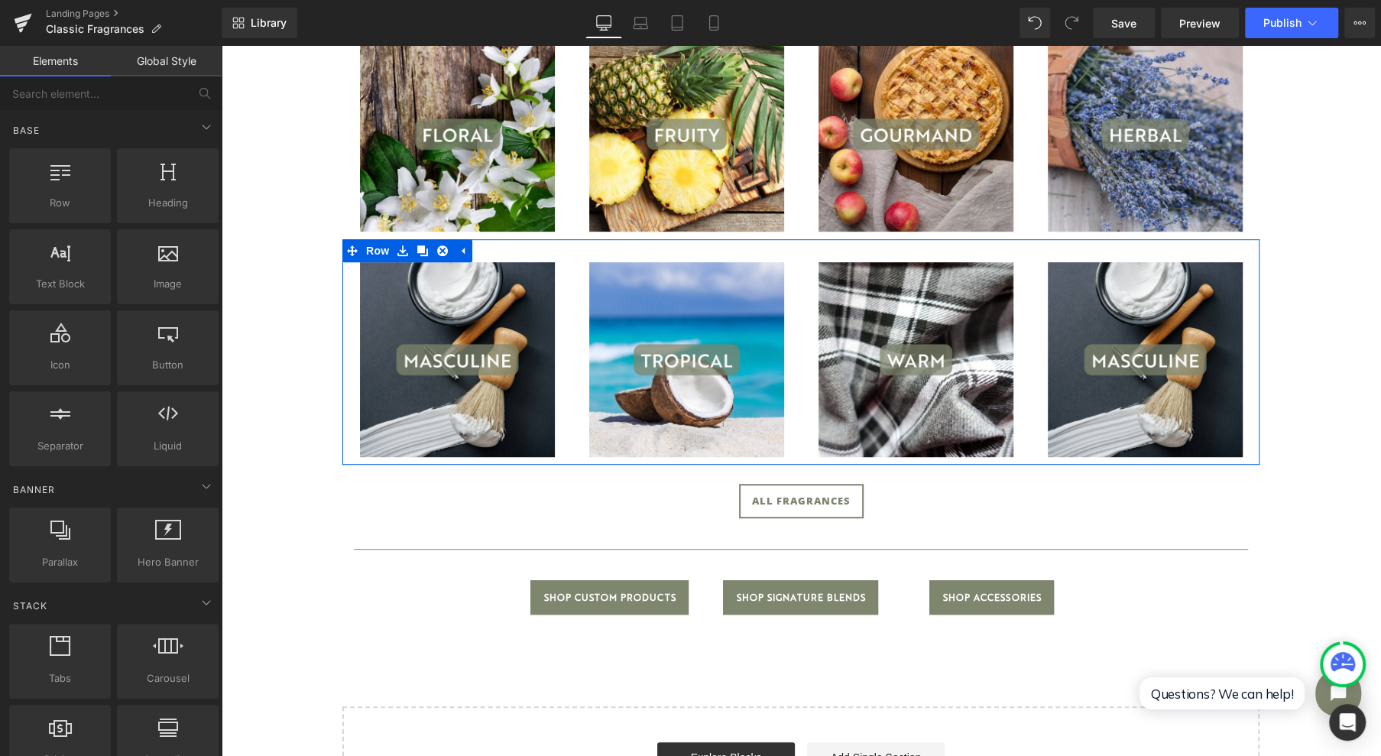
click at [417, 252] on icon at bounding box center [422, 250] width 11 height 11
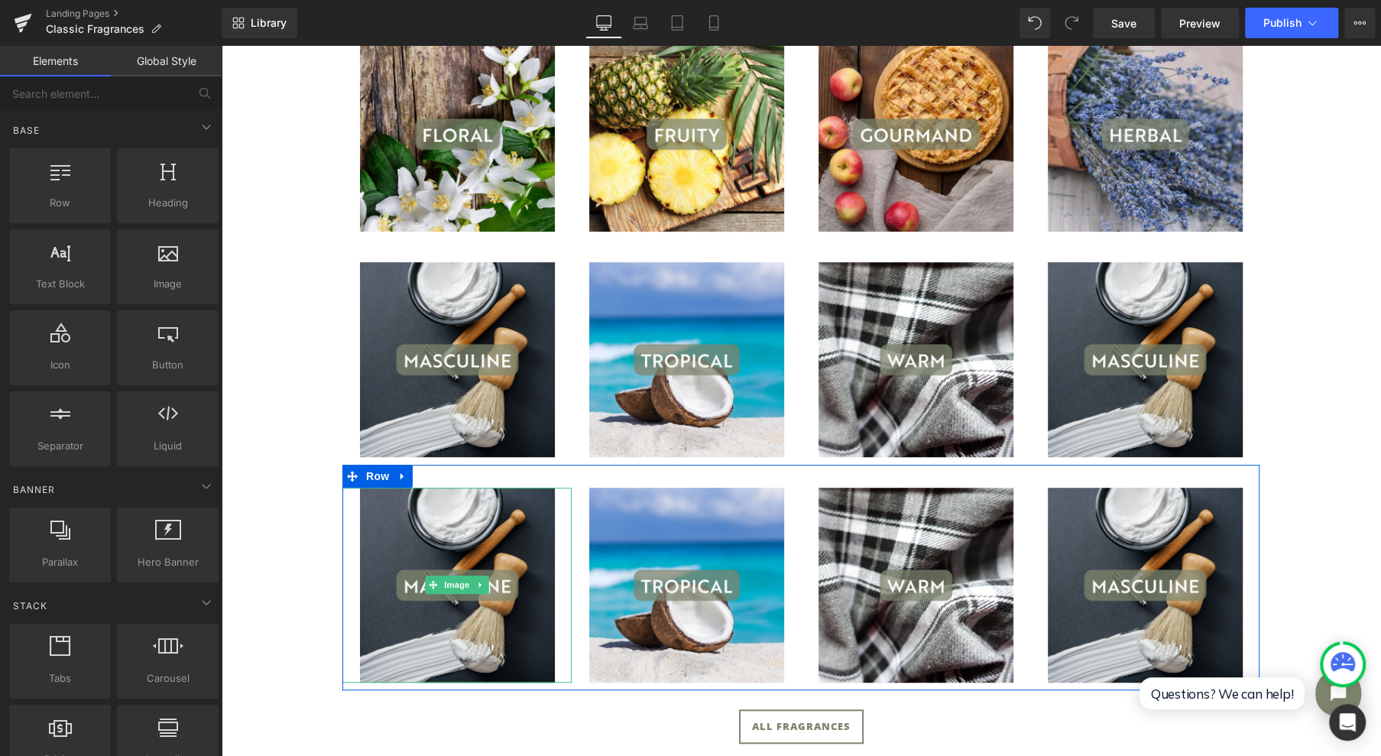
click at [444, 588] on span "Image" at bounding box center [457, 584] width 32 height 18
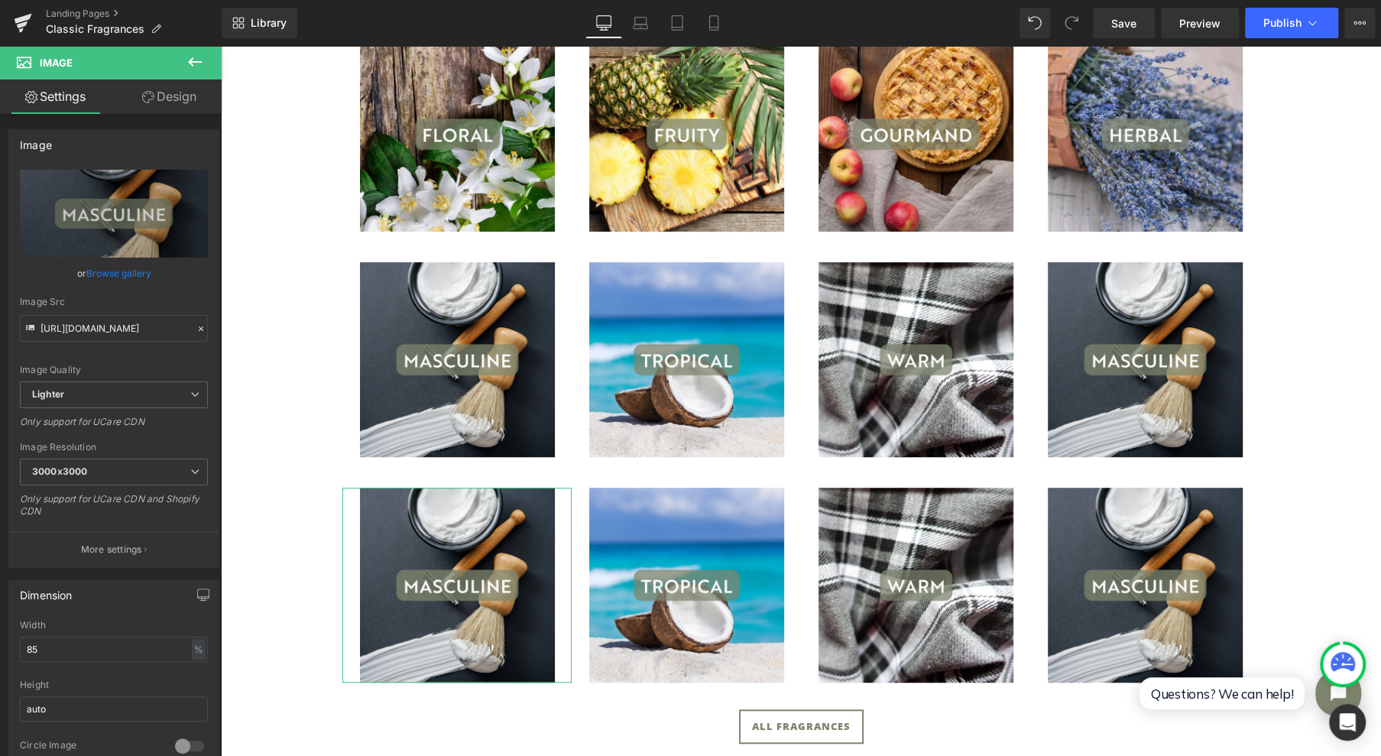
click at [101, 274] on link "Browse gallery" at bounding box center [118, 273] width 65 height 27
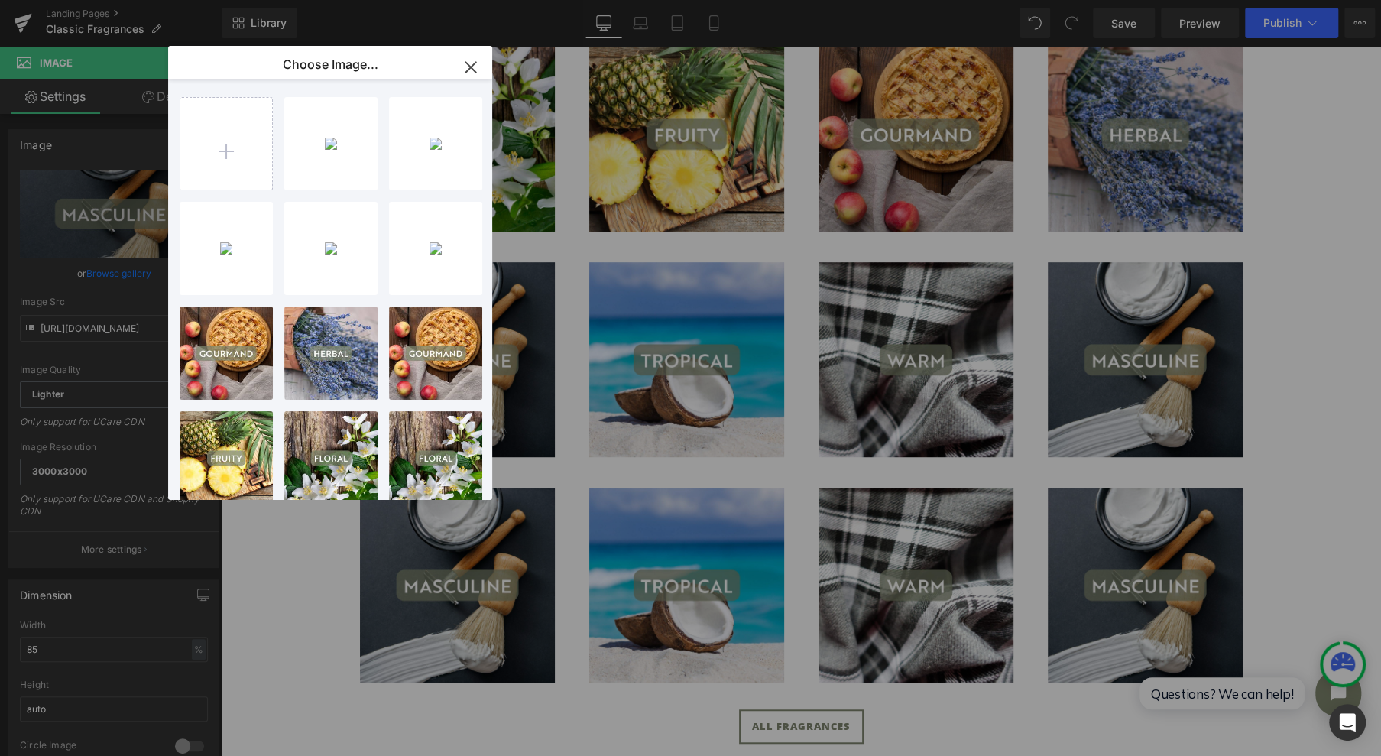
click at [224, 160] on input "file" at bounding box center [226, 144] width 92 height 92
type input "C:\fakepath\16.jpg"
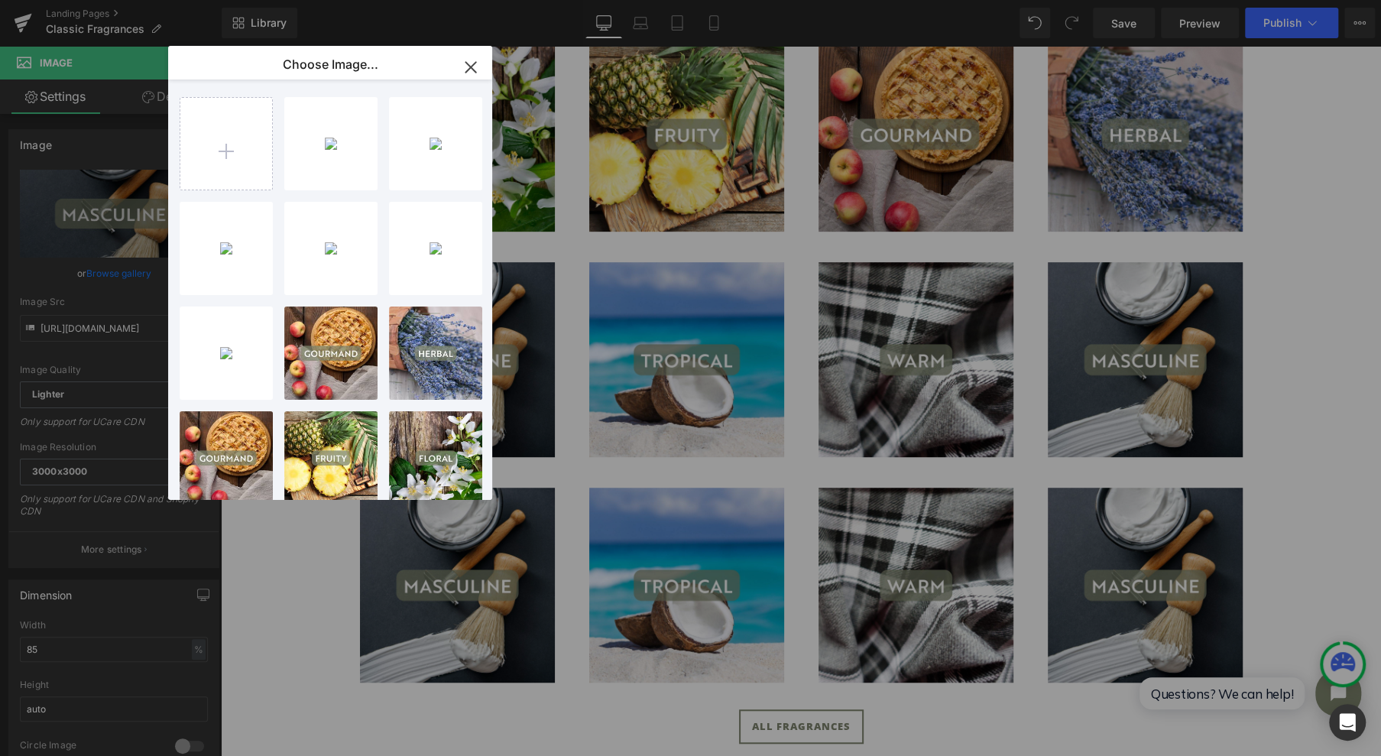
click at [0, 0] on div "16...16.jpg 139.47 KB" at bounding box center [0, 0] width 0 height 0
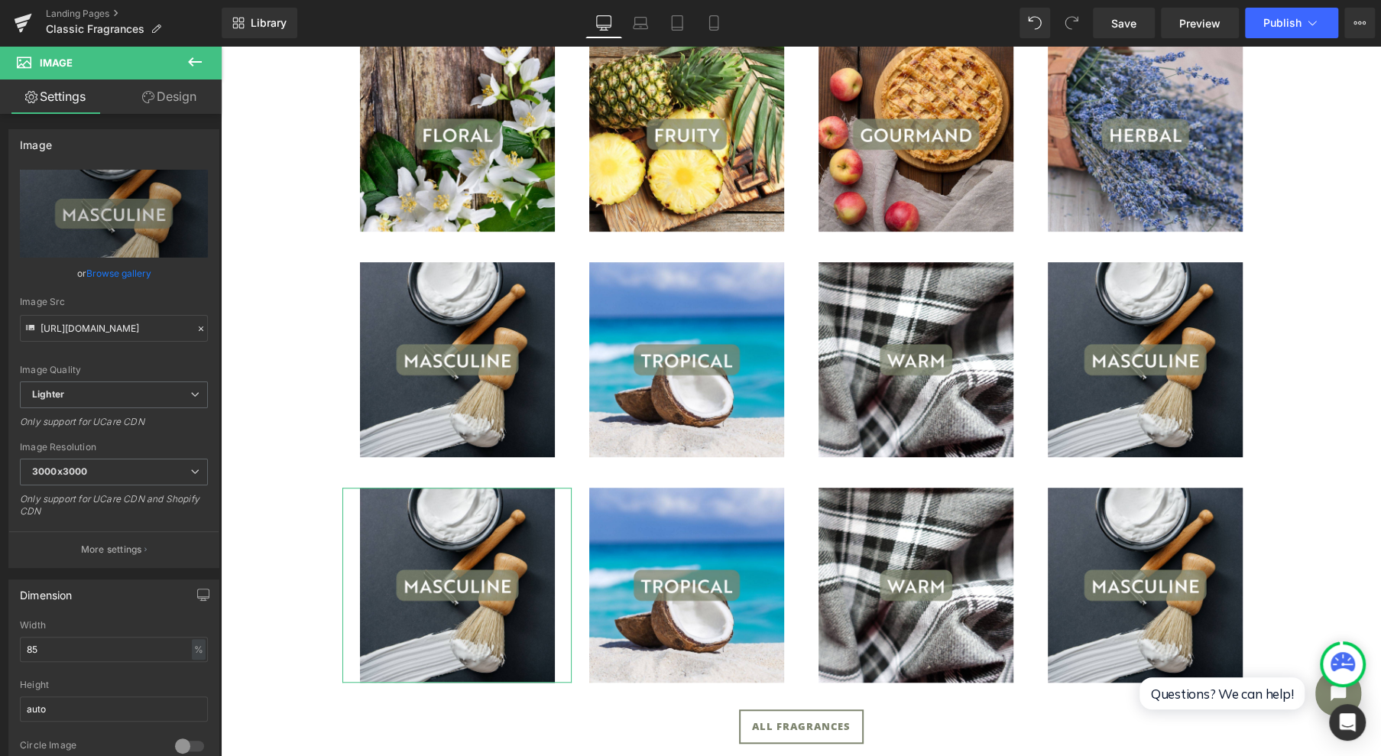
click at [112, 228] on link "Replace Image" at bounding box center [114, 214] width 188 height 88
click at [102, 272] on link "Browse gallery" at bounding box center [118, 273] width 65 height 27
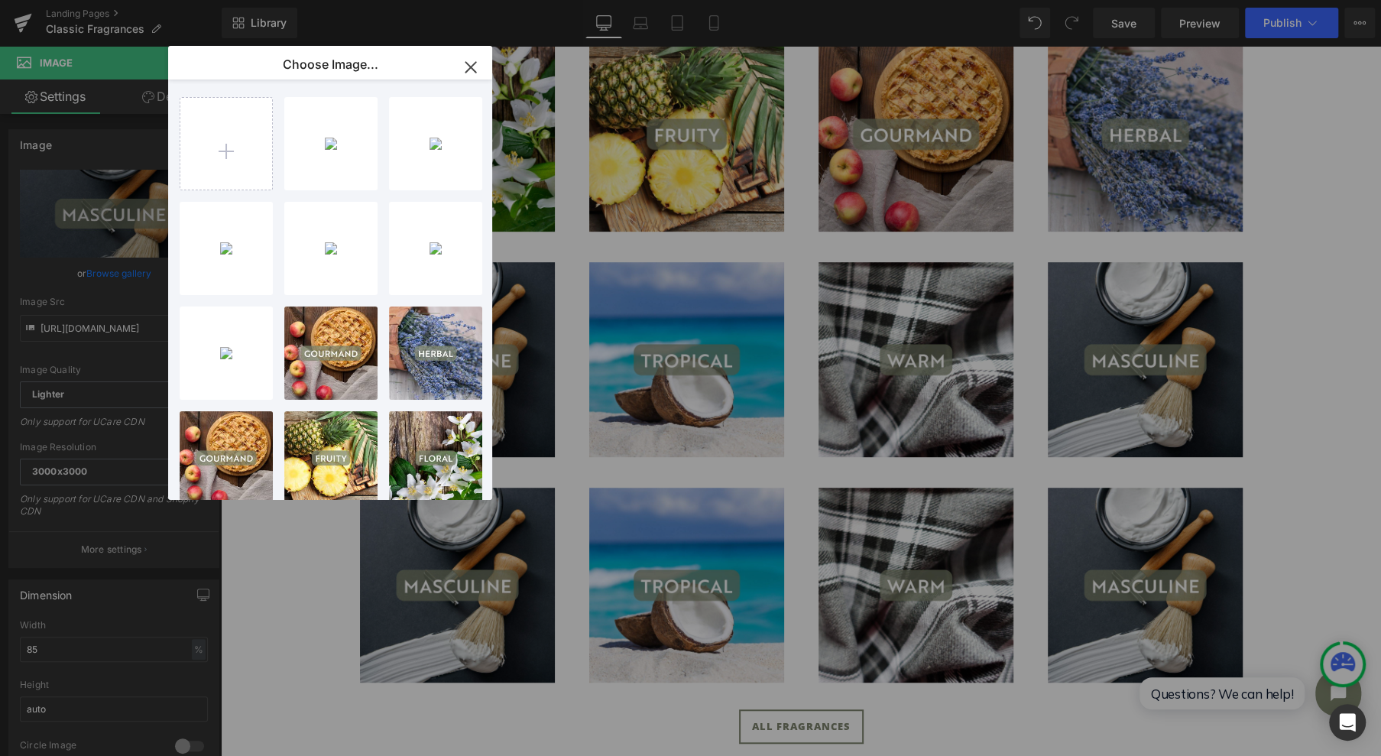
click at [0, 0] on div "16...16.jpg 139.47 KB" at bounding box center [0, 0] width 0 height 0
type input "[URL][DOMAIN_NAME]"
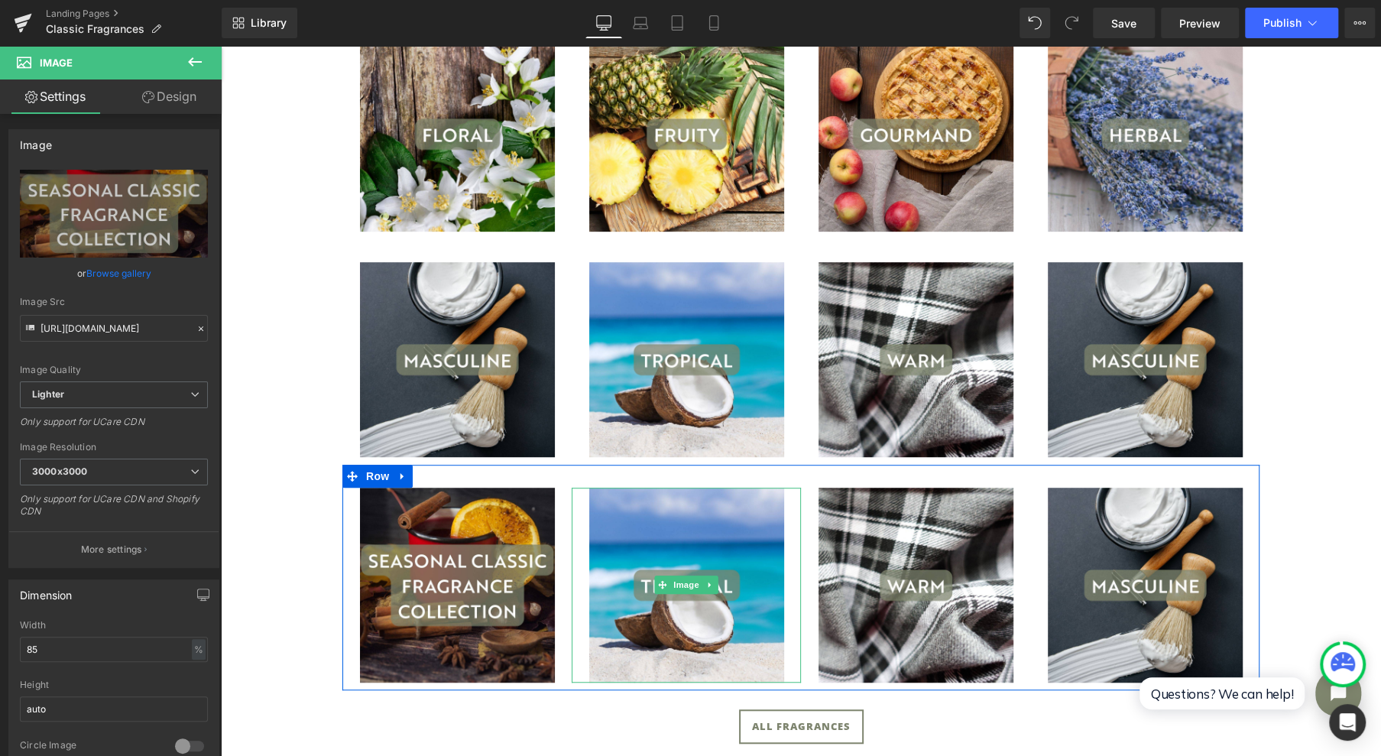
scroll to position [372, 0]
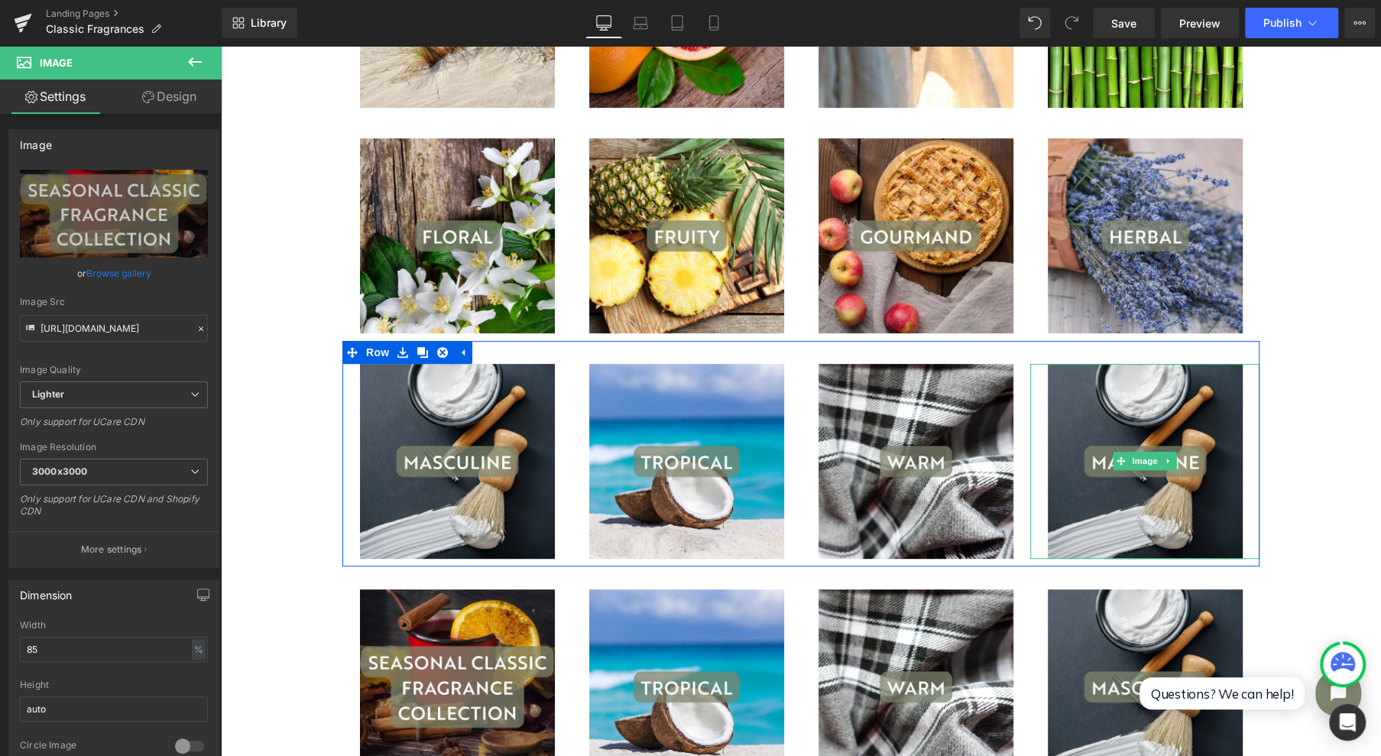
click at [1139, 454] on span "Image" at bounding box center [1145, 461] width 32 height 18
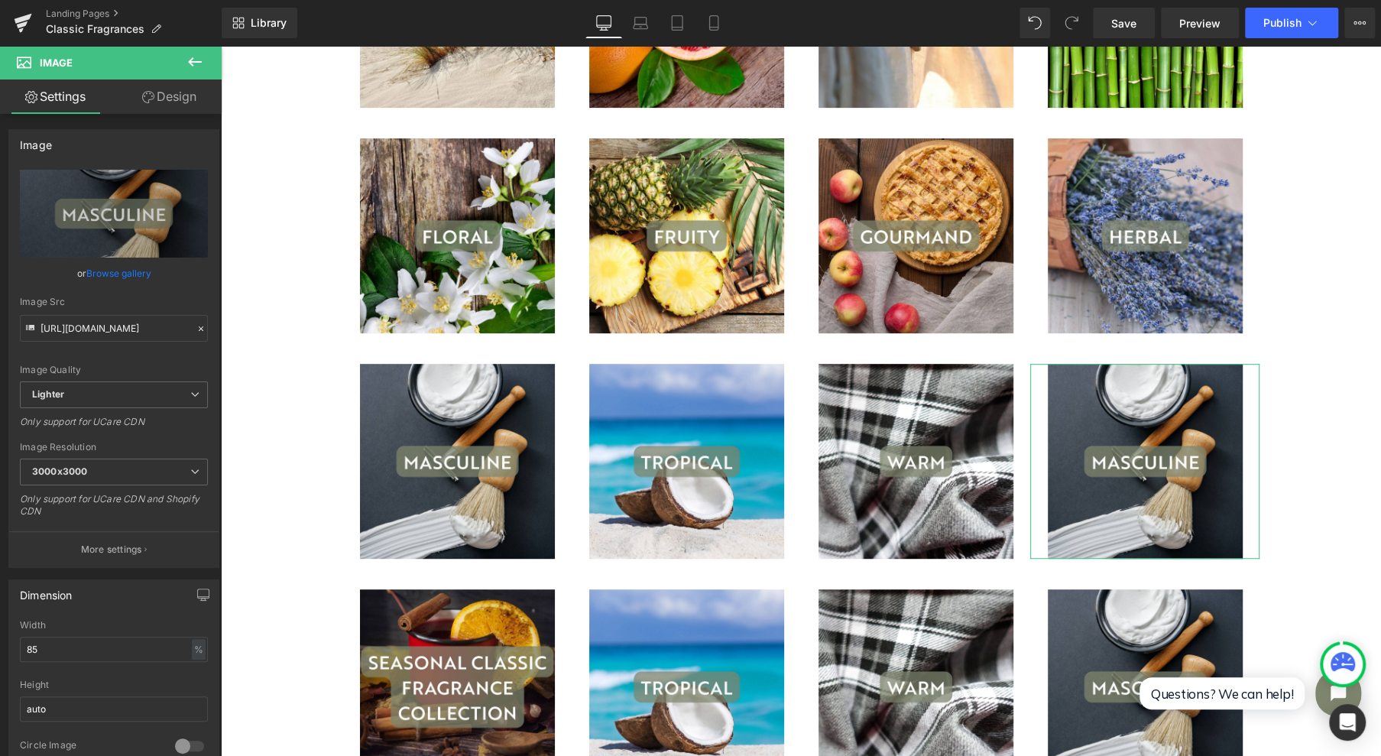
click at [102, 270] on link "Browse gallery" at bounding box center [118, 273] width 65 height 27
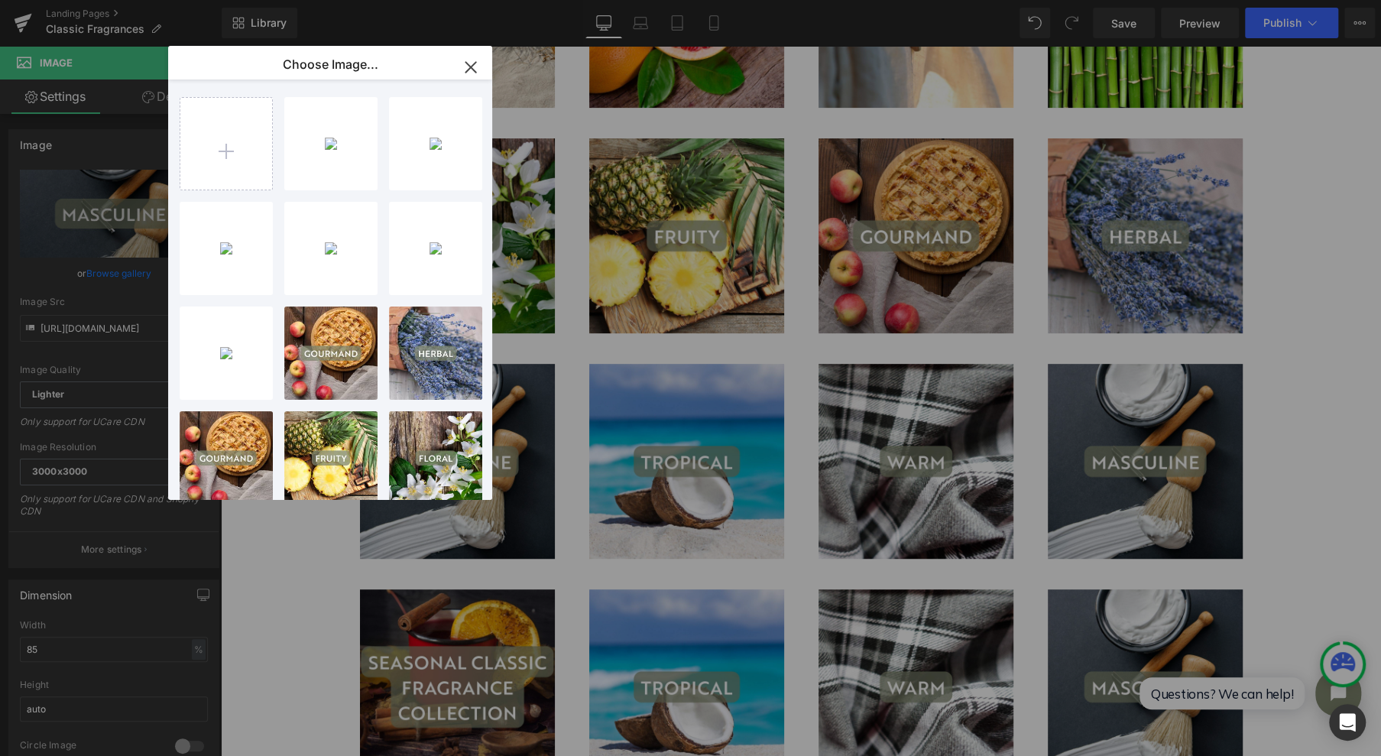
click at [0, 0] on div "11...11.jpg 268.89 KB" at bounding box center [0, 0] width 0 height 0
type input "[URL][DOMAIN_NAME]"
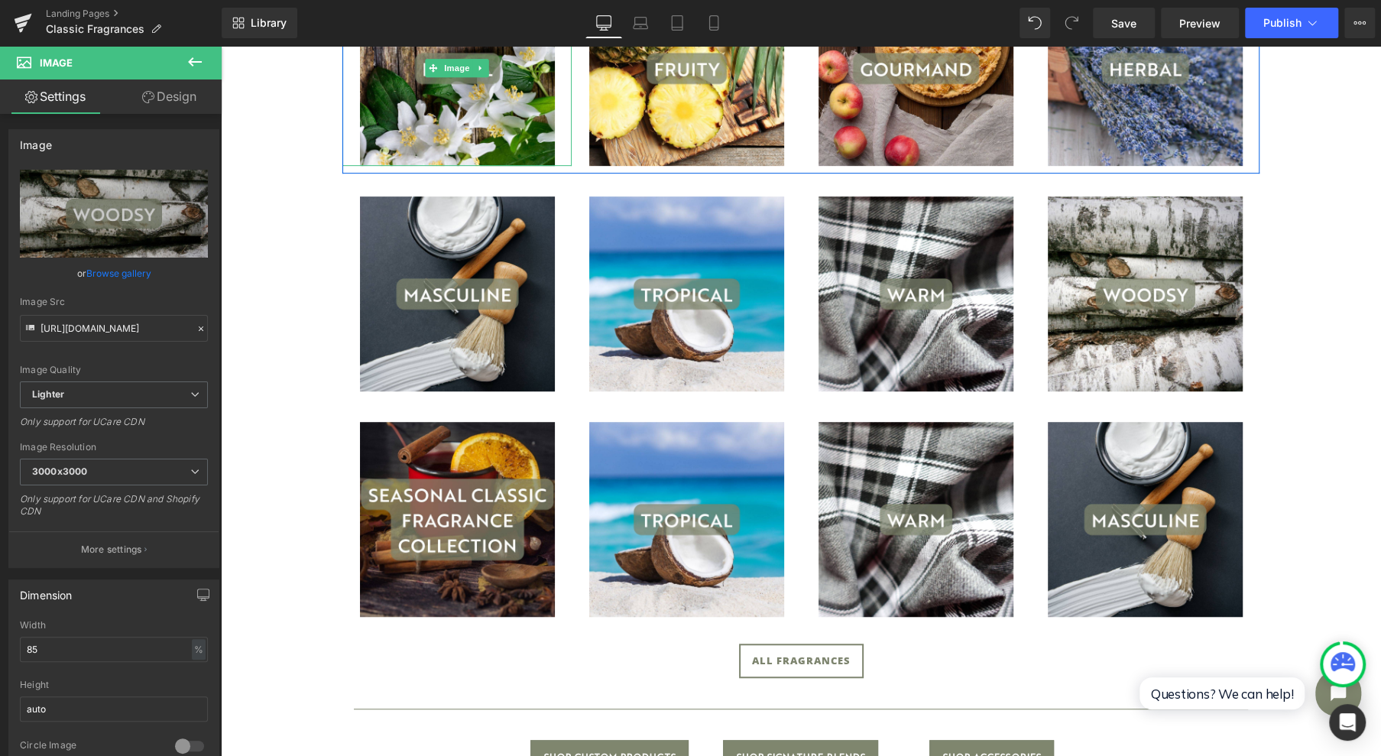
scroll to position [678, 0]
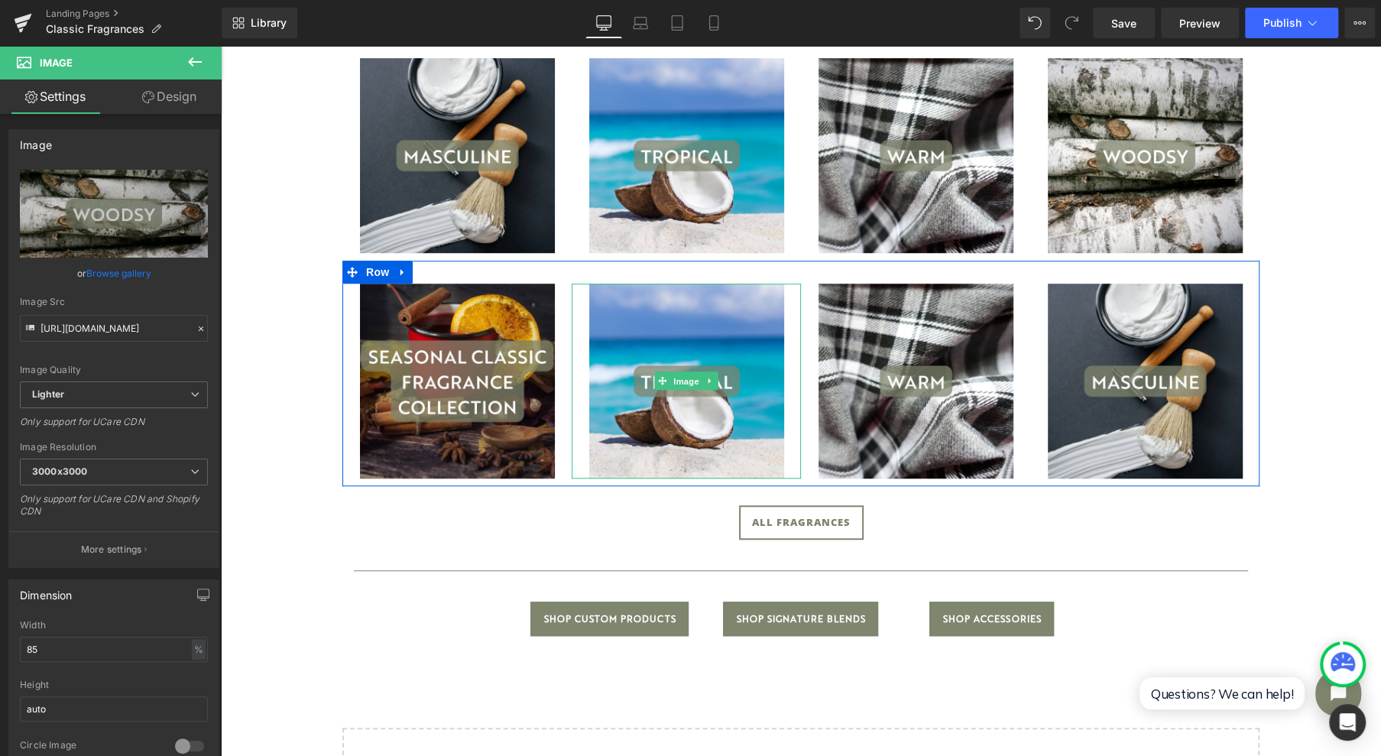
click at [679, 377] on span "Image" at bounding box center [686, 381] width 32 height 18
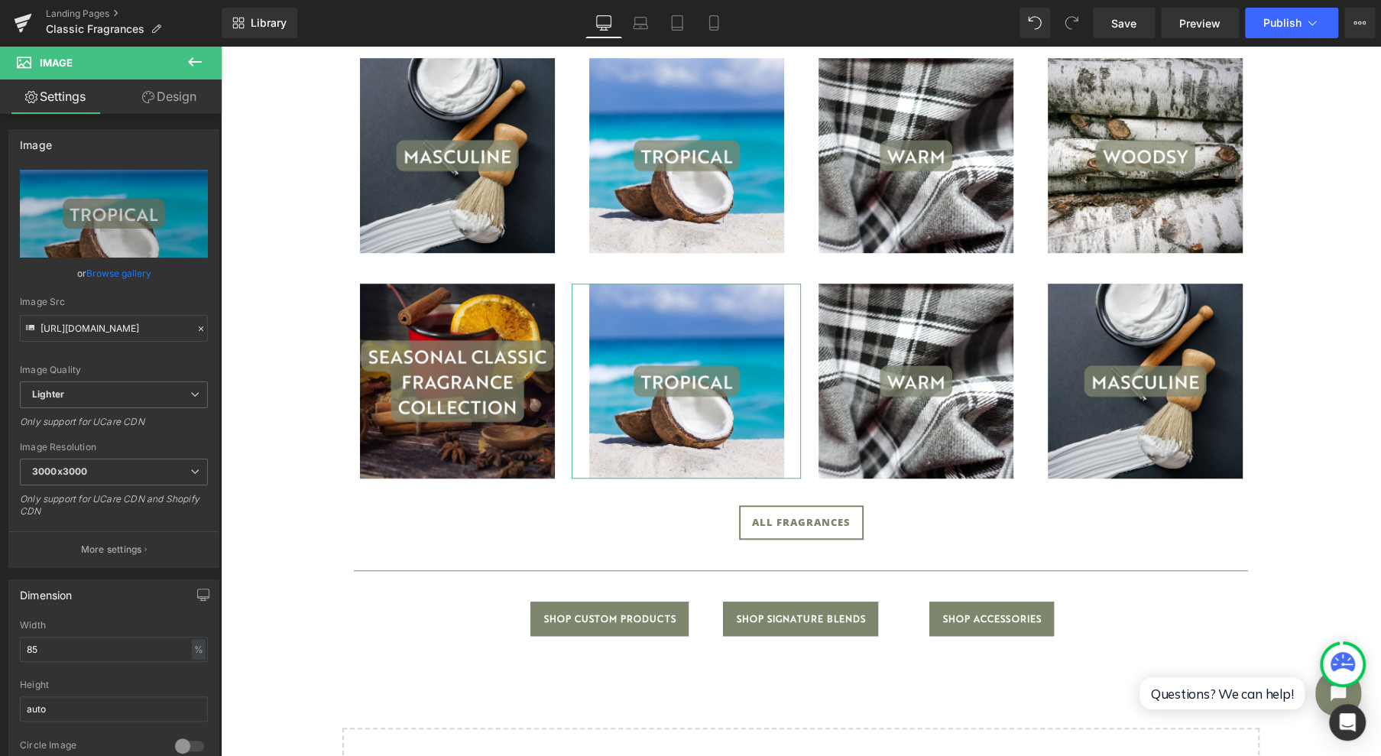
click at [102, 275] on link "Browse gallery" at bounding box center [118, 273] width 65 height 27
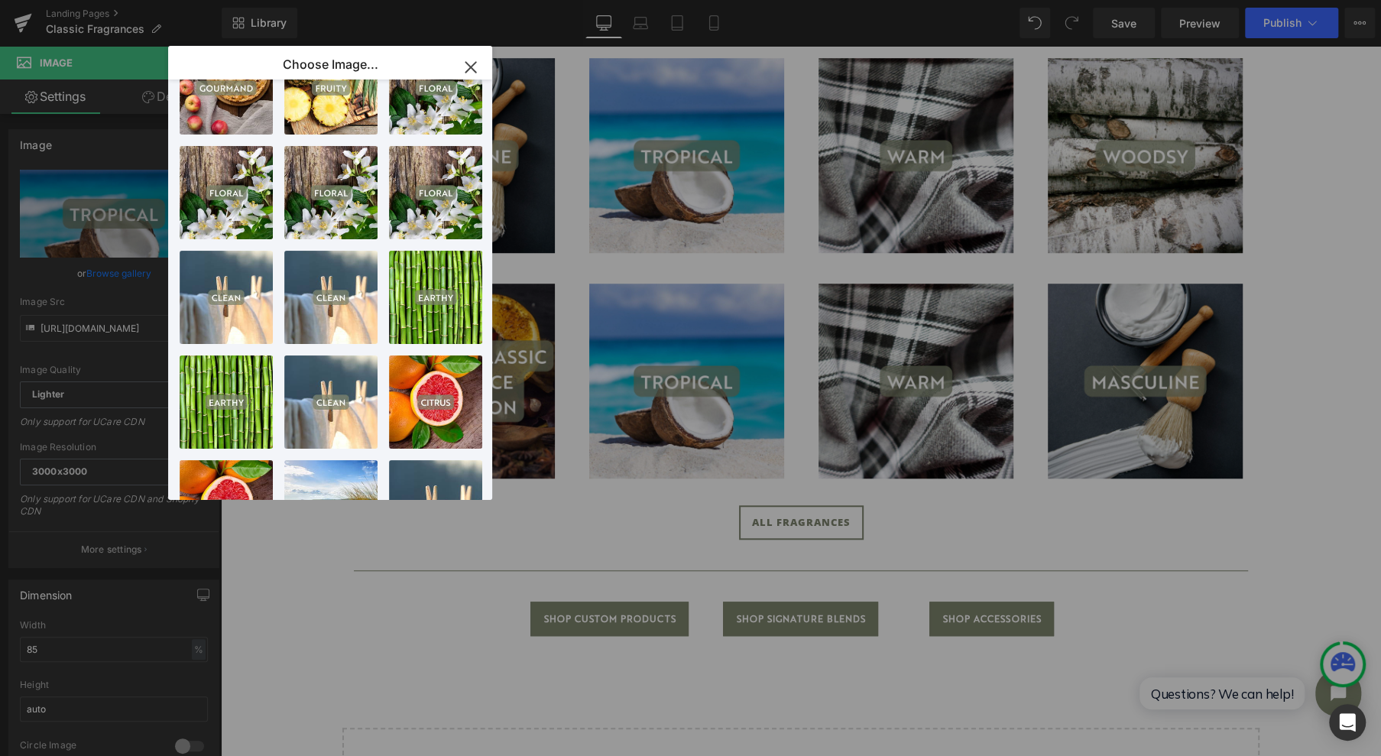
scroll to position [0, 0]
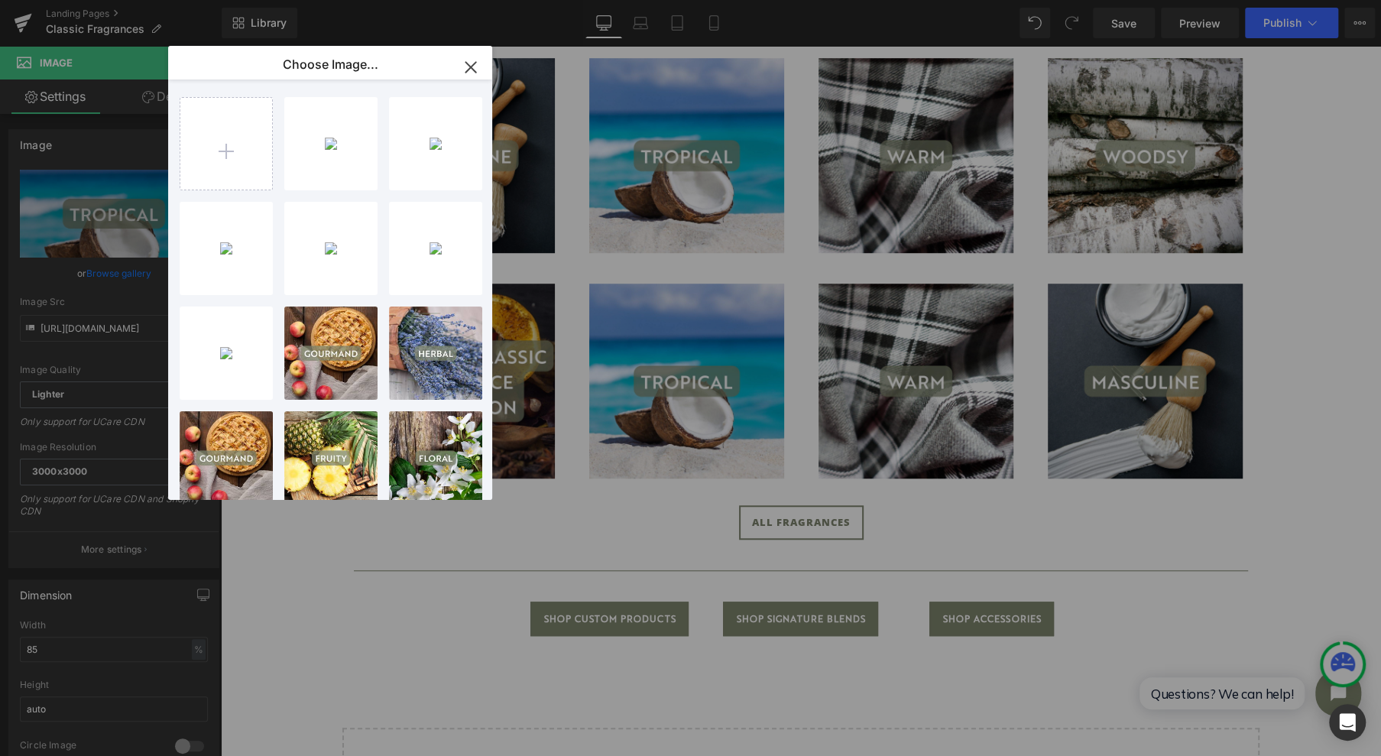
click at [203, 118] on input "file" at bounding box center [226, 144] width 92 height 92
type input "C:\fakepath\12.jpg"
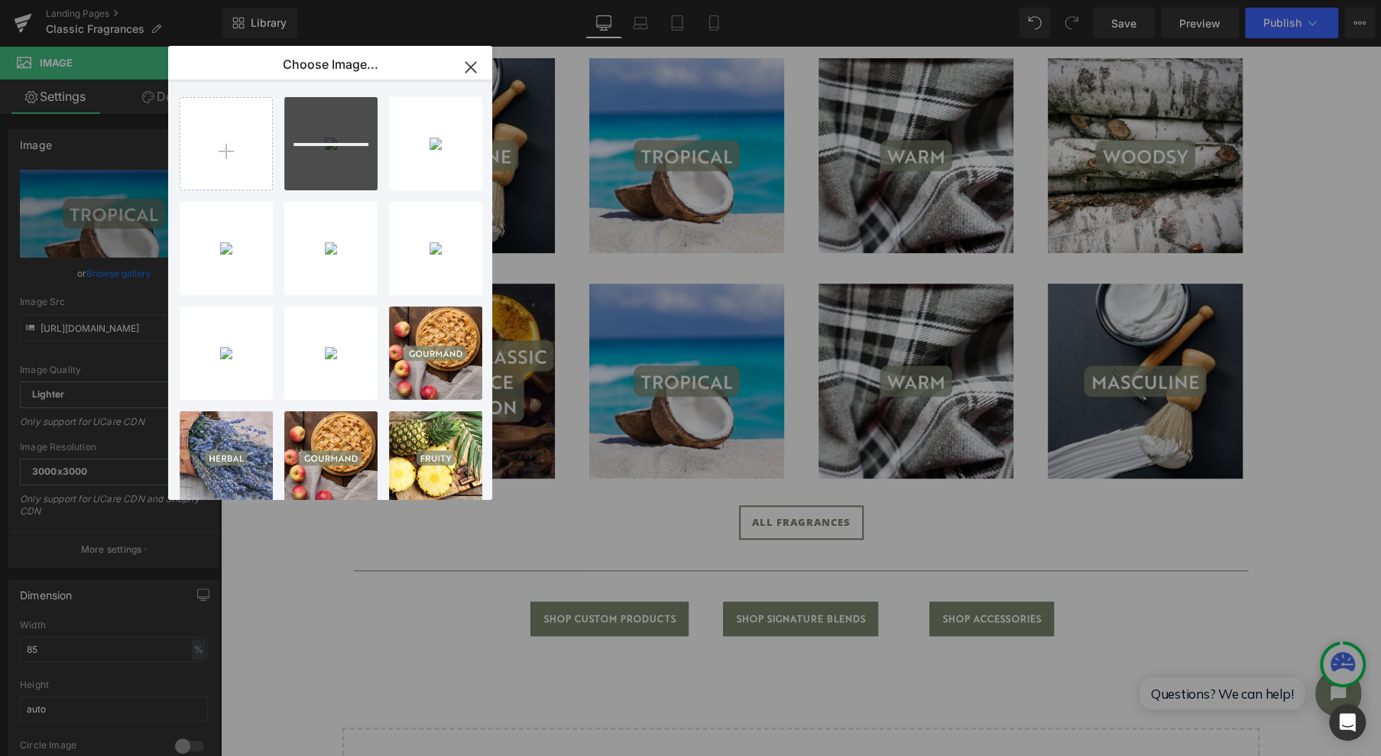
click at [232, 160] on input "file" at bounding box center [226, 144] width 92 height 92
type input "C:\fakepath\13.jpg"
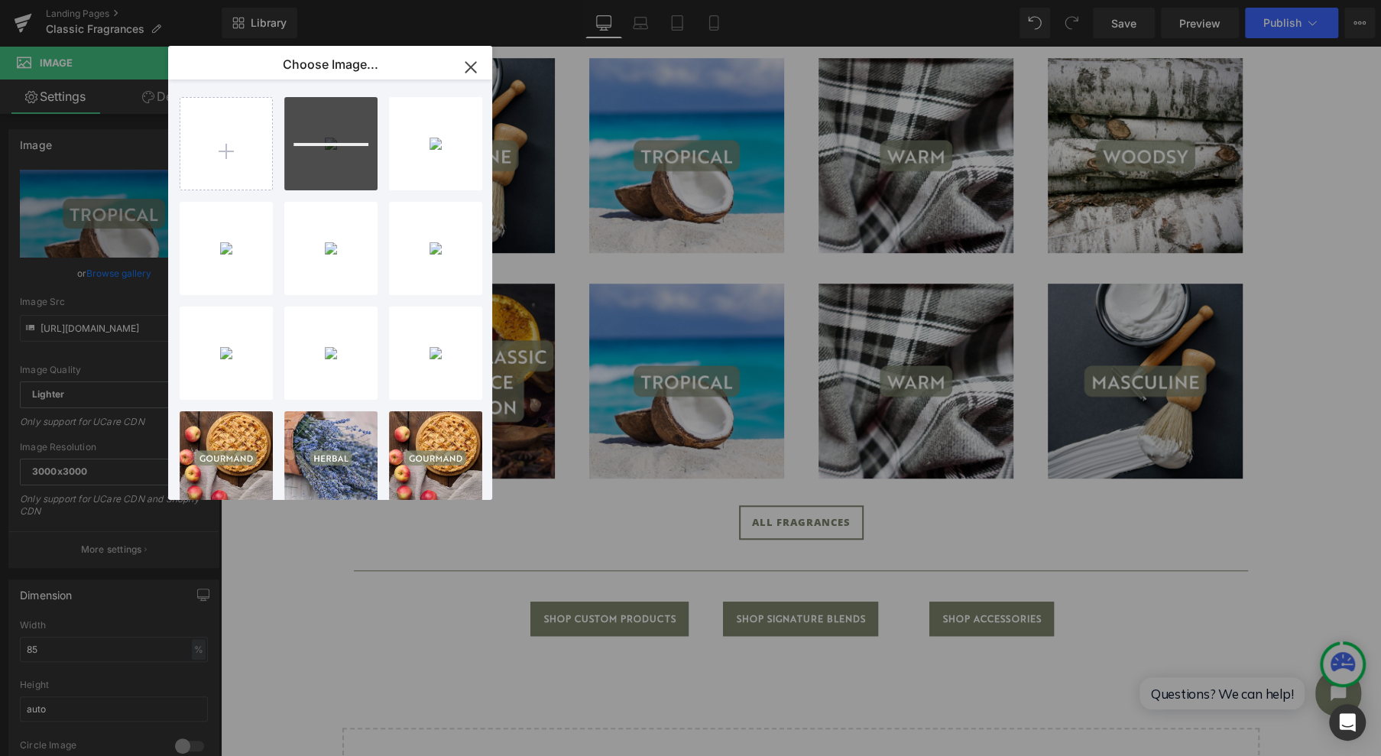
click at [199, 139] on input "file" at bounding box center [226, 144] width 92 height 92
click at [478, 68] on icon "button" at bounding box center [471, 67] width 24 height 24
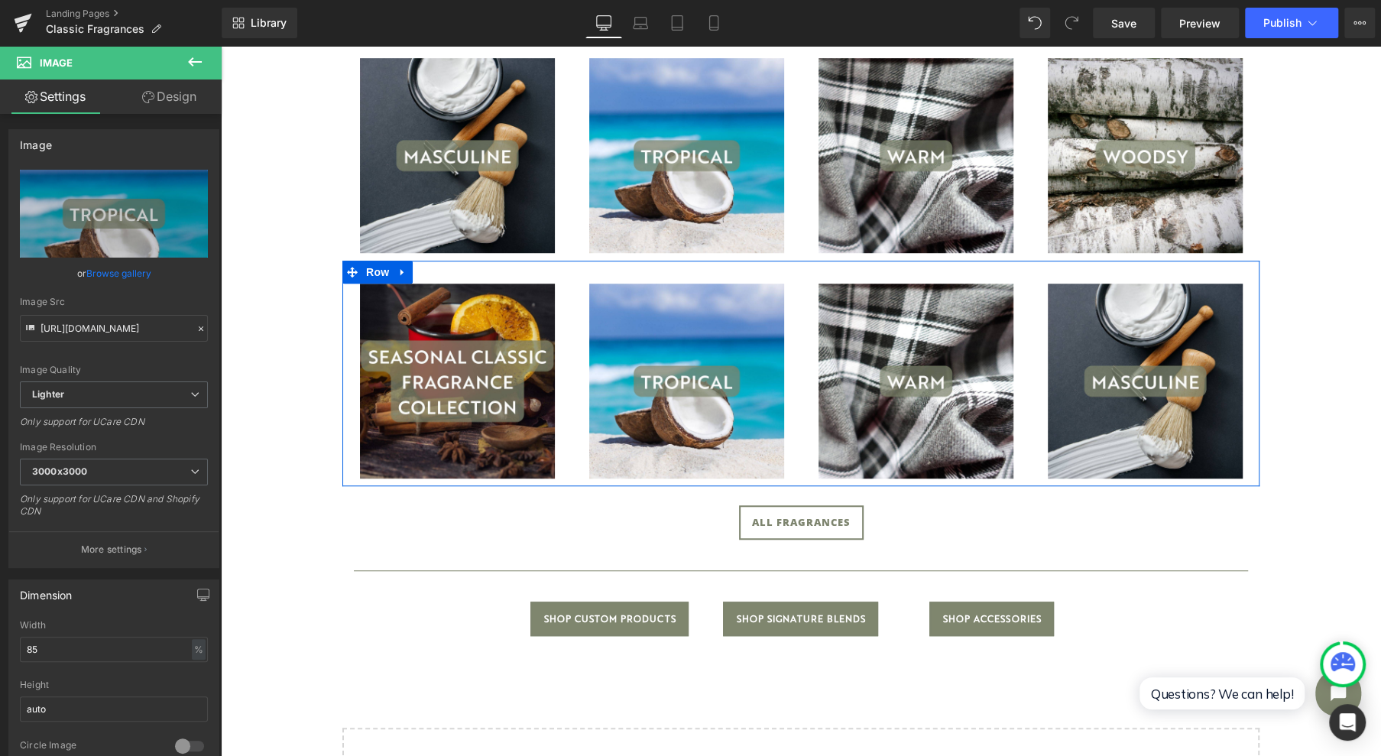
click at [400, 272] on icon at bounding box center [401, 272] width 3 height 7
click at [437, 269] on icon at bounding box center [442, 271] width 11 height 11
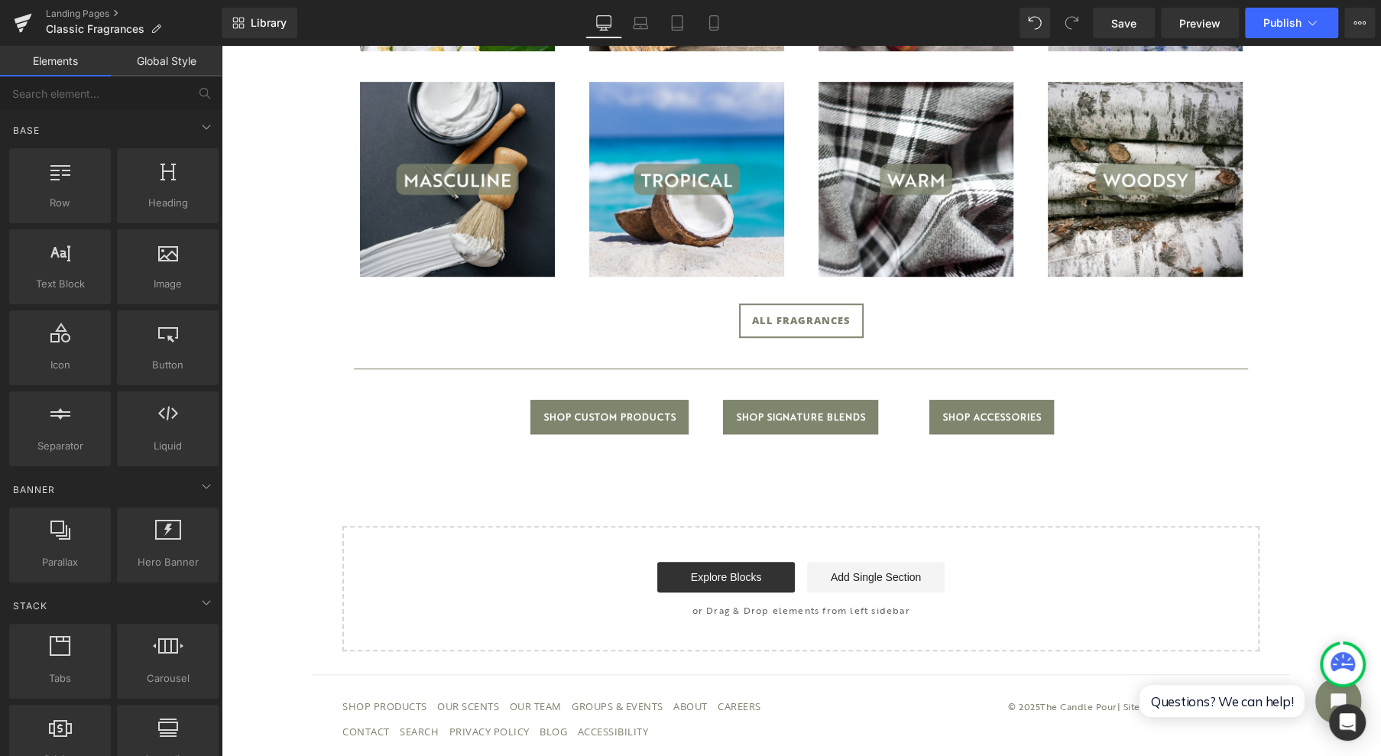
scroll to position [653, 0]
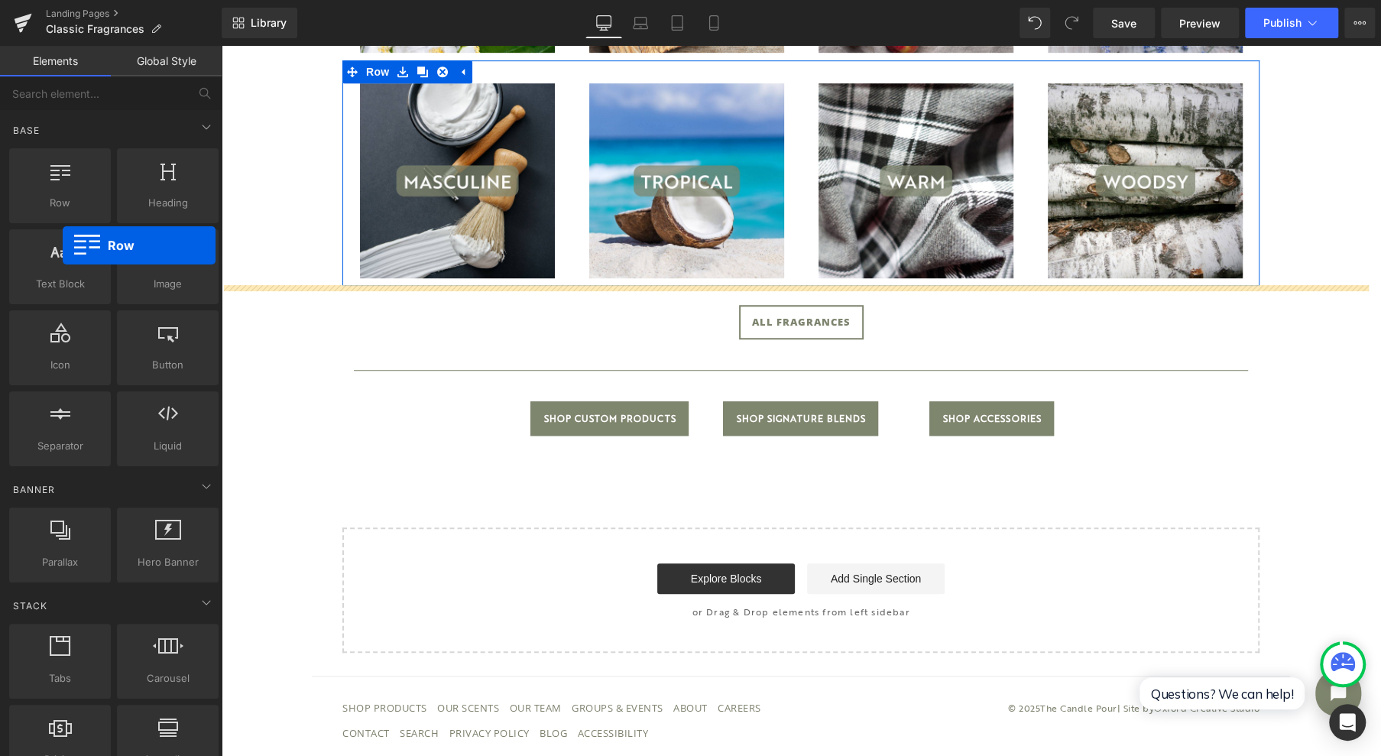
drag, startPoint x: 39, startPoint y: 189, endPoint x: 63, endPoint y: 245, distance: 61.3
click at [63, 245] on div "Row rows, columns, layouts, div Heading headings, titles, h1,h2,h3,h4,h5,h6 Tex…" at bounding box center [113, 307] width 215 height 324
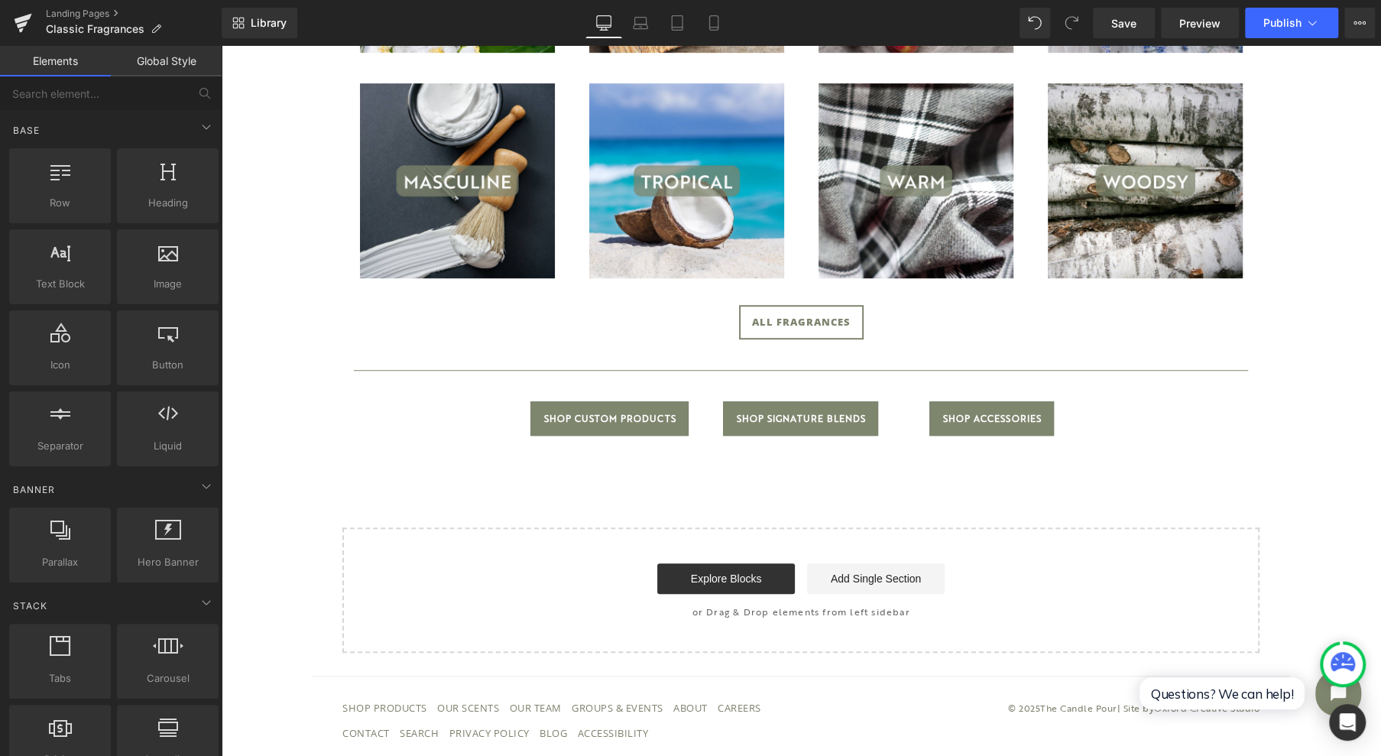
click at [374, 77] on div "Image Image Image Image Row" at bounding box center [800, 172] width 917 height 225
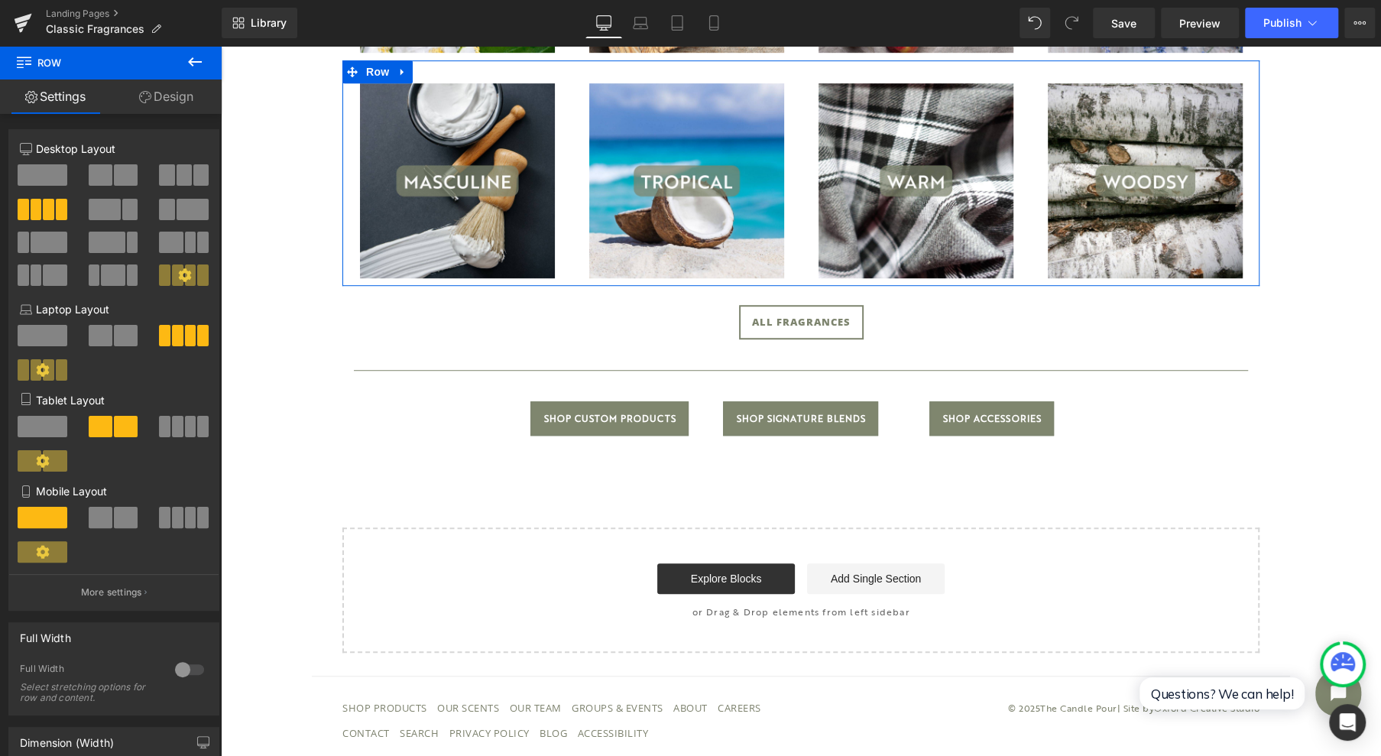
click at [397, 73] on icon at bounding box center [402, 71] width 11 height 11
click at [417, 70] on icon at bounding box center [422, 71] width 11 height 11
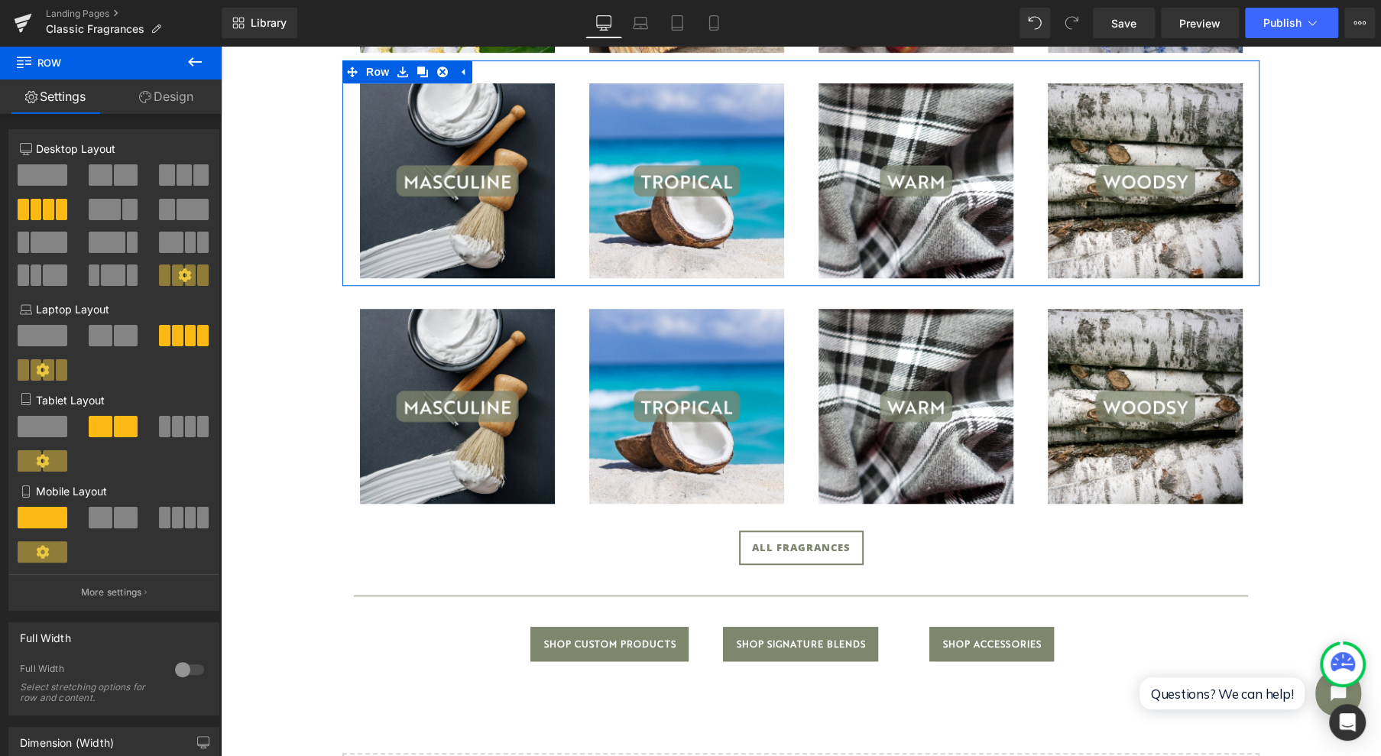
click at [47, 176] on span at bounding box center [43, 174] width 50 height 21
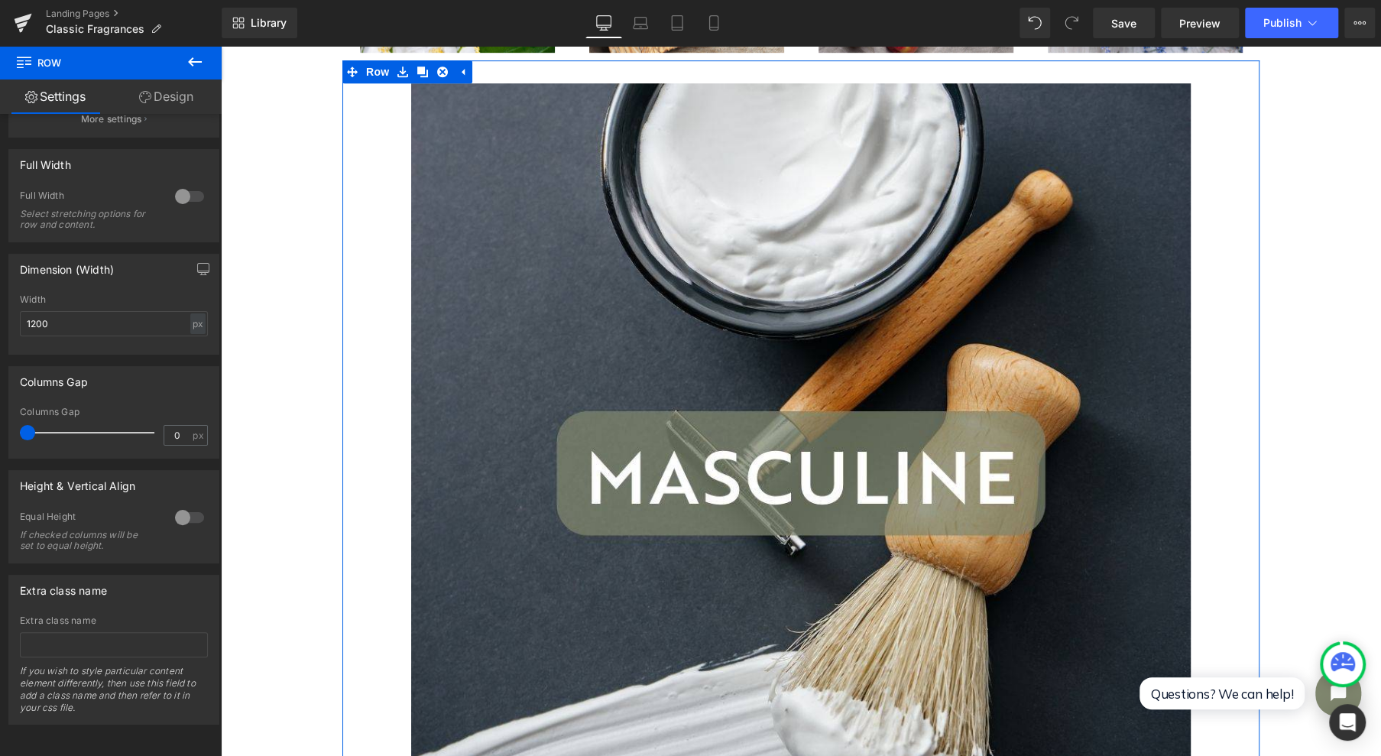
scroll to position [0, 0]
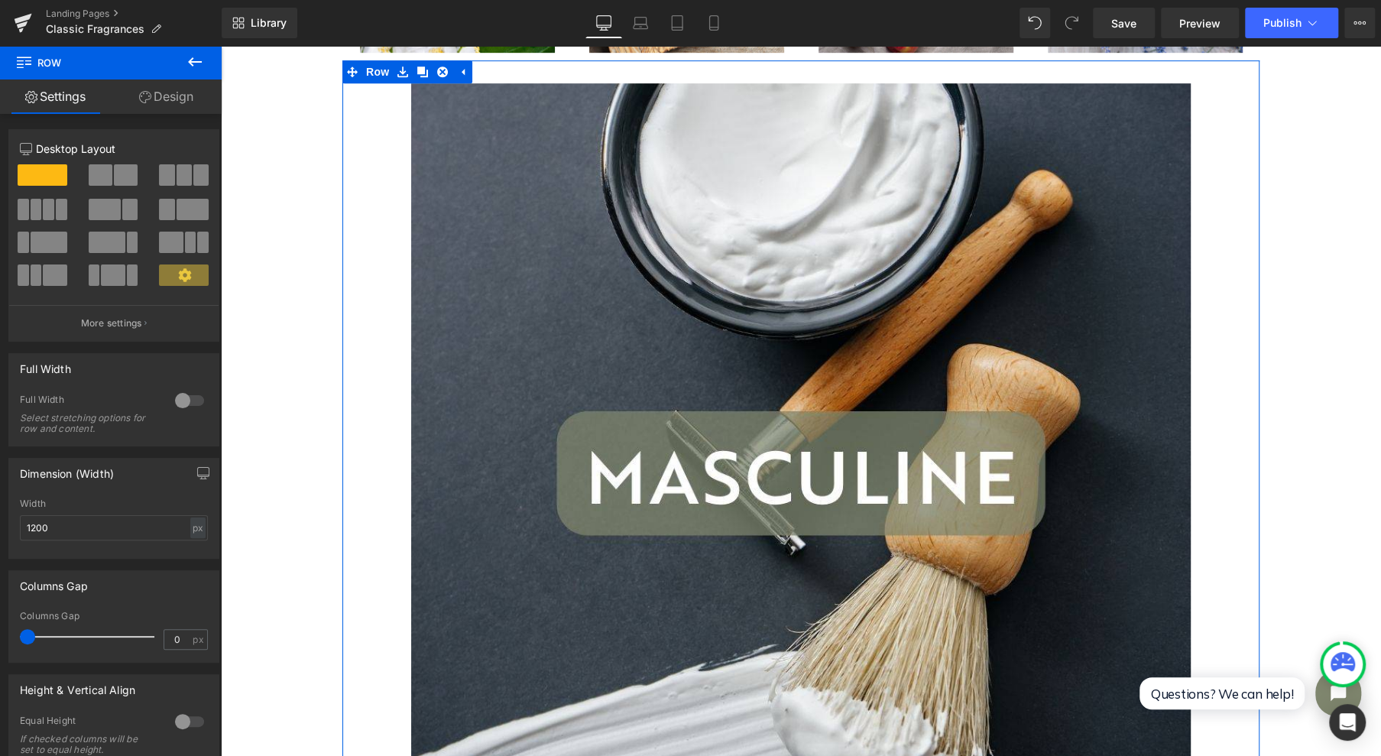
click at [46, 213] on span at bounding box center [48, 209] width 11 height 21
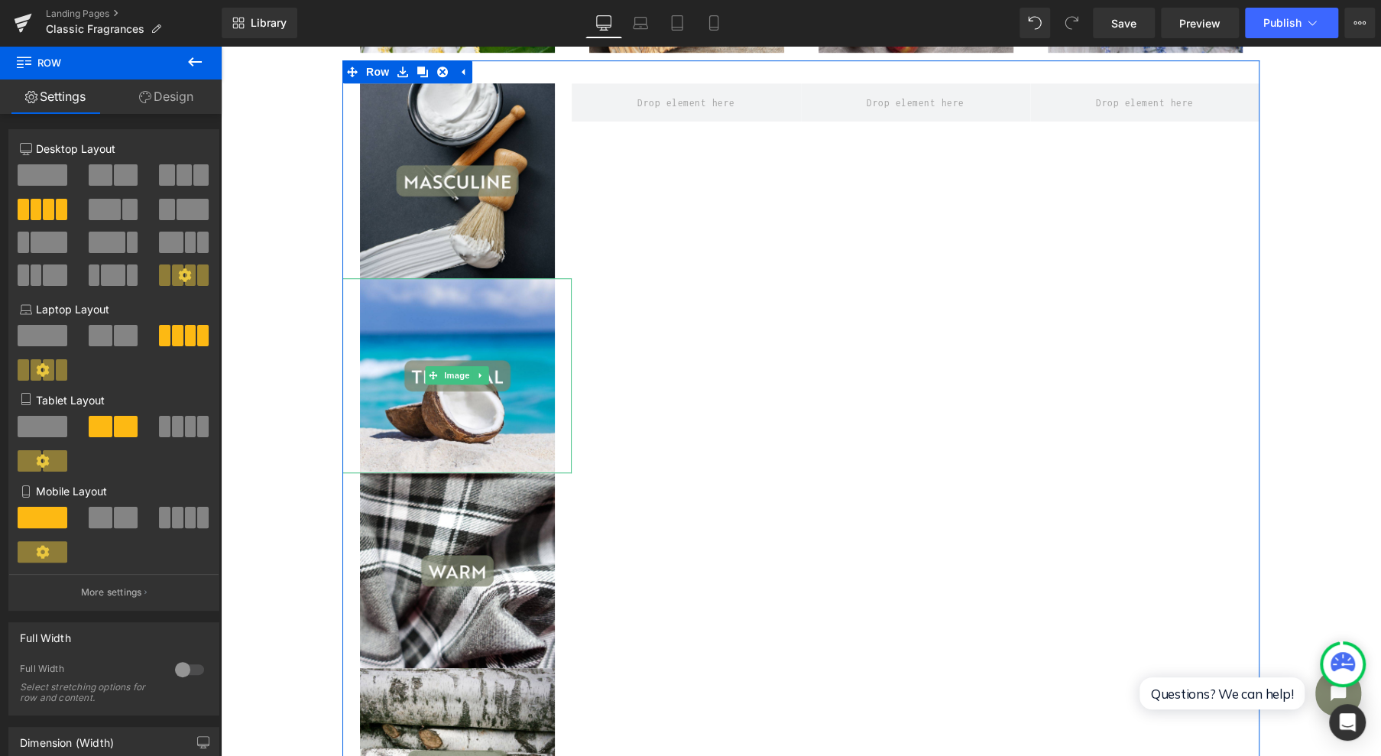
click at [479, 374] on link at bounding box center [481, 375] width 16 height 18
click at [484, 374] on icon at bounding box center [488, 375] width 8 height 8
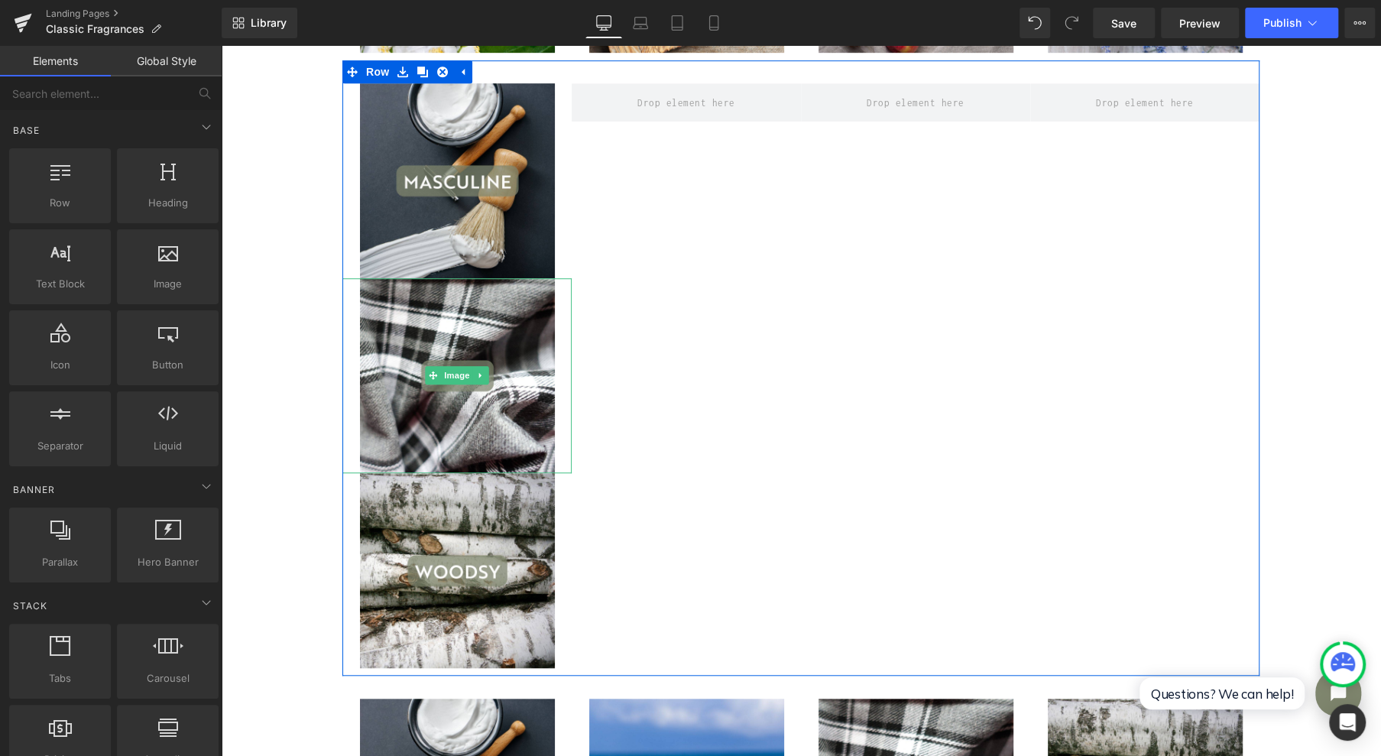
click at [479, 374] on link at bounding box center [481, 375] width 16 height 18
click at [484, 374] on icon at bounding box center [488, 375] width 8 height 8
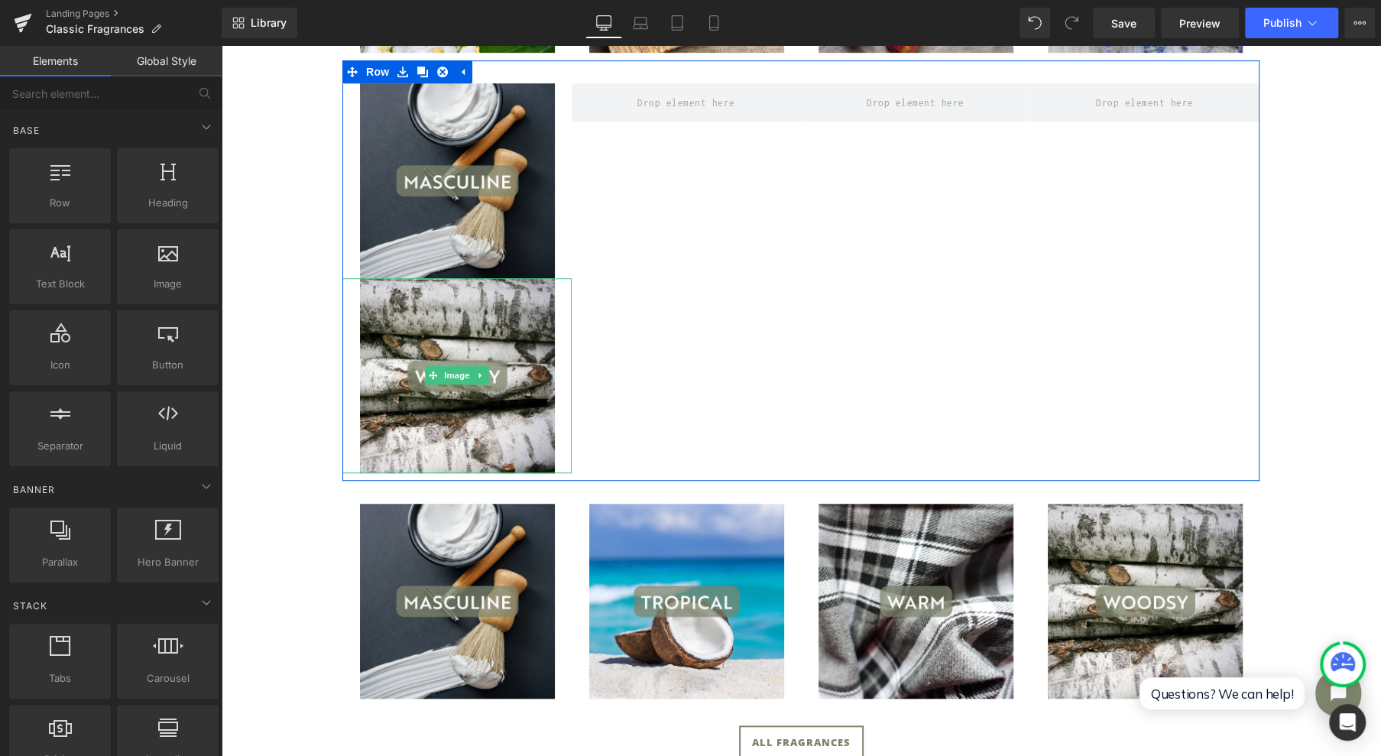
click at [479, 374] on link at bounding box center [481, 375] width 16 height 18
click at [484, 374] on icon at bounding box center [488, 375] width 8 height 8
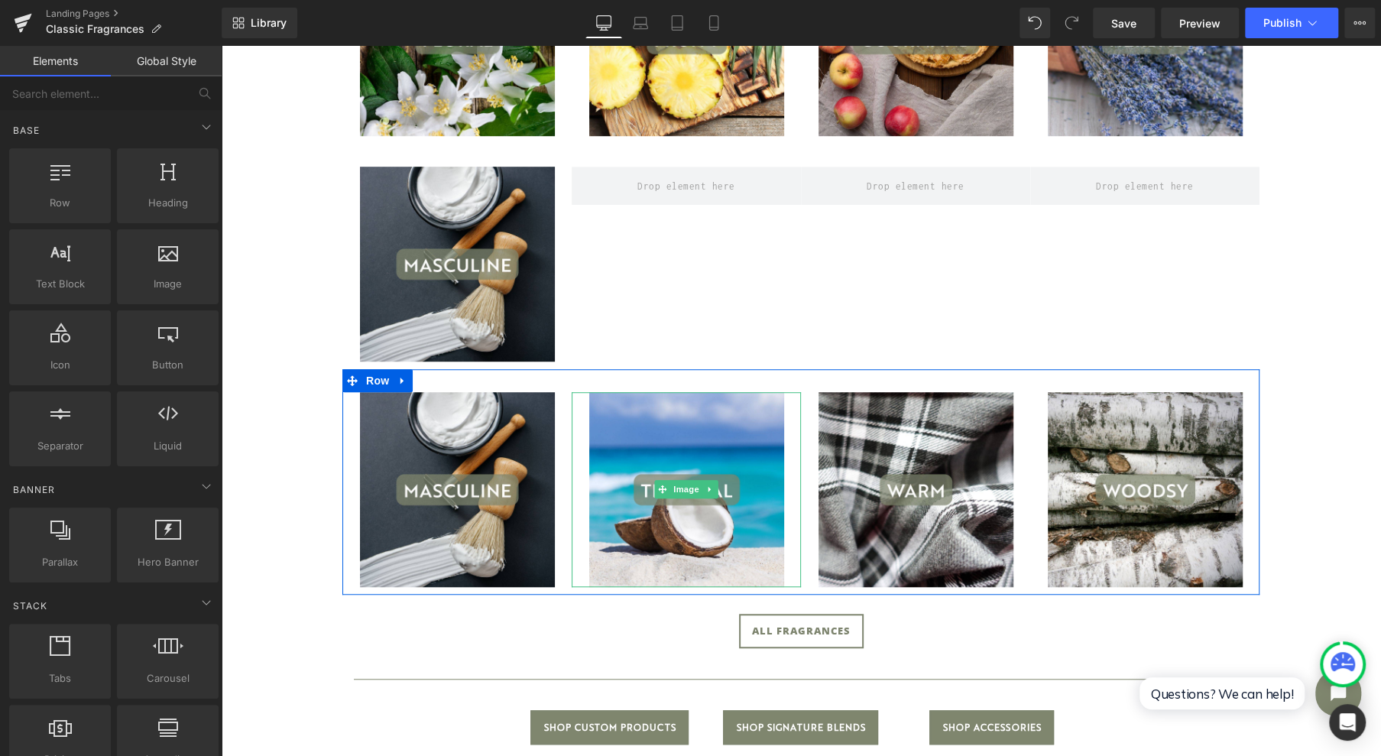
scroll to position [347, 0]
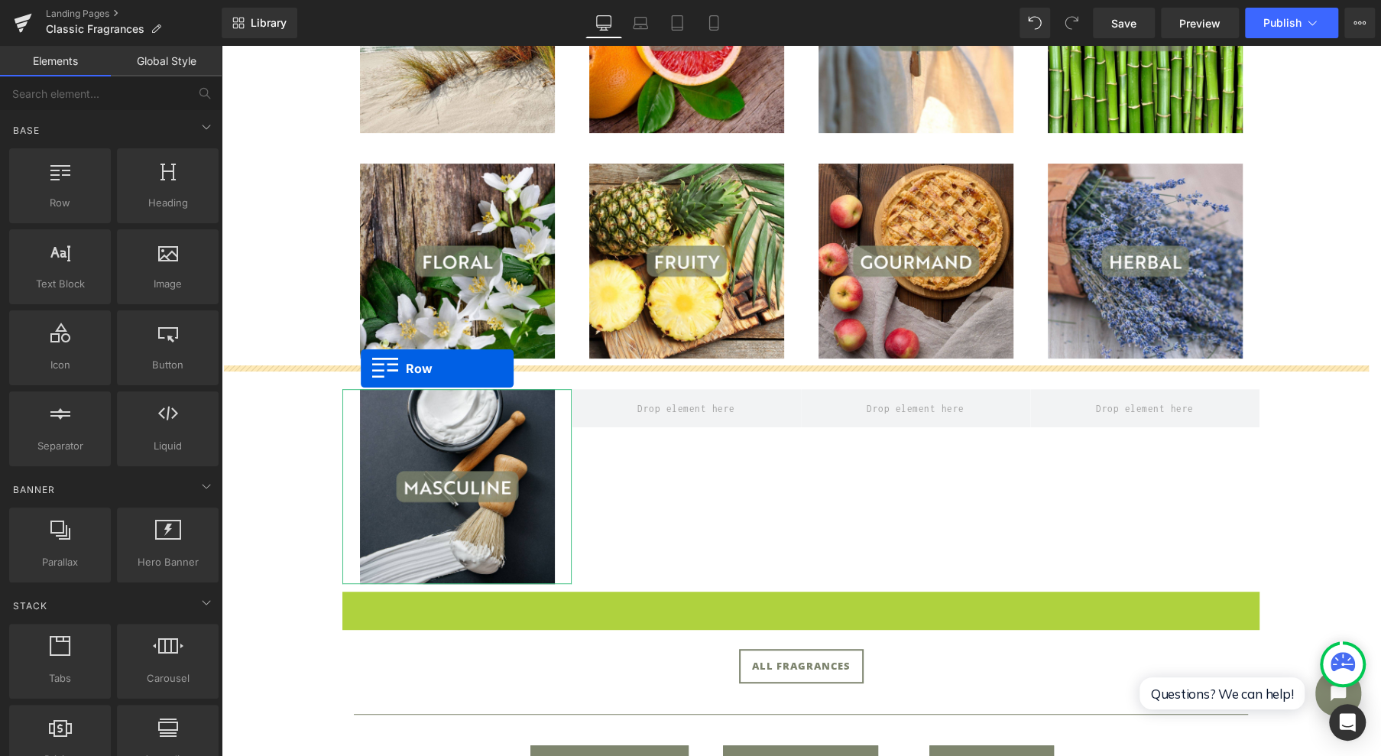
drag, startPoint x: 346, startPoint y: 603, endPoint x: 361, endPoint y: 368, distance: 235.1
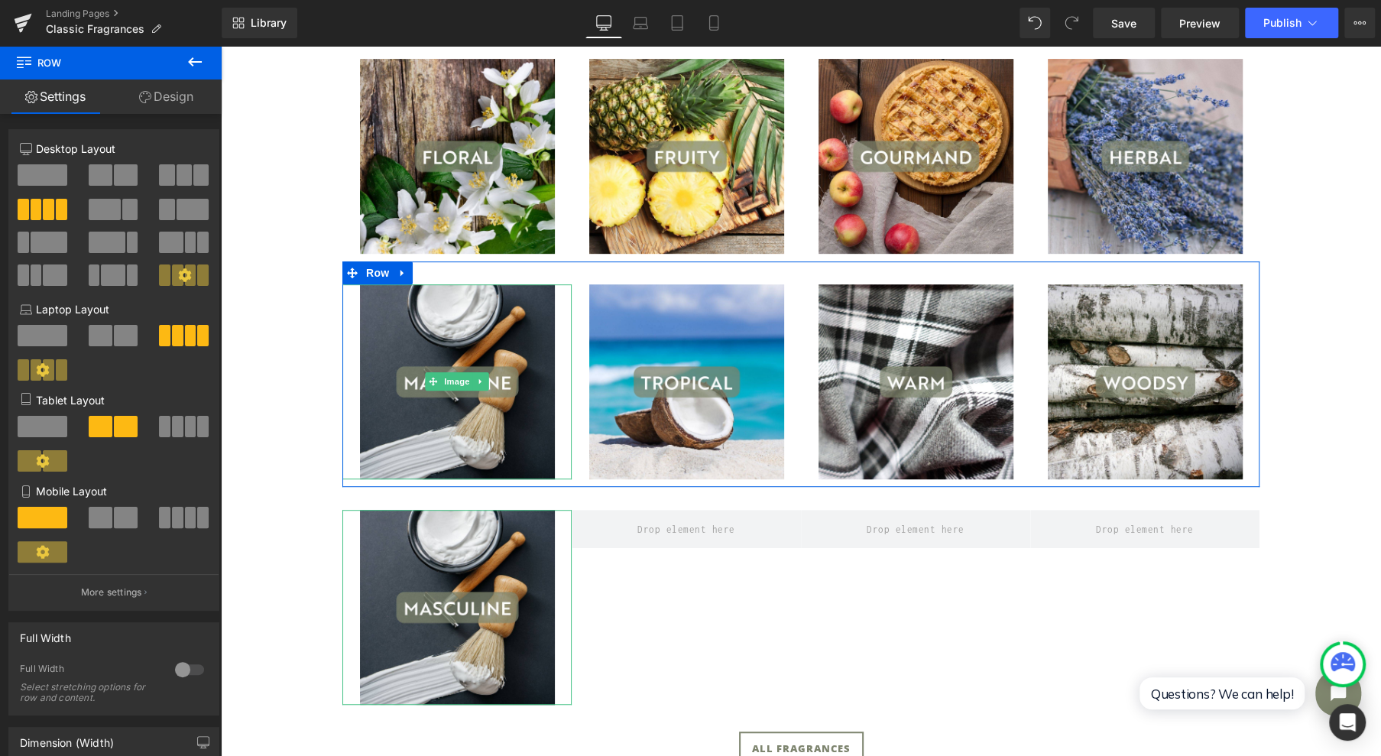
scroll to position [550, 0]
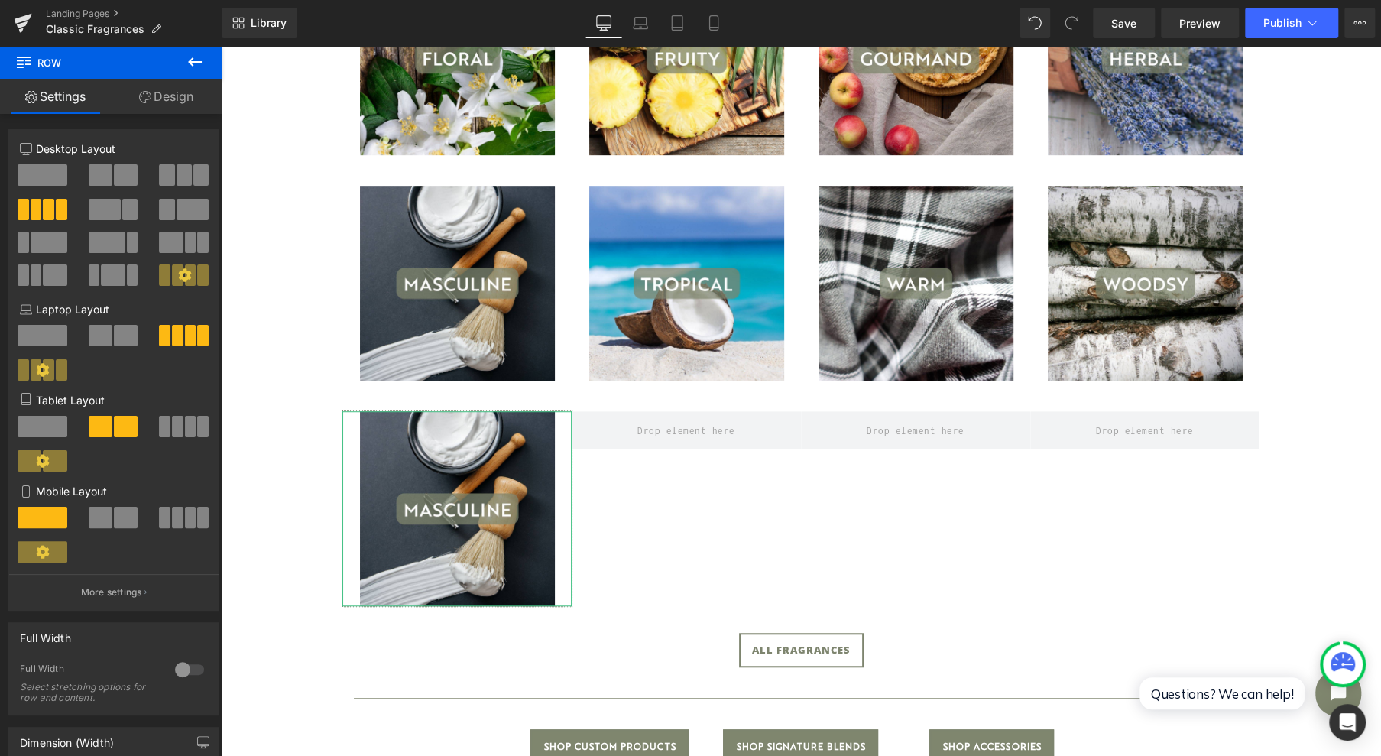
click at [434, 510] on div "Image" at bounding box center [456, 508] width 229 height 195
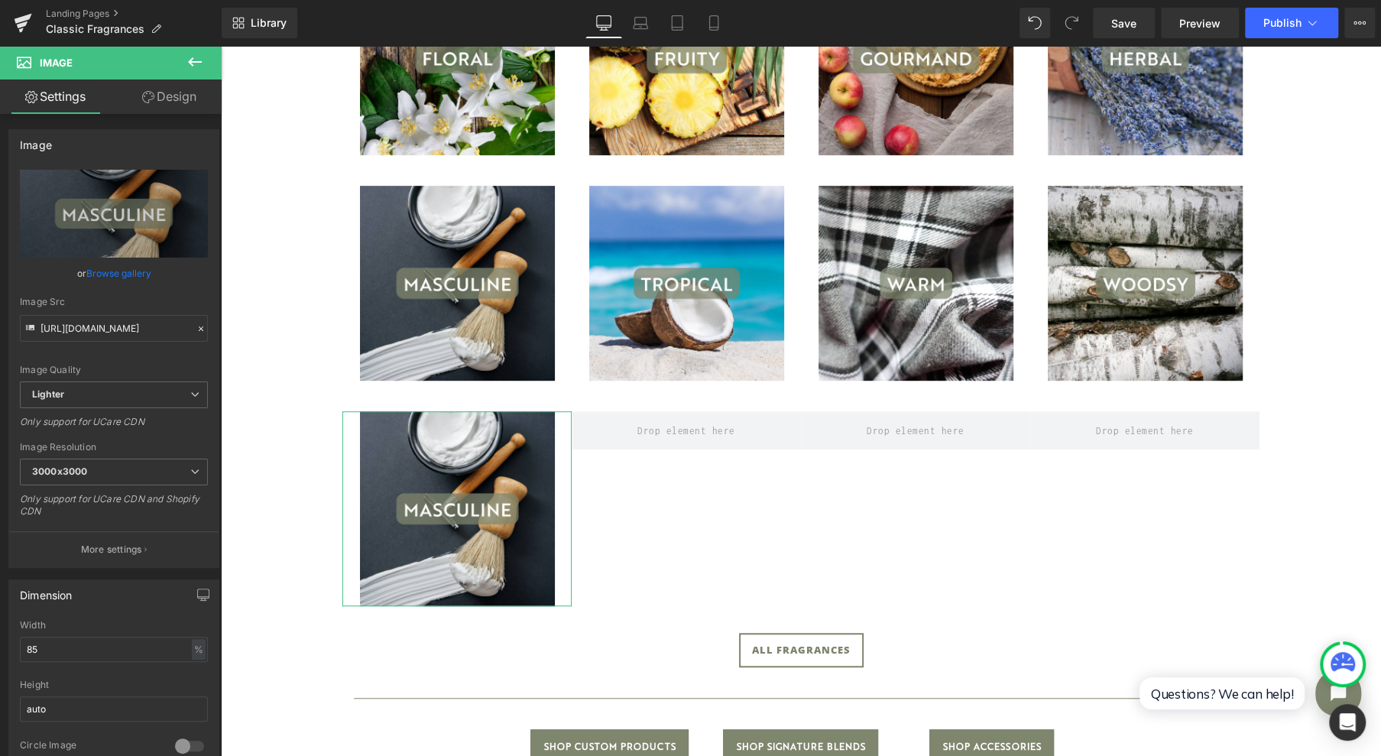
click at [96, 274] on link "Browse gallery" at bounding box center [118, 273] width 65 height 27
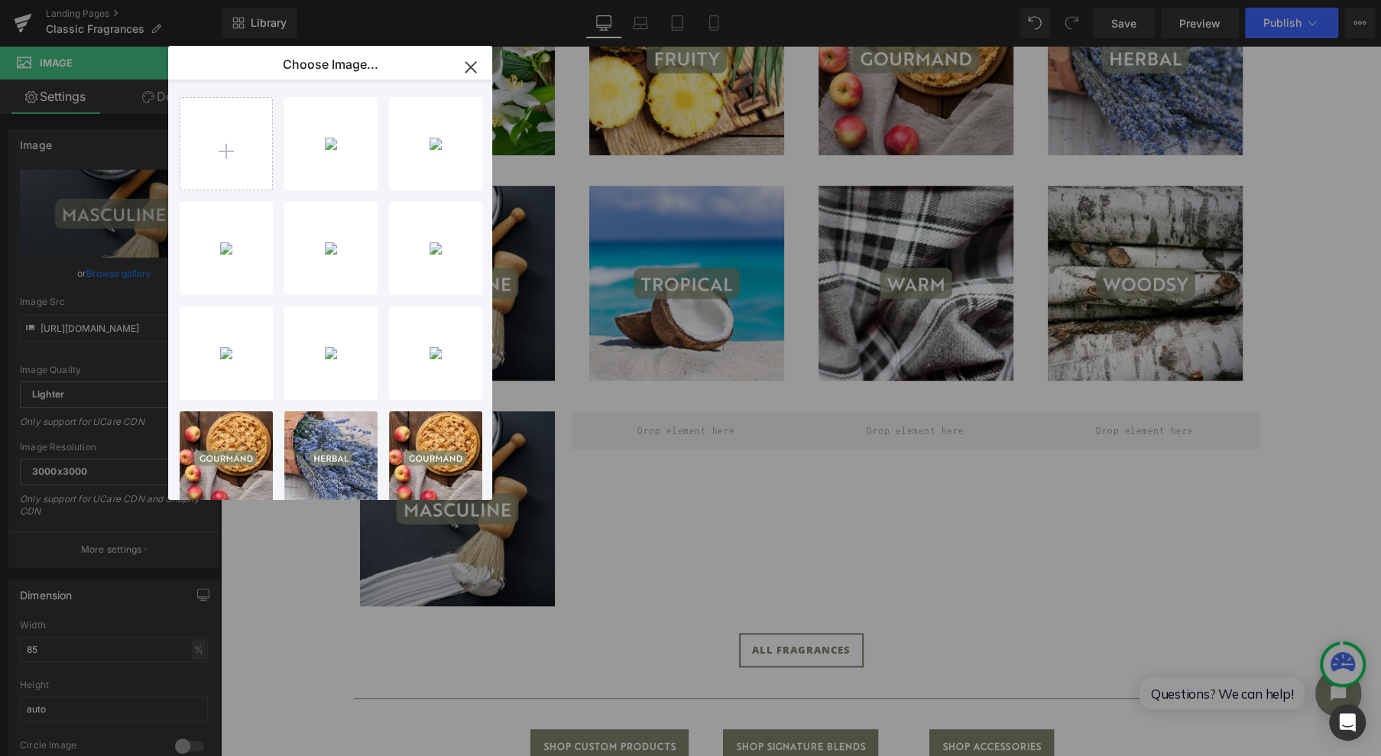
click at [225, 113] on input "file" at bounding box center [226, 144] width 92 height 92
type input "C:\fakepath\SEASONAL BLEND (Card (Square)).jpg"
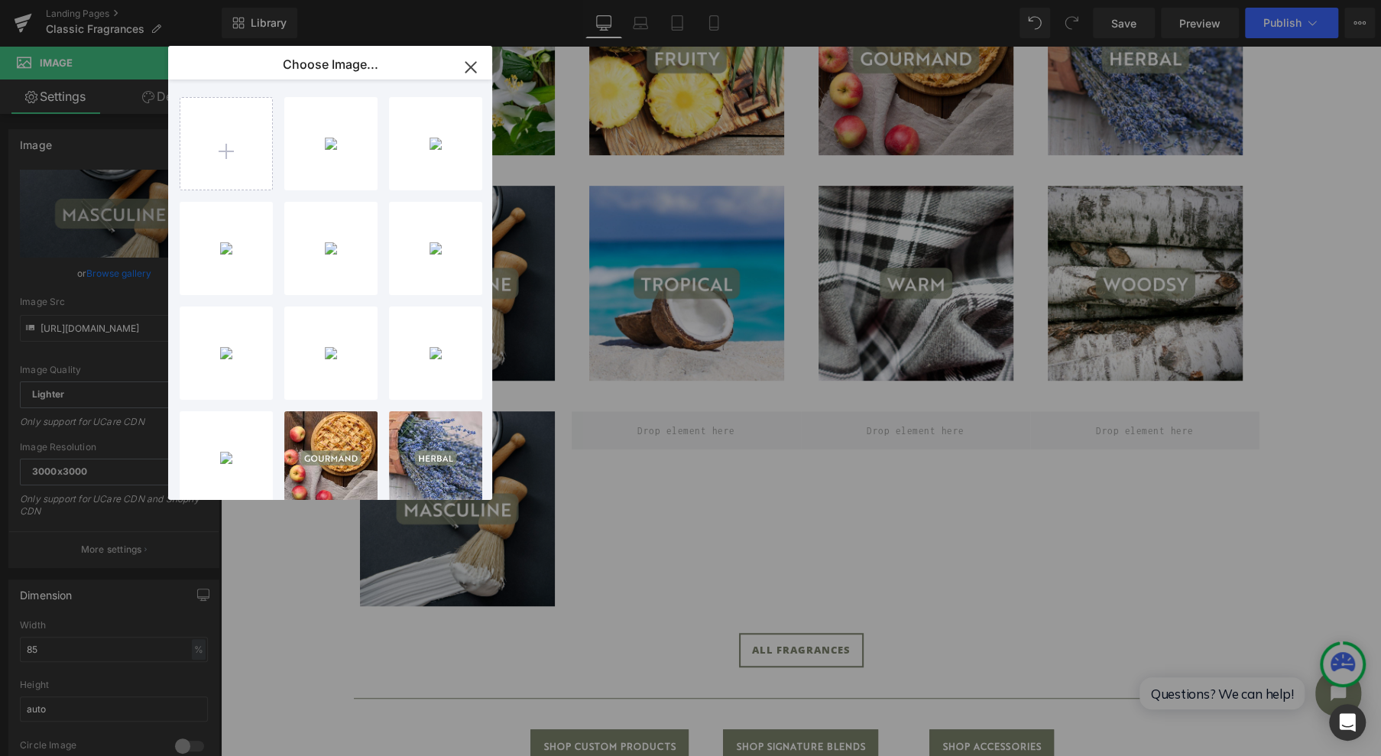
click at [0, 0] on div "SEASONA...re__.jpg 134.76 KB" at bounding box center [0, 0] width 0 height 0
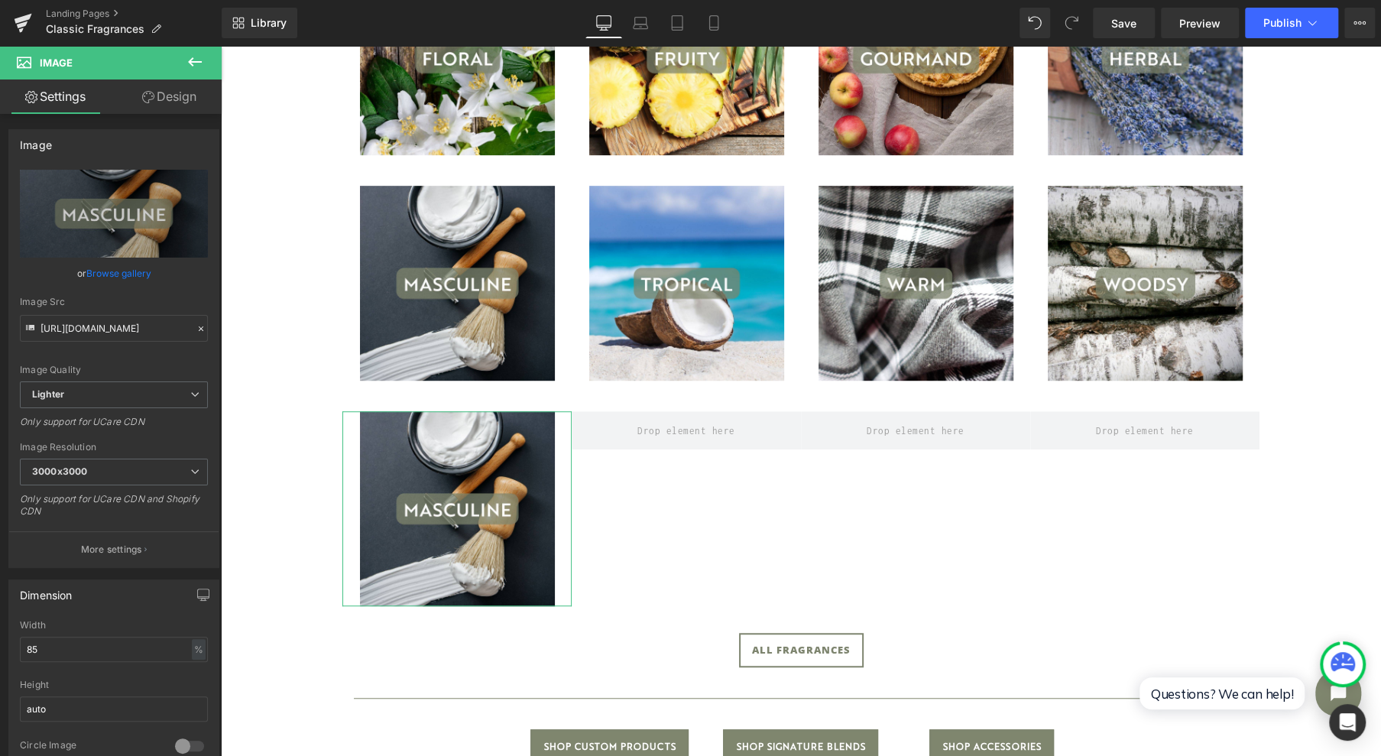
click at [0, 0] on icon "Replace Image" at bounding box center [0, 0] width 0 height 0
type input "C:\fakepath\SEASONAL BLEND (Card (Square)).jpg"
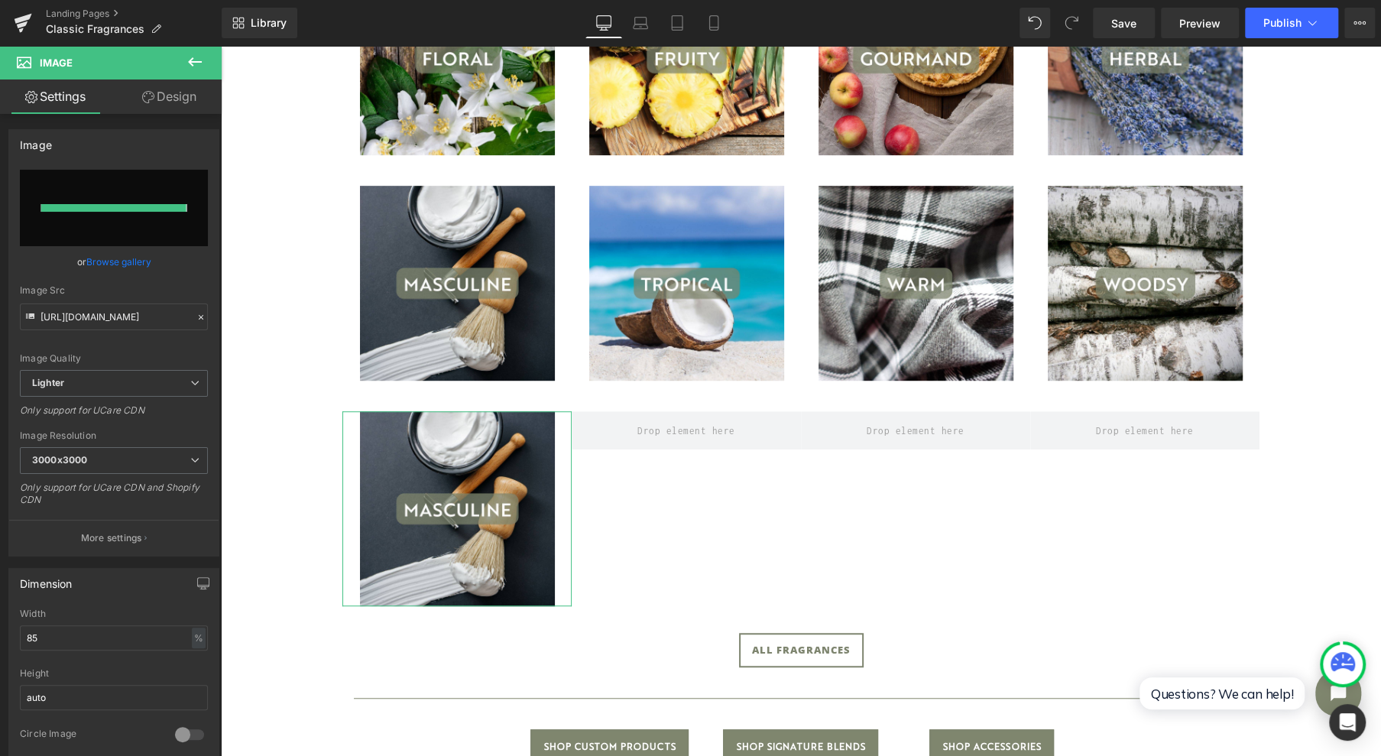
type input "[URL][DOMAIN_NAME]"
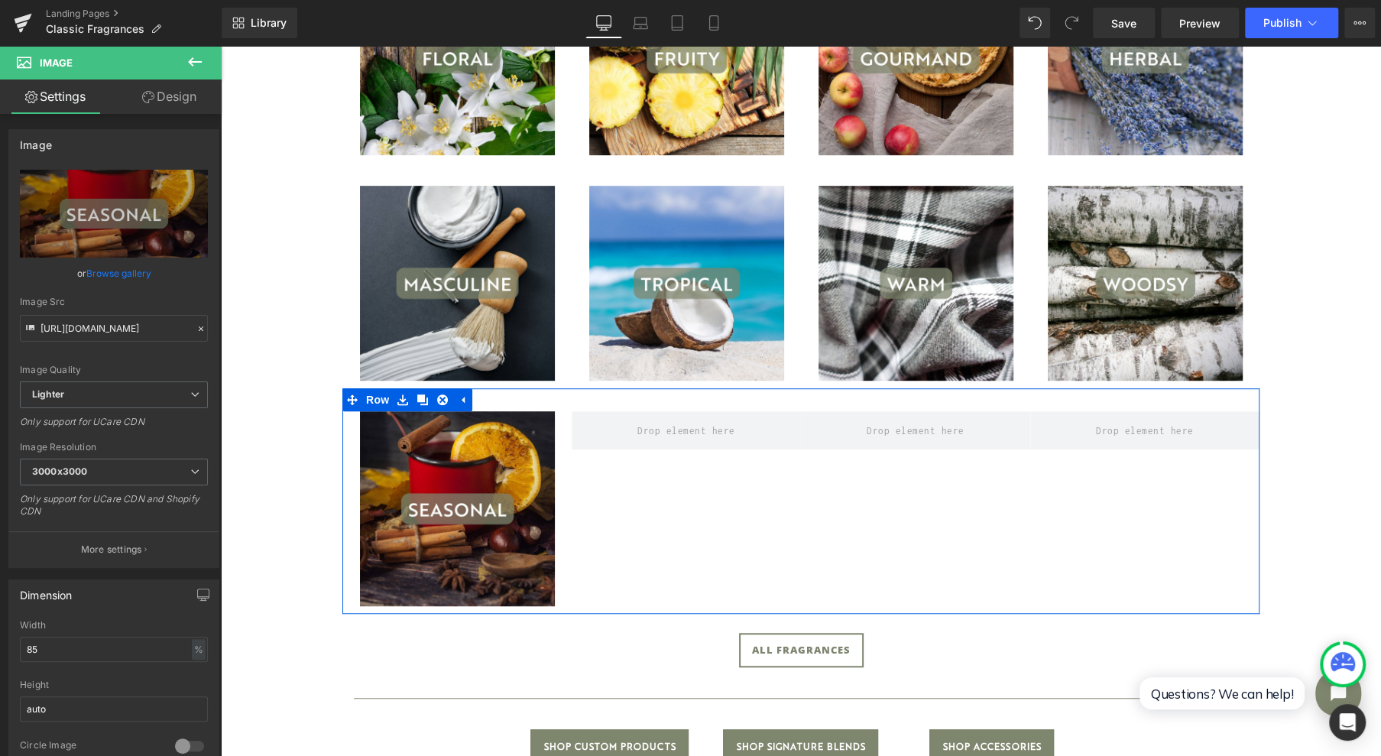
click at [413, 405] on link at bounding box center [423, 399] width 20 height 23
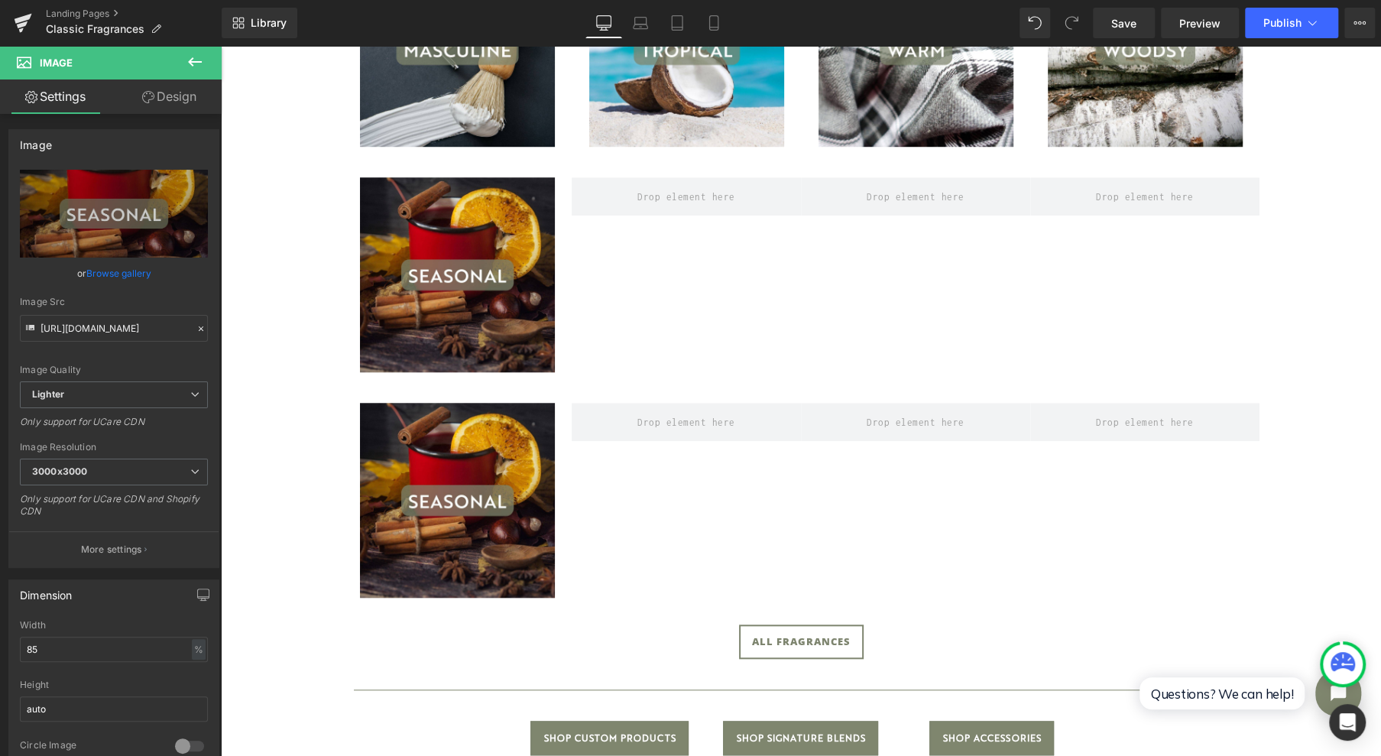
scroll to position [648, 0]
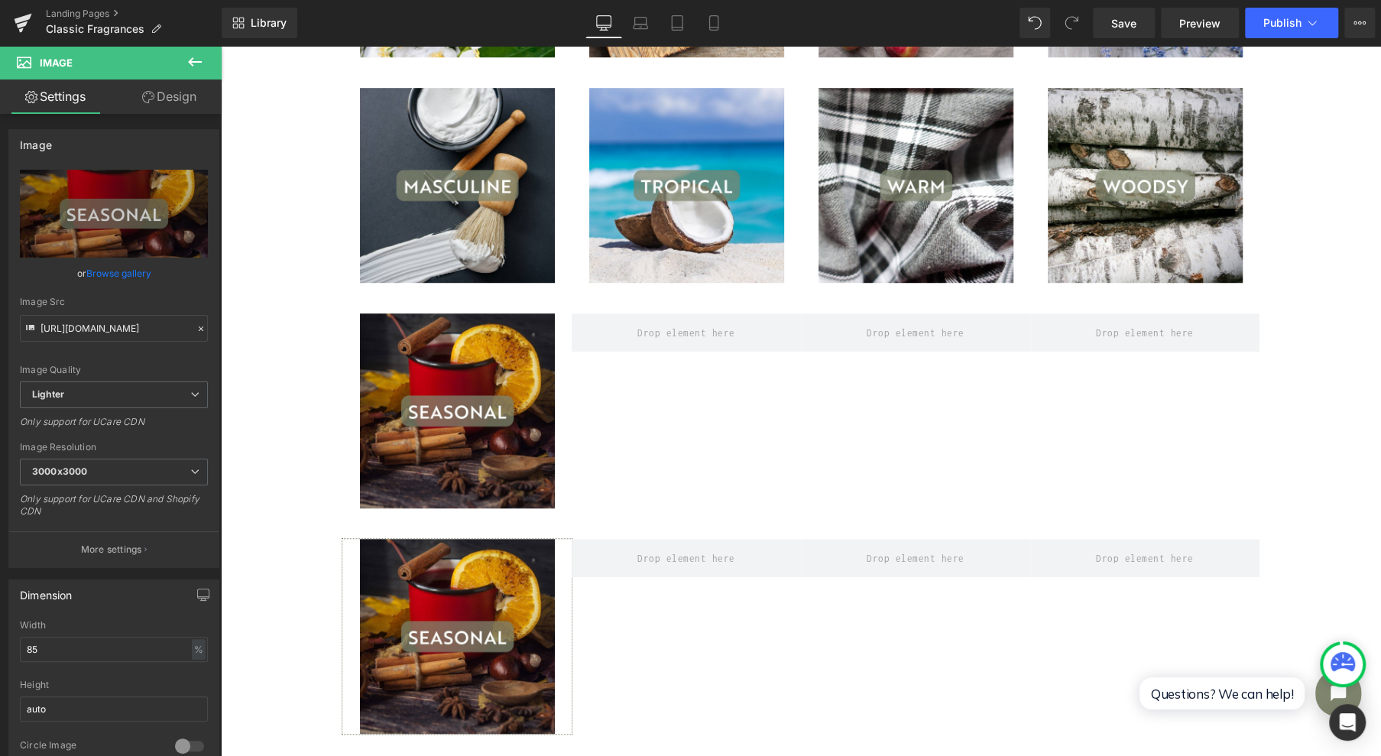
click at [443, 634] on div "Image" at bounding box center [456, 636] width 229 height 195
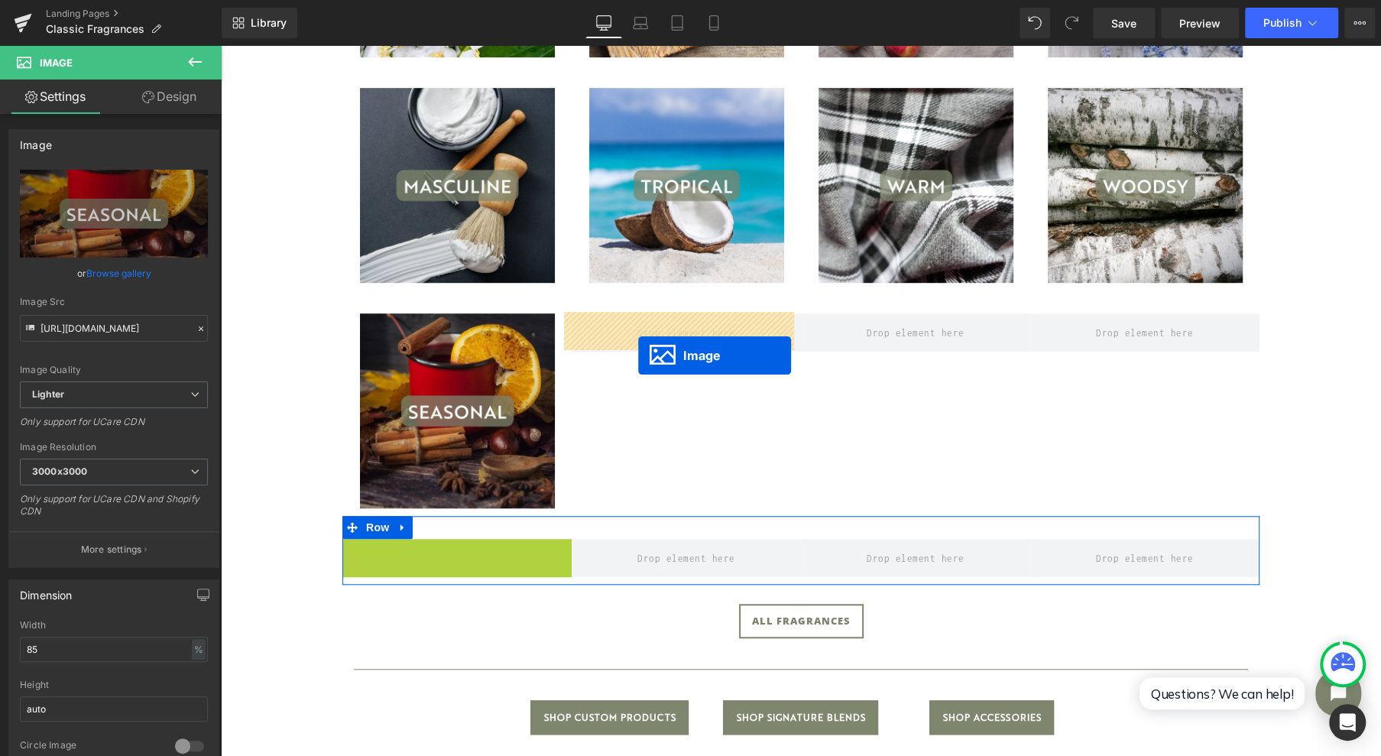
drag, startPoint x: 430, startPoint y: 633, endPoint x: 638, endPoint y: 355, distance: 346.6
